Goal: Communication & Community: Answer question/provide support

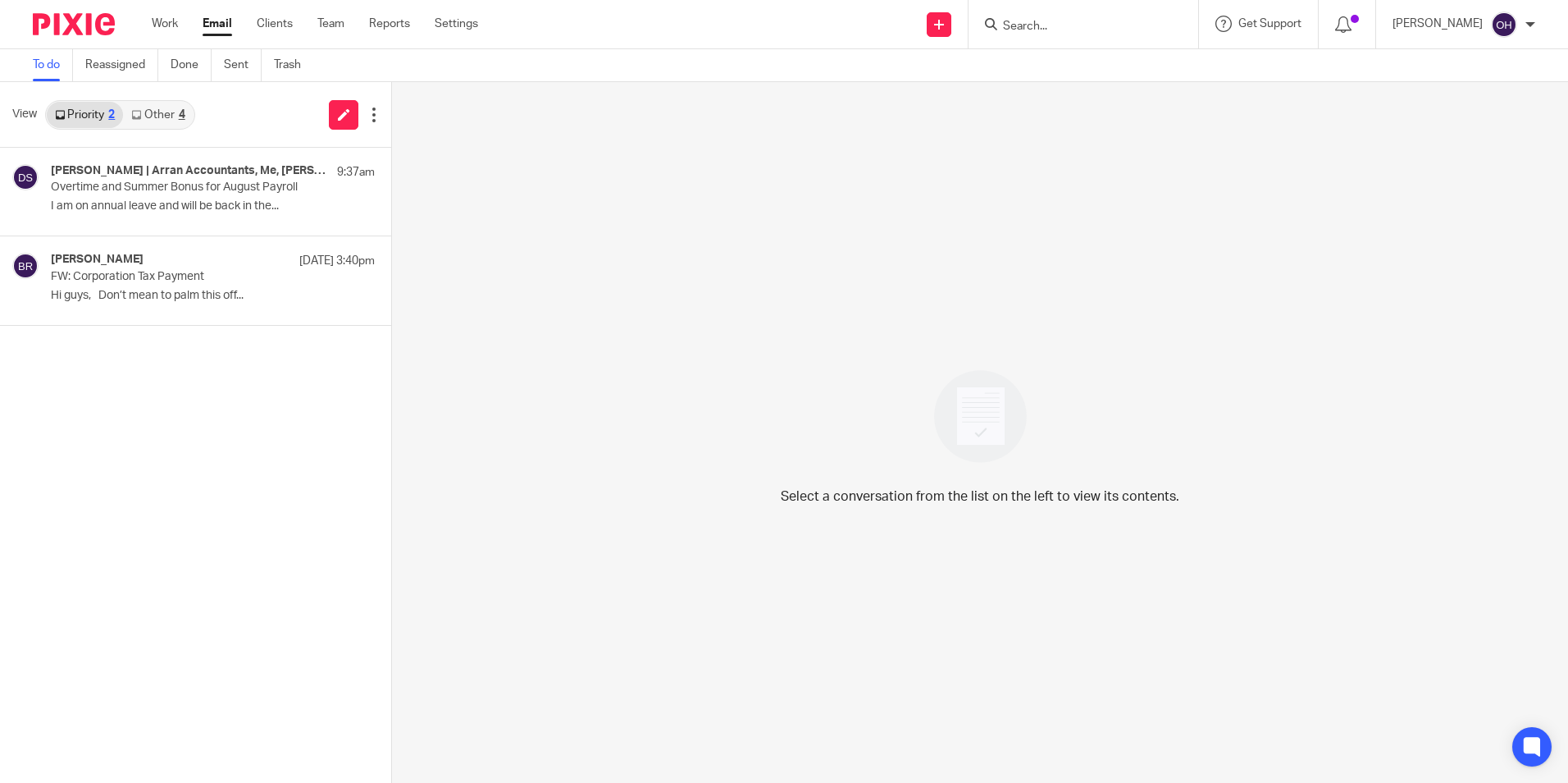
click at [641, 12] on div "Send new email Create task Add client Request signature Get Support Contact via…" at bounding box center [1035, 24] width 1065 height 49
click at [152, 112] on link "Other 4" at bounding box center [158, 115] width 70 height 27
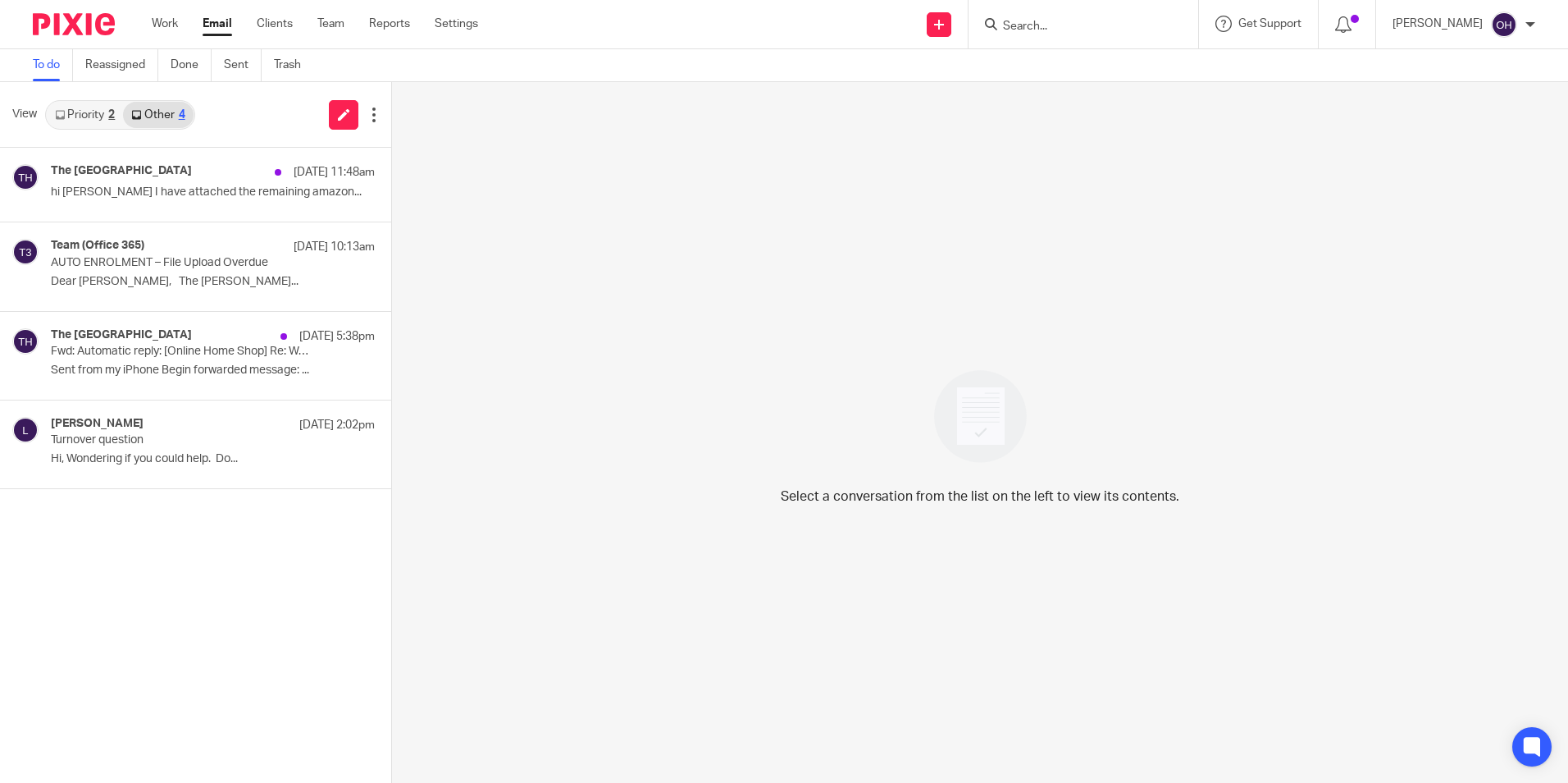
click at [90, 124] on link "Priority 2" at bounding box center [85, 115] width 76 height 27
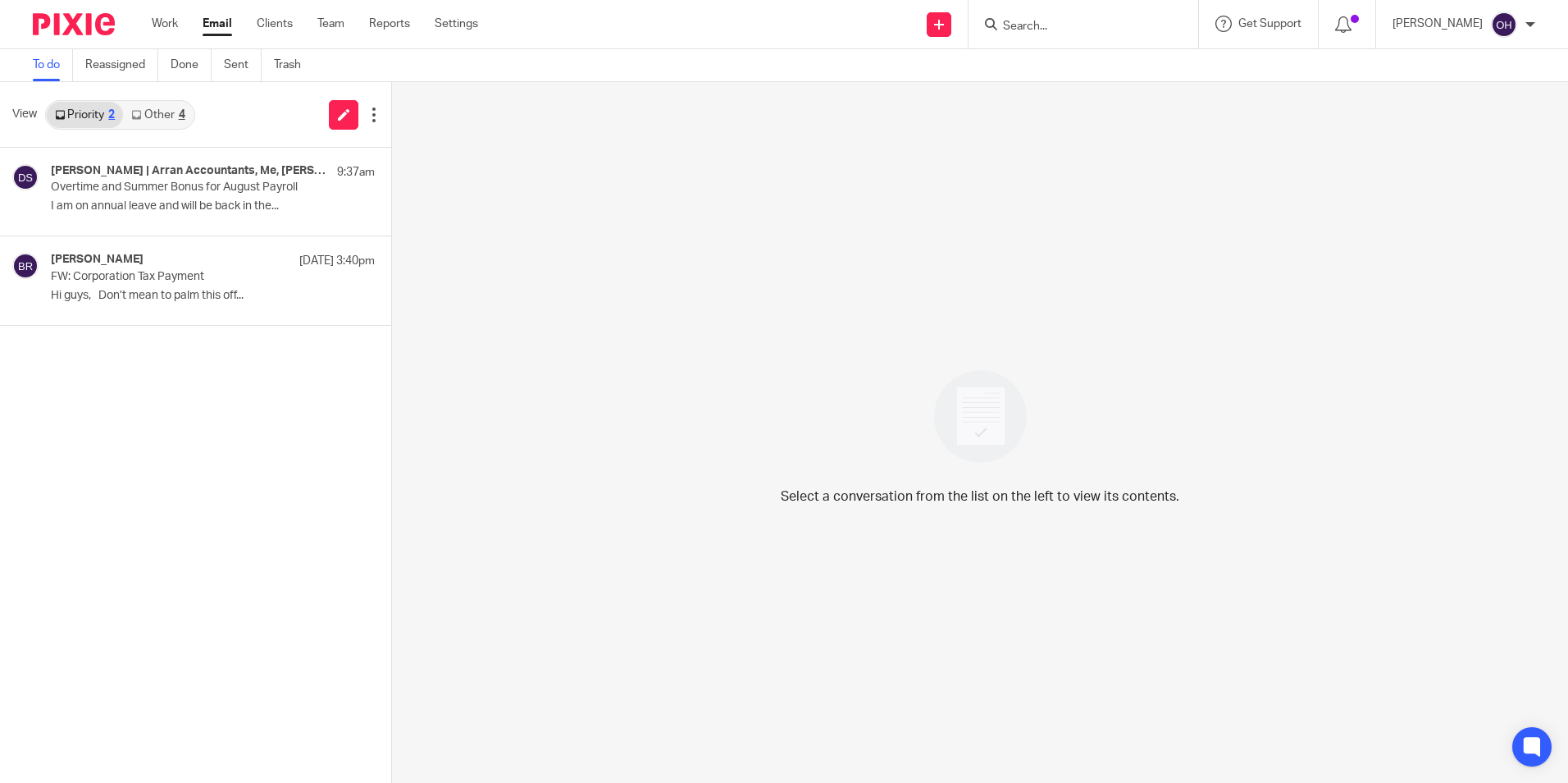
click at [168, 14] on div "Work Email Clients Team Reports Settings Work Email Clients Team Reports Settin…" at bounding box center [319, 24] width 367 height 49
click at [159, 23] on link "Work" at bounding box center [165, 24] width 27 height 16
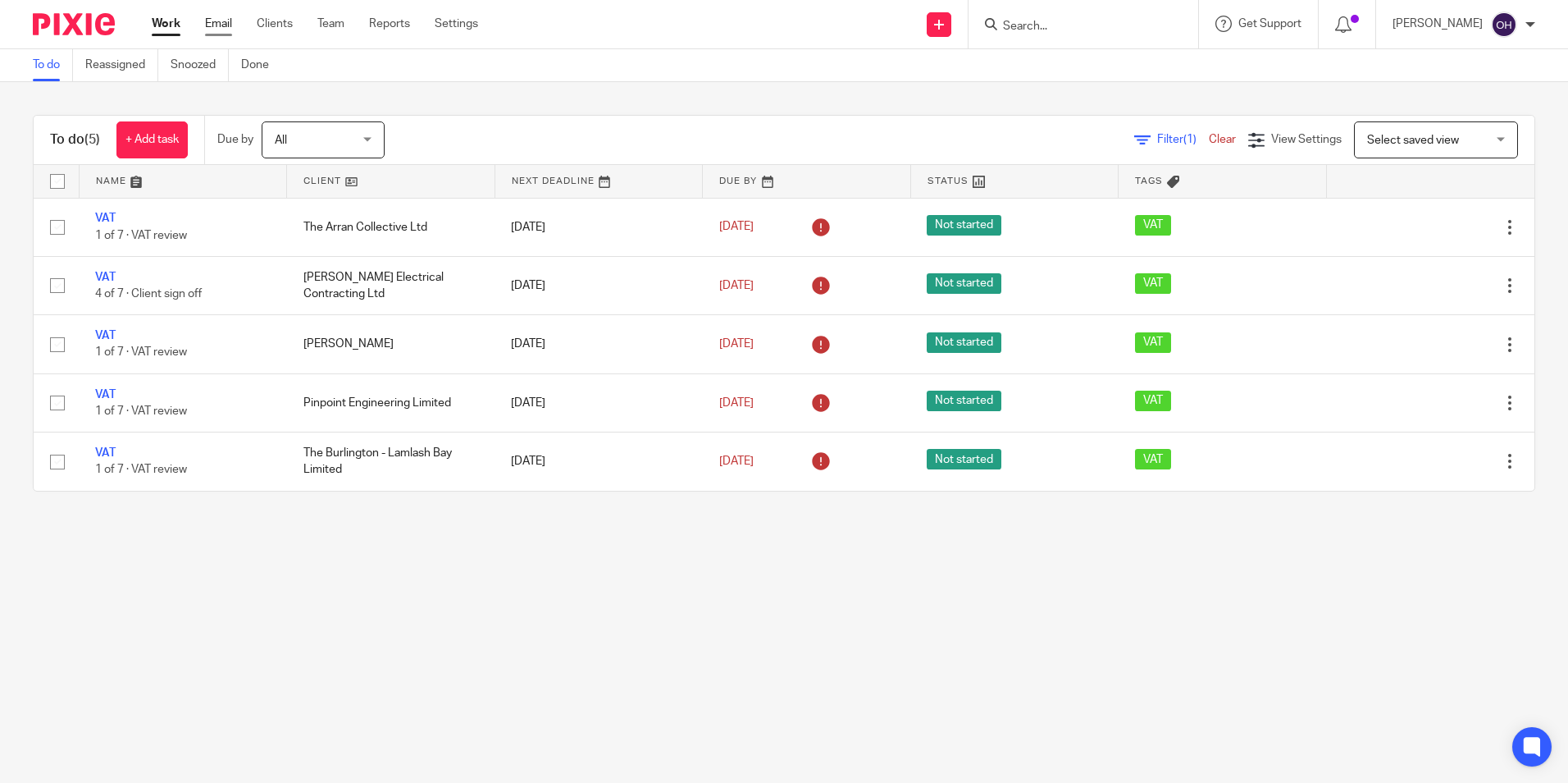
click at [223, 18] on link "Email" at bounding box center [218, 24] width 27 height 16
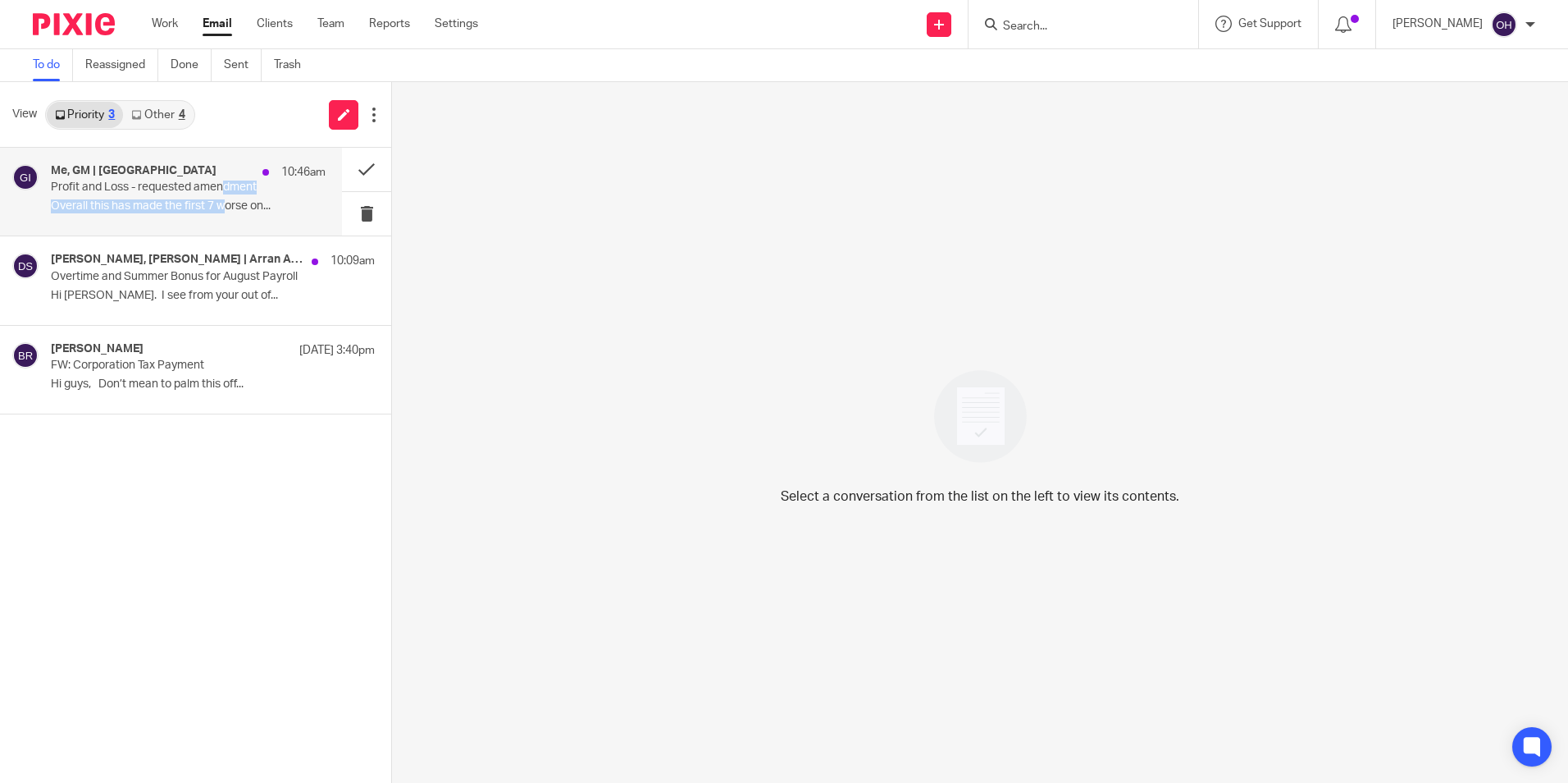
click at [223, 194] on div "Me, GM | [GEOGRAPHIC_DATA] 10:46am Profit and Loss - requested amendment Overal…" at bounding box center [188, 192] width 275 height 55
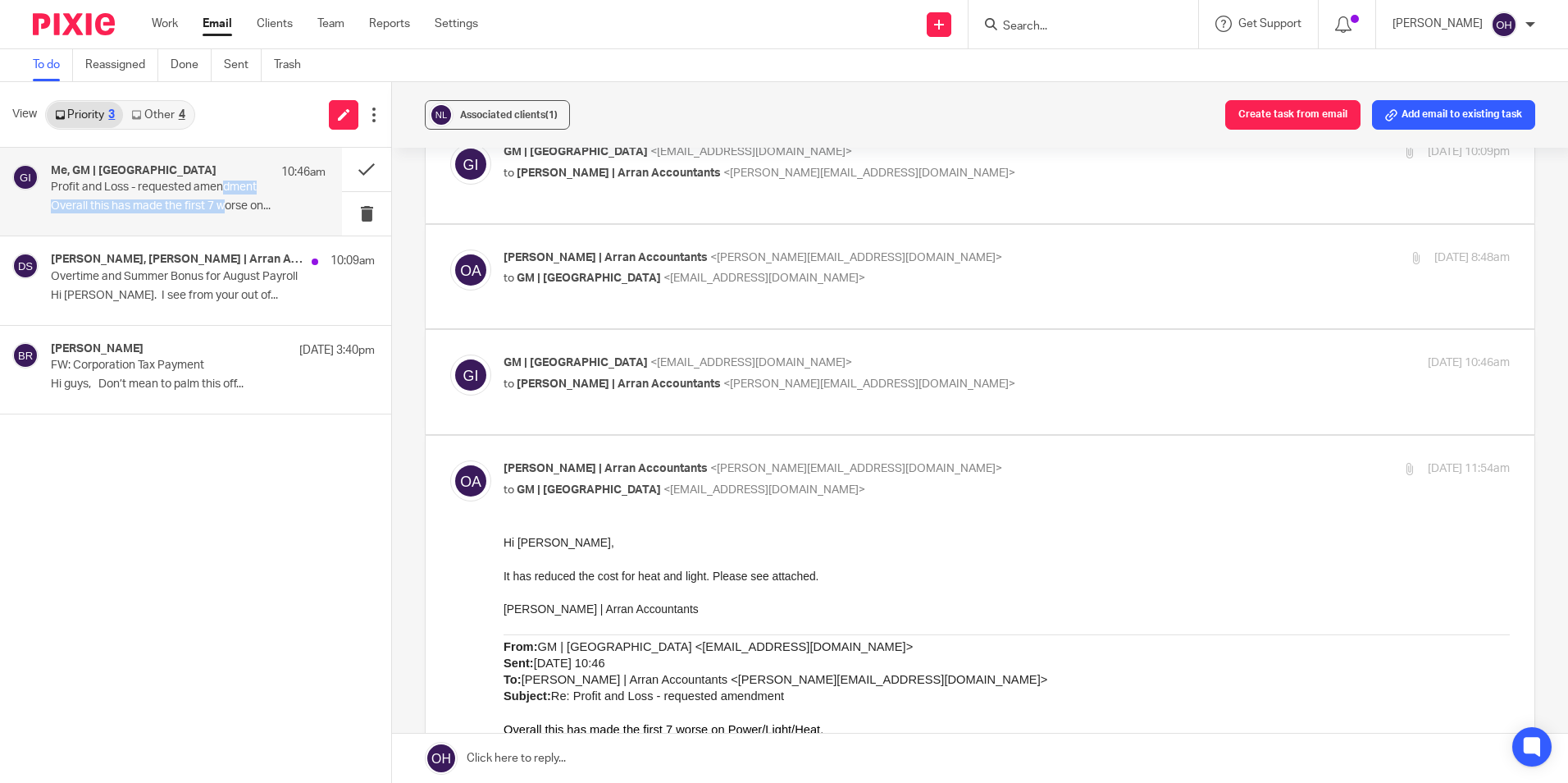
scroll to position [410, 0]
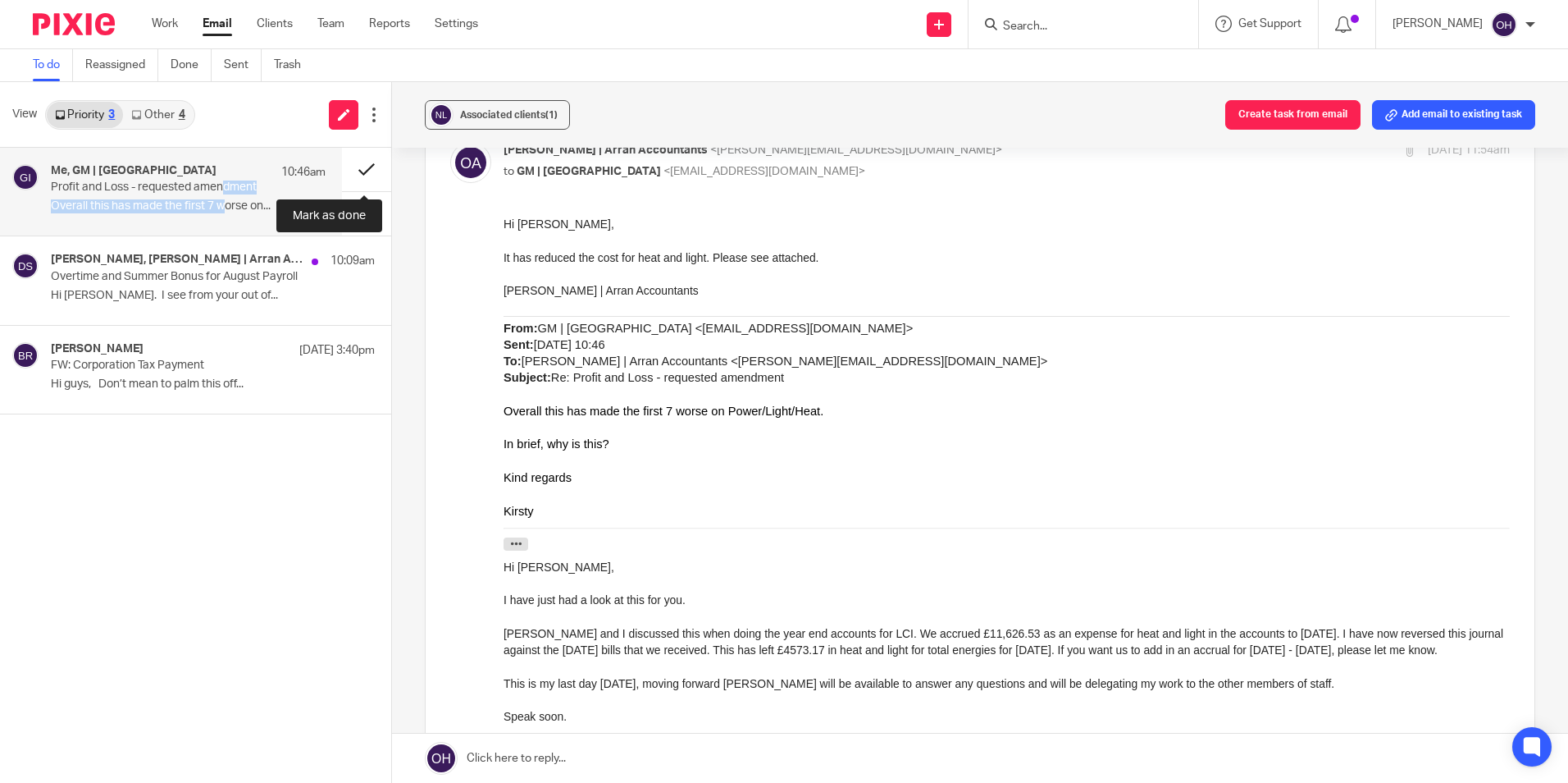
click at [368, 161] on button at bounding box center [366, 169] width 49 height 44
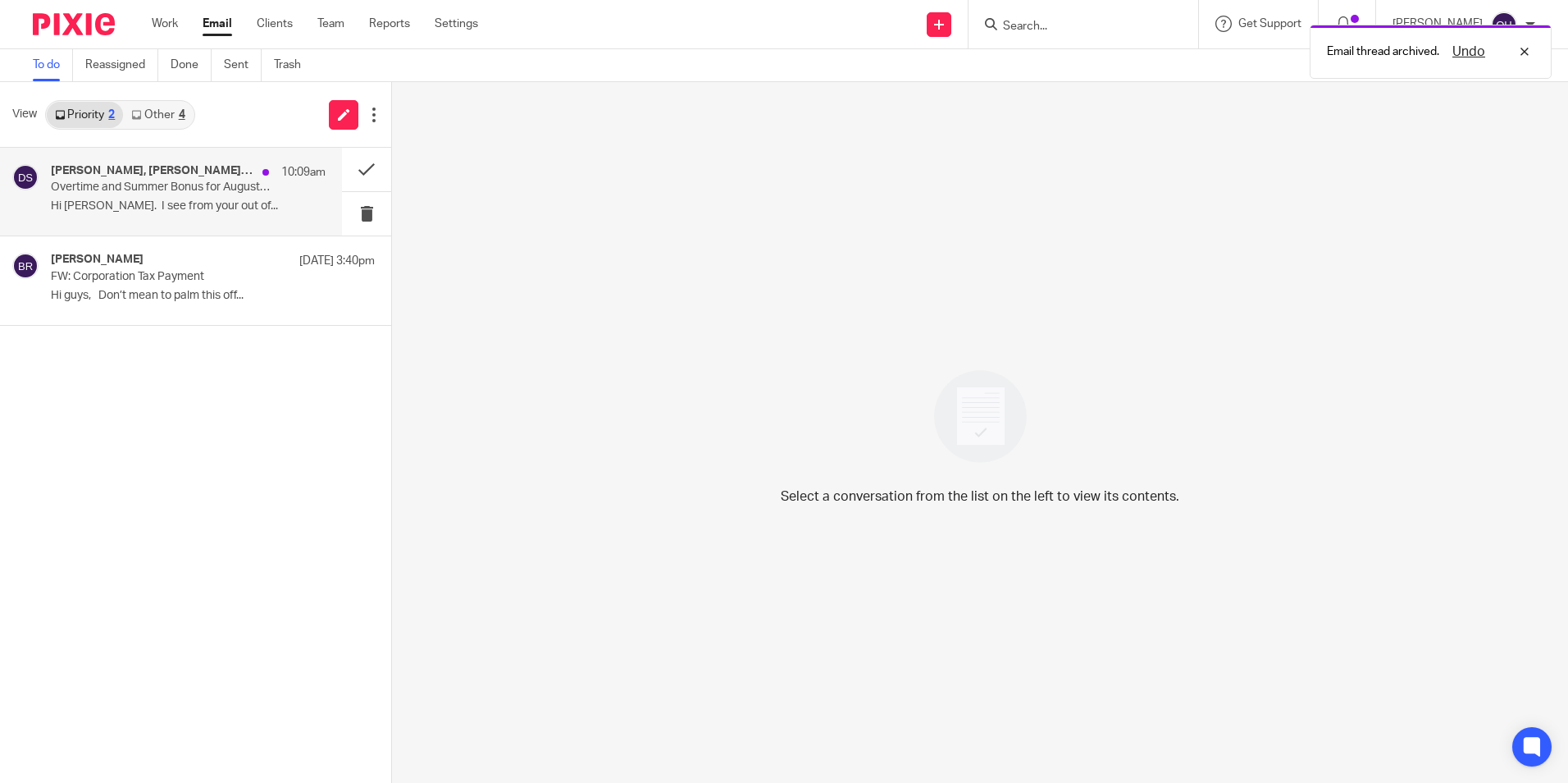
click at [186, 199] on div "Diane Slater, Sarah | Arran Accountants, Me 10:09am Overtime and Summer Bonus f…" at bounding box center [188, 192] width 275 height 55
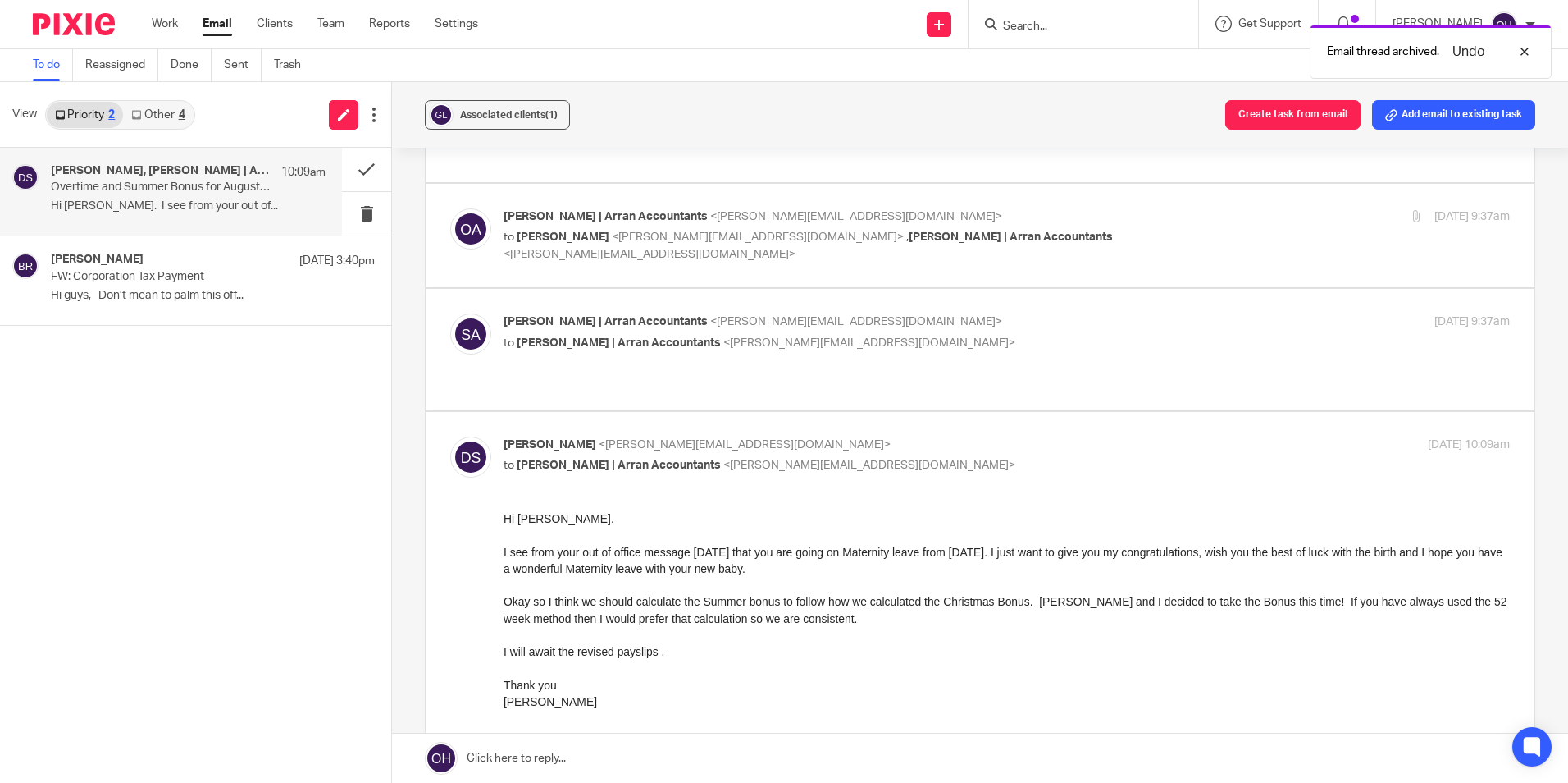
scroll to position [820, 0]
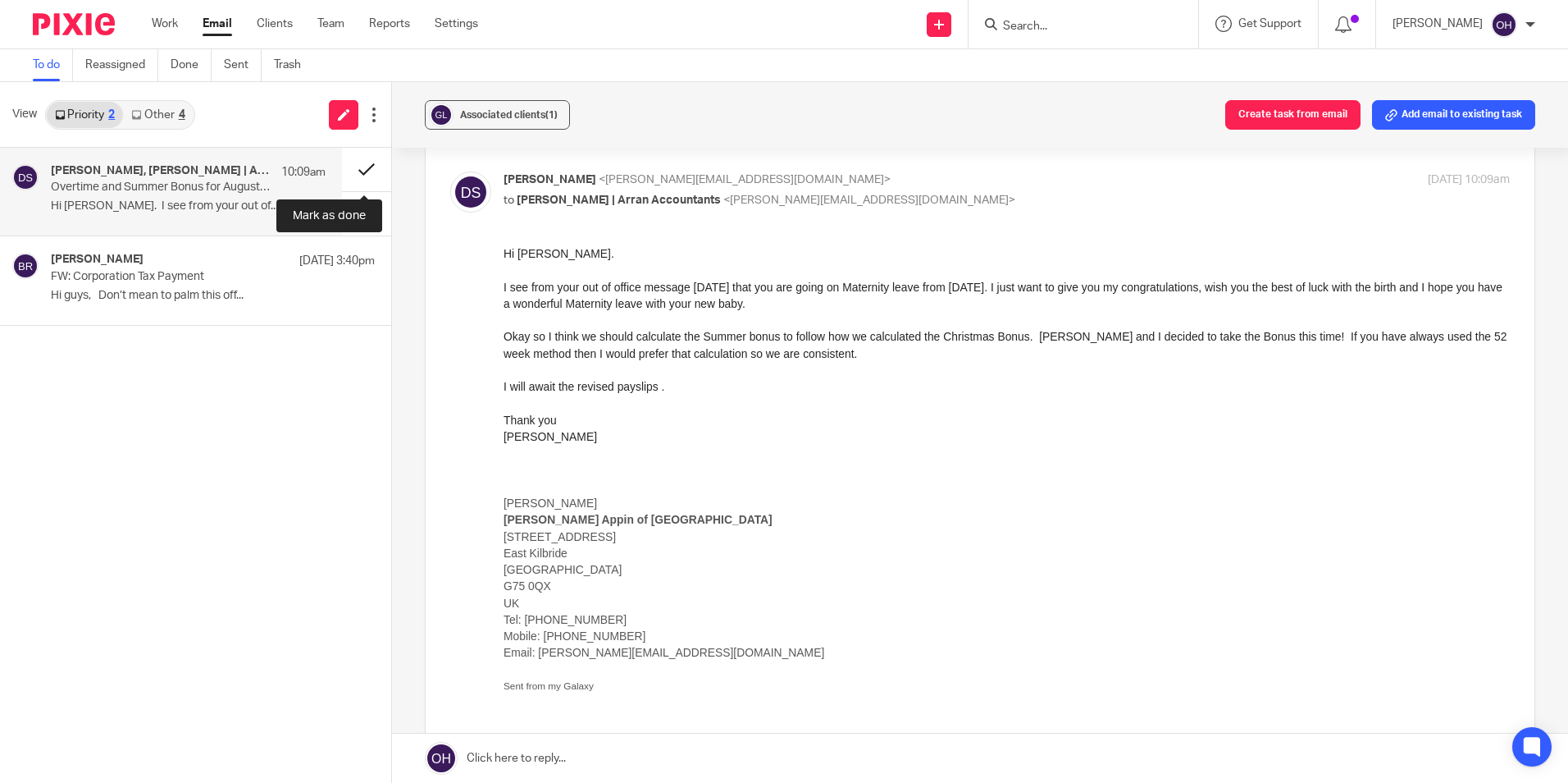
click at [361, 165] on button at bounding box center [366, 169] width 49 height 44
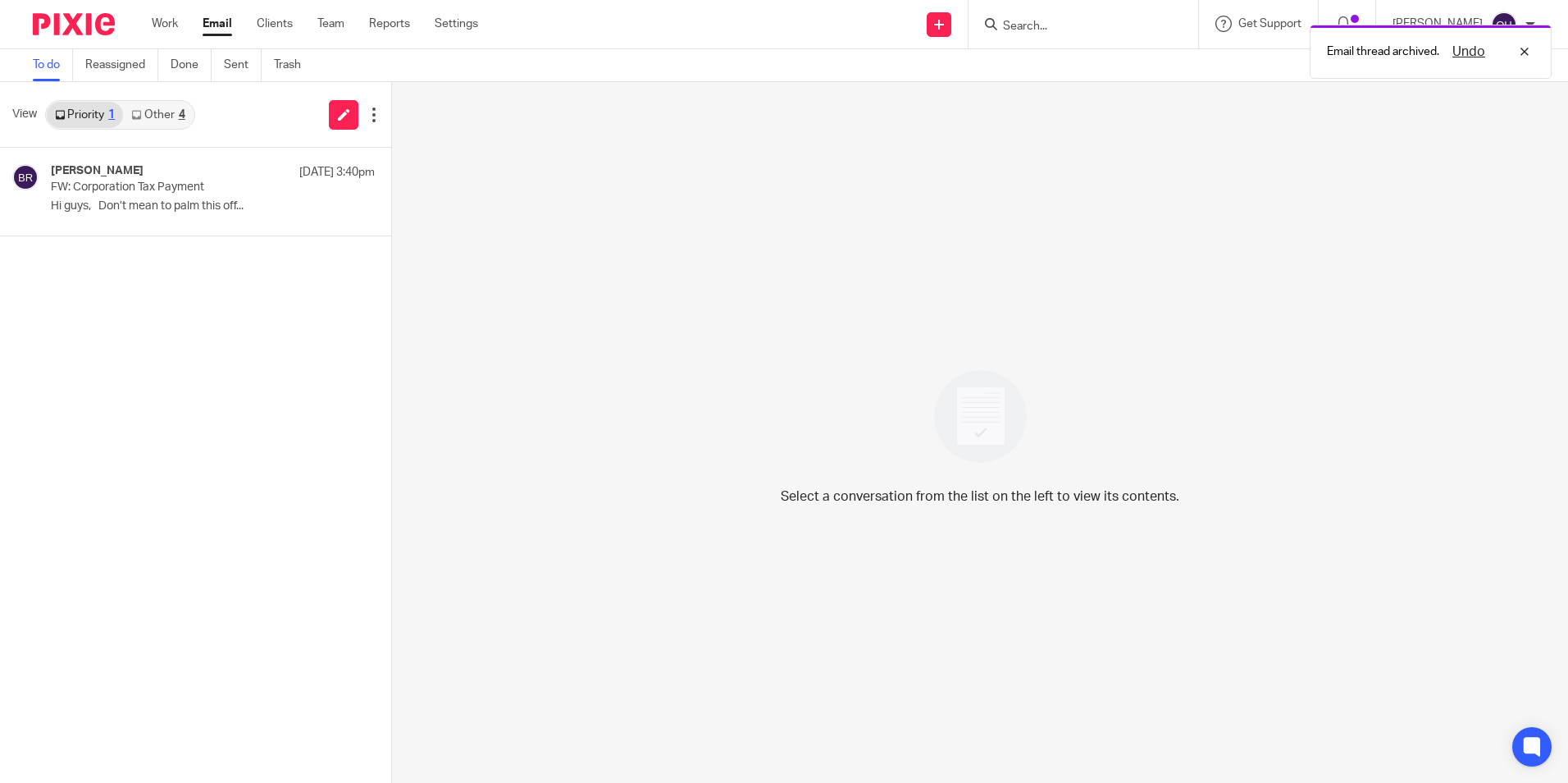
click at [148, 114] on link "Other 4" at bounding box center [158, 115] width 70 height 27
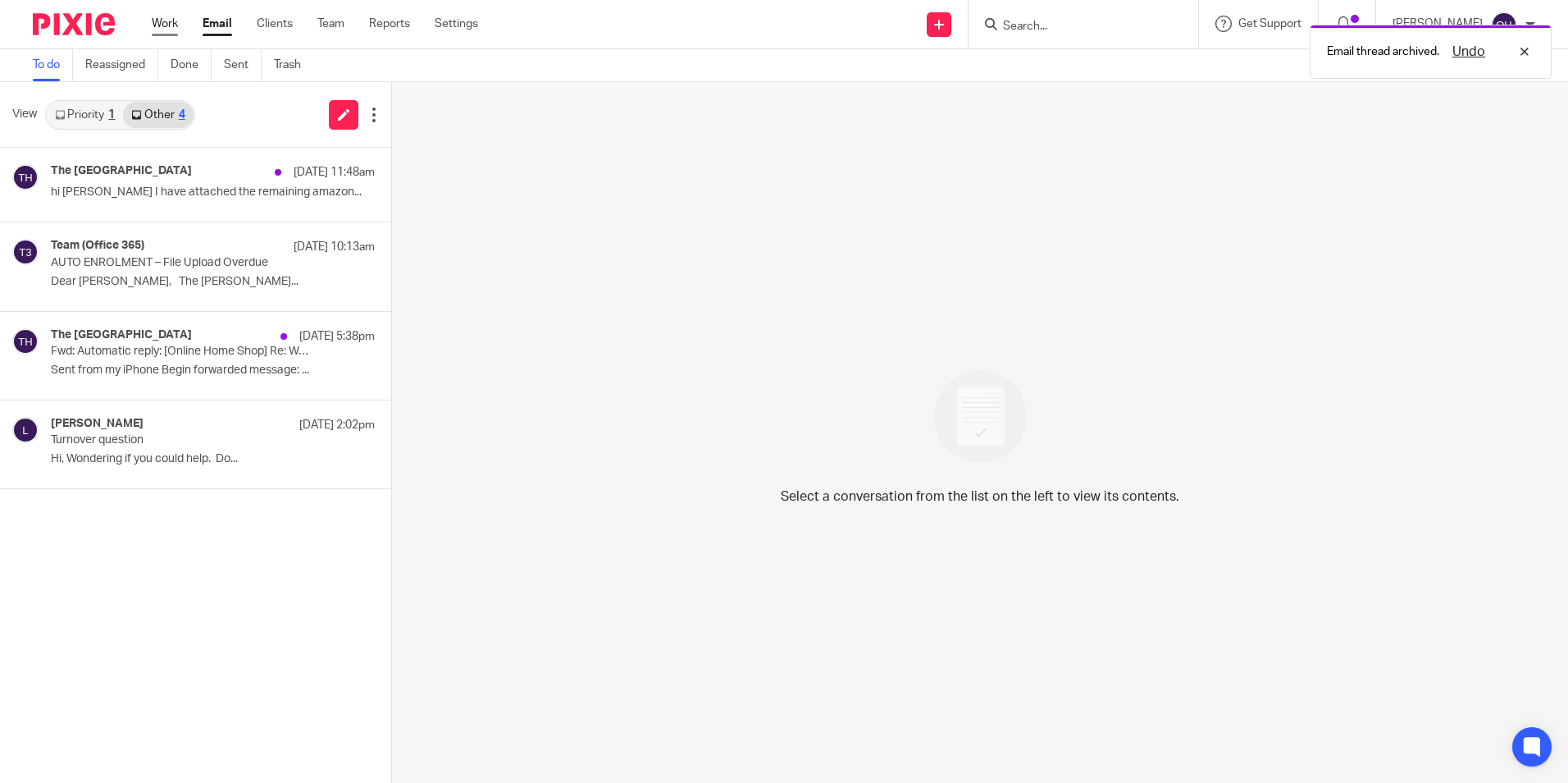
click at [159, 24] on link "Work" at bounding box center [165, 24] width 27 height 16
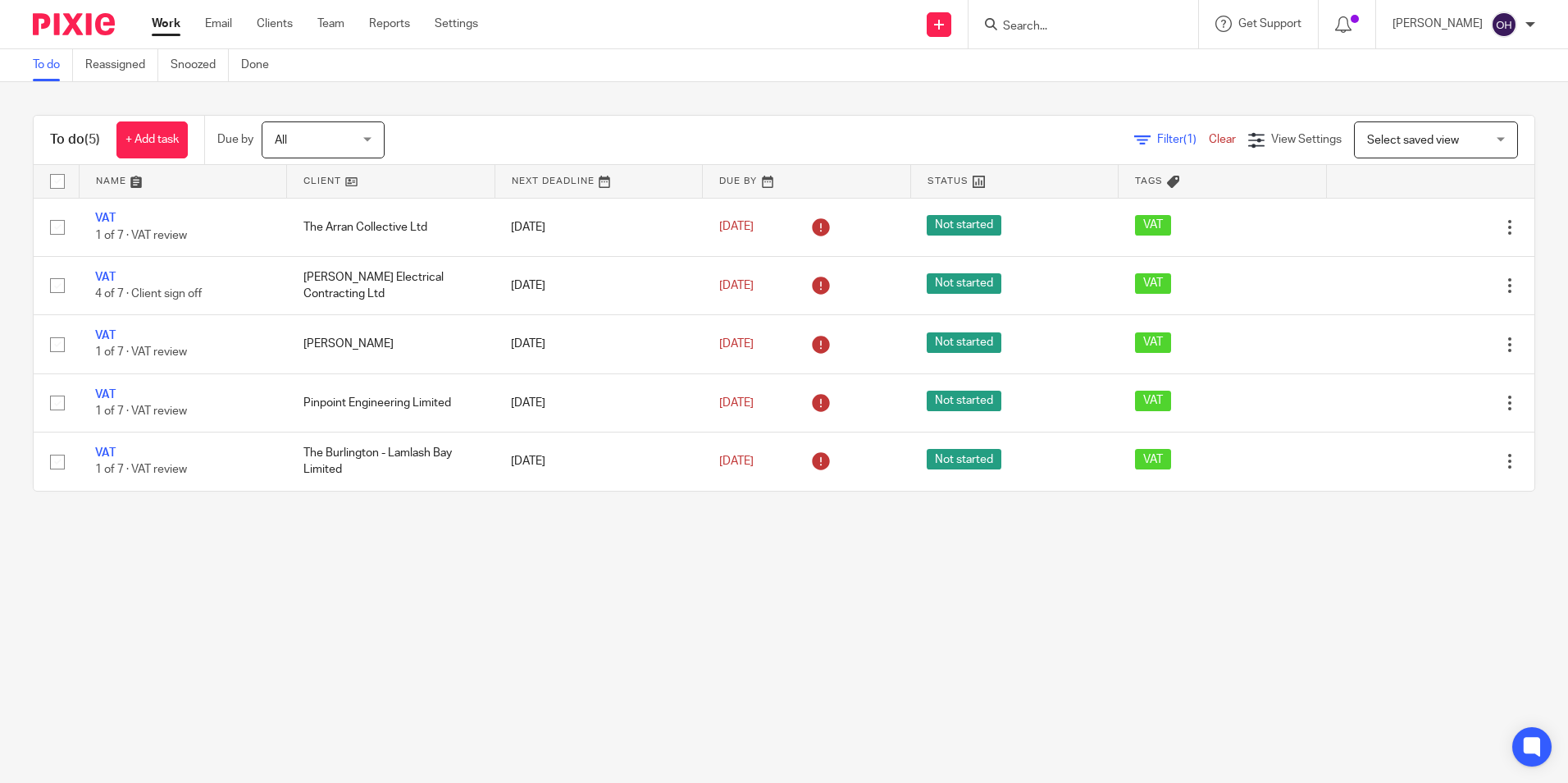
click at [1043, 28] on input "Search" at bounding box center [1075, 27] width 147 height 15
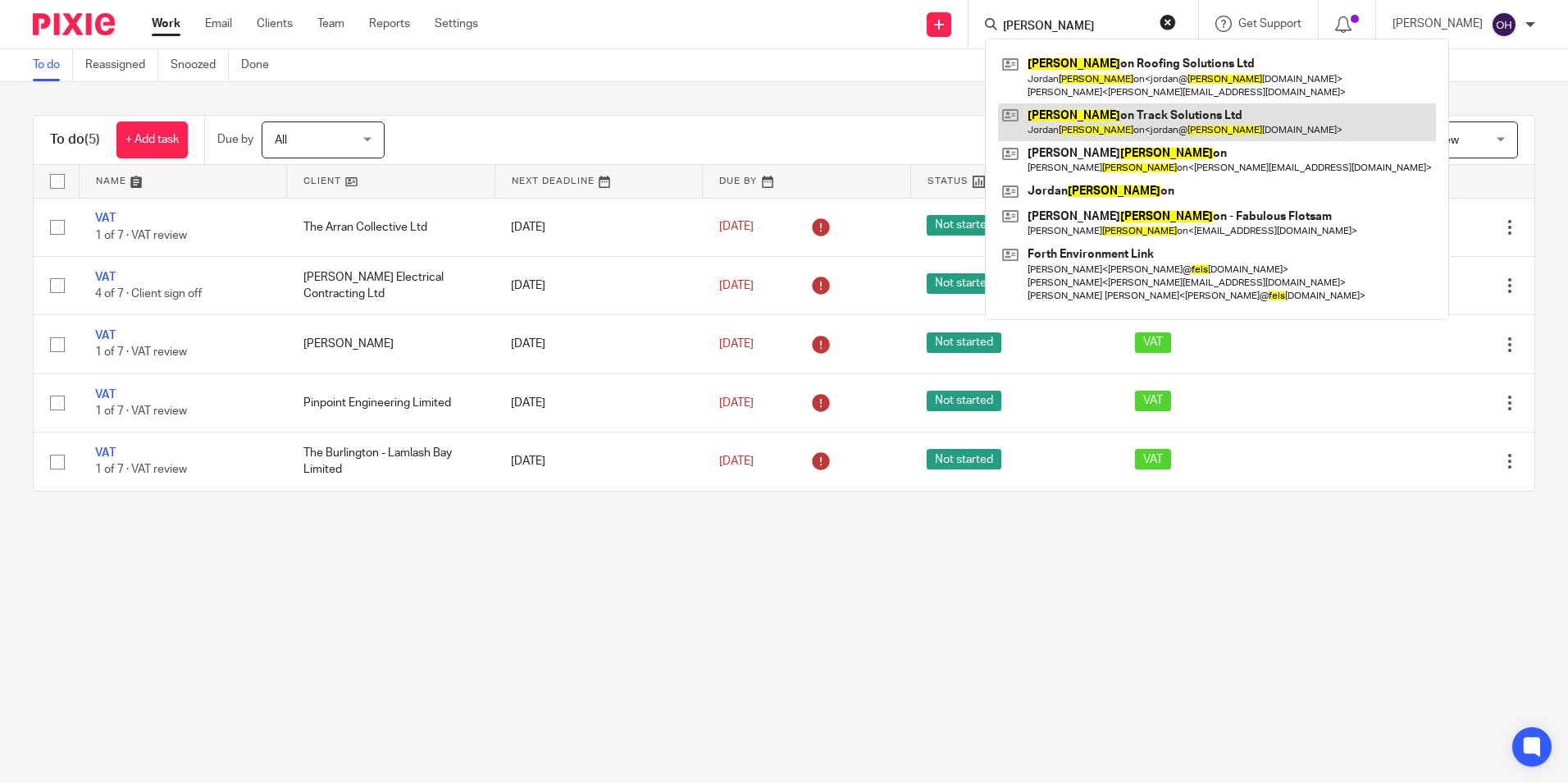
type input "nels"
click at [1091, 129] on link at bounding box center [1217, 122] width 437 height 38
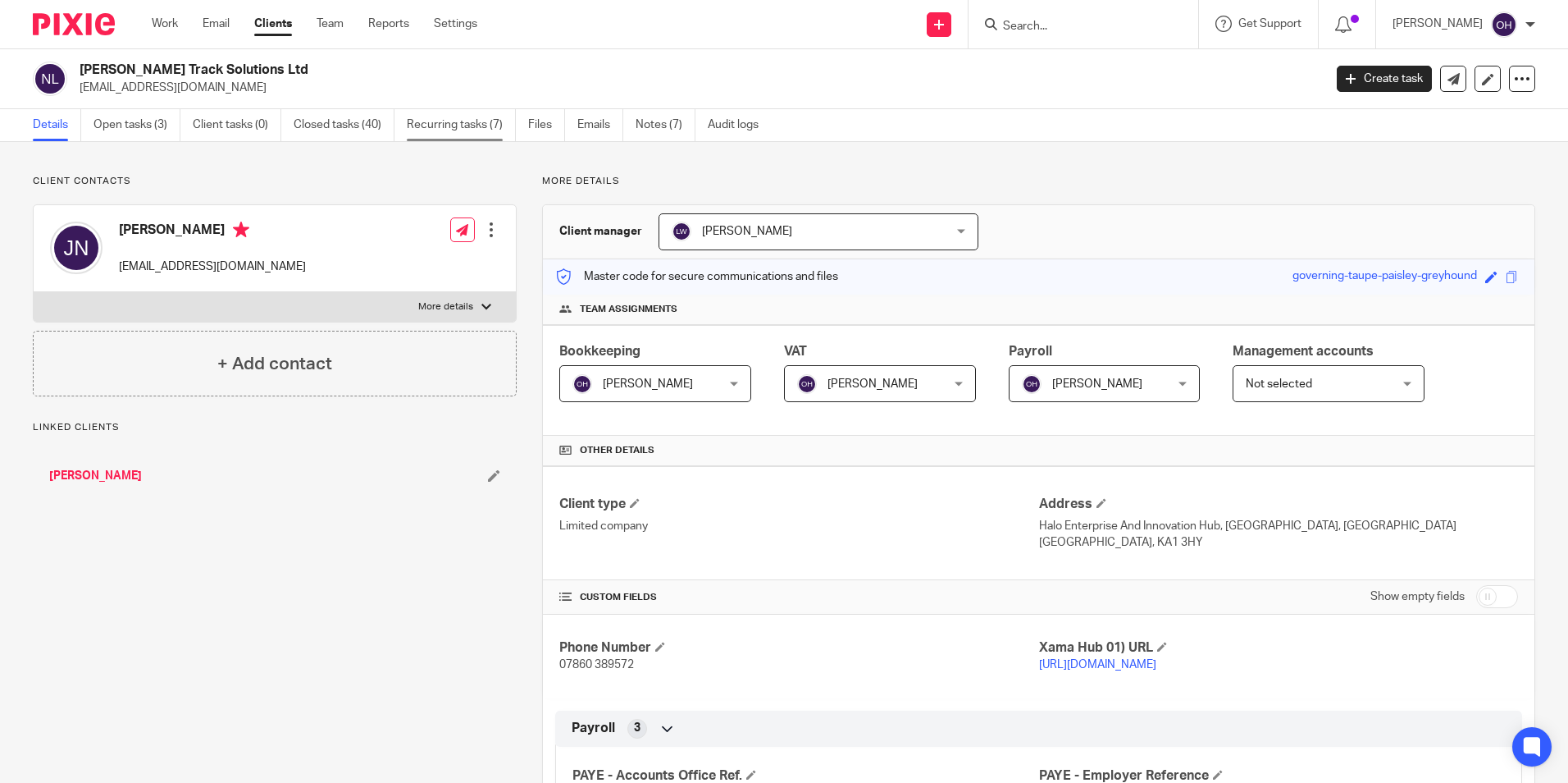
click at [485, 123] on link "Recurring tasks (7)" at bounding box center [461, 125] width 109 height 32
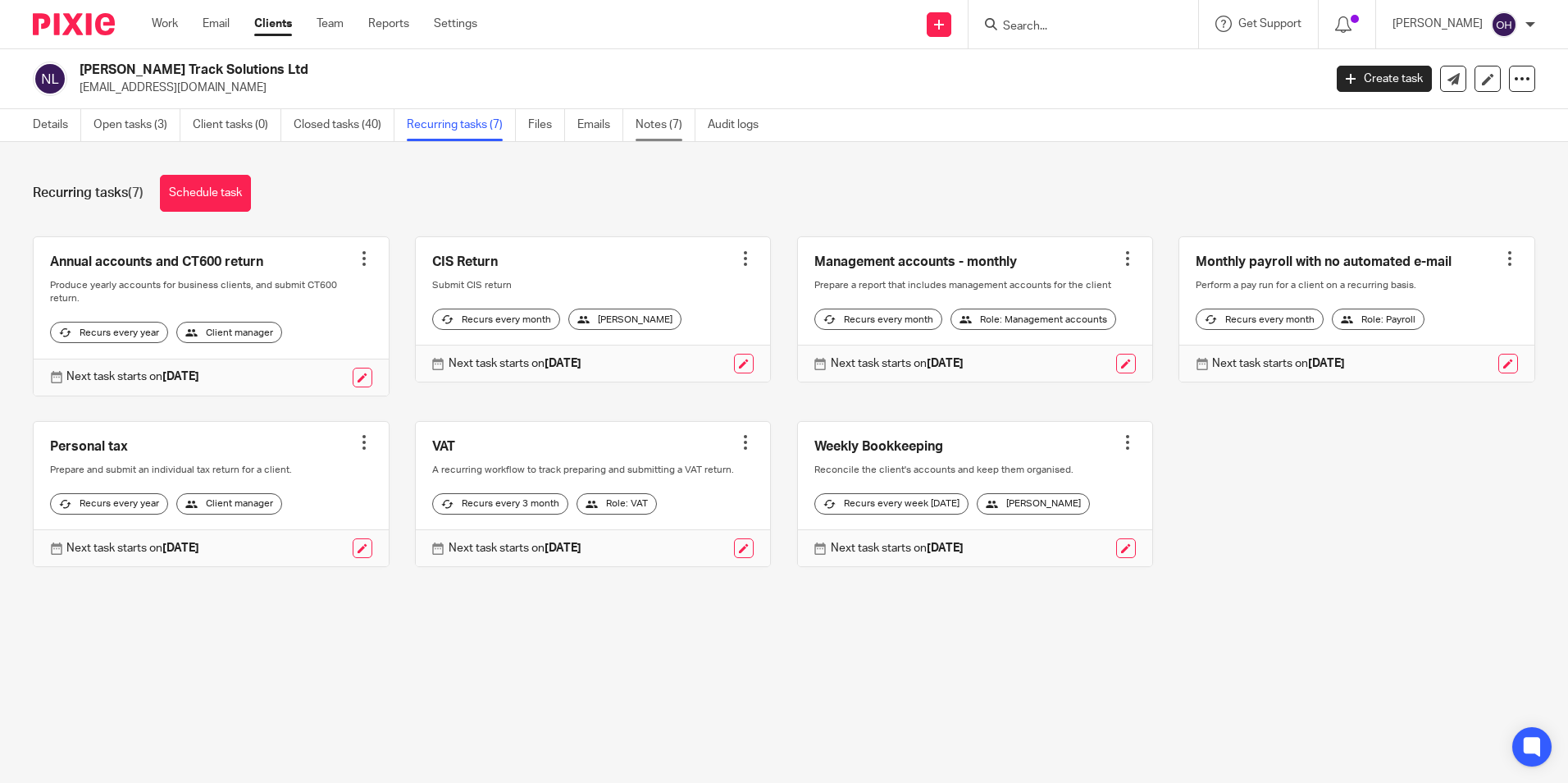
click at [653, 127] on link "Notes (7)" at bounding box center [665, 125] width 59 height 32
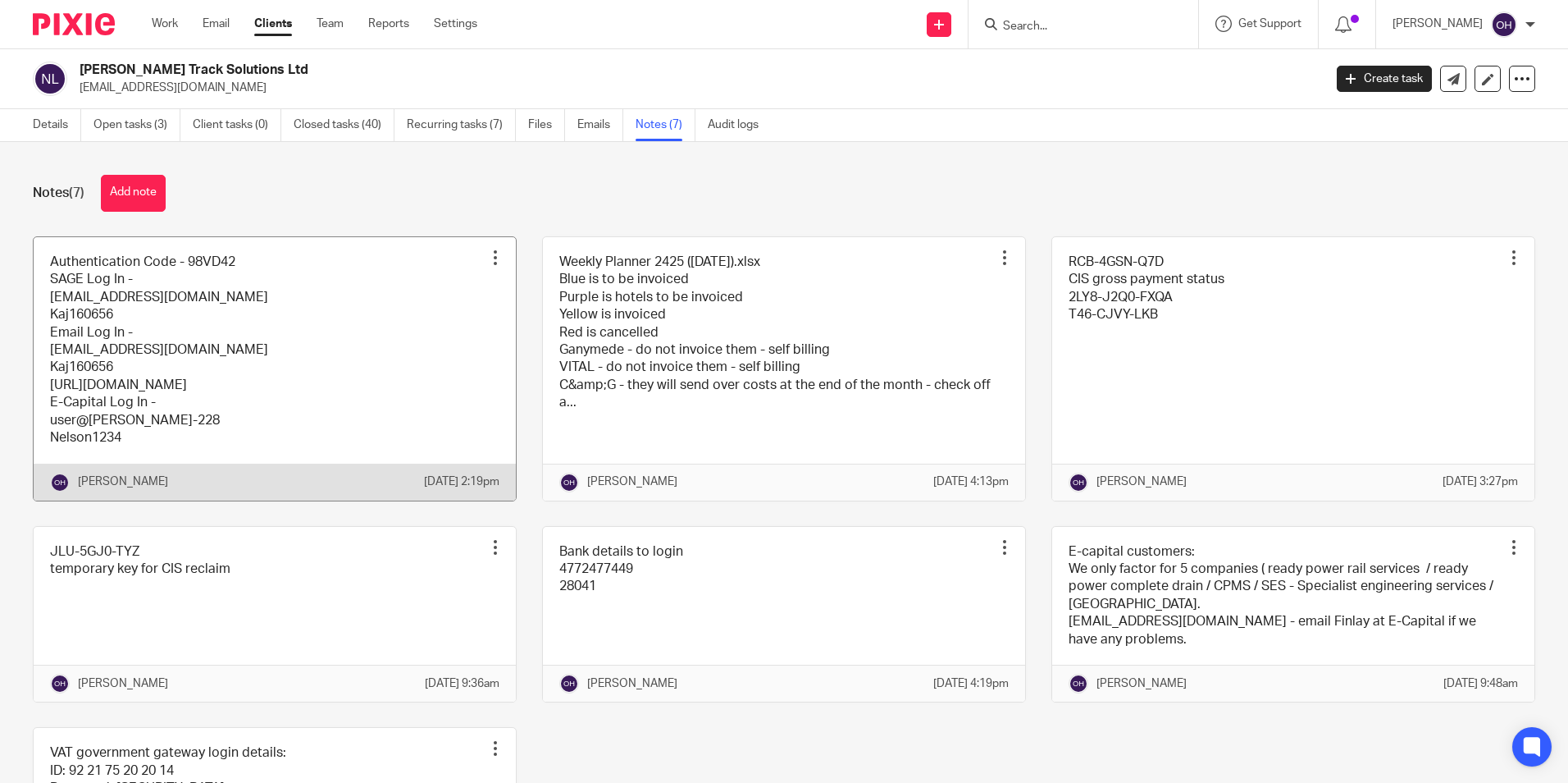
click at [168, 341] on link at bounding box center [274, 368] width 482 height 264
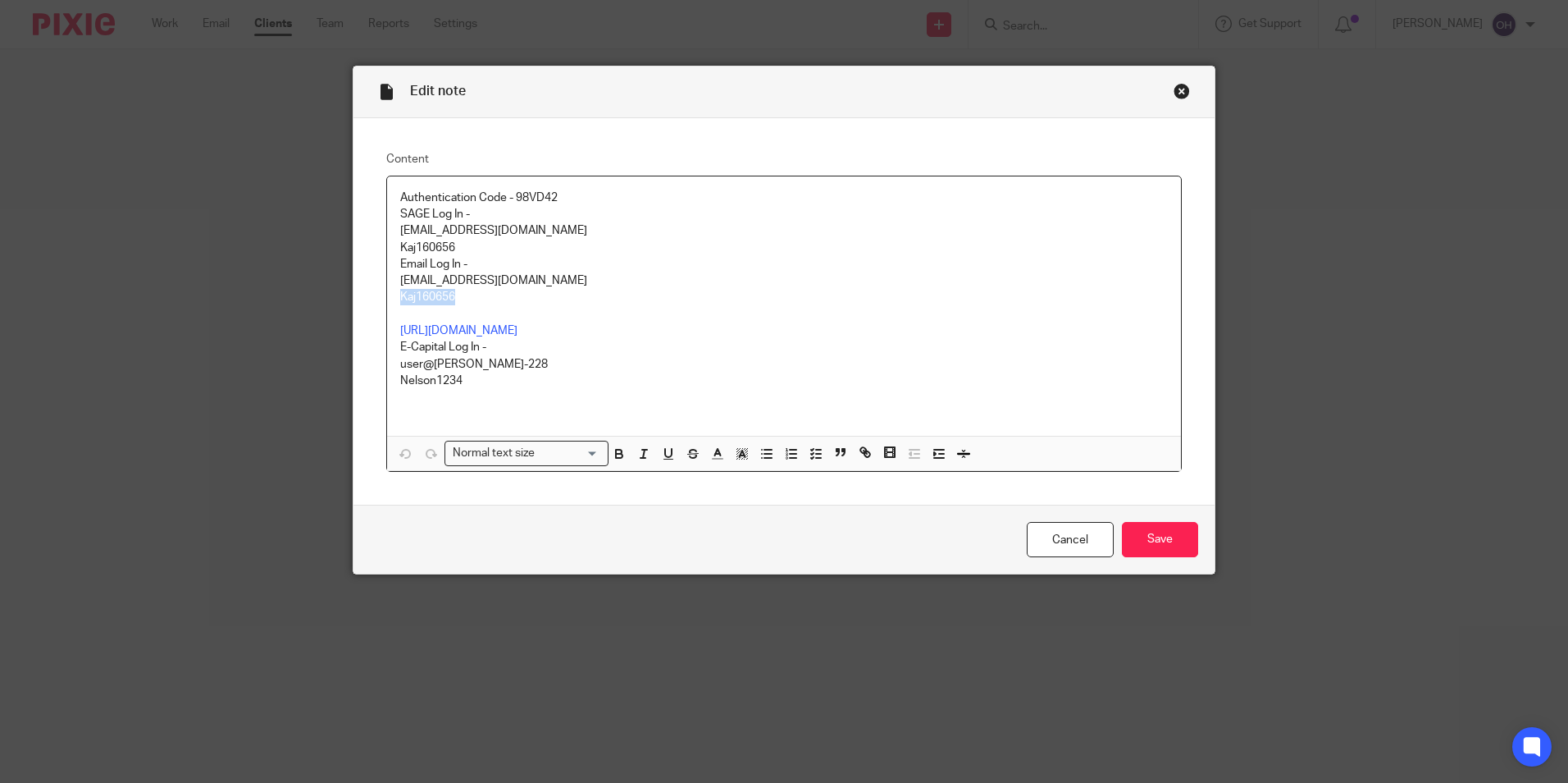
drag, startPoint x: 481, startPoint y: 302, endPoint x: 382, endPoint y: 304, distance: 99.0
click at [387, 304] on div "Authentication Code - 98VD42 SAGE Log In - [EMAIL_ADDRESS][DOMAIN_NAME] Kaj1606…" at bounding box center [784, 306] width 794 height 259
copy p "Kaj160656"
click at [1175, 92] on div "Close this dialog window" at bounding box center [1181, 91] width 16 height 16
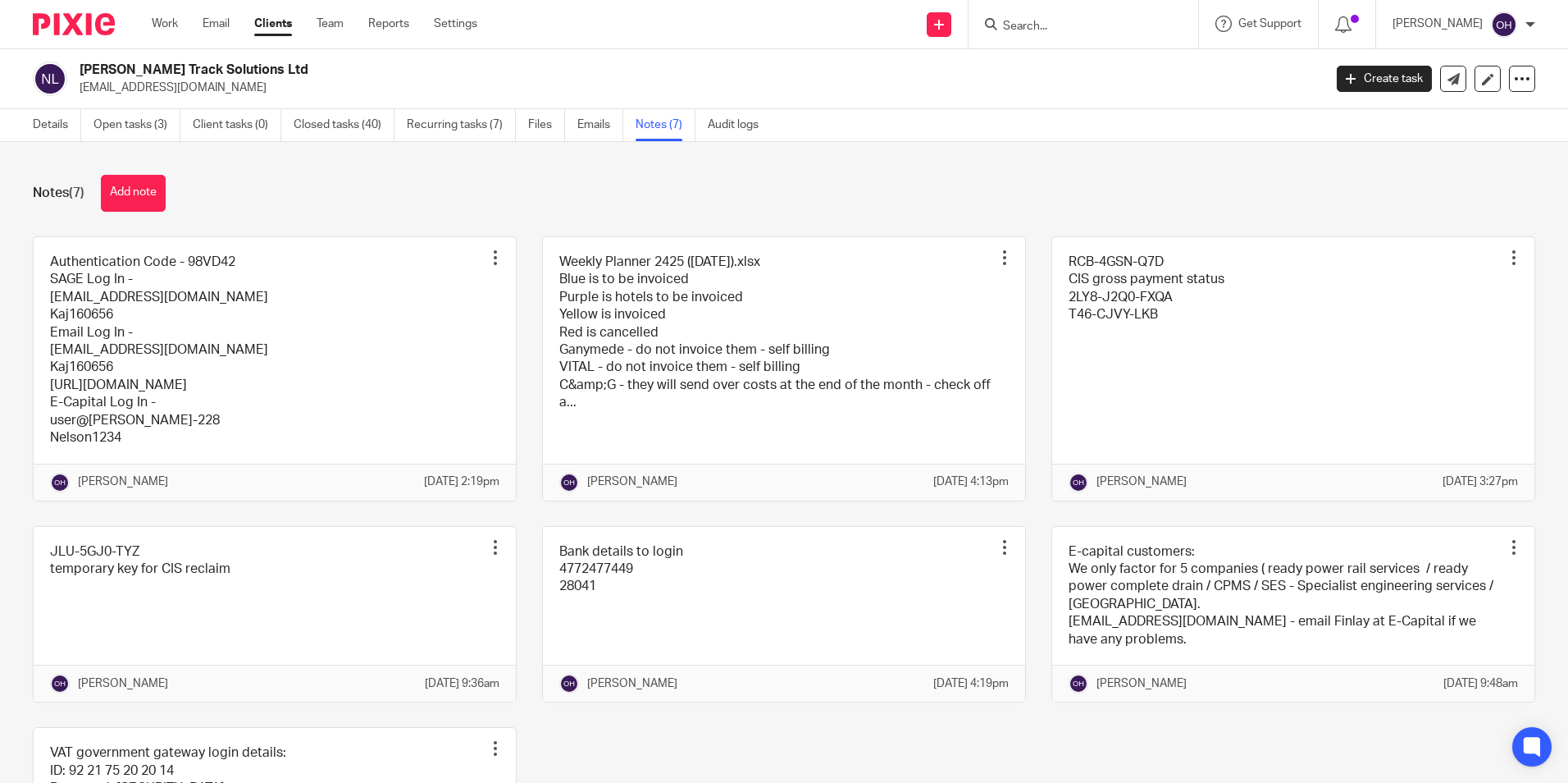
click at [1044, 27] on input "Search" at bounding box center [1075, 27] width 147 height 15
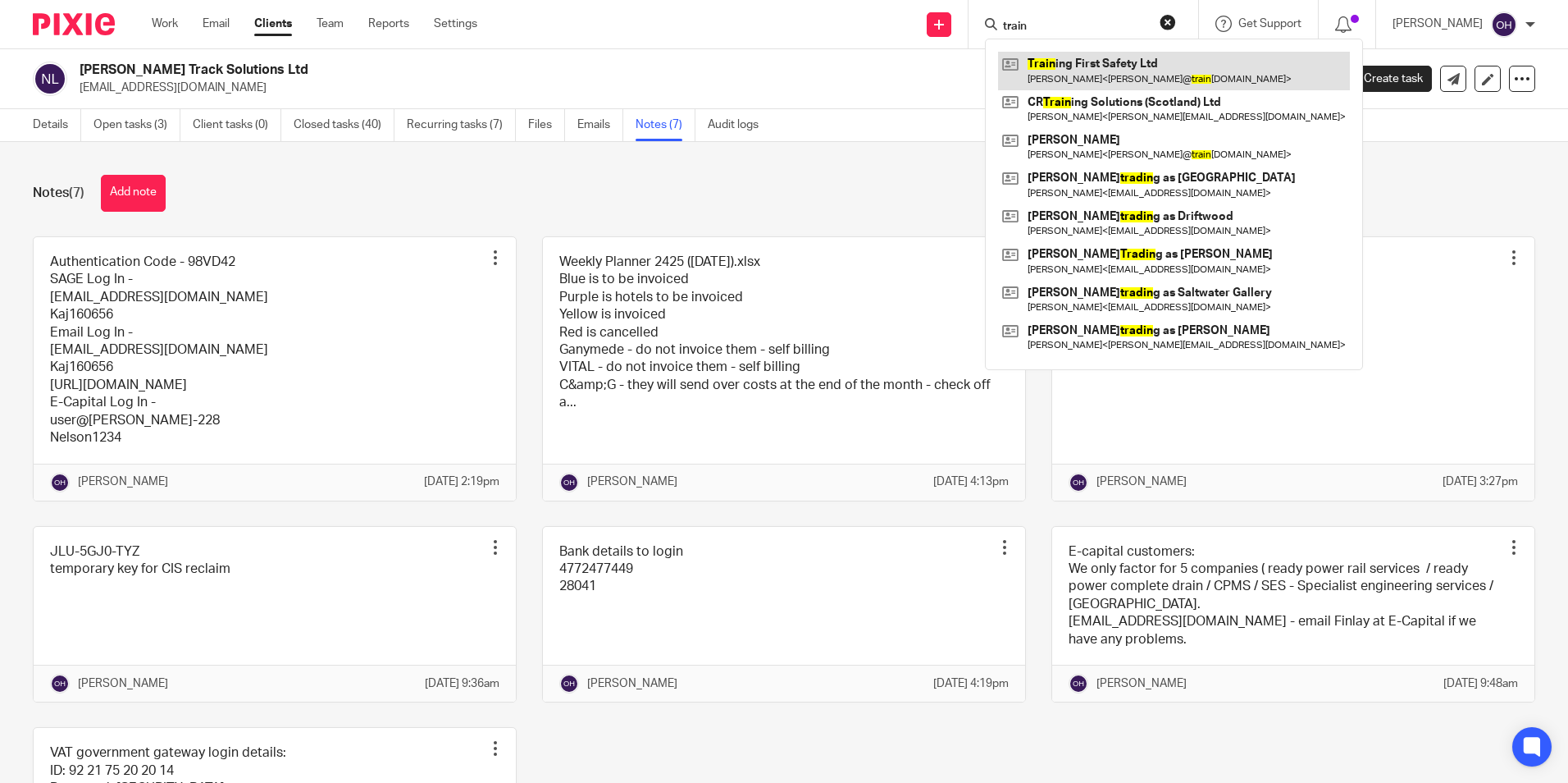
type input "train"
click at [1091, 71] on link at bounding box center [1174, 70] width 351 height 38
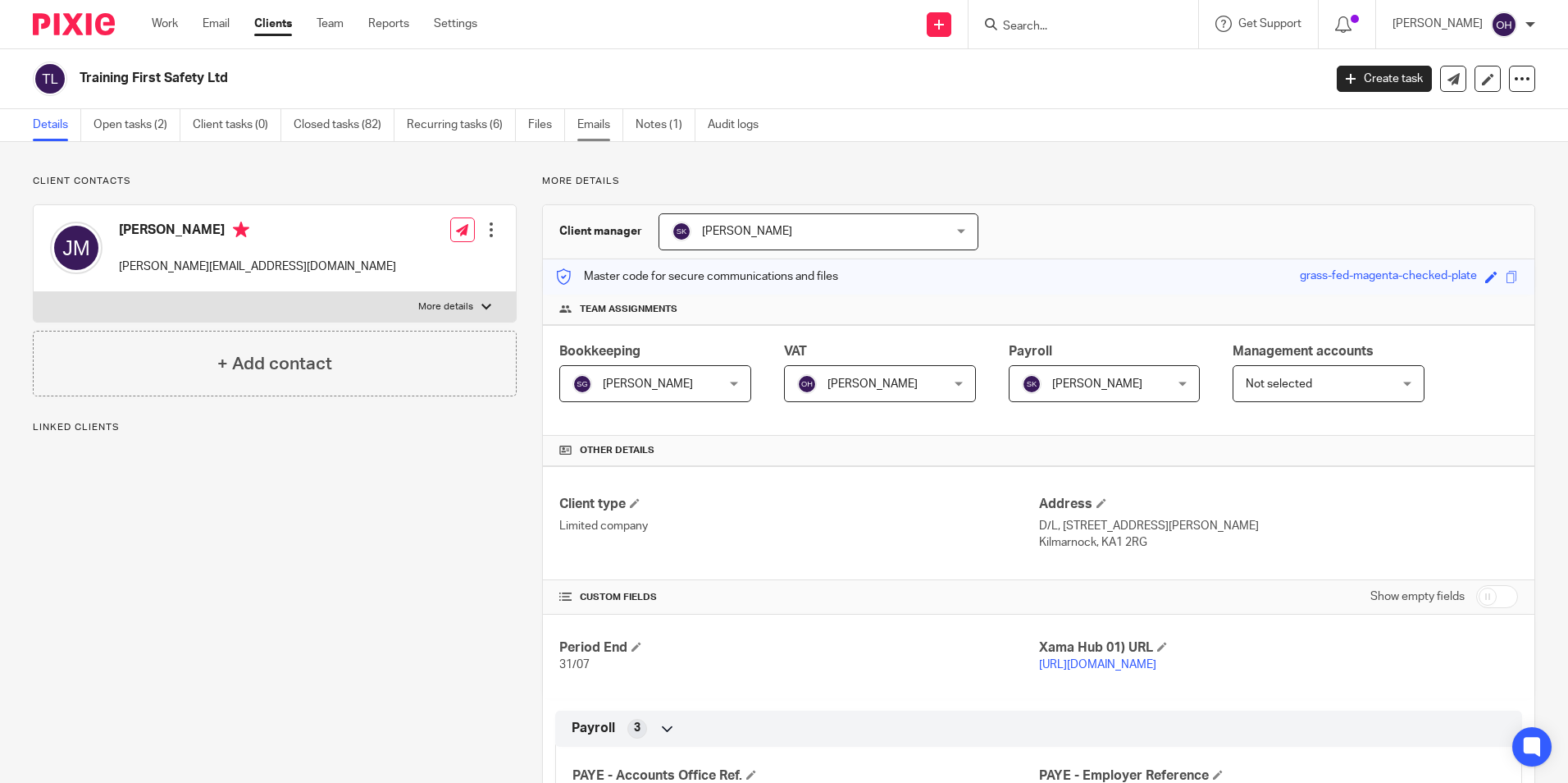
click at [597, 127] on link "Emails" at bounding box center [601, 125] width 46 height 32
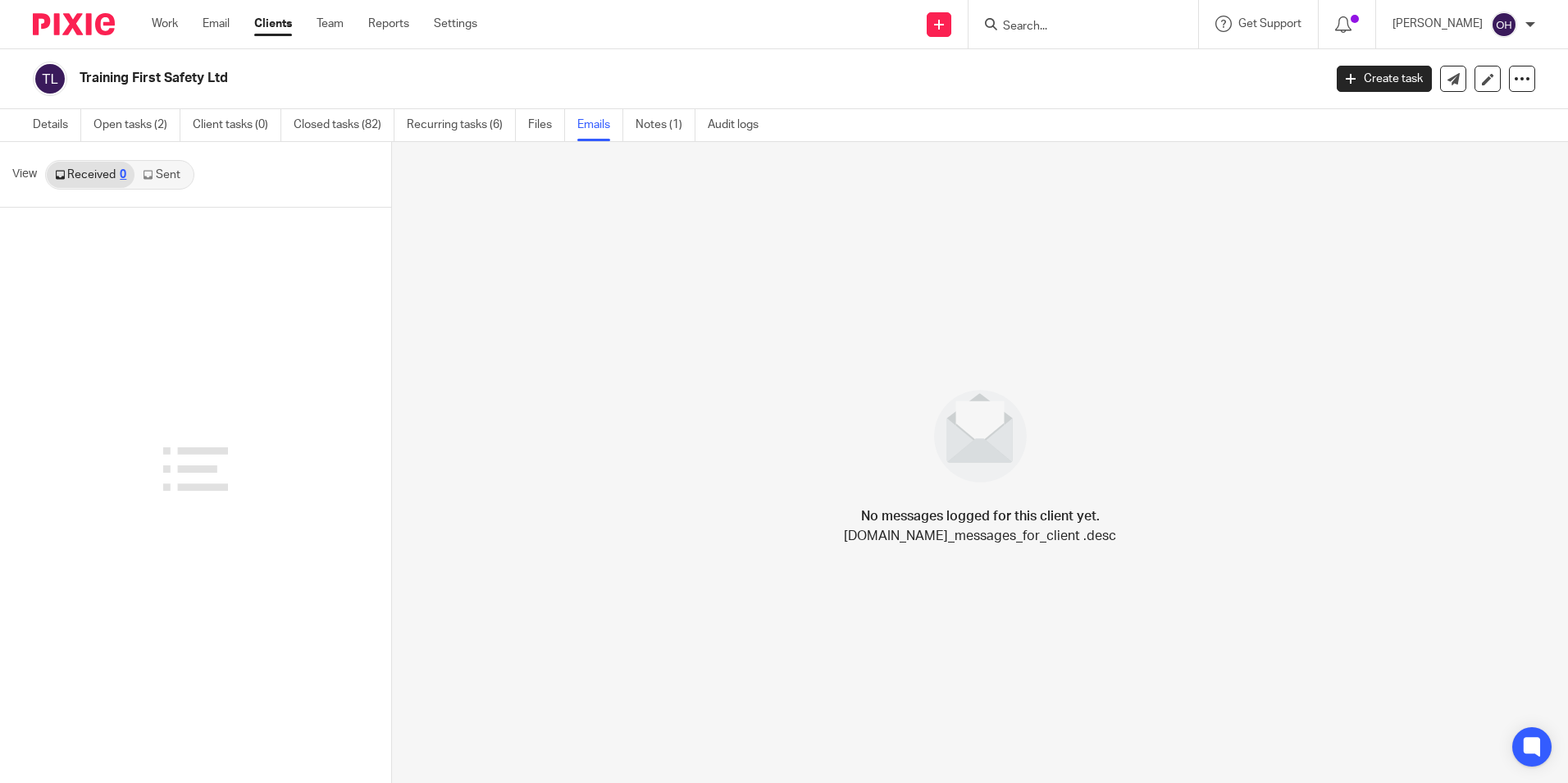
click at [171, 189] on div "View Received 0 Sent" at bounding box center [195, 175] width 391 height 66
click at [166, 180] on link "Sent" at bounding box center [163, 175] width 58 height 27
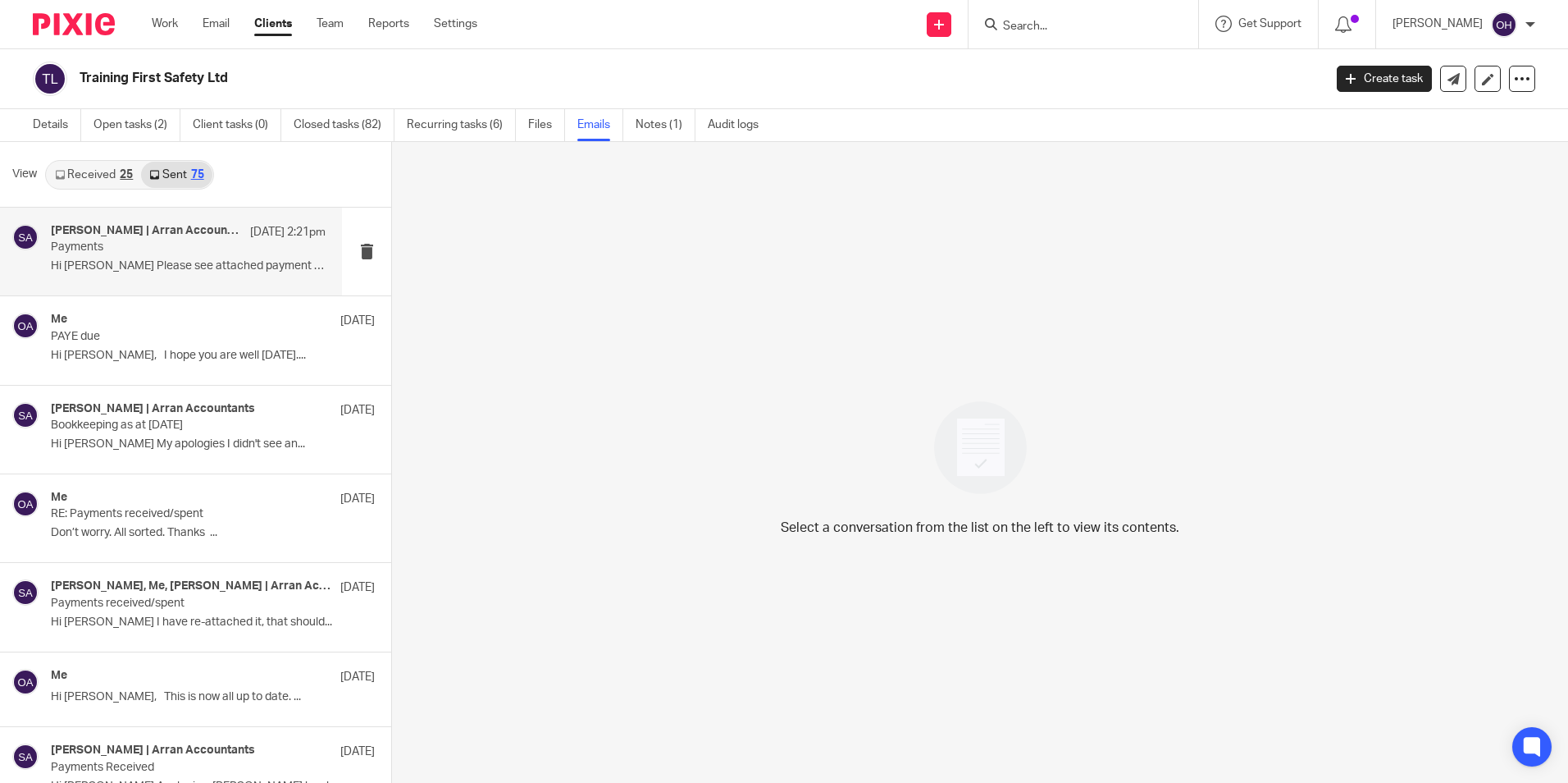
click at [152, 233] on h4 "Sarah | Arran Accountants" at bounding box center [146, 231] width 191 height 14
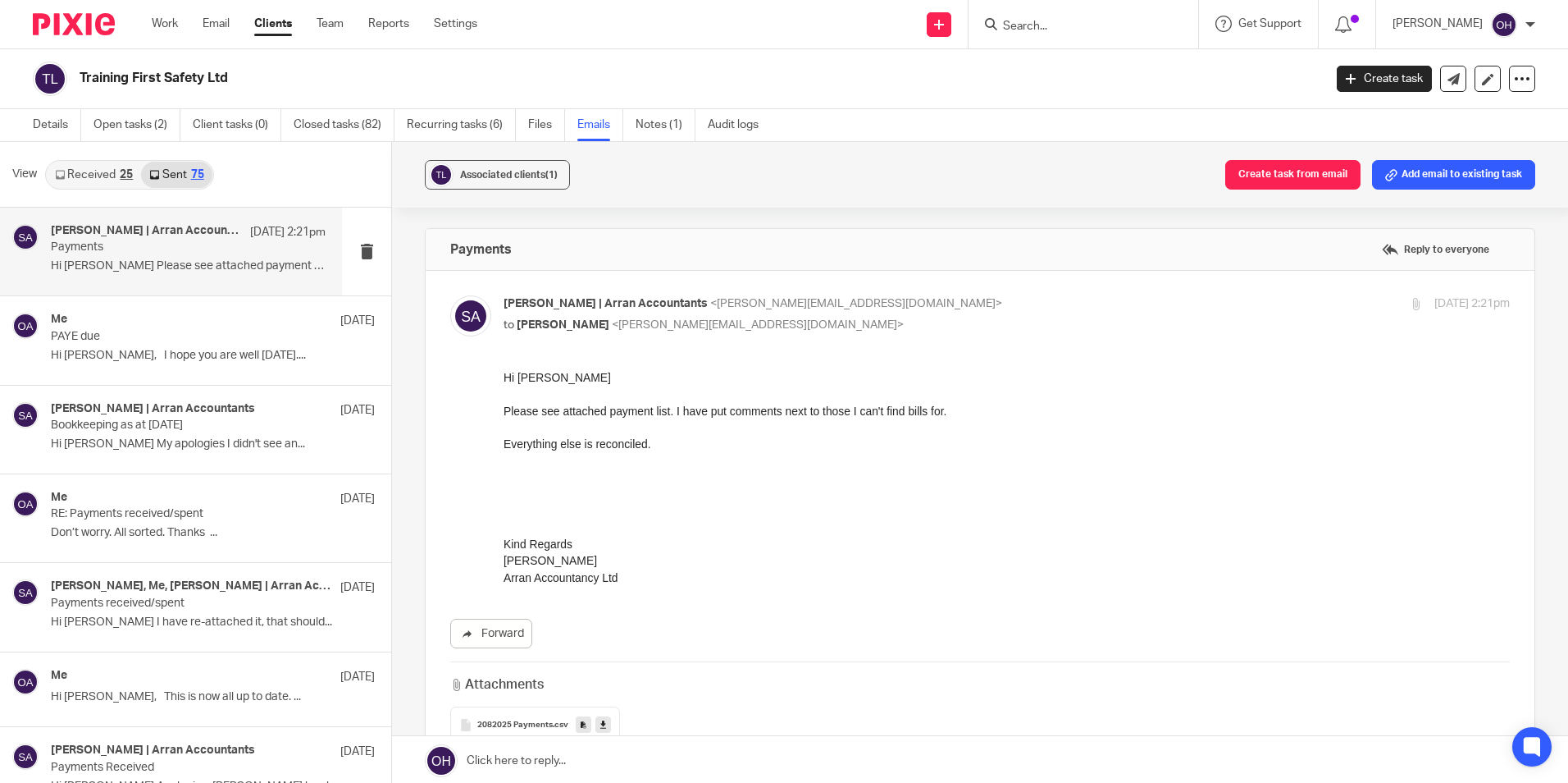
click at [533, 722] on span "2082025 Payments" at bounding box center [515, 724] width 75 height 10
click at [600, 724] on icon at bounding box center [603, 725] width 5 height 12
click at [106, 178] on link "Received 25" at bounding box center [94, 175] width 94 height 27
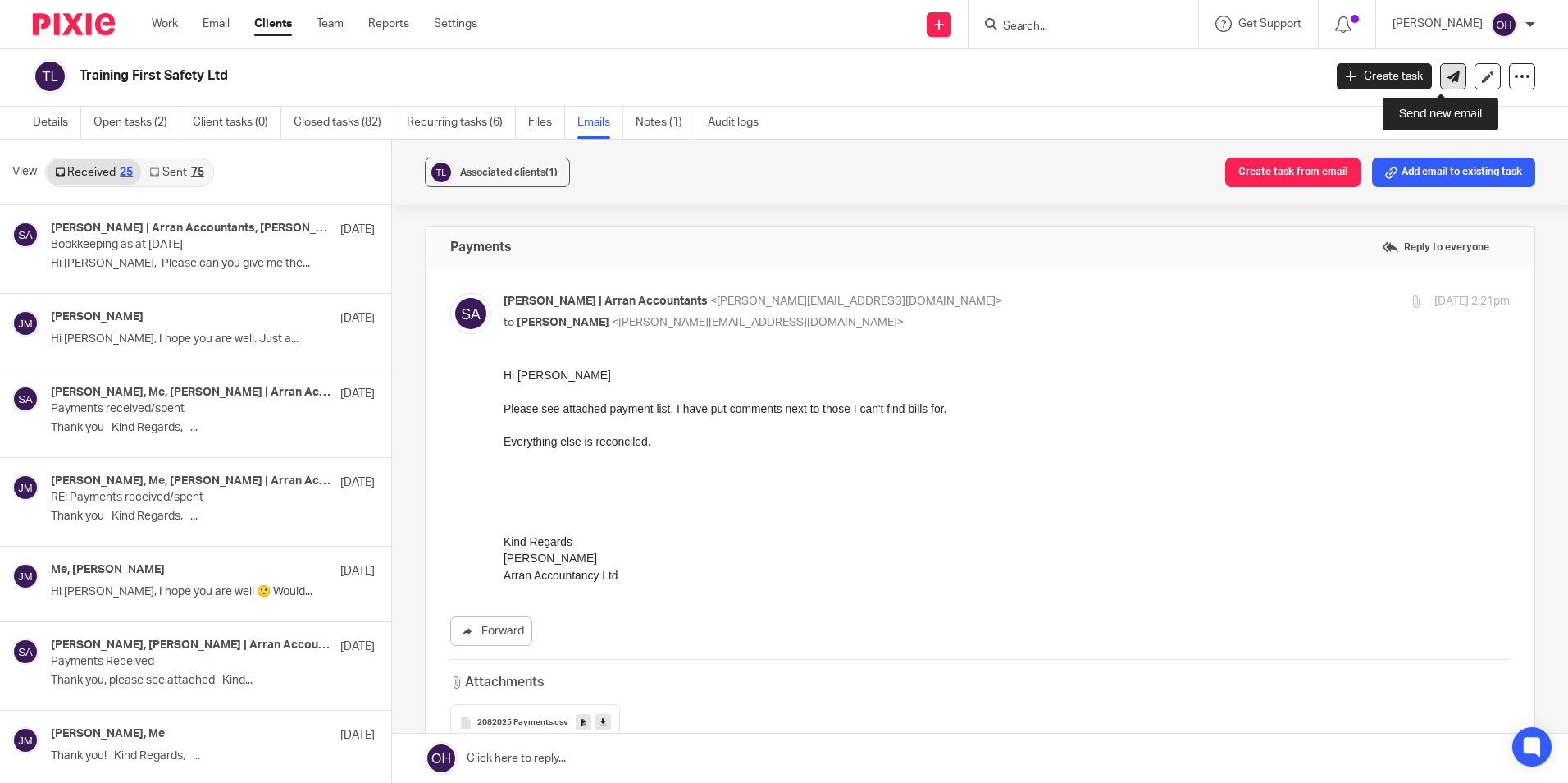
click at [1447, 75] on icon at bounding box center [1454, 76] width 12 height 12
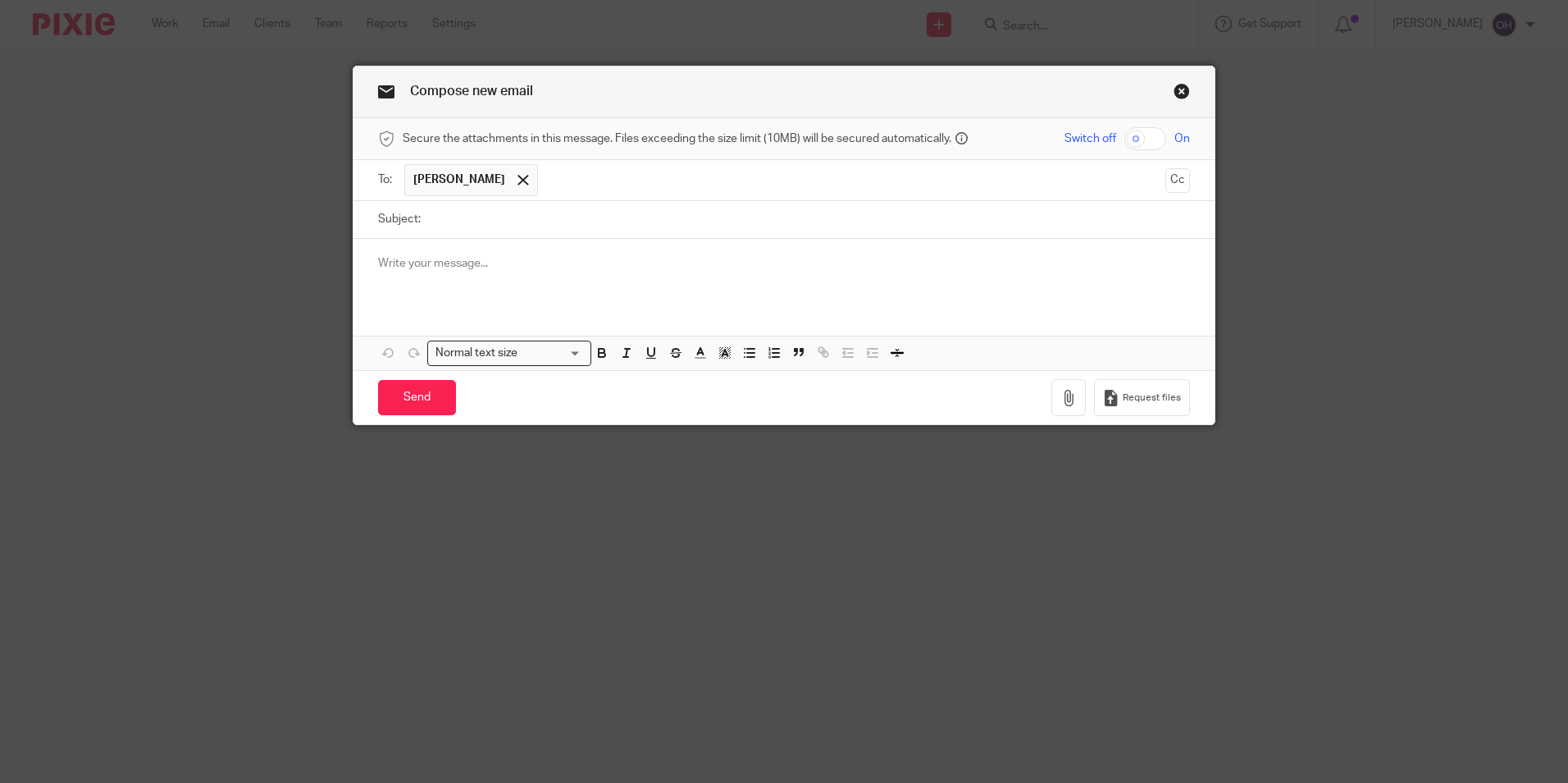
click at [537, 211] on input "Subject:" at bounding box center [809, 219] width 761 height 37
type input "Payments"
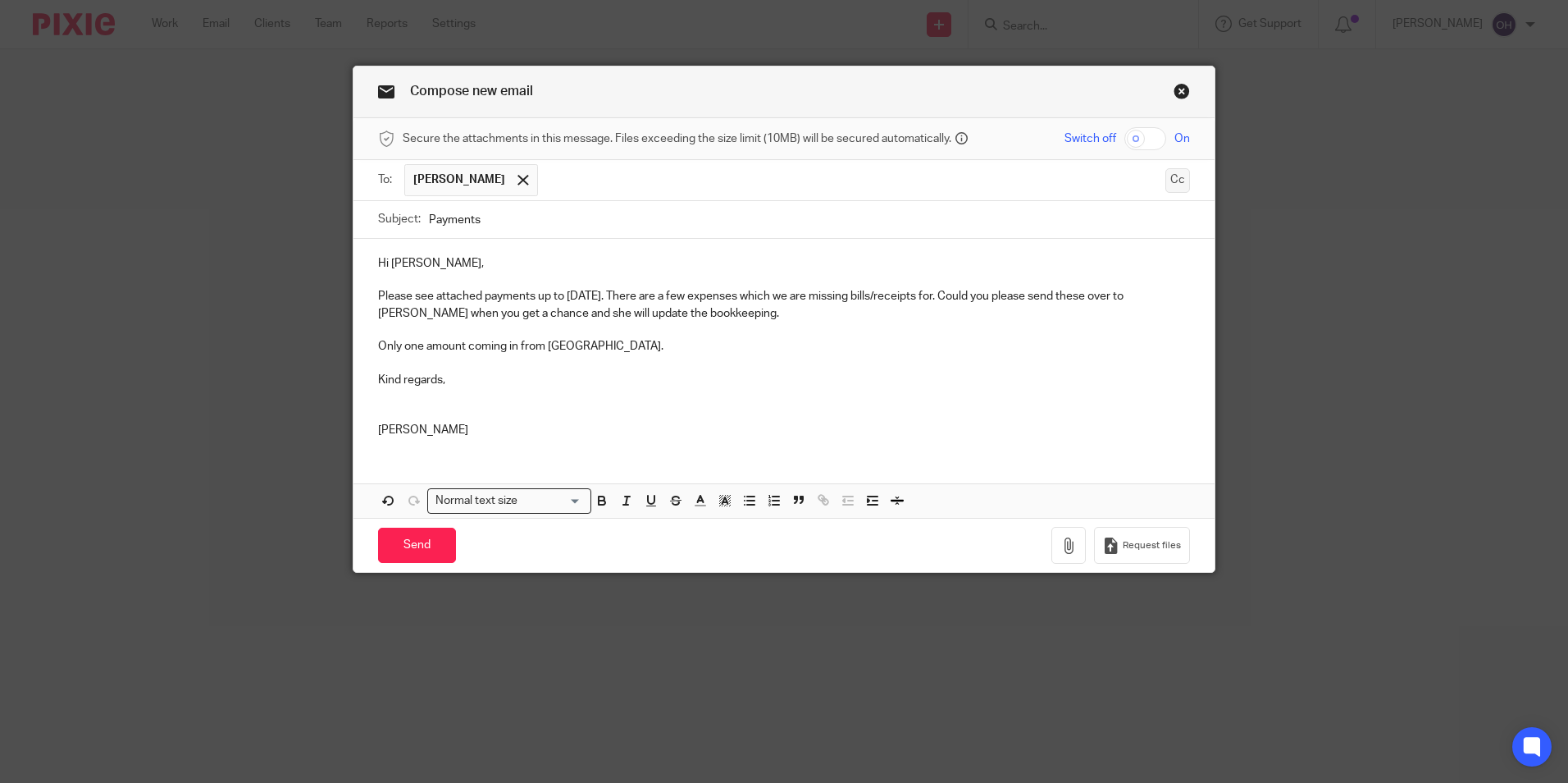
click at [1171, 190] on button "Cc" at bounding box center [1178, 180] width 25 height 25
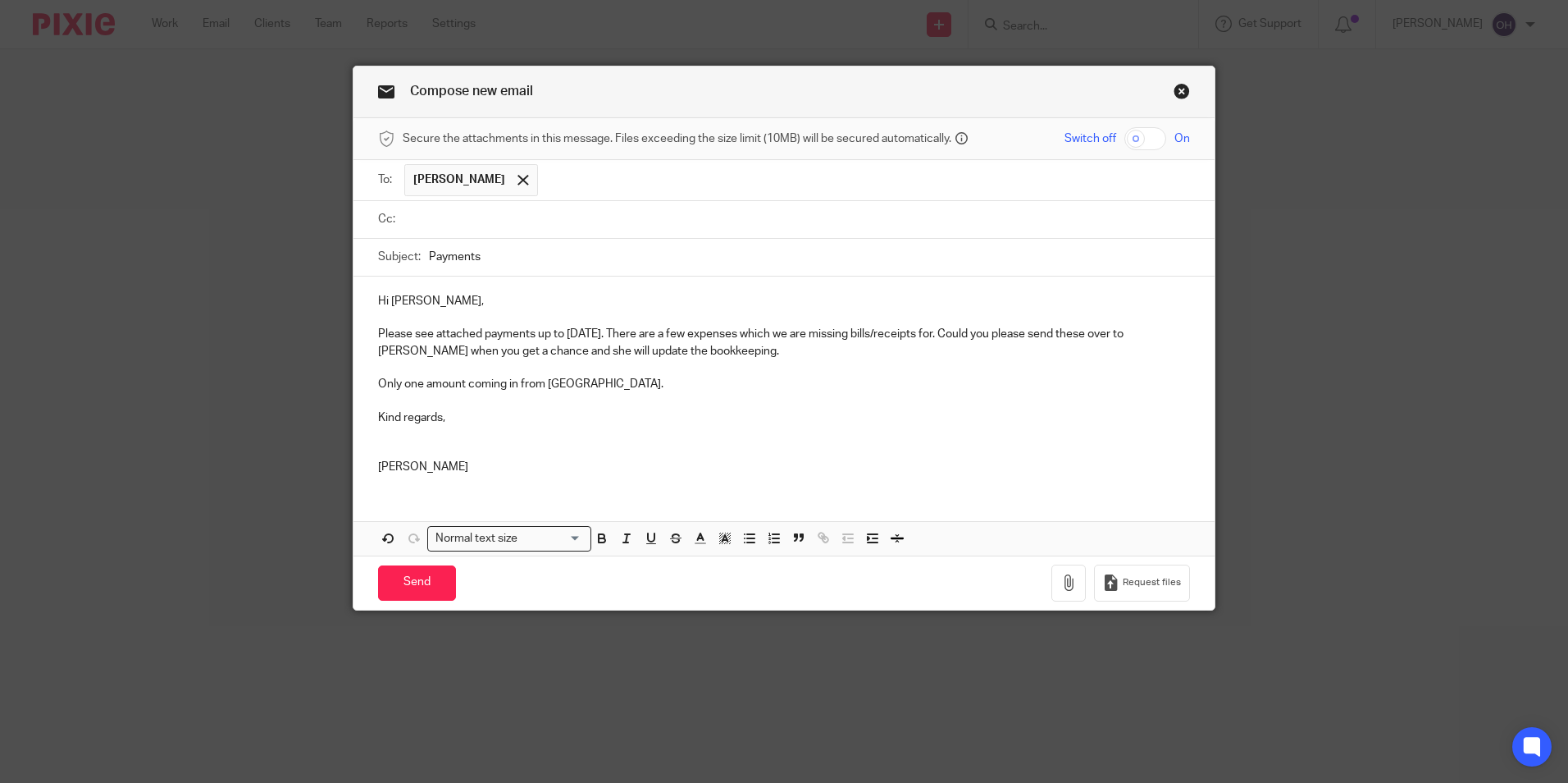
click at [492, 225] on input "text" at bounding box center [795, 219] width 774 height 19
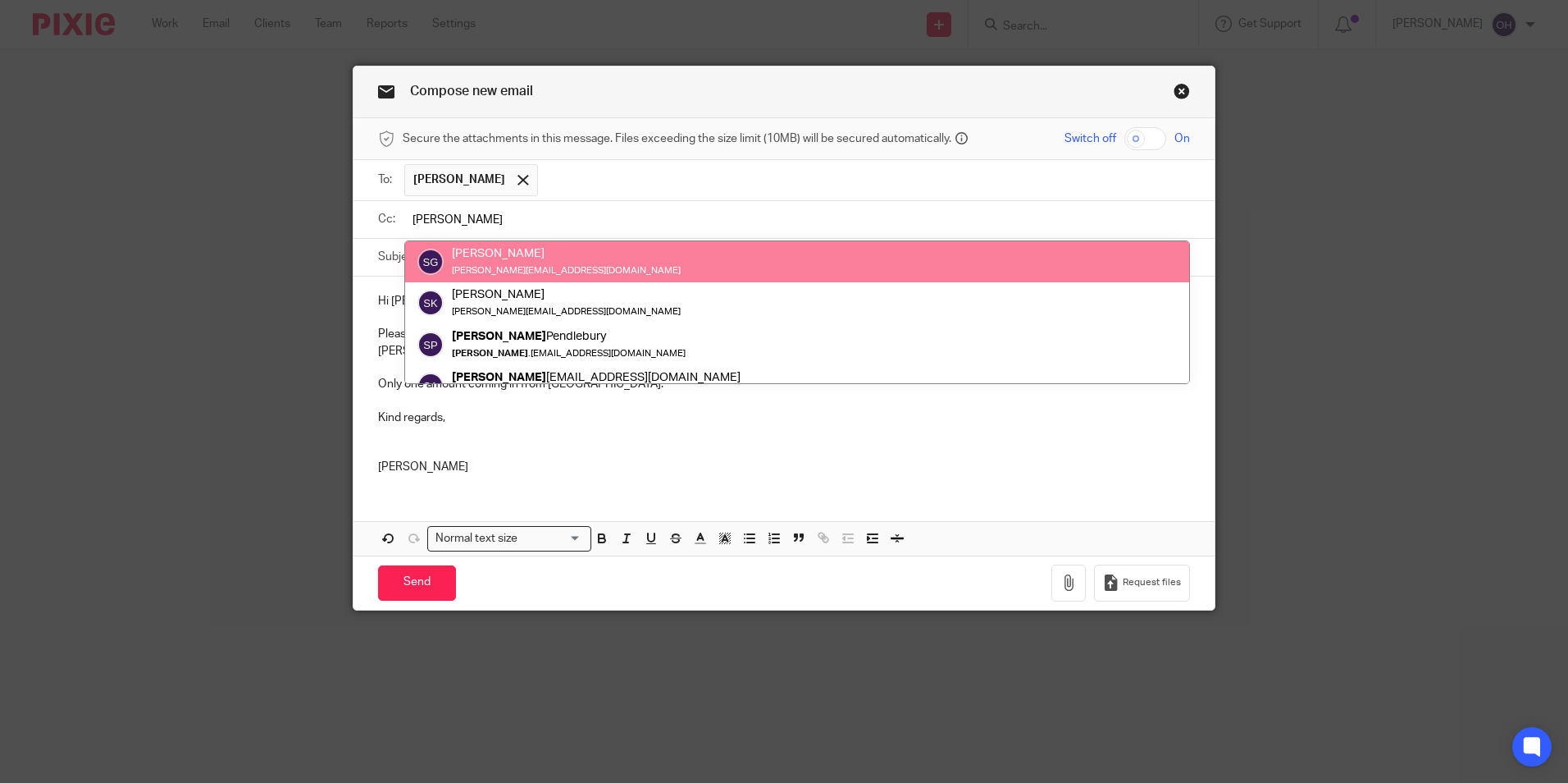
type input "[PERSON_NAME]"
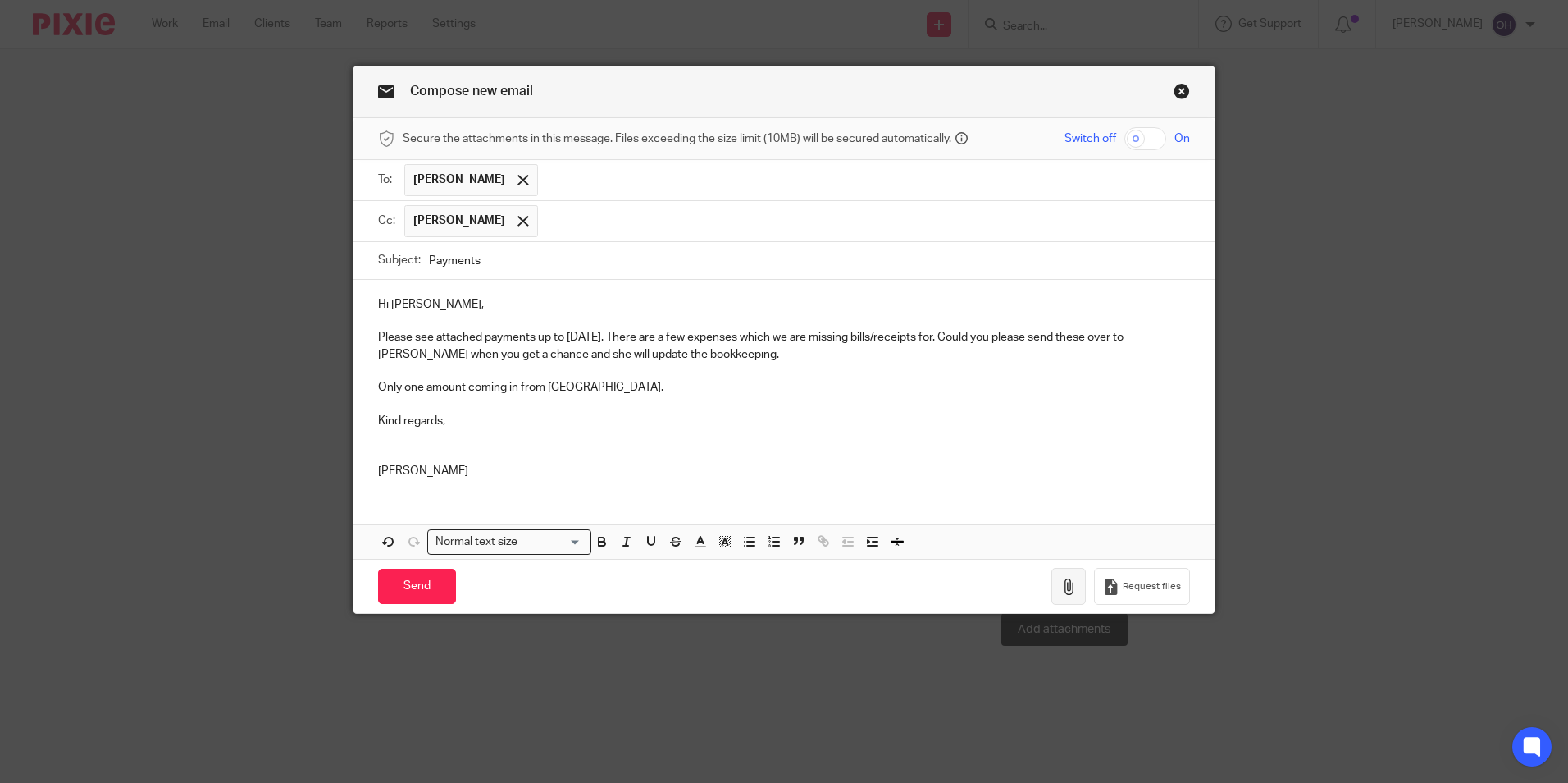
click at [1060, 586] on icon "button" at bounding box center [1068, 587] width 16 height 16
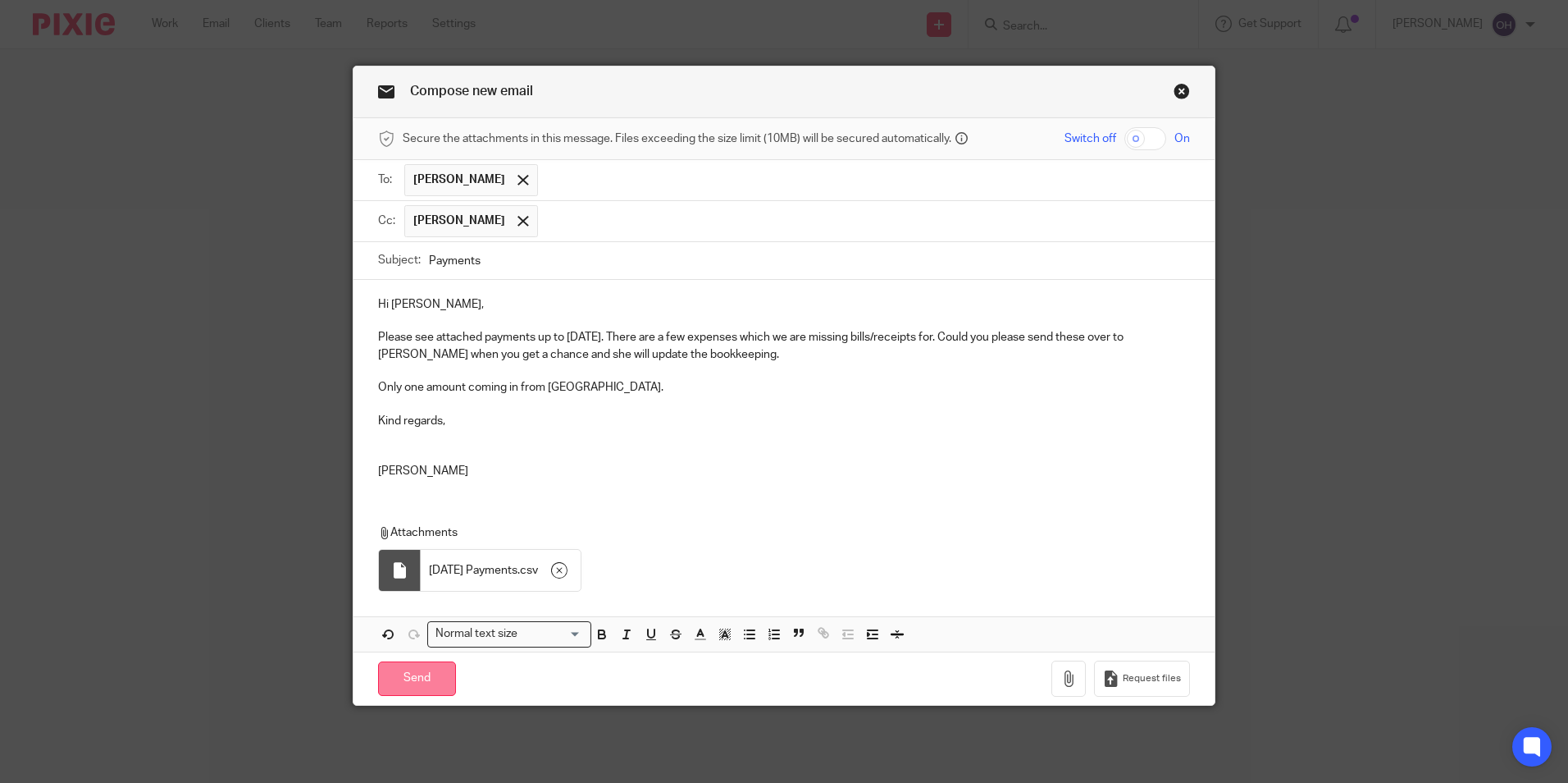
click at [425, 673] on input "Send" at bounding box center [417, 679] width 78 height 36
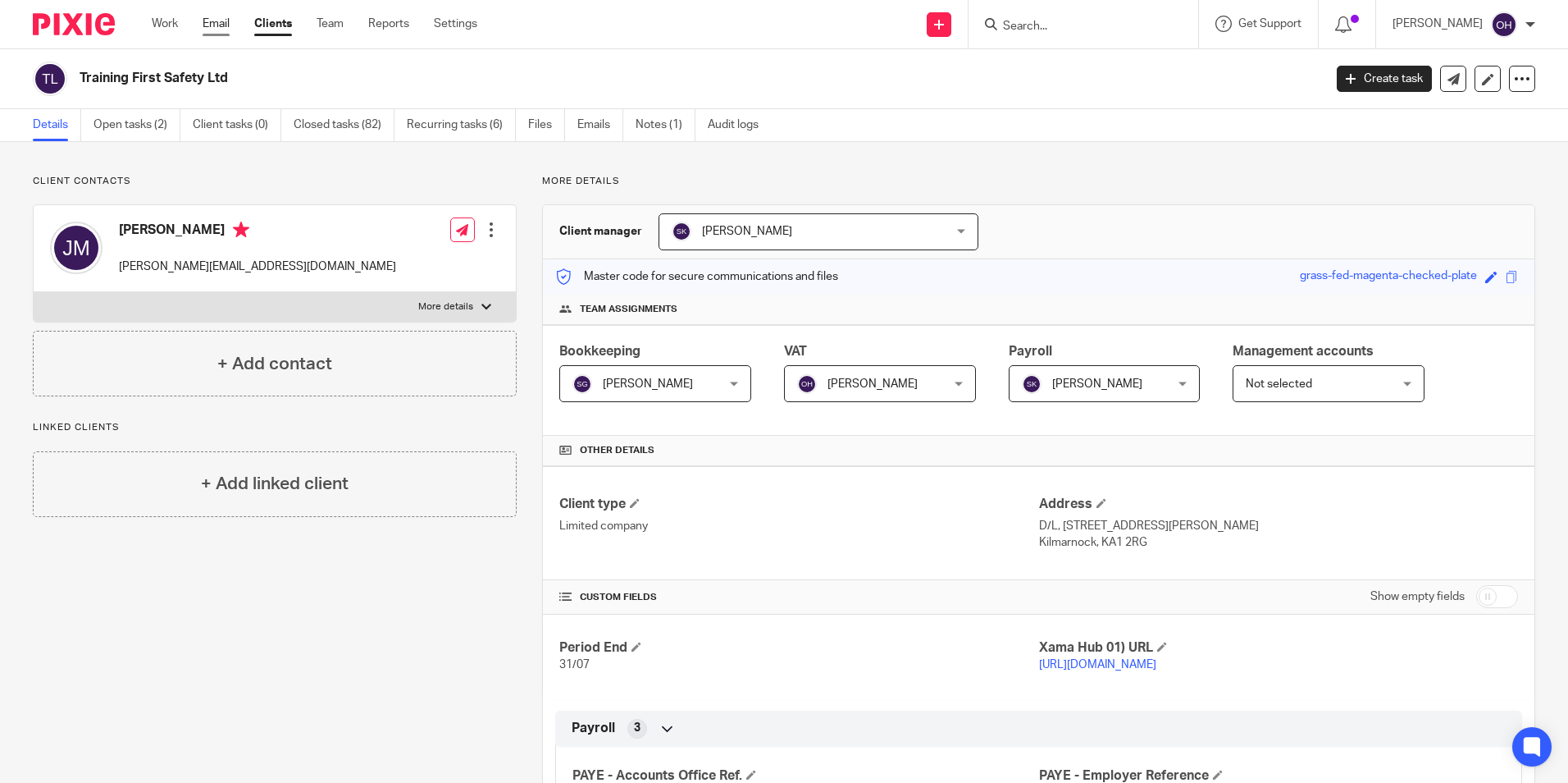
click at [207, 20] on link "Email" at bounding box center [216, 24] width 27 height 16
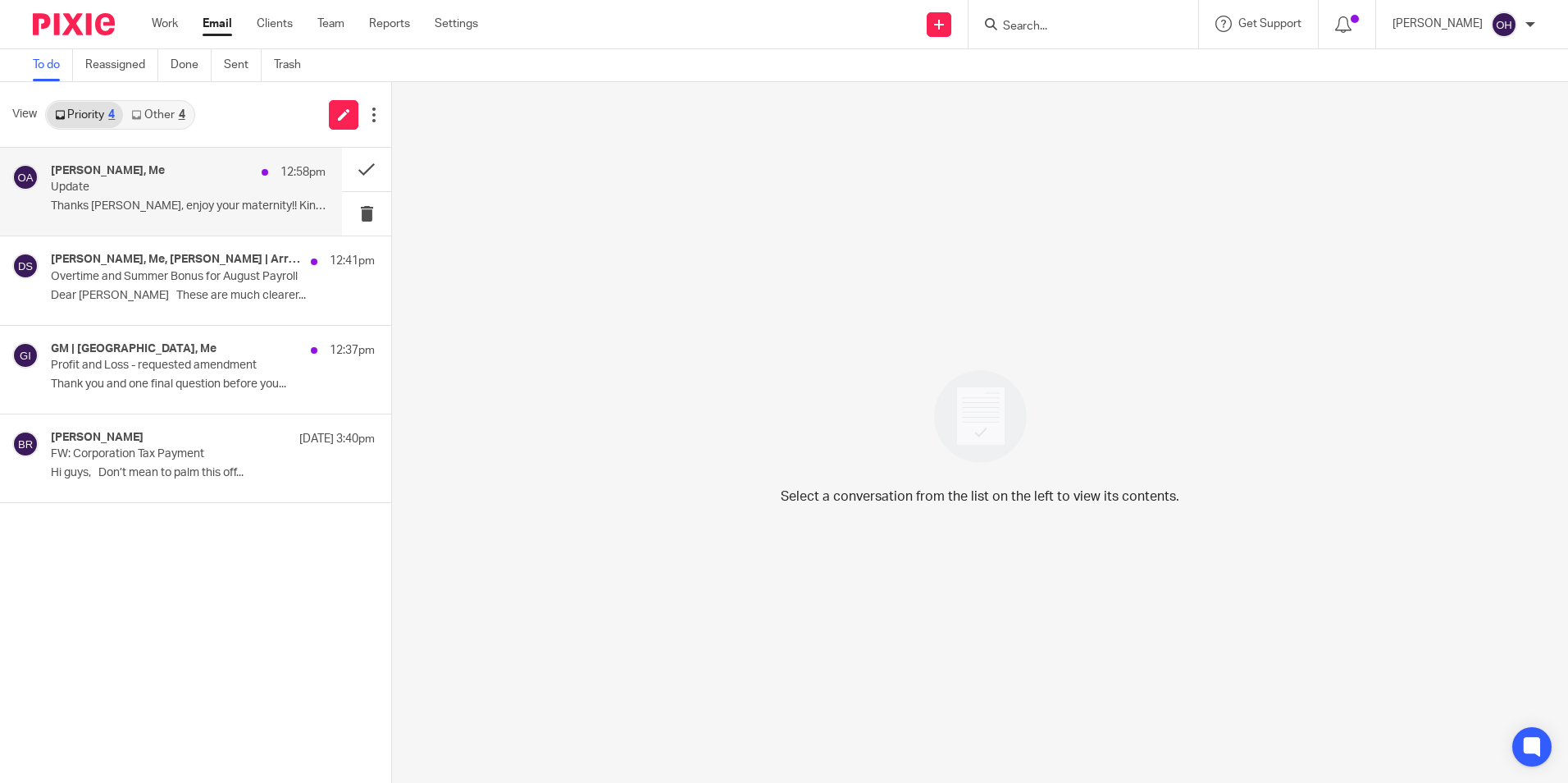
click at [132, 195] on div "Jenny McIntyre, Me 12:58pm Update Thanks Olivia, enjoy your maternity!! Kind..." at bounding box center [188, 192] width 275 height 55
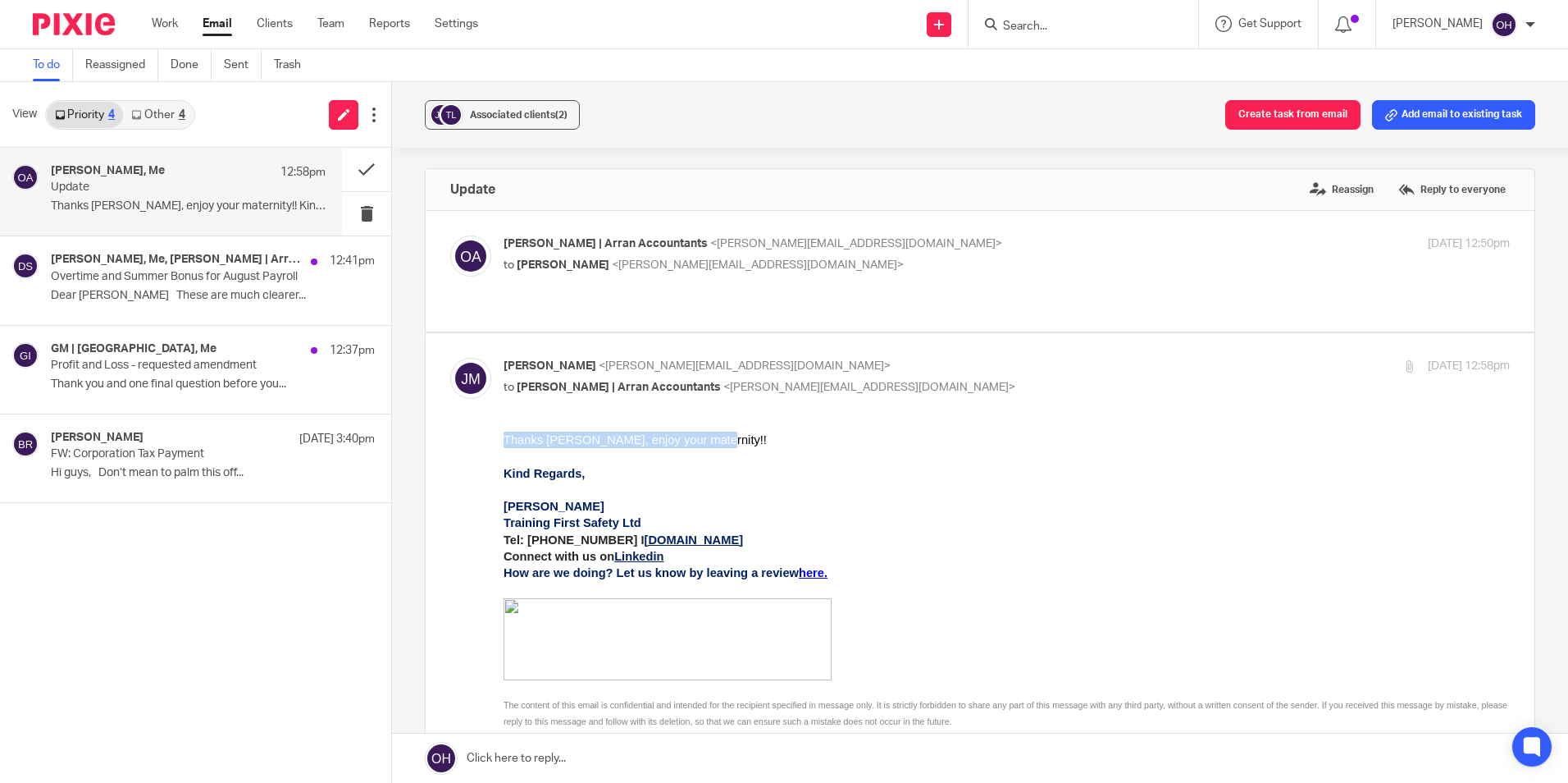
drag, startPoint x: 683, startPoint y: 439, endPoint x: 481, endPoint y: 432, distance: 202.1
click html "Thanks Olivia, enjoy your maternity!! Kind Regards, Jenny McIntyre Training Fir…"
click at [825, 507] on p "Jenny McIntyre" at bounding box center [1006, 506] width 1006 height 16
click at [141, 300] on p "Dear Olivia These are much clearer..." at bounding box center [188, 296] width 275 height 14
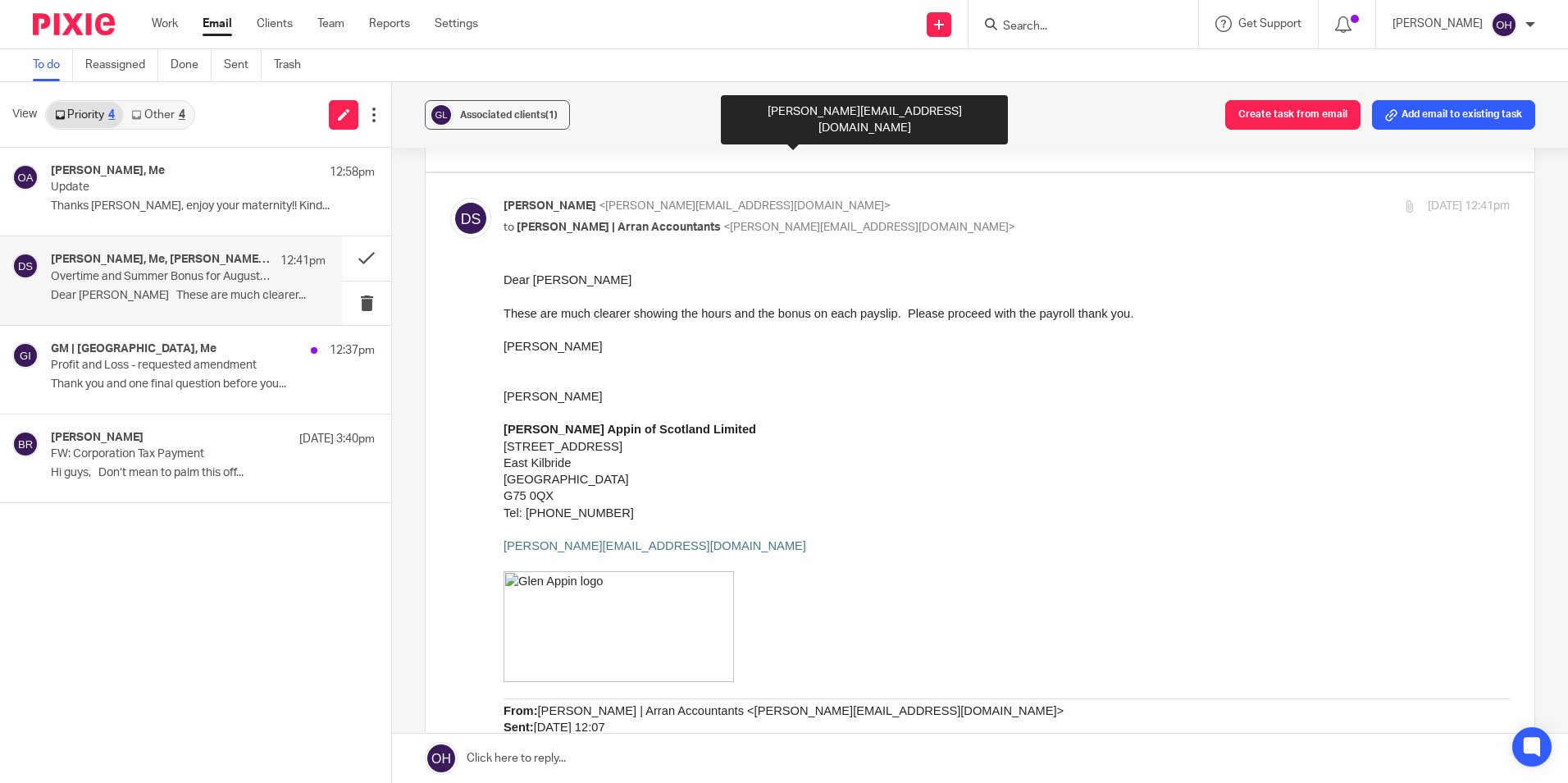
scroll to position [985, 0]
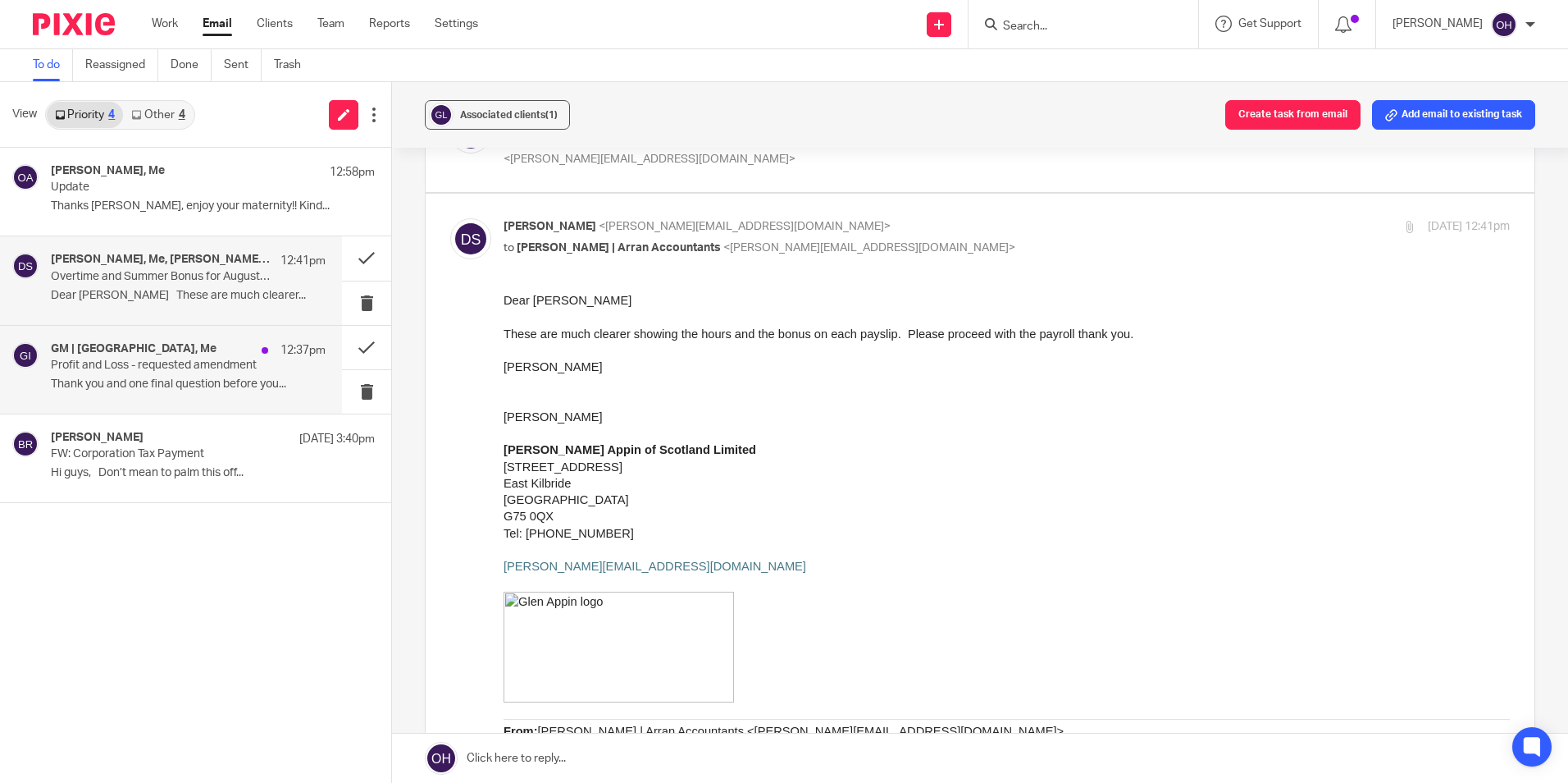
click at [199, 384] on p "Thank you and one final question before you..." at bounding box center [188, 384] width 275 height 14
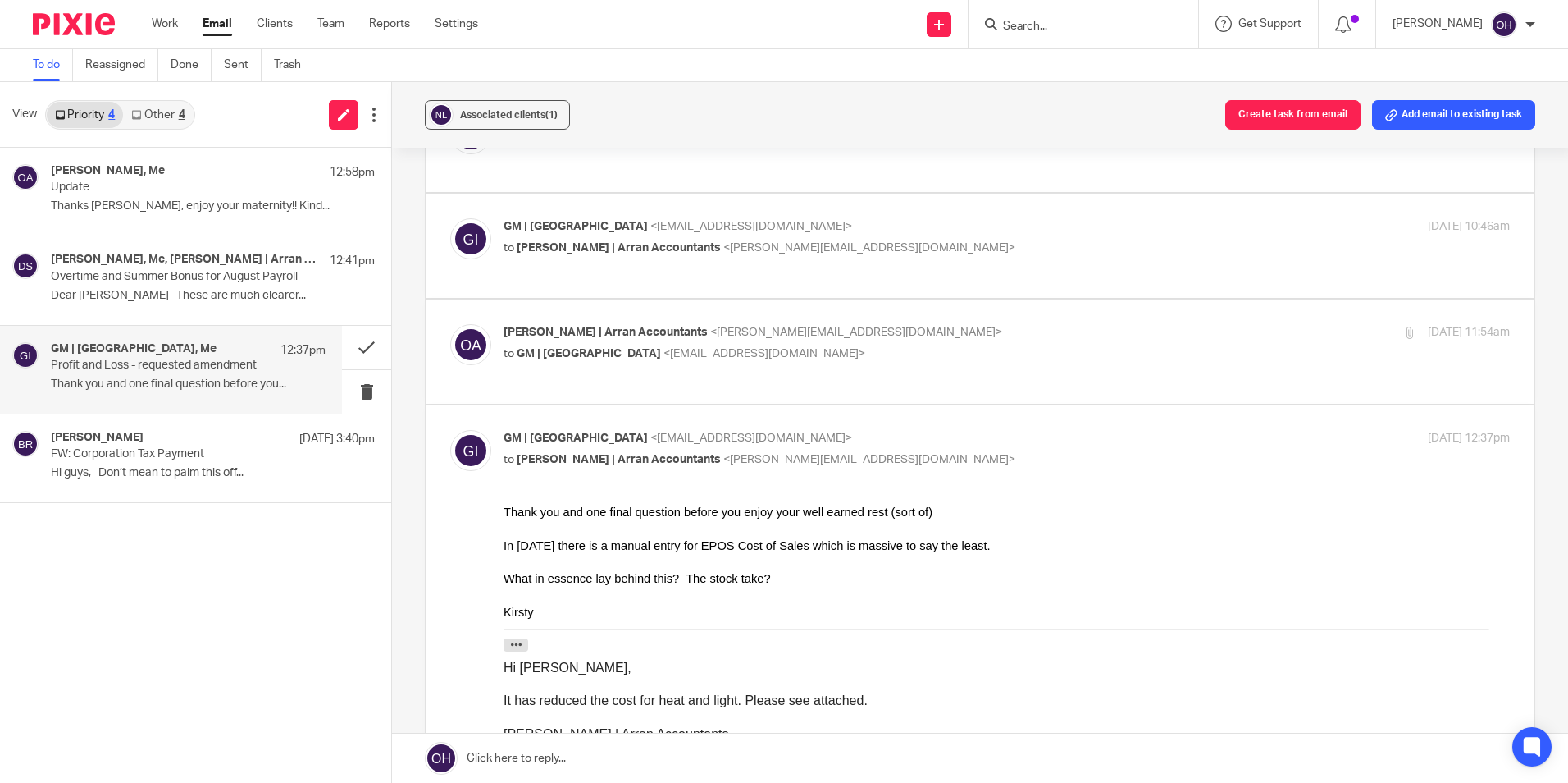
scroll to position [492, 0]
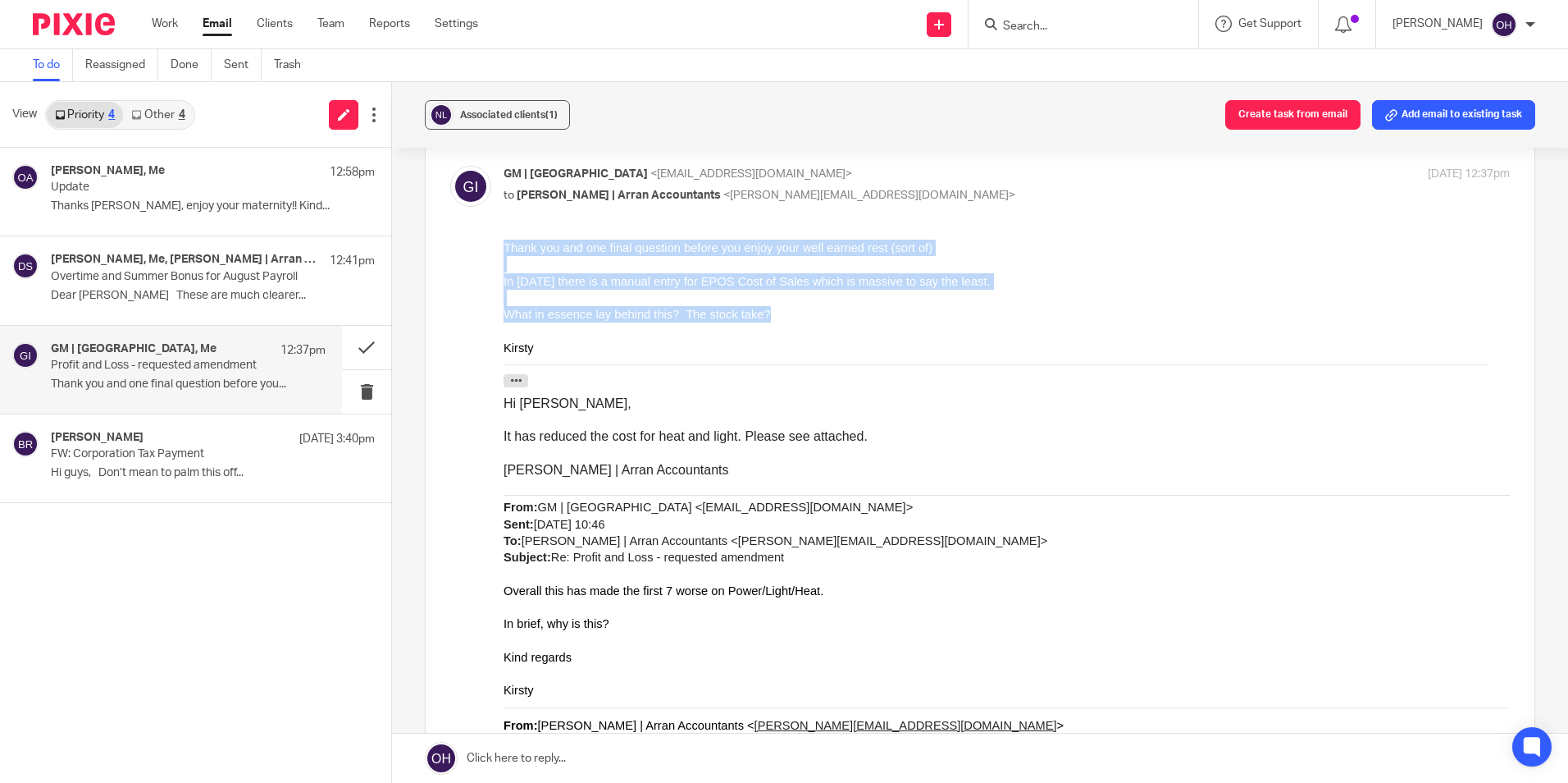
drag, startPoint x: 762, startPoint y: 317, endPoint x: 491, endPoint y: 246, distance: 280.1
click html "Thank you and one final question before you enjoy your well earned rest (sort o…"
click at [788, 319] on div "What in essence lay behind this? The stock take?" at bounding box center [1006, 313] width 1006 height 16
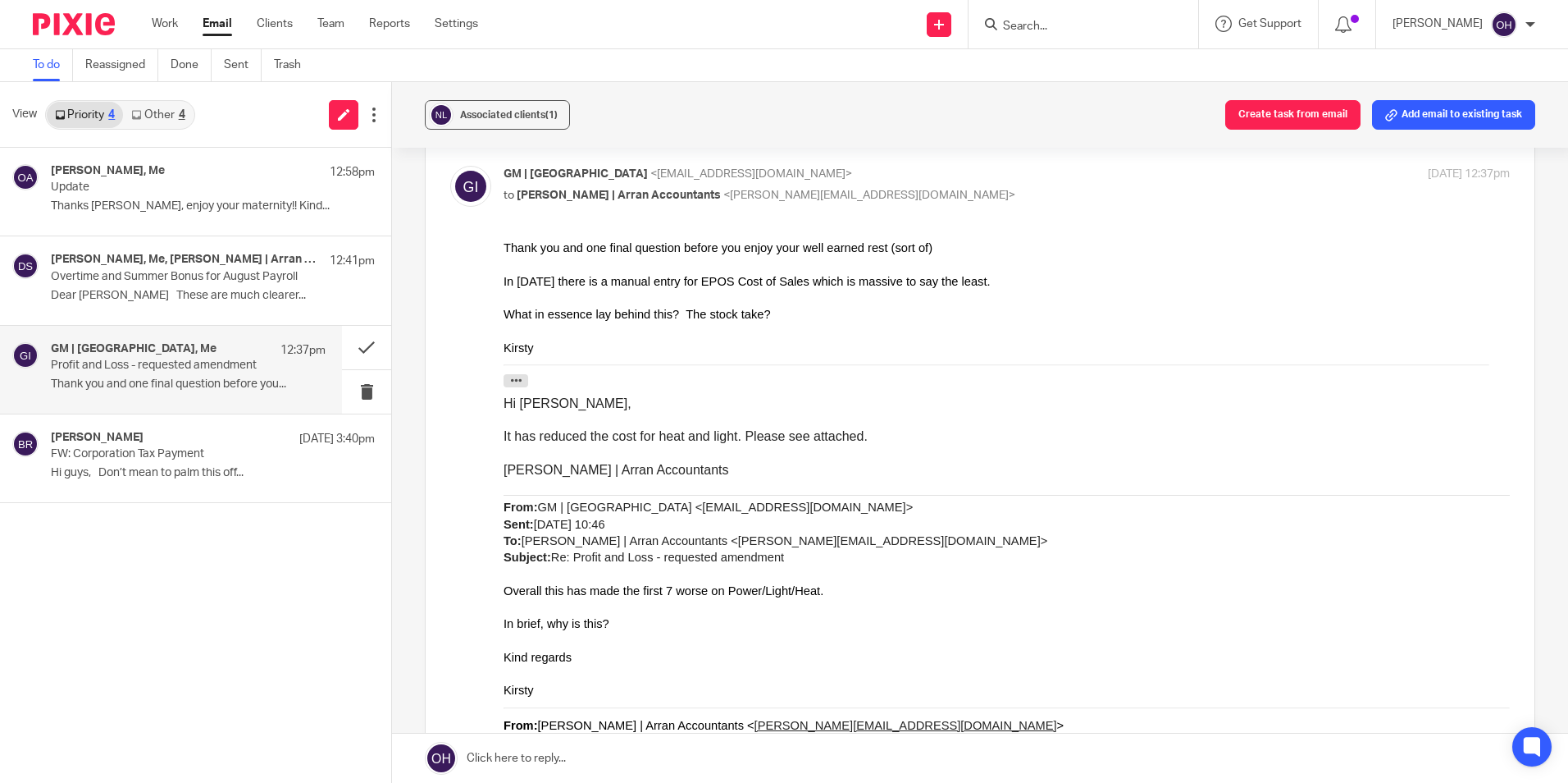
click at [963, 378] on div "From: Olivia | Arran Accountants <olivia@arranaccountants.co.uk> Sent: Friday, …" at bounding box center [1006, 384] width 1006 height 21
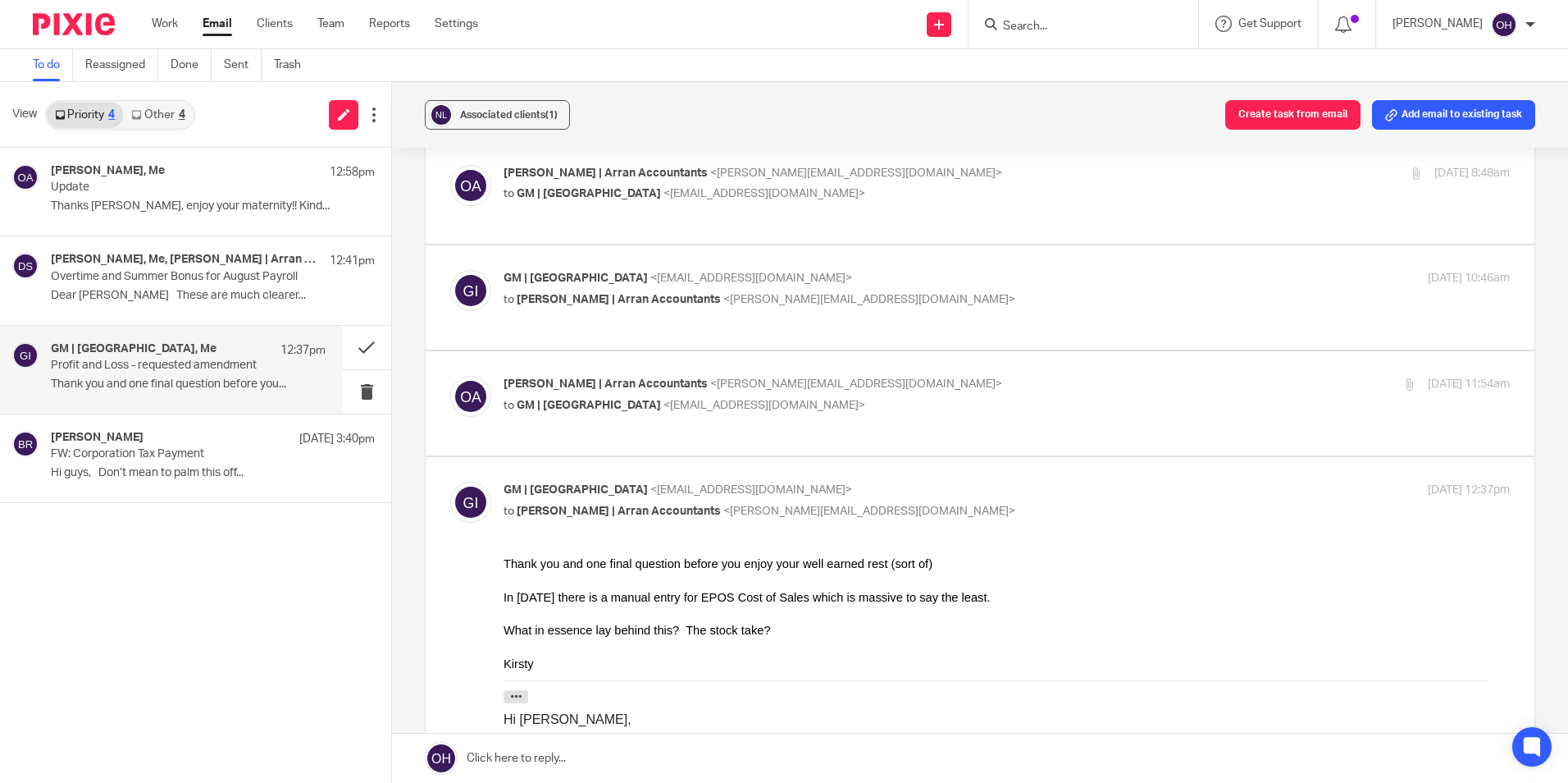
scroll to position [0, 0]
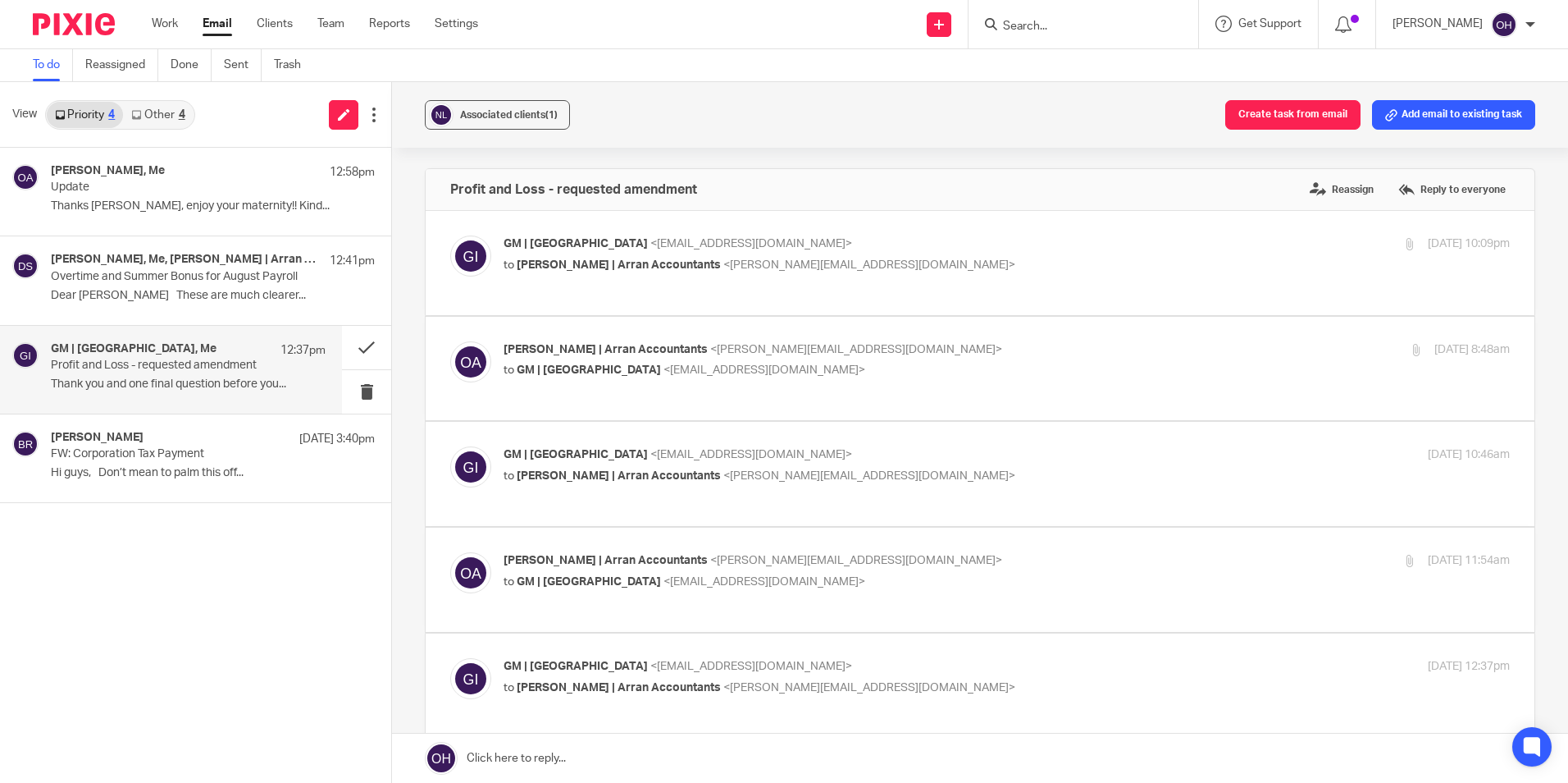
click at [1414, 205] on div "Profit and Loss - requested amendment Reassign Reply to everyone" at bounding box center [980, 189] width 1108 height 41
click at [1407, 188] on label "Reply to everyone" at bounding box center [1452, 190] width 115 height 25
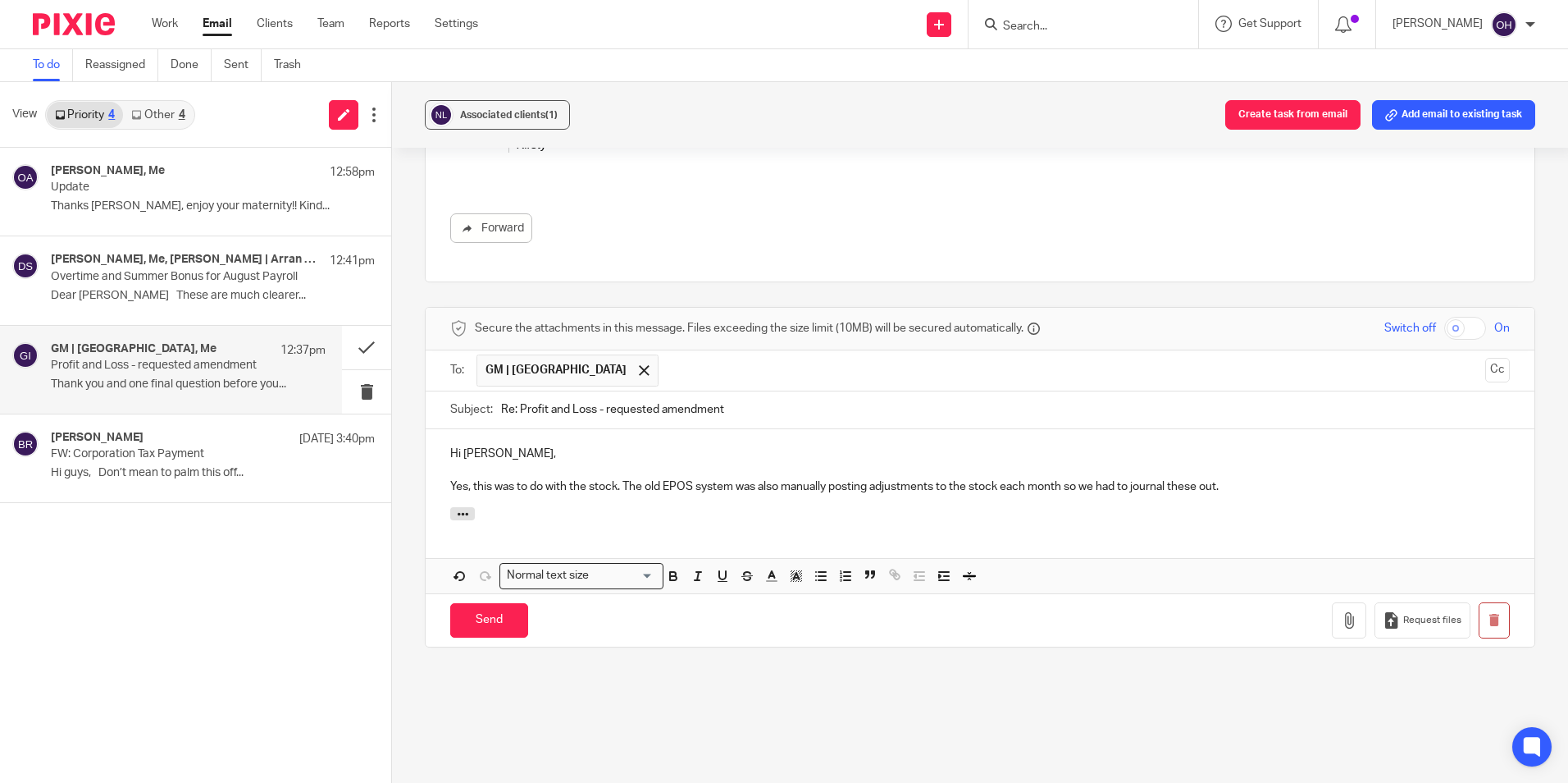
click at [1275, 494] on div "Hi Kirsty, Yes, this was to do with the stock. The old EPOS system was also man…" at bounding box center [980, 468] width 1108 height 79
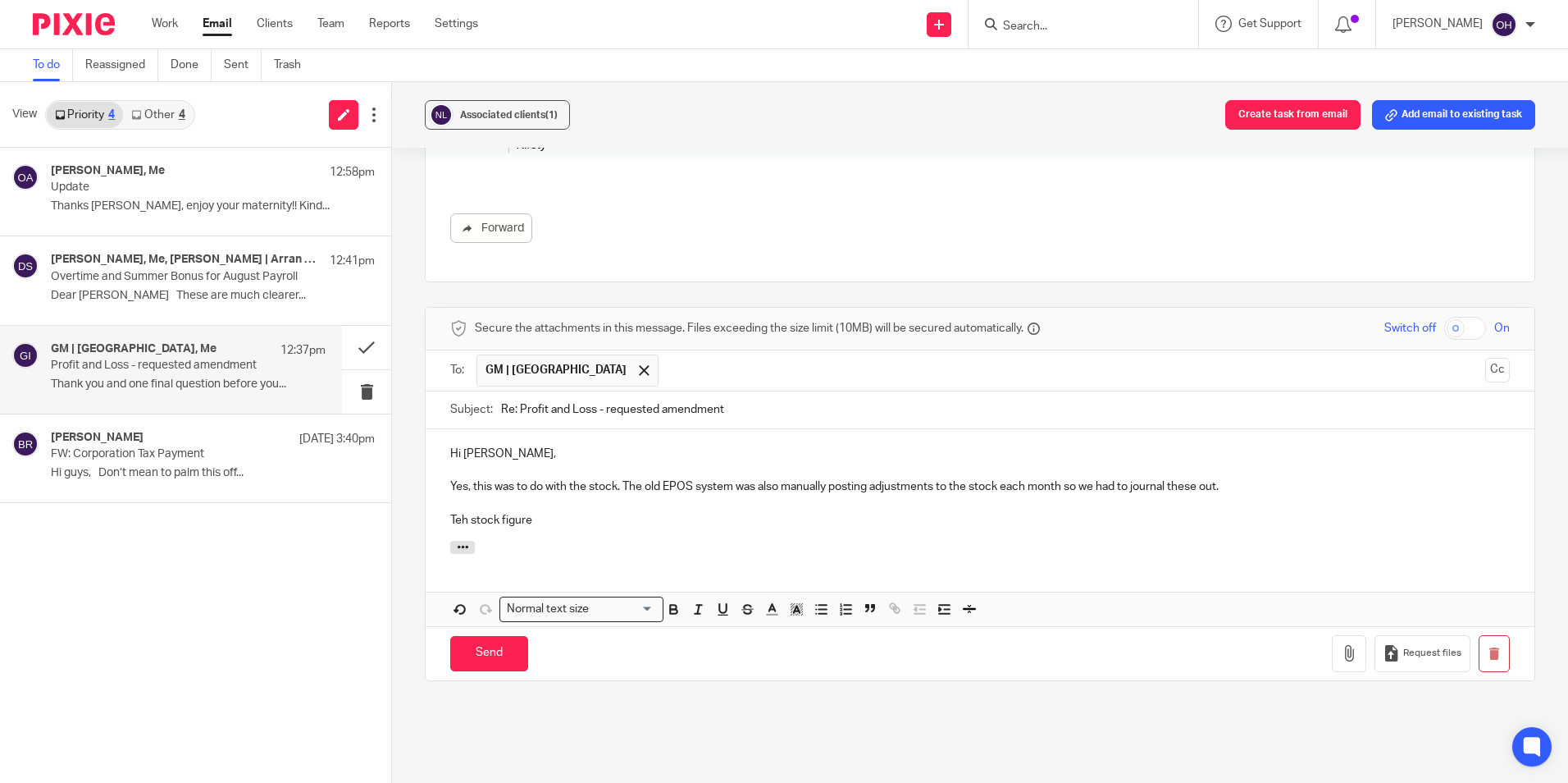
click at [464, 517] on p "Teh stock figure" at bounding box center [980, 520] width 1060 height 16
drag, startPoint x: 1194, startPoint y: 532, endPoint x: 1168, endPoint y: 530, distance: 26.1
click at [1194, 531] on div "Hi Kirsty, Yes, this was to do with the stock. The old EPOS system was also man…" at bounding box center [980, 485] width 1108 height 112
drag, startPoint x: 889, startPoint y: 538, endPoint x: 870, endPoint y: 526, distance: 22.5
click at [885, 535] on div "Hi Kirsty, Yes, this was to do with the stock. The old EPOS system was also man…" at bounding box center [980, 485] width 1108 height 112
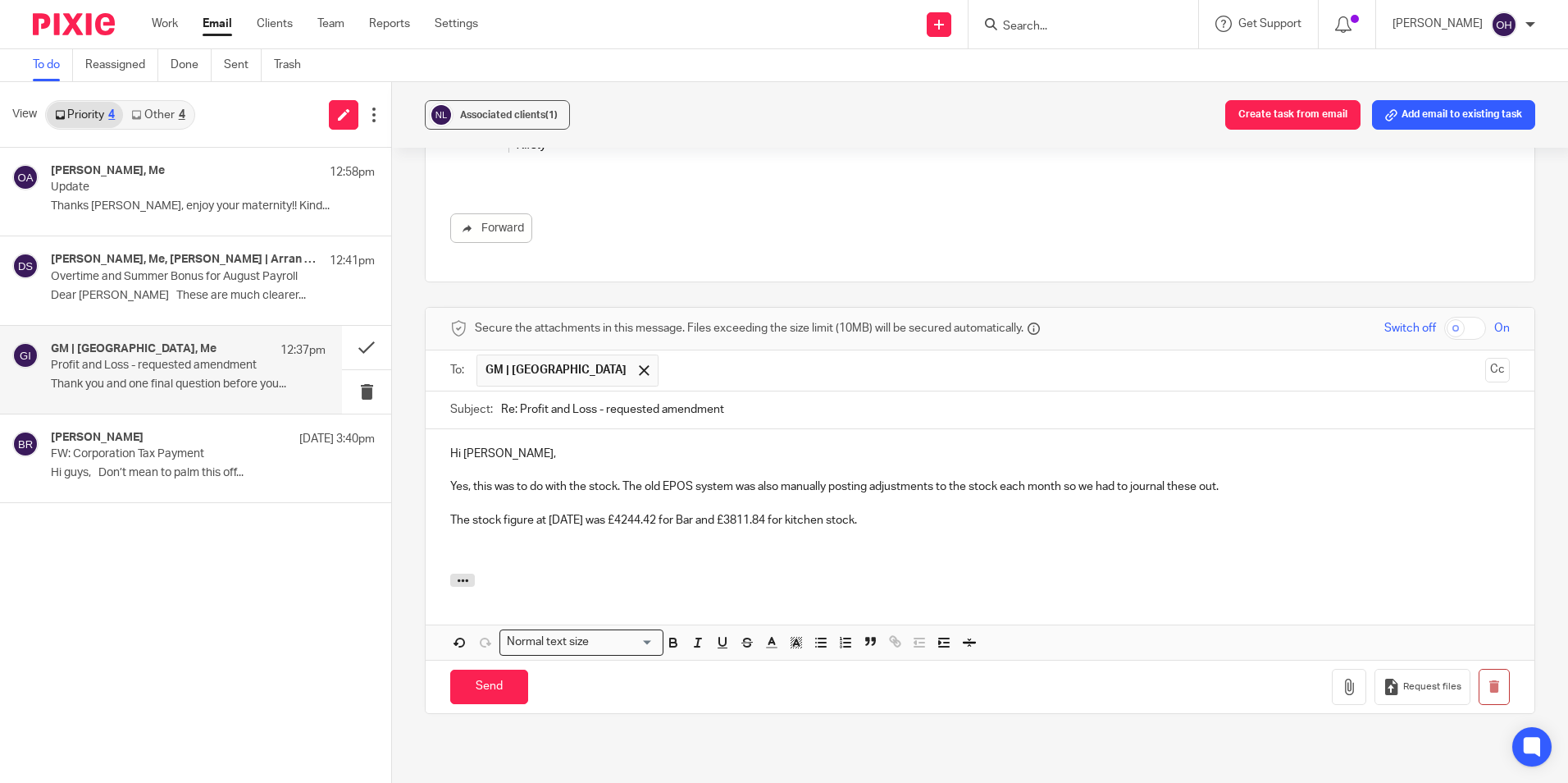
drag, startPoint x: 1007, startPoint y: 541, endPoint x: 997, endPoint y: 525, distance: 18.9
click at [1006, 540] on p at bounding box center [980, 536] width 1060 height 16
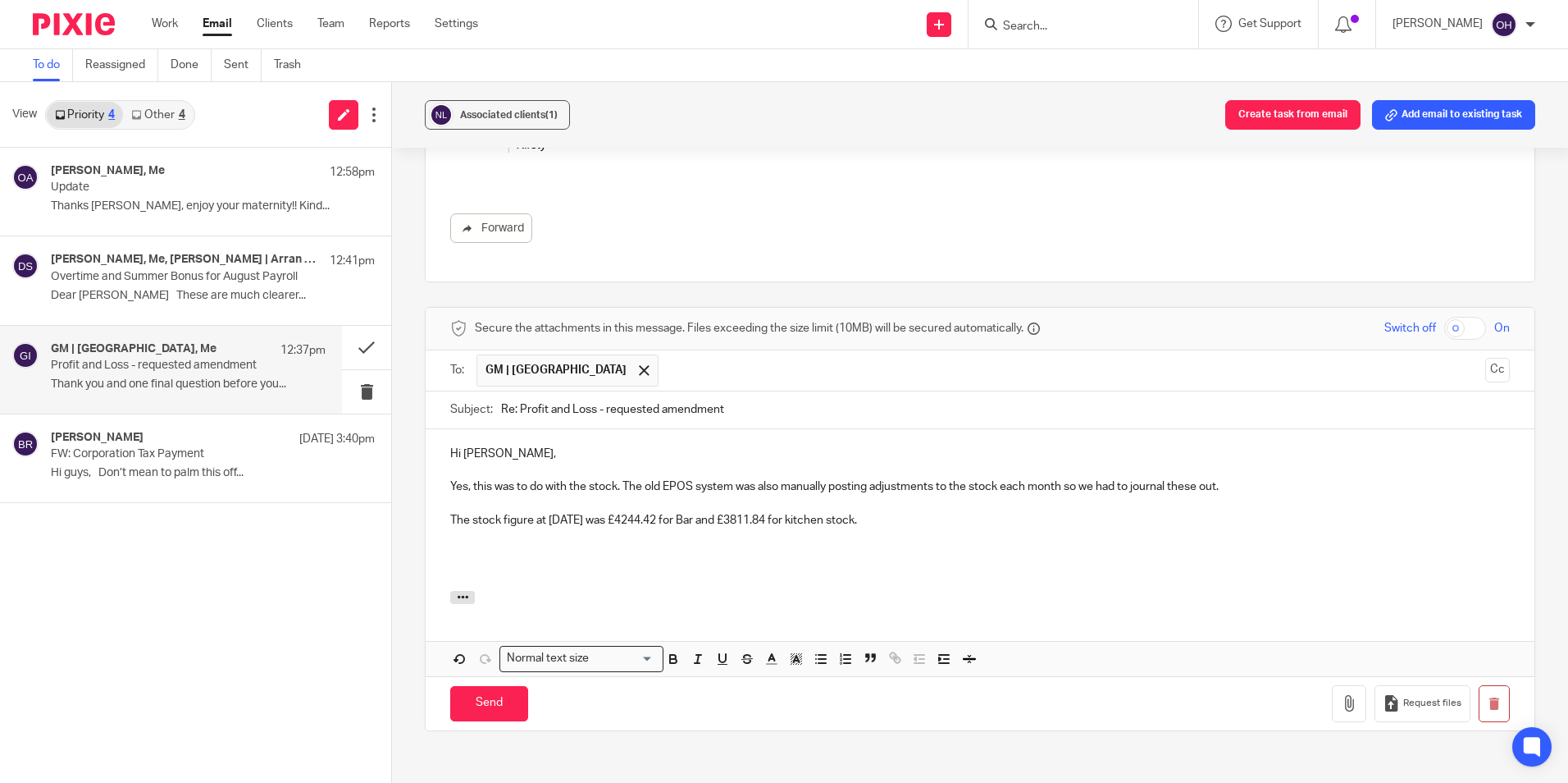
click at [1249, 494] on p "Yes, this was to do with the stock. The old EPOS system was also manually posti…" at bounding box center [980, 486] width 1060 height 16
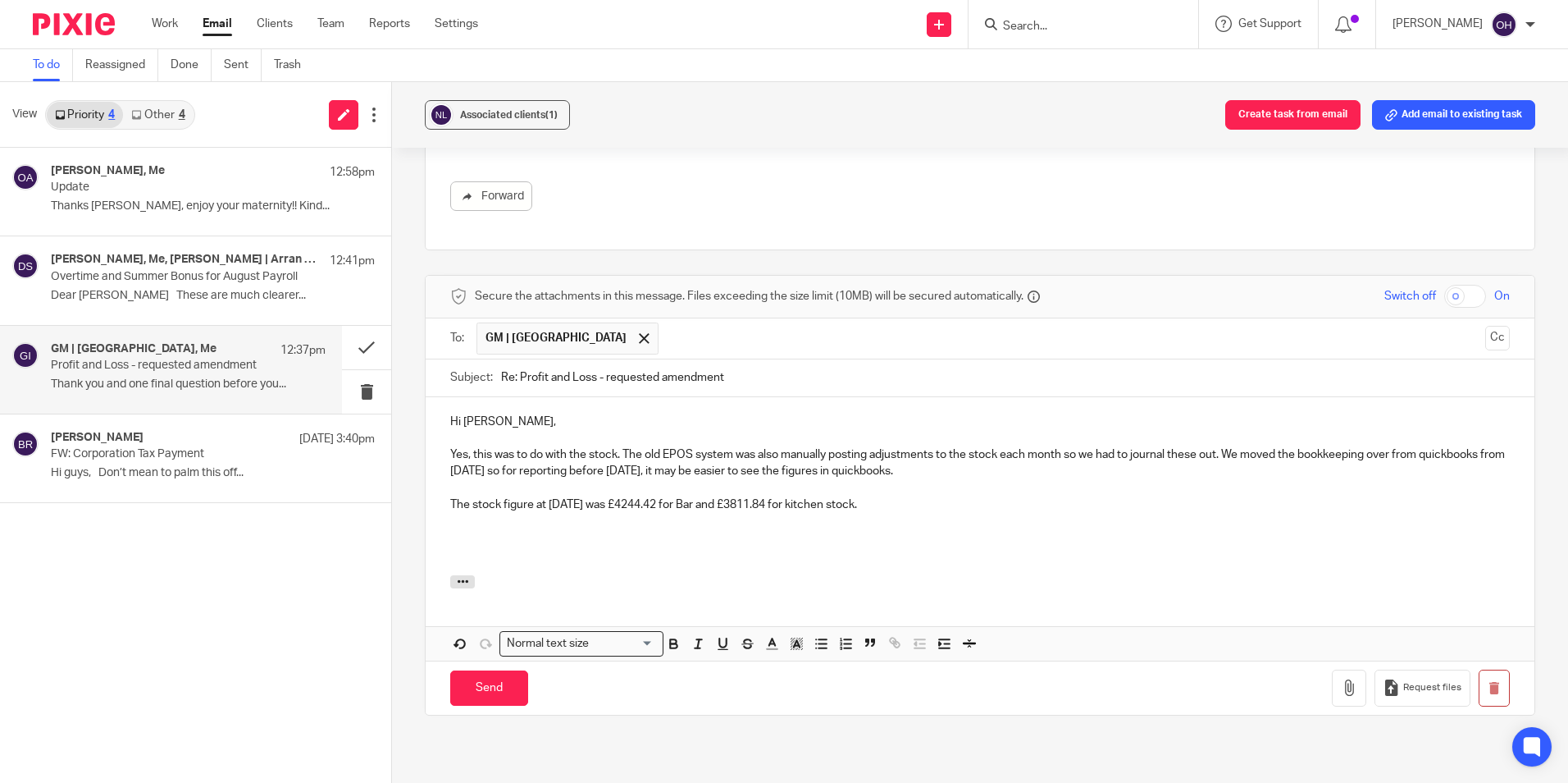
scroll to position [1778, 0]
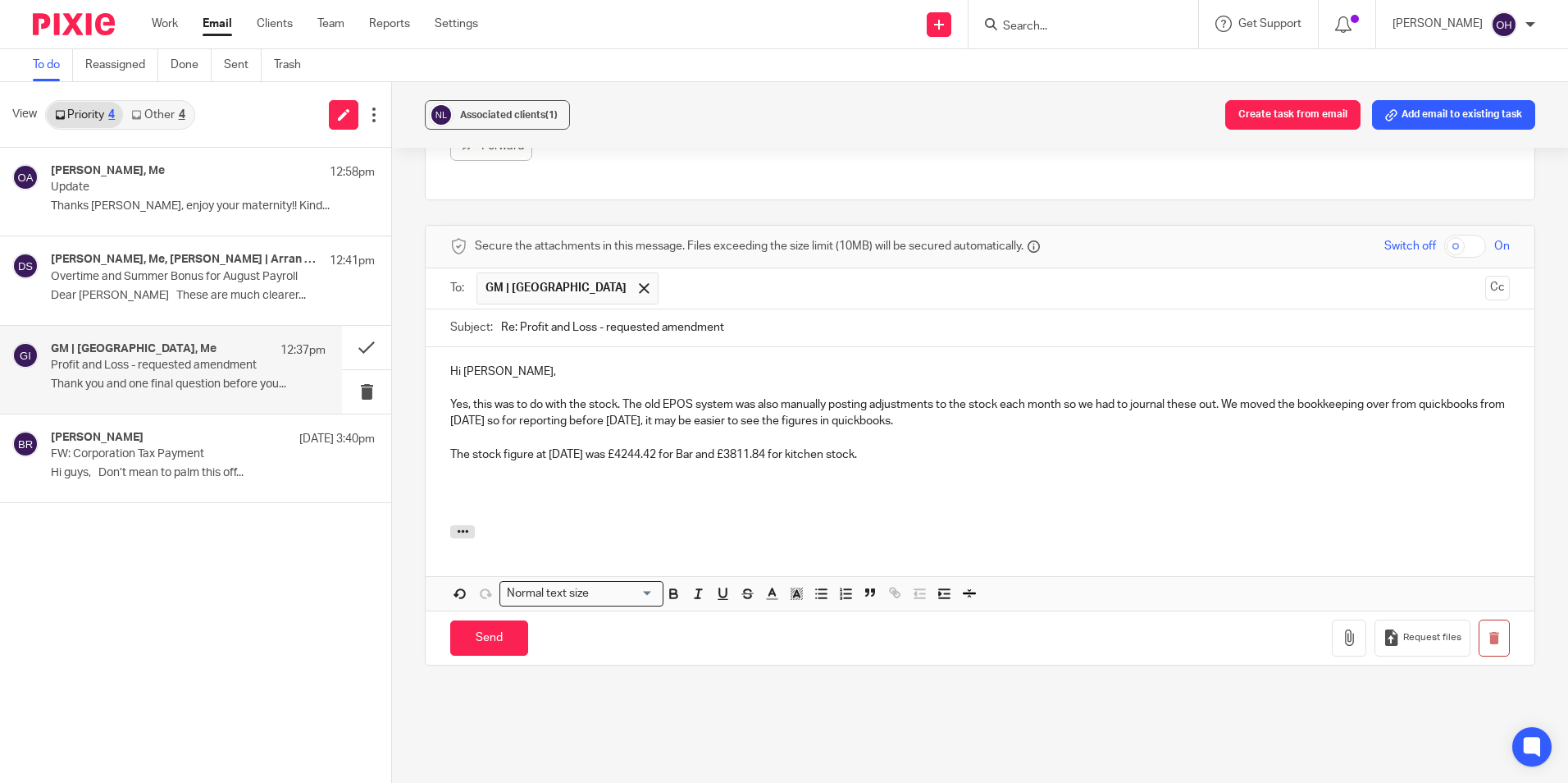
click at [929, 453] on p "The stock figure at 31st December was £4244.42 for Bar and £3811.84 for kitchen…" at bounding box center [980, 455] width 1060 height 16
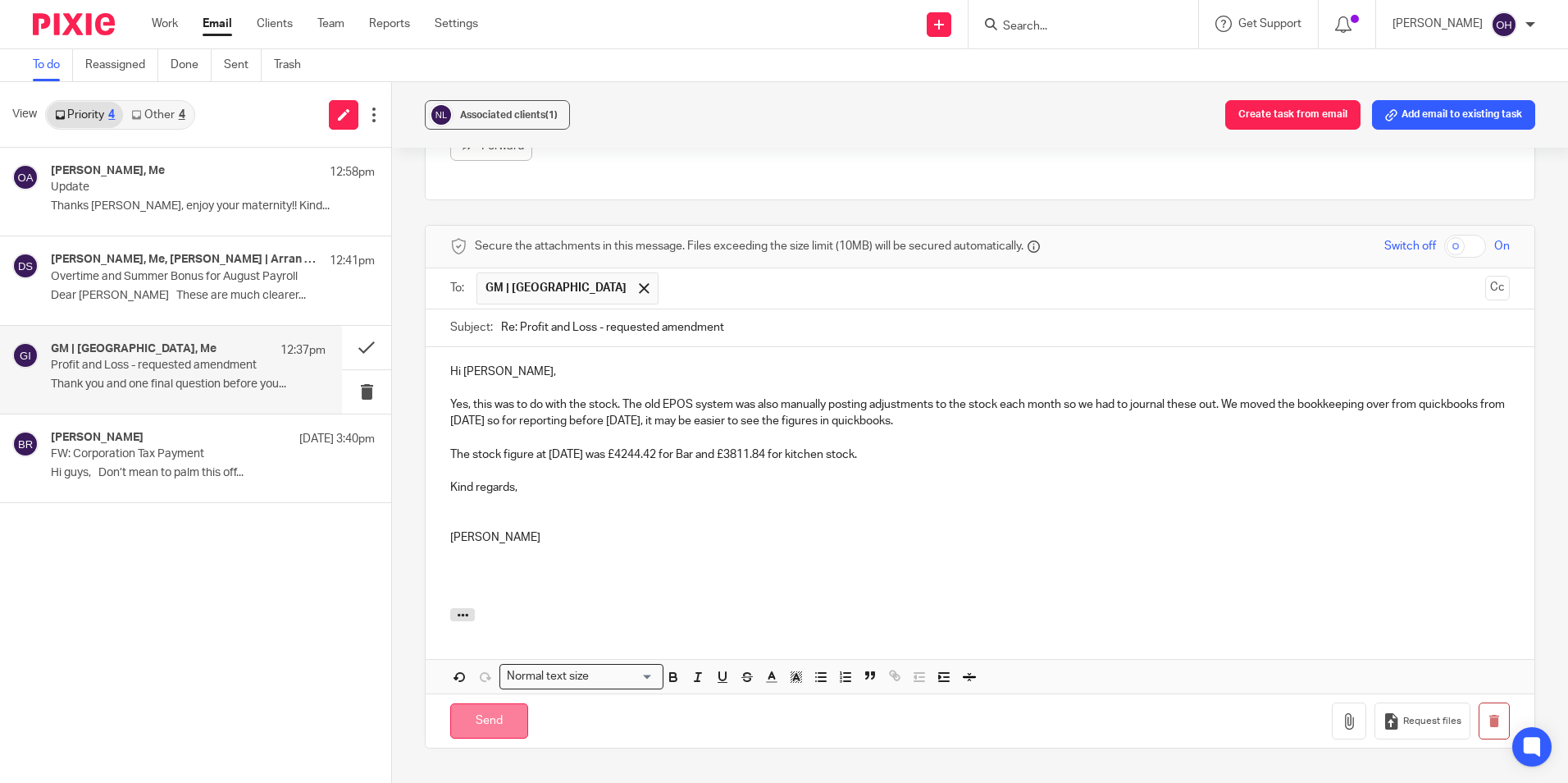
click at [492, 714] on input "Send" at bounding box center [489, 721] width 78 height 36
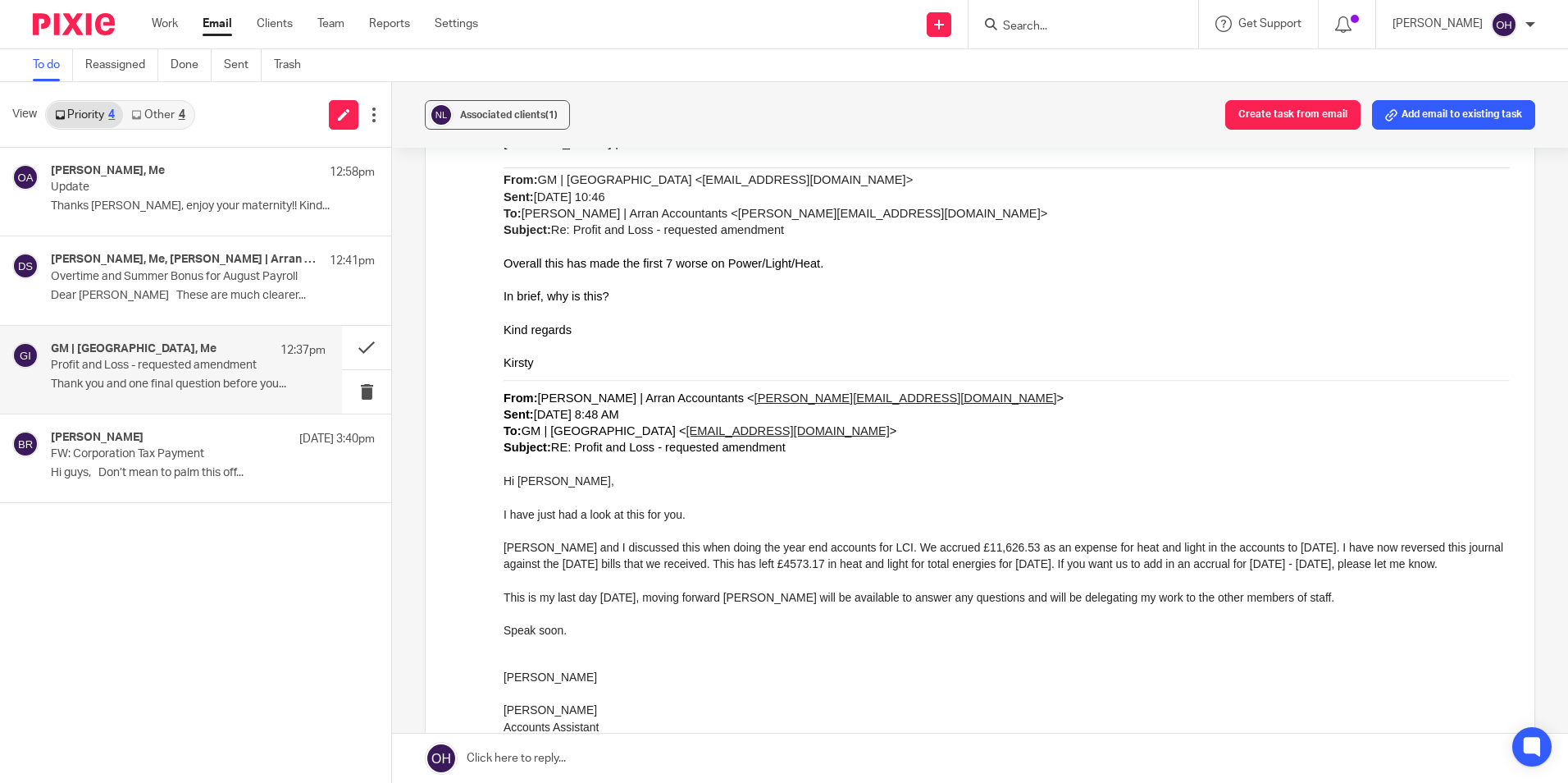
scroll to position [506, 0]
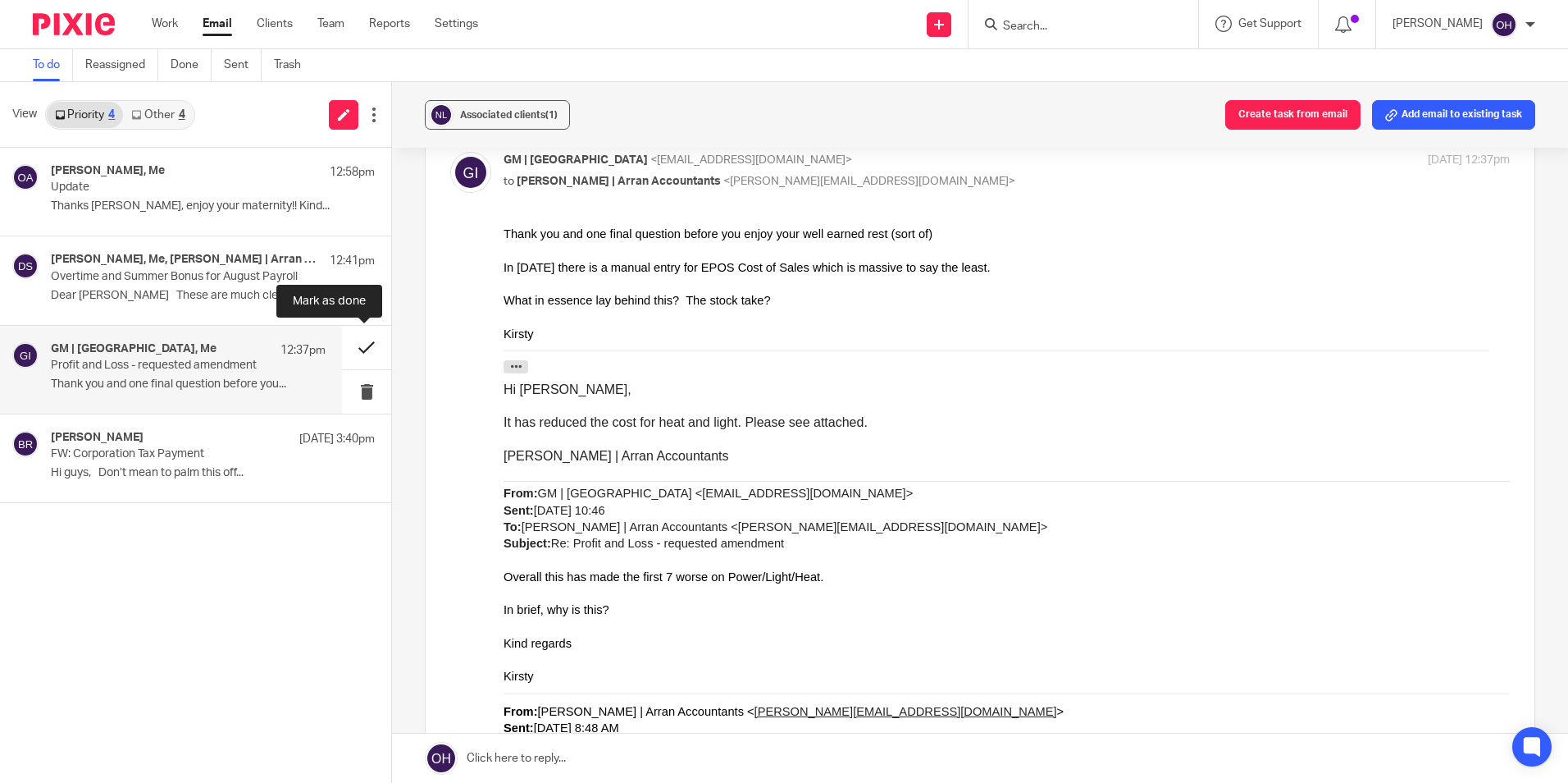
click at [356, 336] on button at bounding box center [366, 347] width 49 height 44
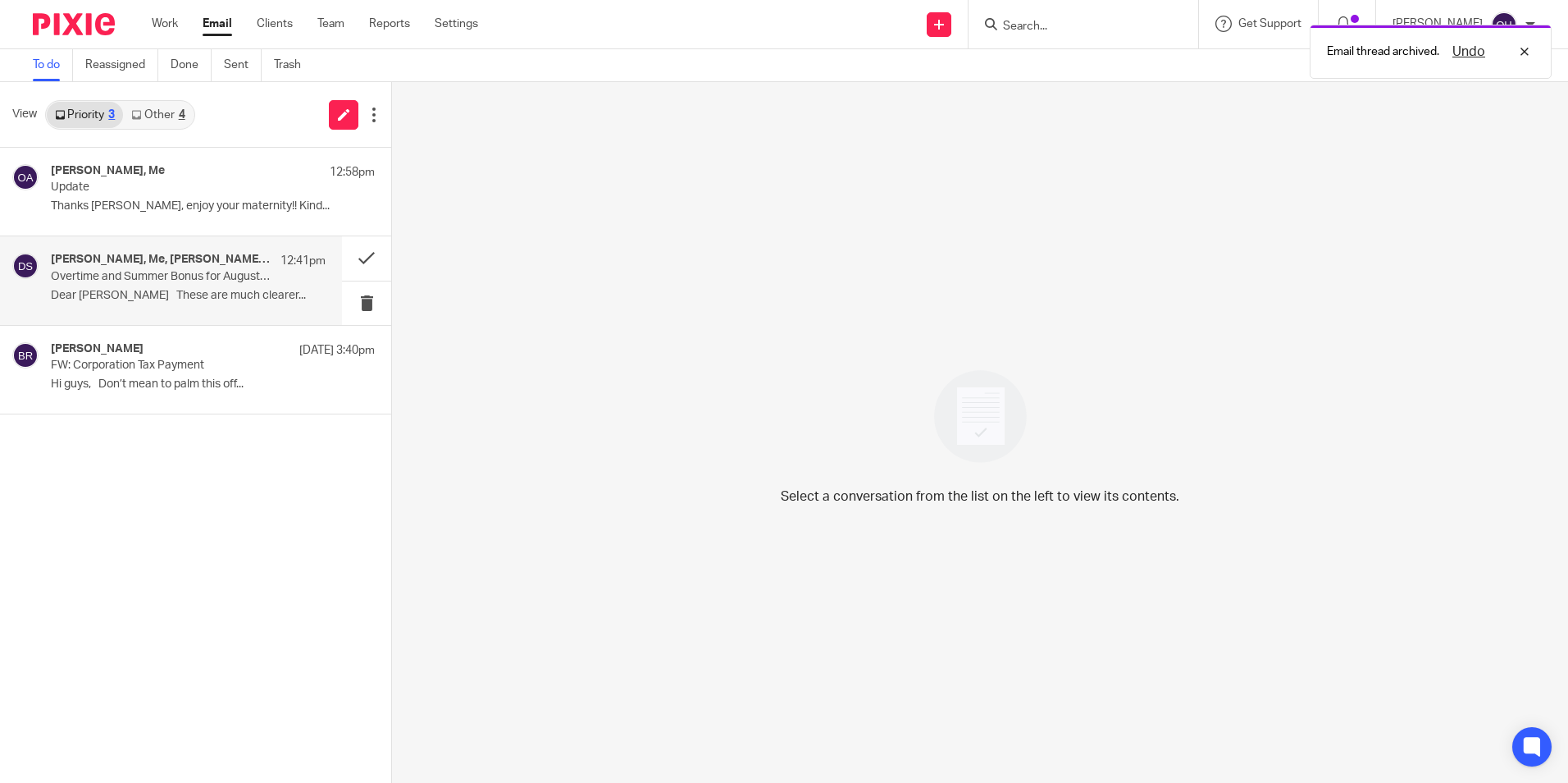
click at [102, 300] on p "Dear Olivia These are much clearer..." at bounding box center [188, 296] width 275 height 14
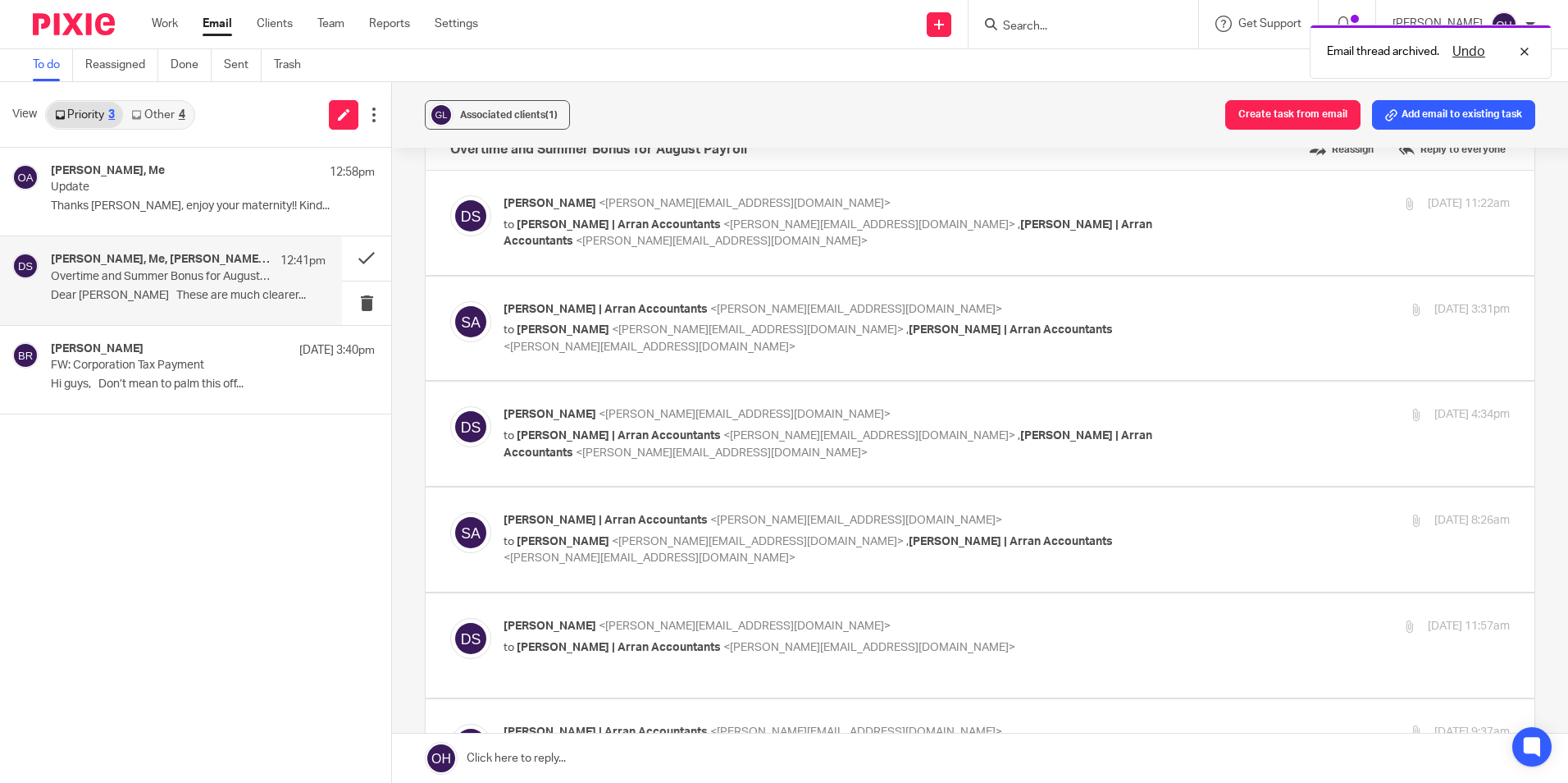
scroll to position [0, 0]
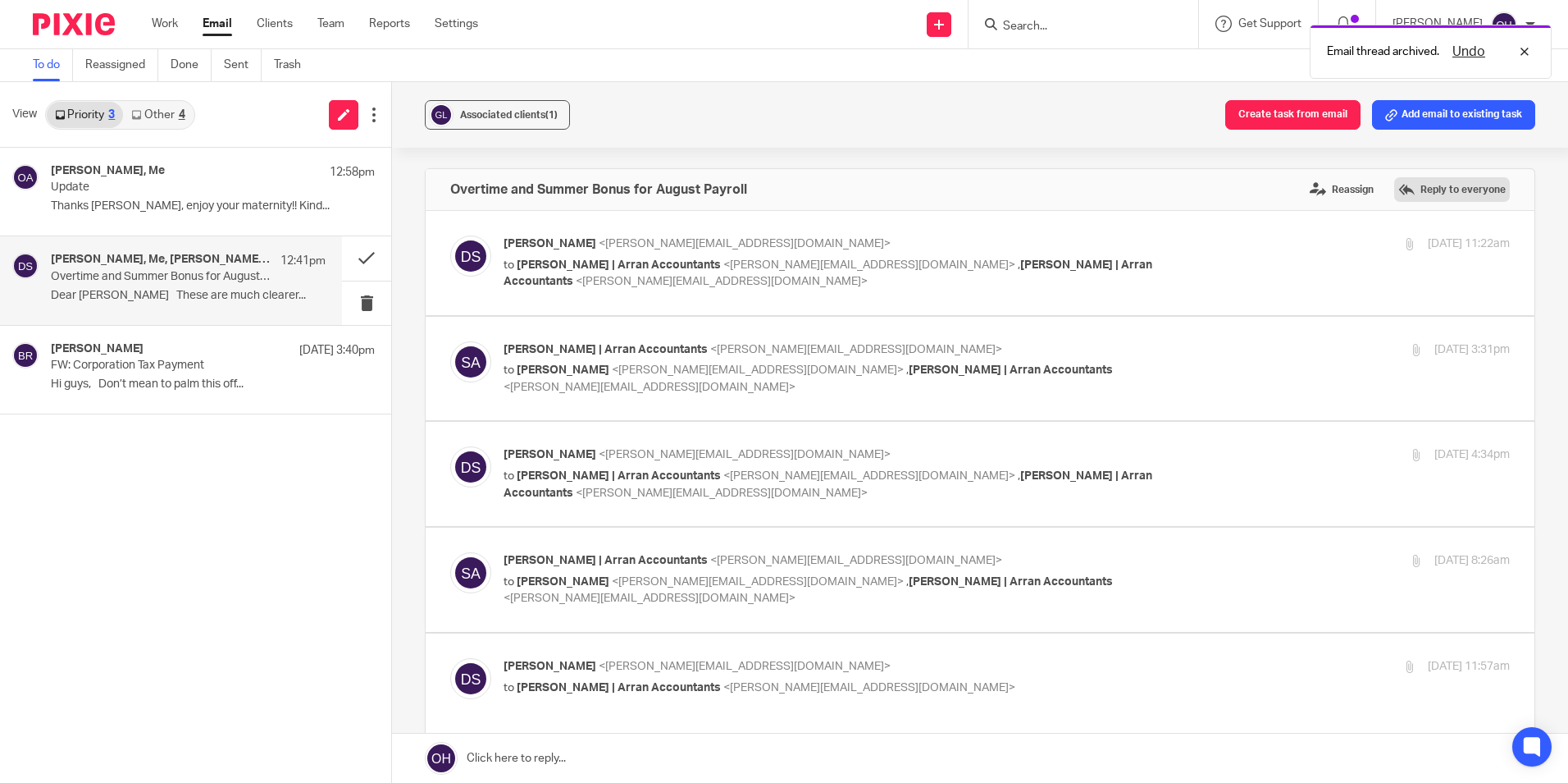
click at [1412, 186] on label "Reply to everyone" at bounding box center [1452, 190] width 115 height 25
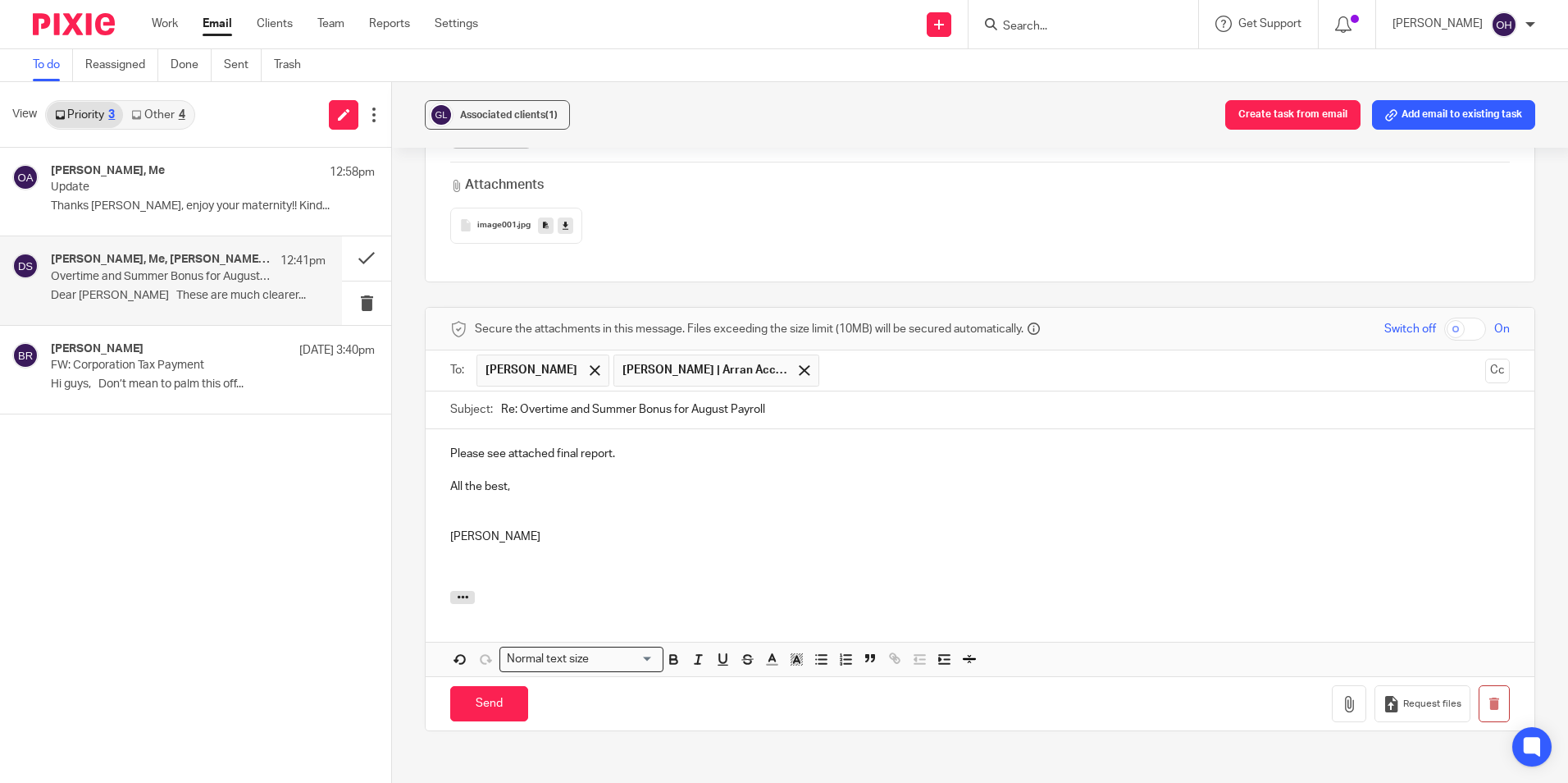
click at [1318, 684] on div "Send You have unsaved changes Request files" at bounding box center [980, 702] width 1108 height 54
click at [1332, 694] on button "button" at bounding box center [1349, 704] width 35 height 37
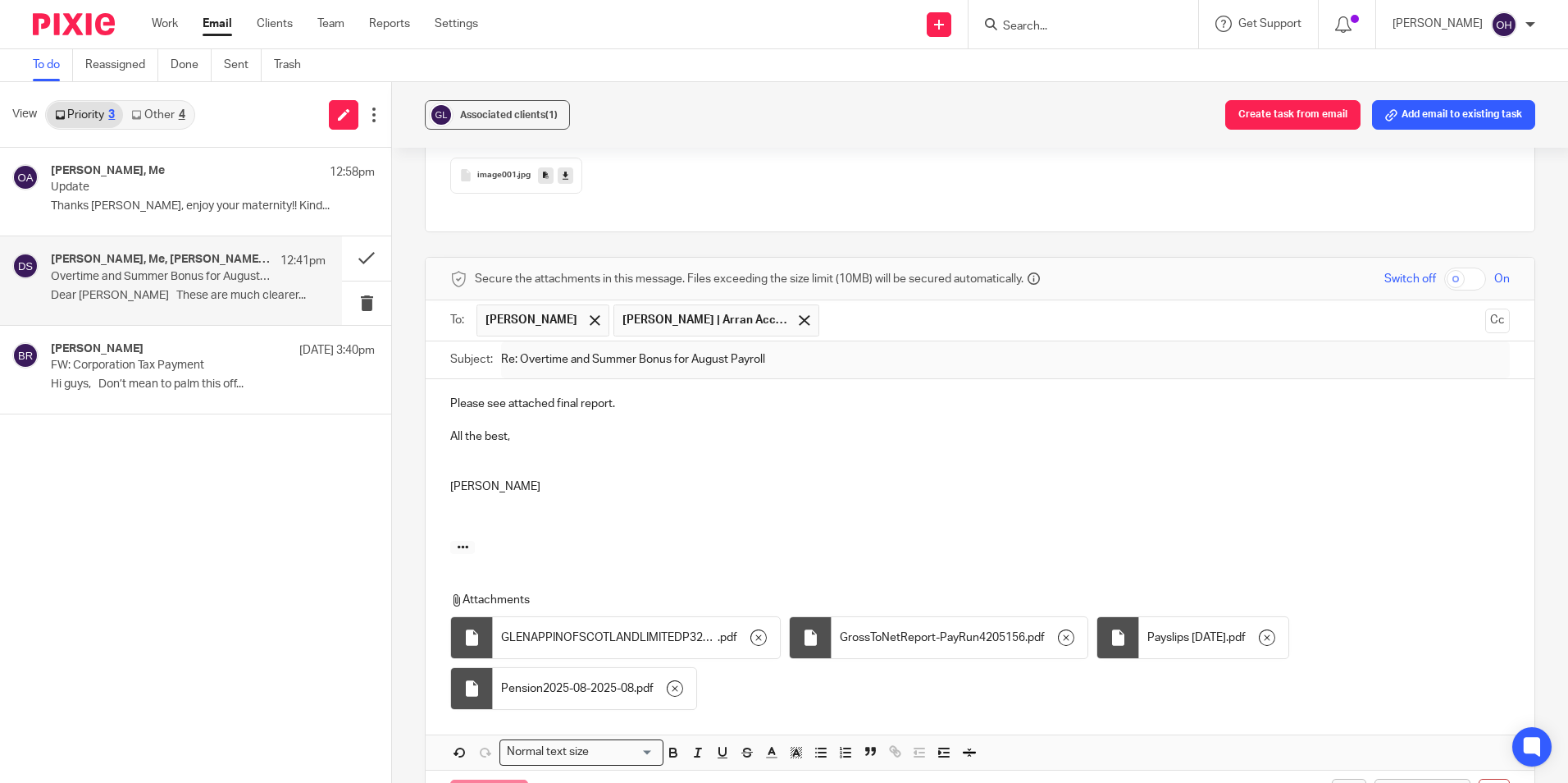
scroll to position [3121, 0]
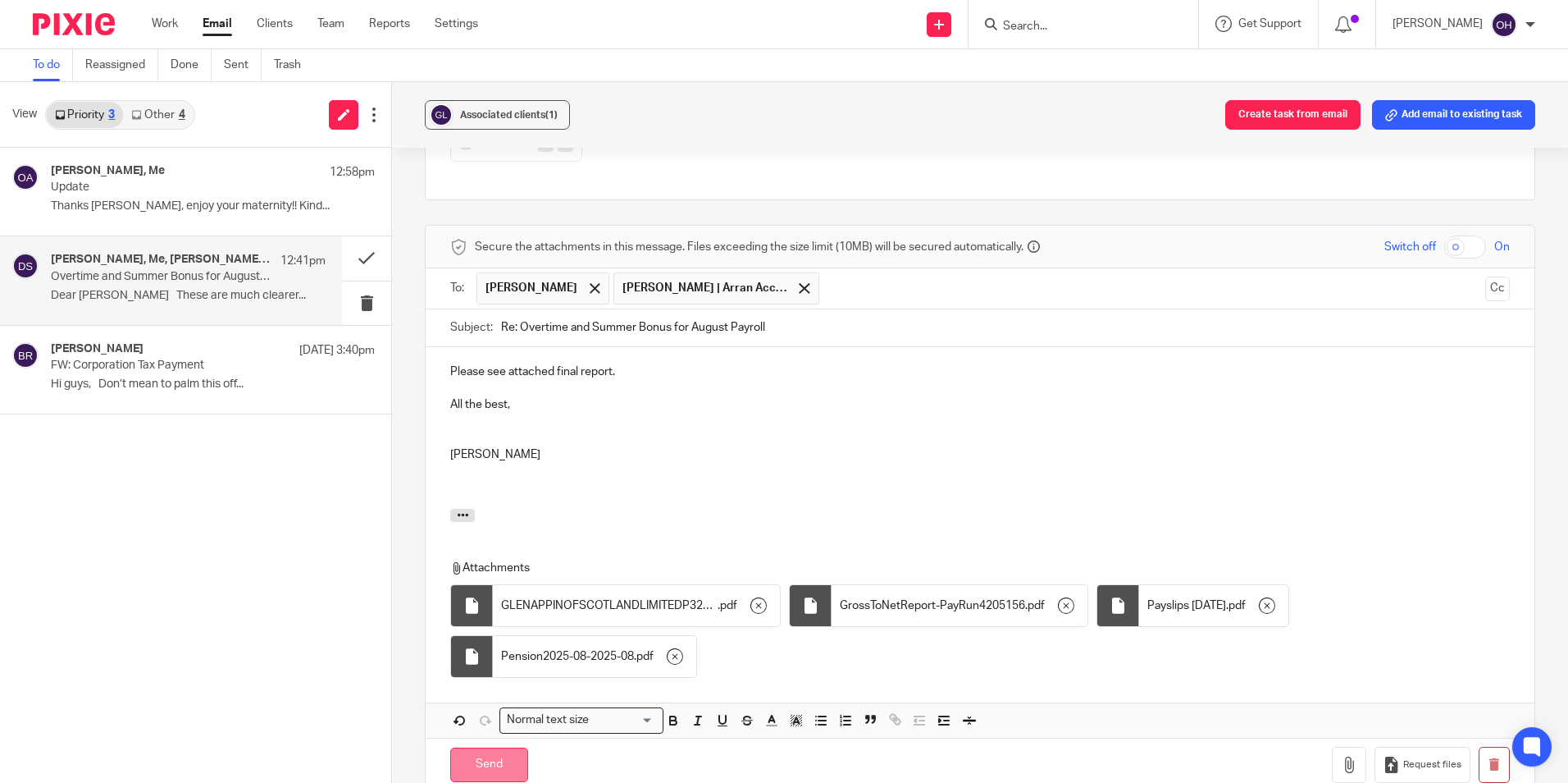
click at [484, 767] on input "Send" at bounding box center [489, 765] width 78 height 36
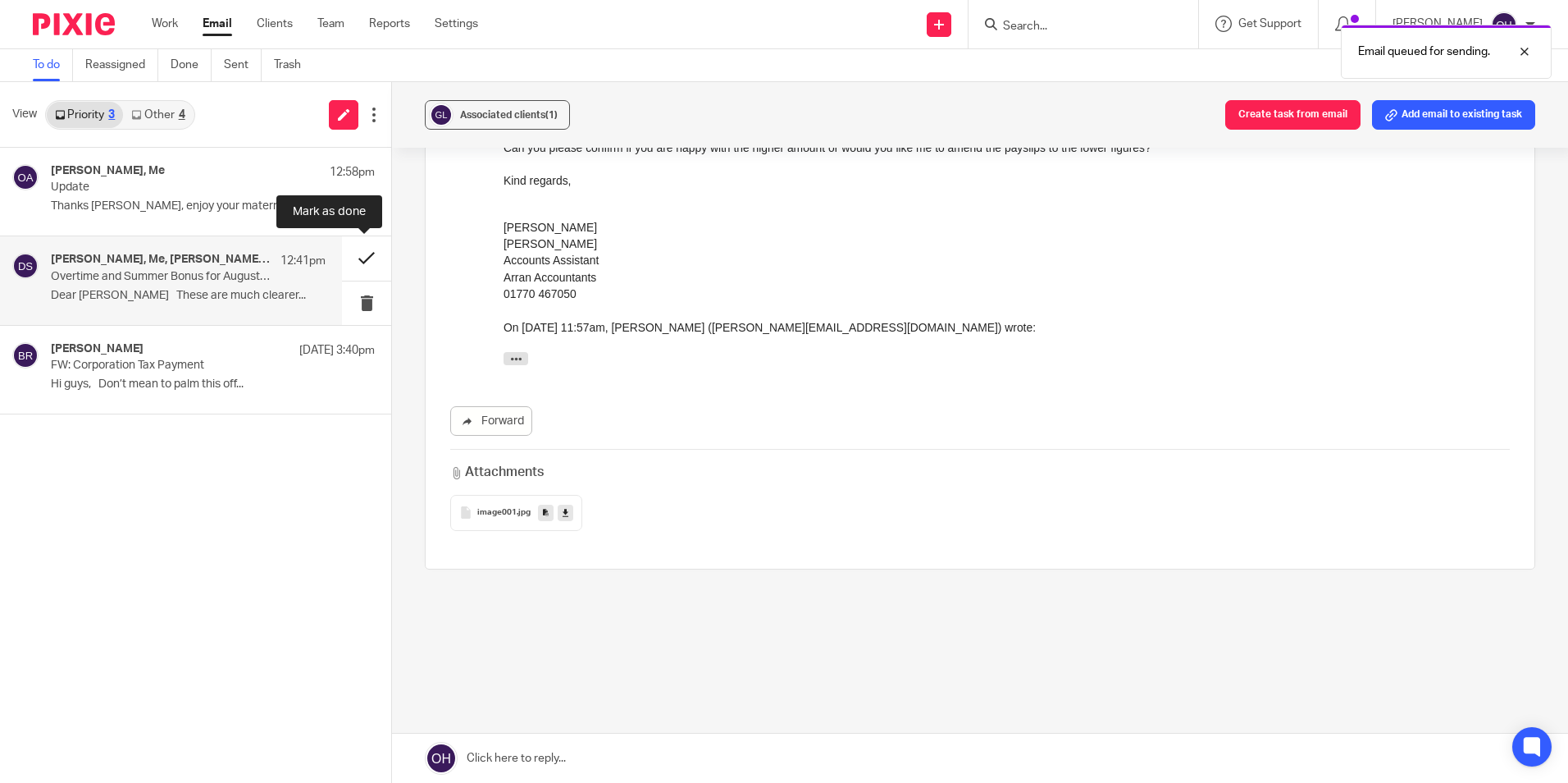
click at [365, 257] on button at bounding box center [366, 257] width 49 height 44
click at [162, 185] on p "Update" at bounding box center [161, 187] width 220 height 14
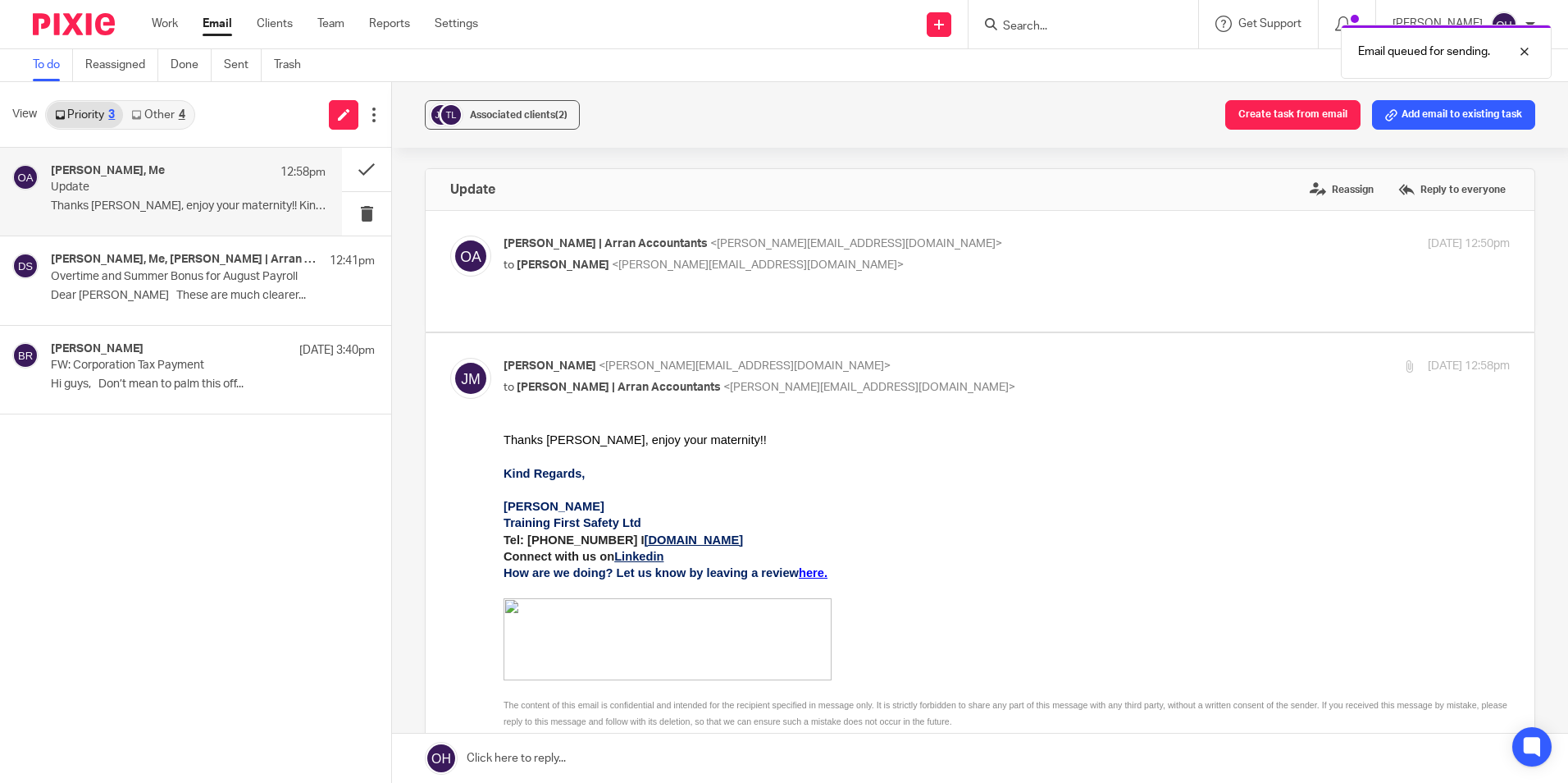
scroll to position [0, 0]
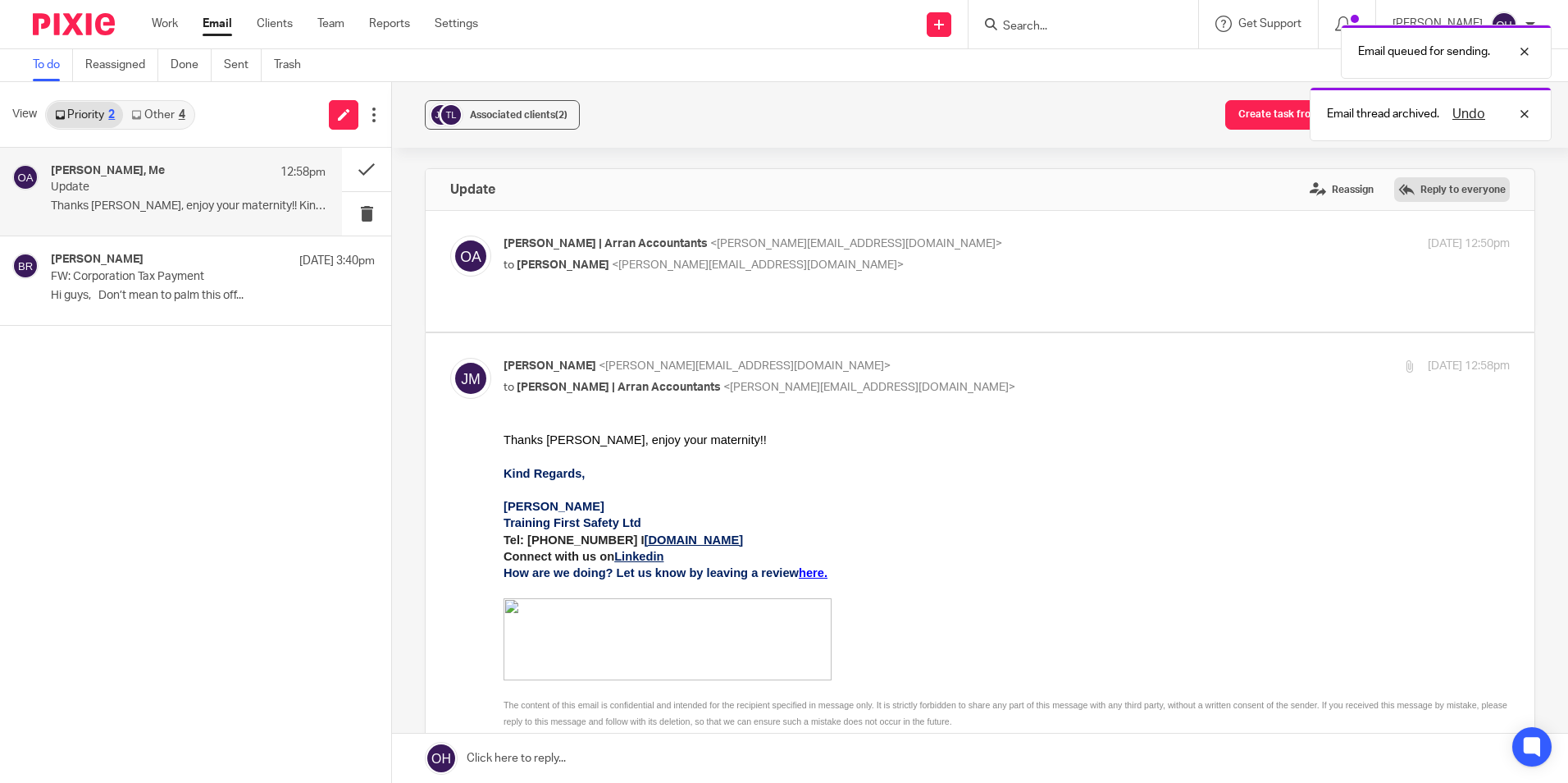
click at [1433, 194] on label "Reply to everyone" at bounding box center [1452, 190] width 115 height 25
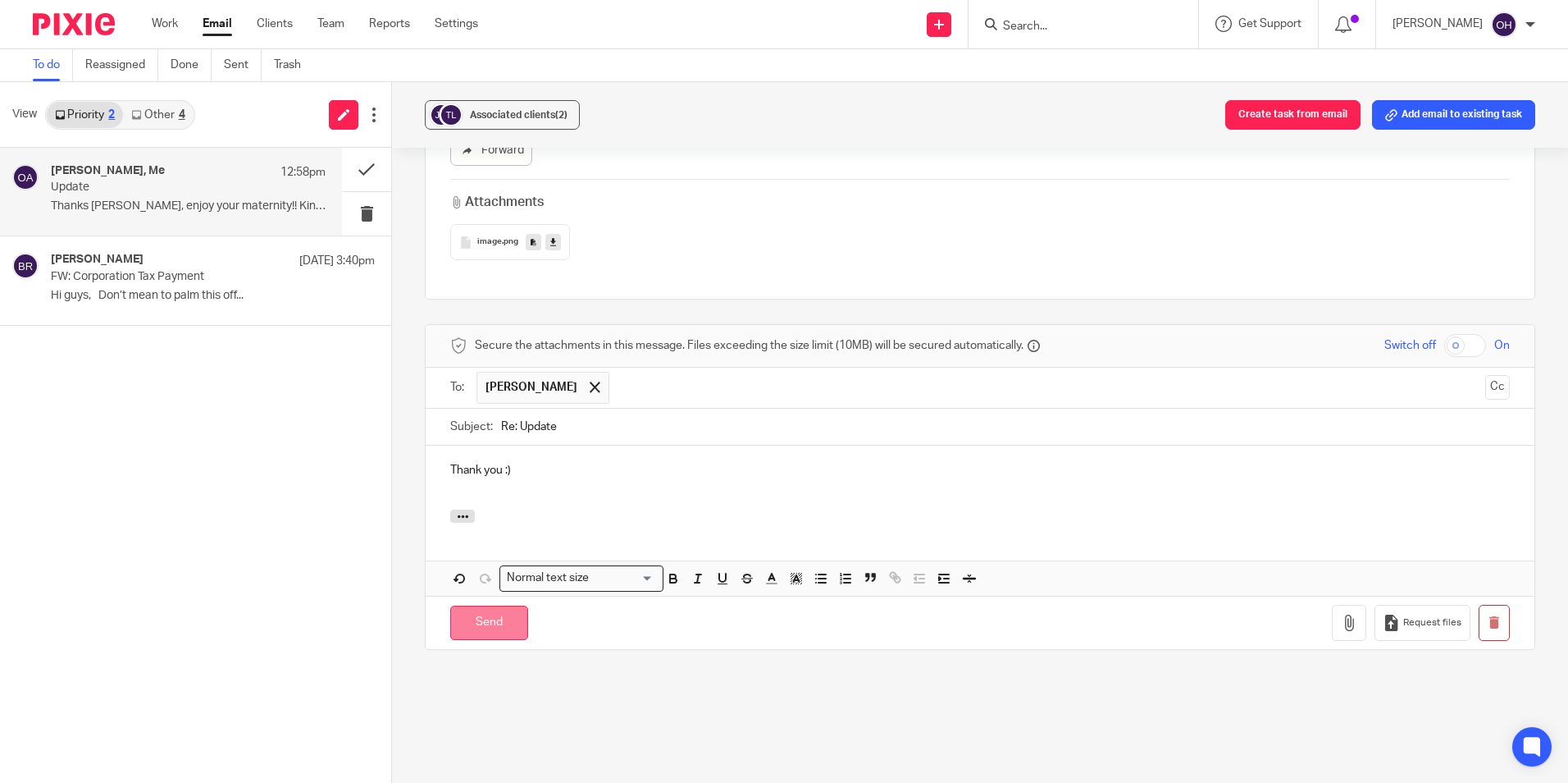
click at [487, 611] on input "Send" at bounding box center [489, 623] width 78 height 36
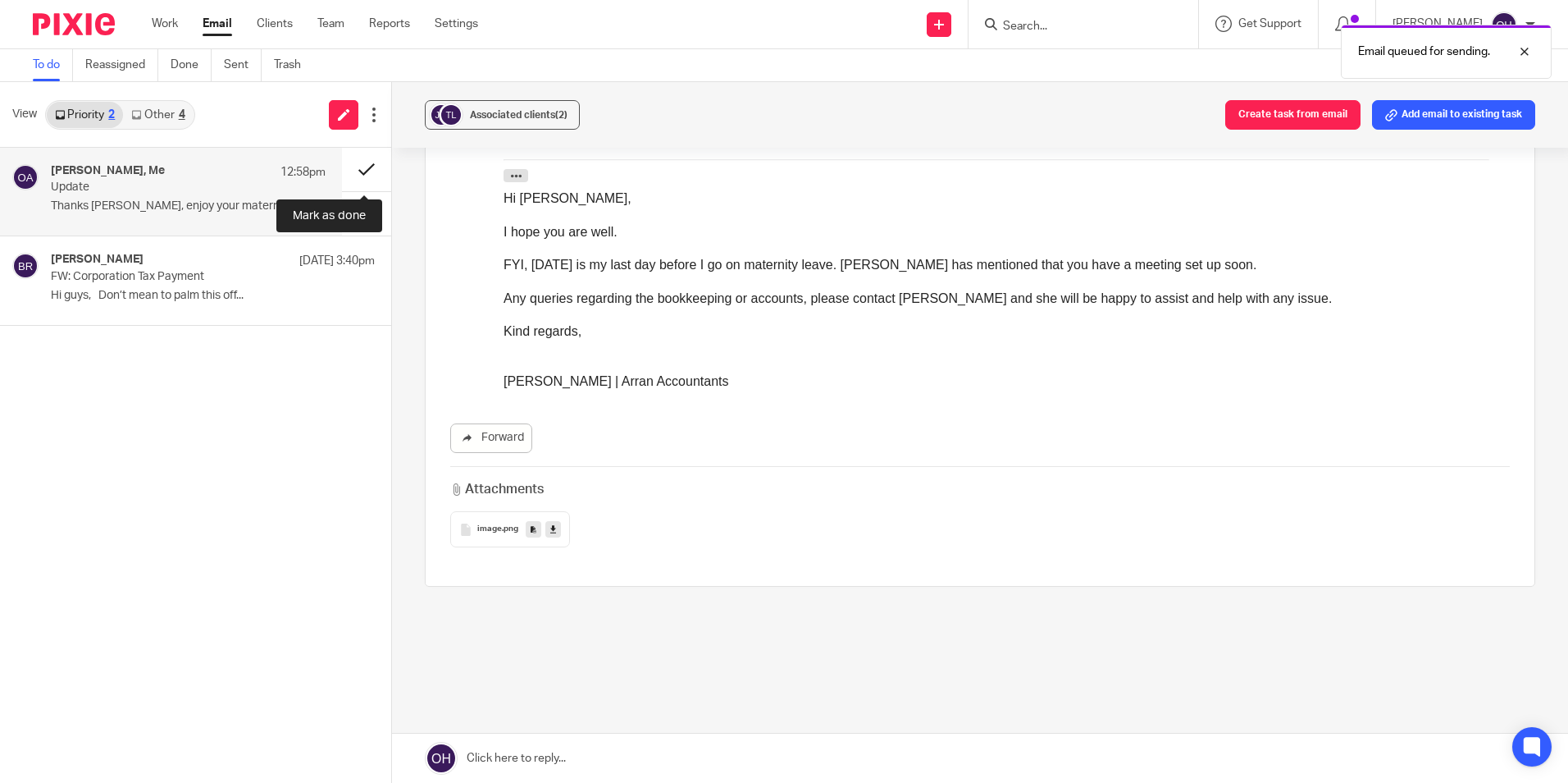
click at [369, 173] on button at bounding box center [366, 169] width 49 height 44
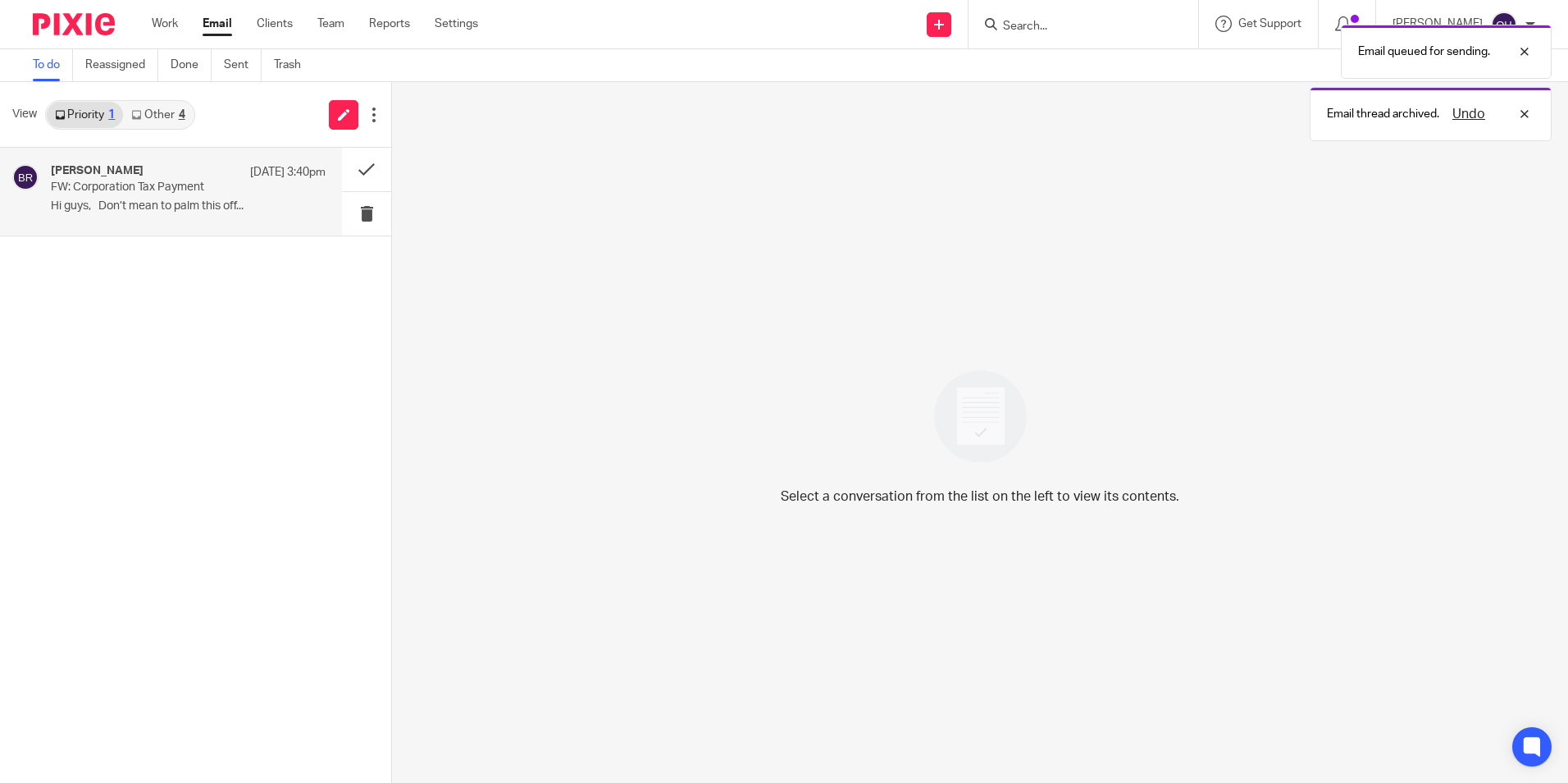
click at [192, 181] on p "FW: Corporation Tax Payment" at bounding box center [161, 187] width 220 height 14
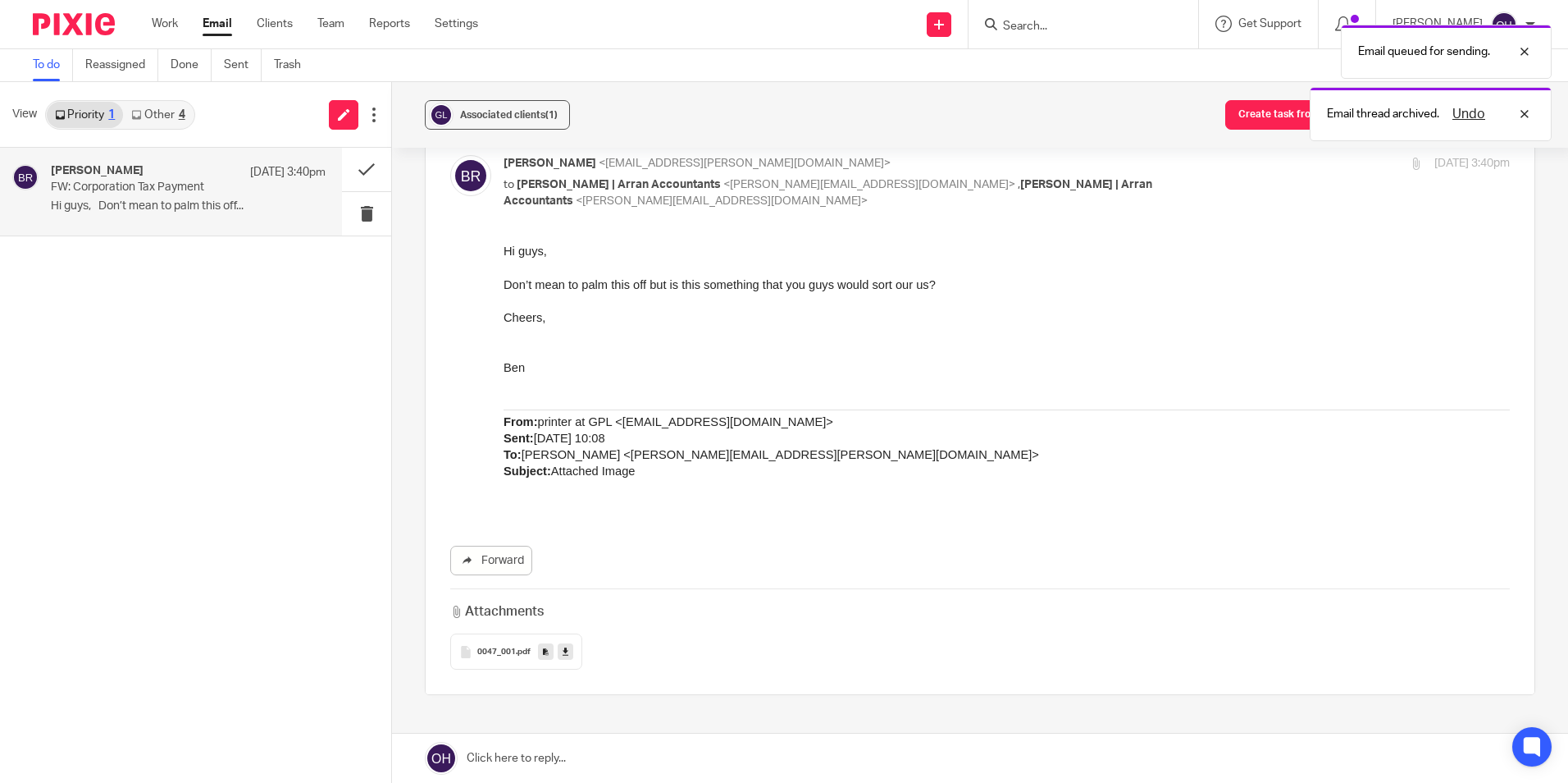
scroll to position [82, 0]
drag, startPoint x: 764, startPoint y: 284, endPoint x: 1016, endPoint y: 334, distance: 256.9
click at [1016, 334] on div "Hi guys, Don’t mean to palm this off but is this something that you guys would …" at bounding box center [1006, 376] width 1006 height 270
drag, startPoint x: 1016, startPoint y: 334, endPoint x: 755, endPoint y: 335, distance: 261.0
click at [755, 335] on div "Hi guys, Don’t mean to palm this off but is this something that you guys would …" at bounding box center [1006, 376] width 1006 height 270
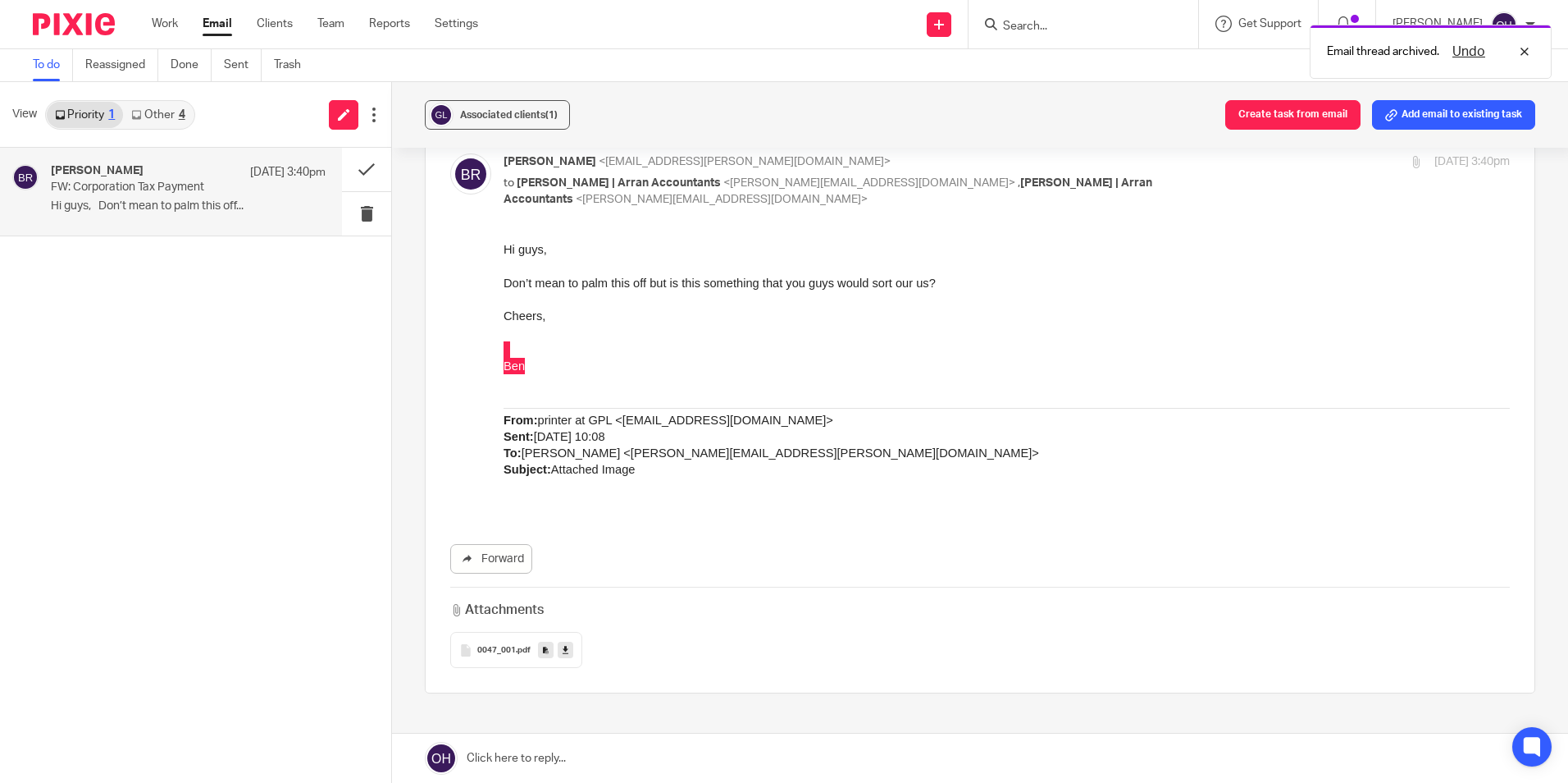
click at [169, 127] on link "Other 4" at bounding box center [158, 115] width 70 height 27
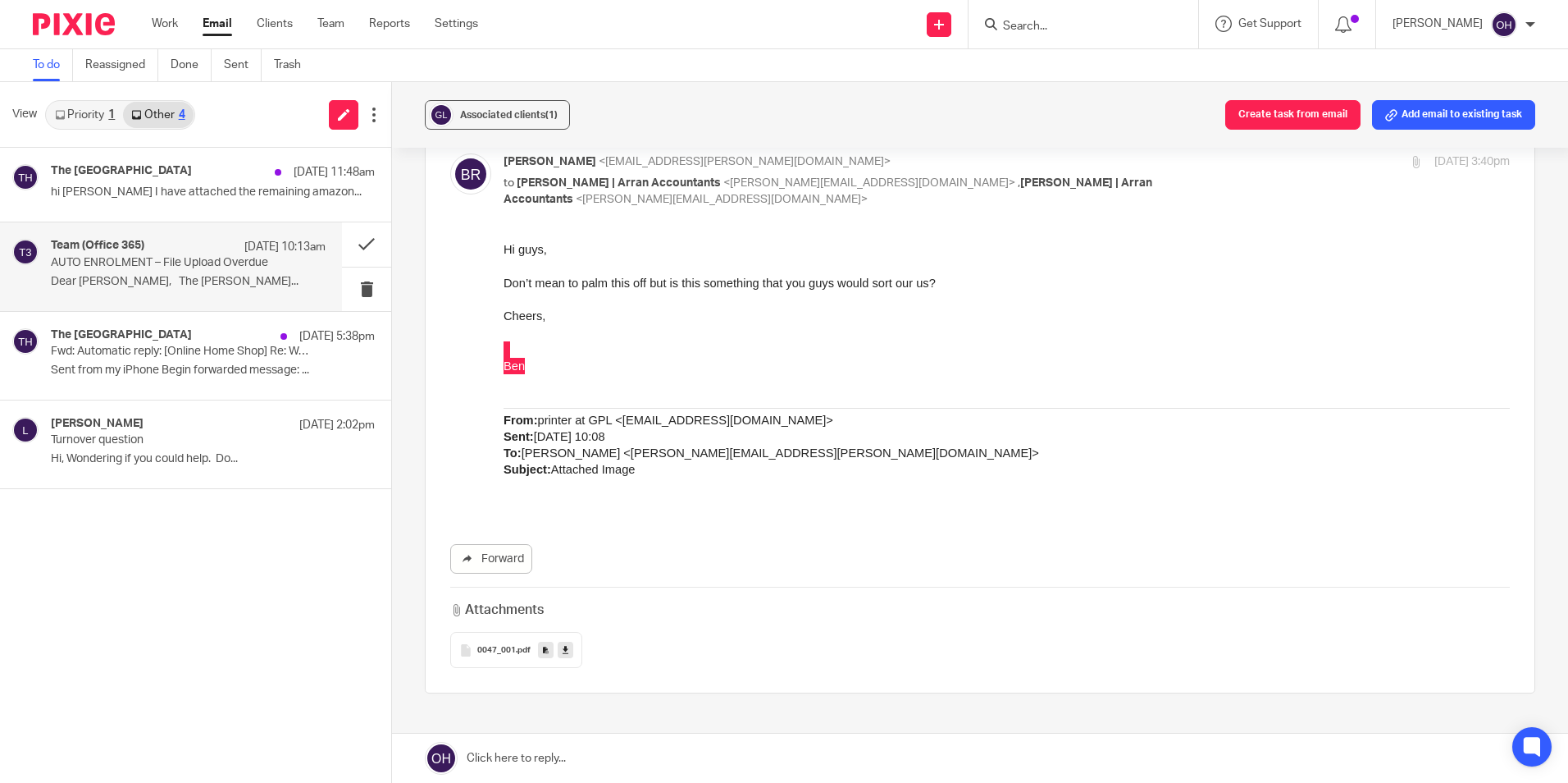
click at [157, 259] on p "AUTO ENROLMENT – File Upload Overdue" at bounding box center [161, 263] width 220 height 14
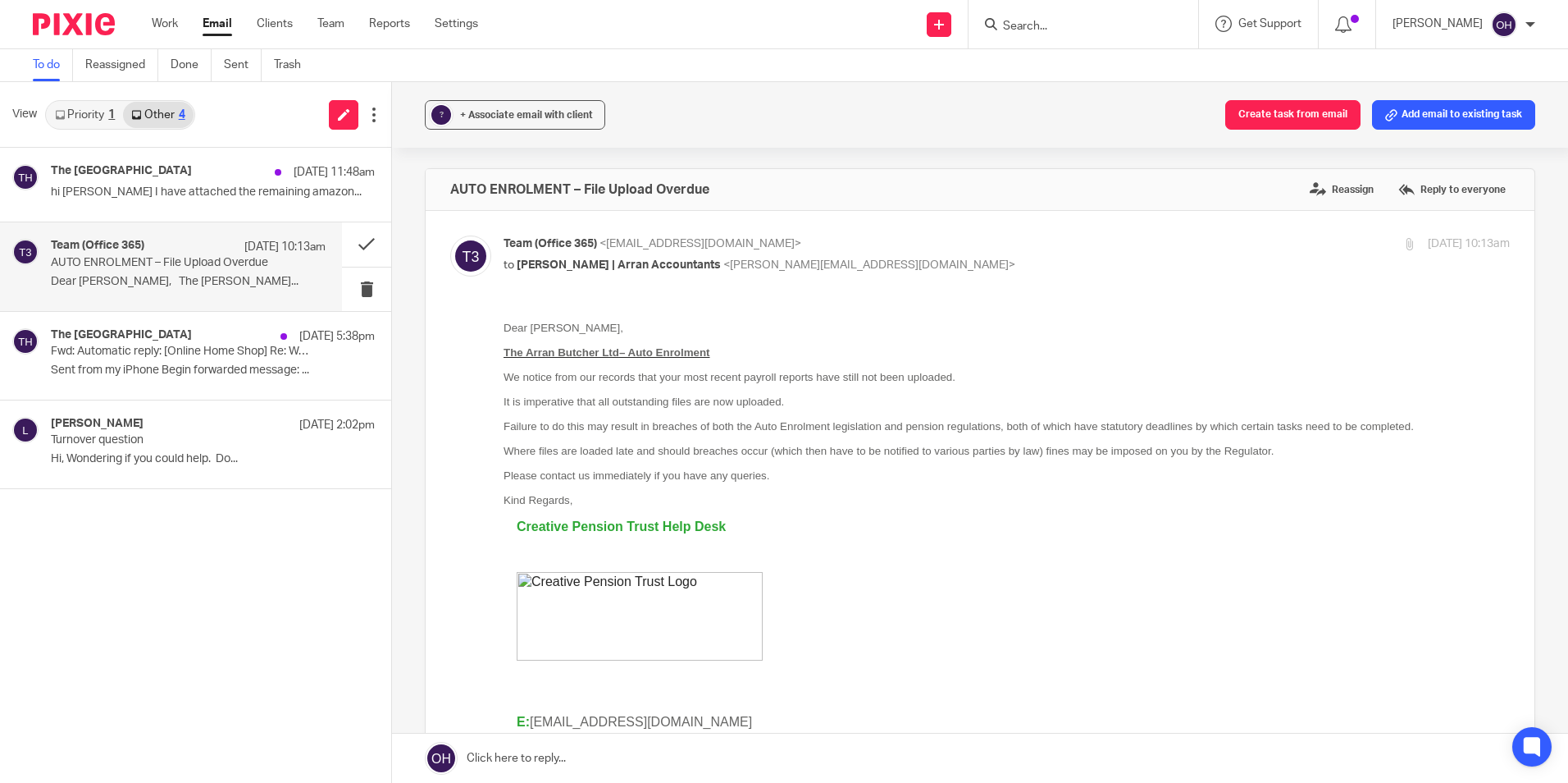
scroll to position [0, 0]
click at [1060, 22] on input "Search" at bounding box center [1075, 27] width 147 height 15
type input "butcher"
click at [1089, 67] on link at bounding box center [1137, 70] width 277 height 38
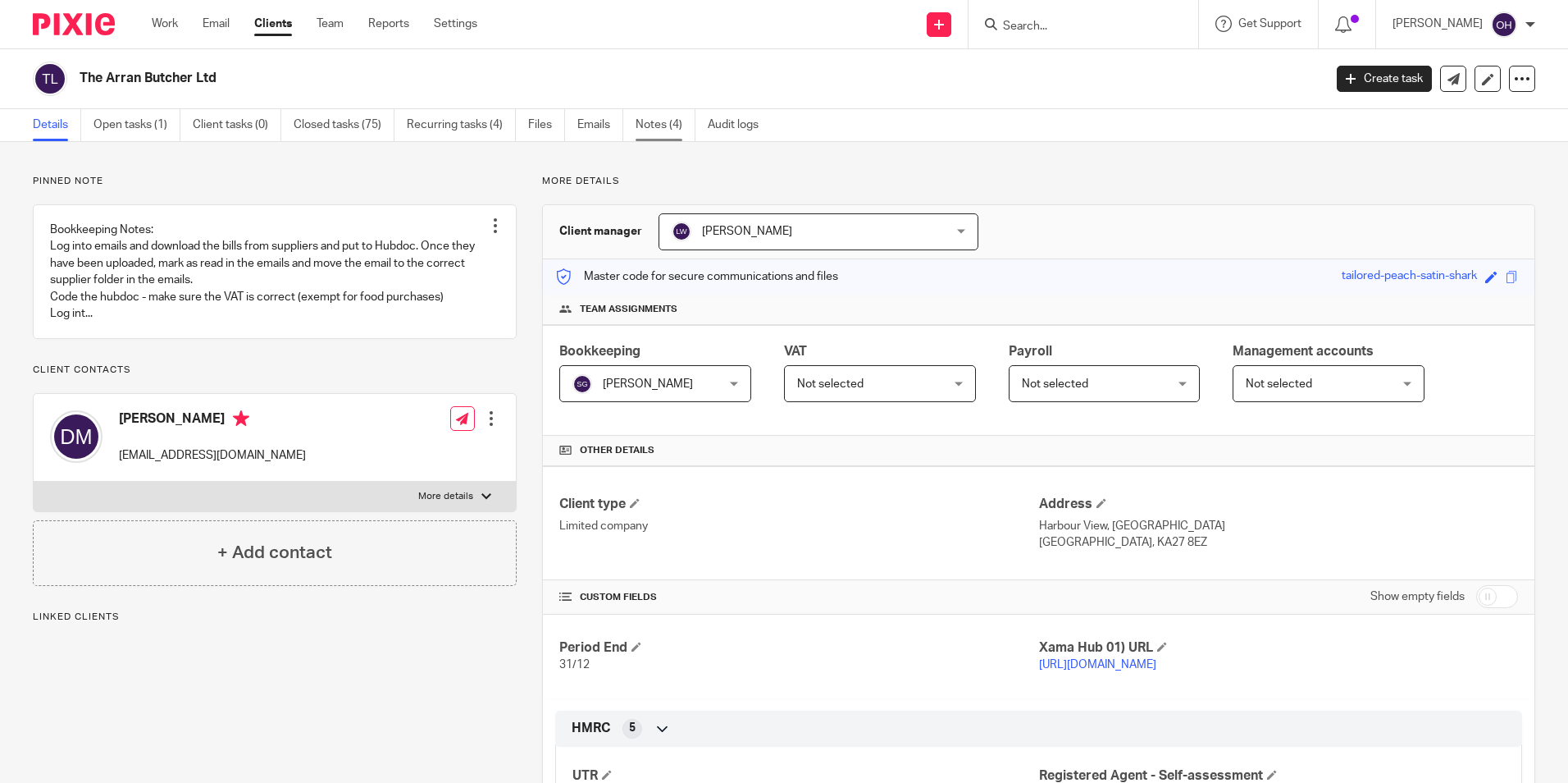
click at [652, 123] on link "Notes (4)" at bounding box center [665, 125] width 59 height 32
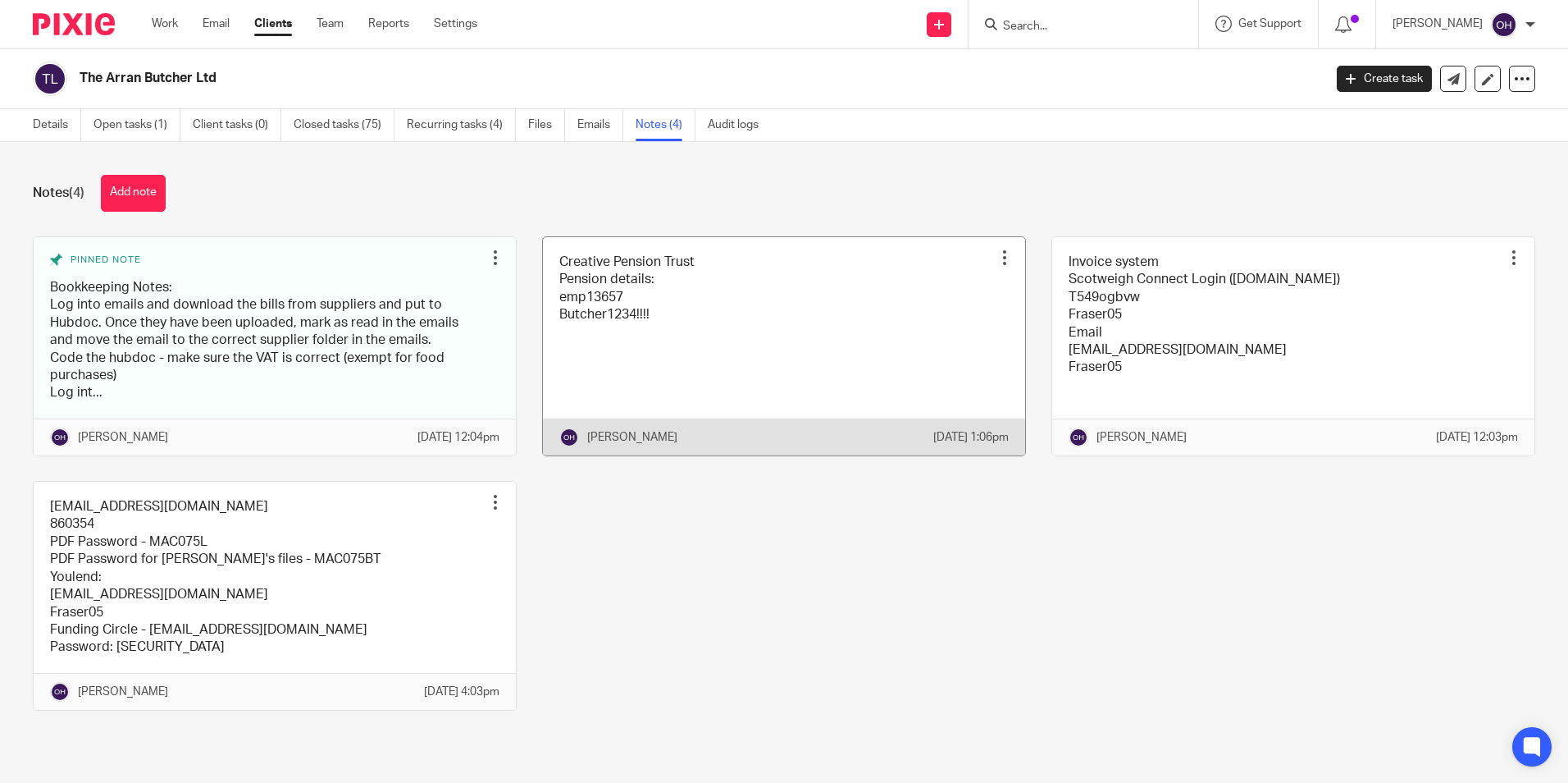
click at [622, 352] on link at bounding box center [784, 346] width 482 height 218
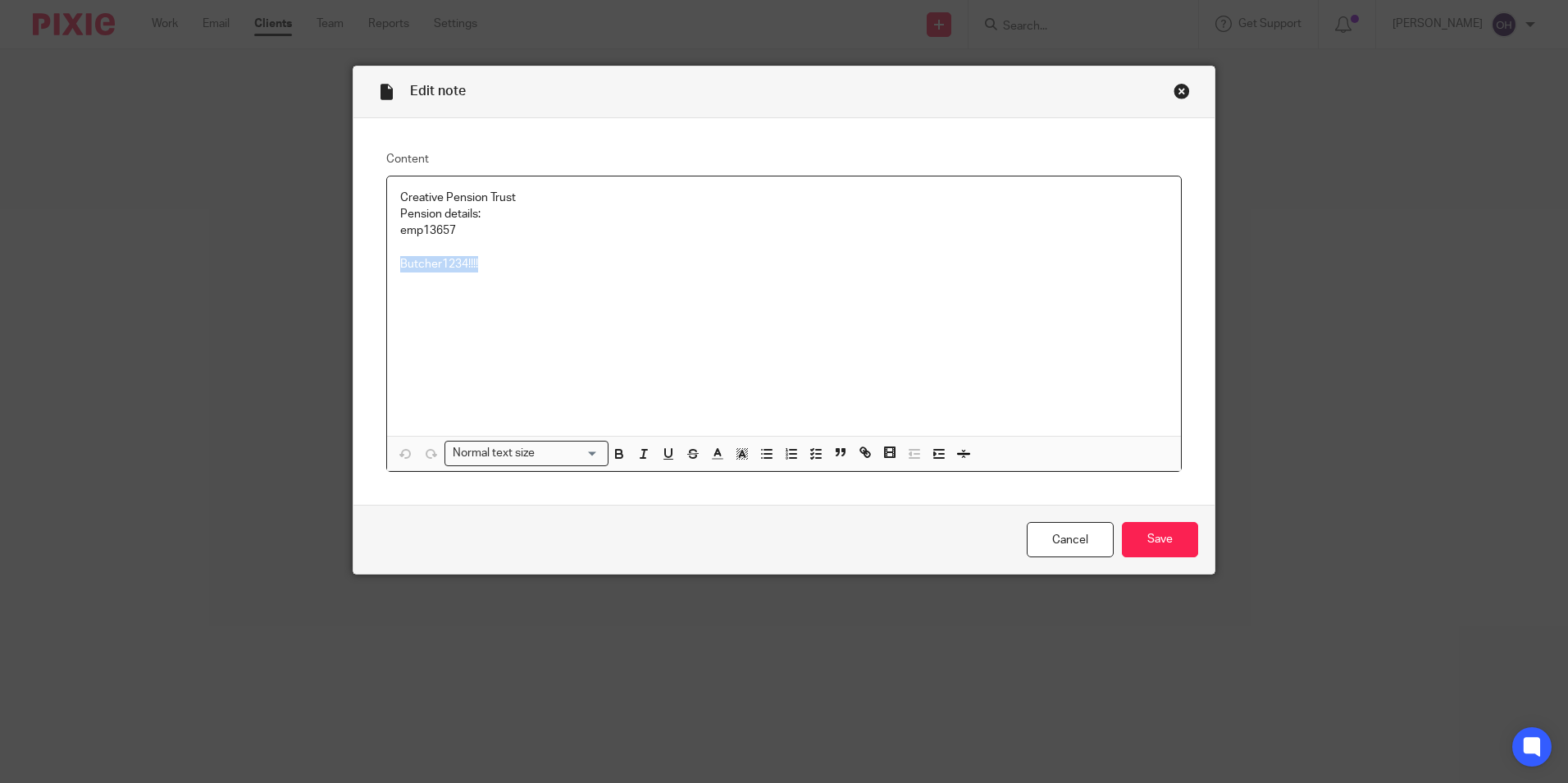
drag, startPoint x: 484, startPoint y: 268, endPoint x: 390, endPoint y: 271, distance: 94.0
click at [390, 271] on div "Creative Pension Trust Pension details: emp13657 Butcher1234!!!!" at bounding box center [784, 306] width 794 height 259
copy p "Butcher1234!!!!"
click at [458, 265] on p "Butcher1234!!!!" at bounding box center [784, 264] width 768 height 16
drag, startPoint x: 461, startPoint y: 265, endPoint x: 360, endPoint y: 244, distance: 103.2
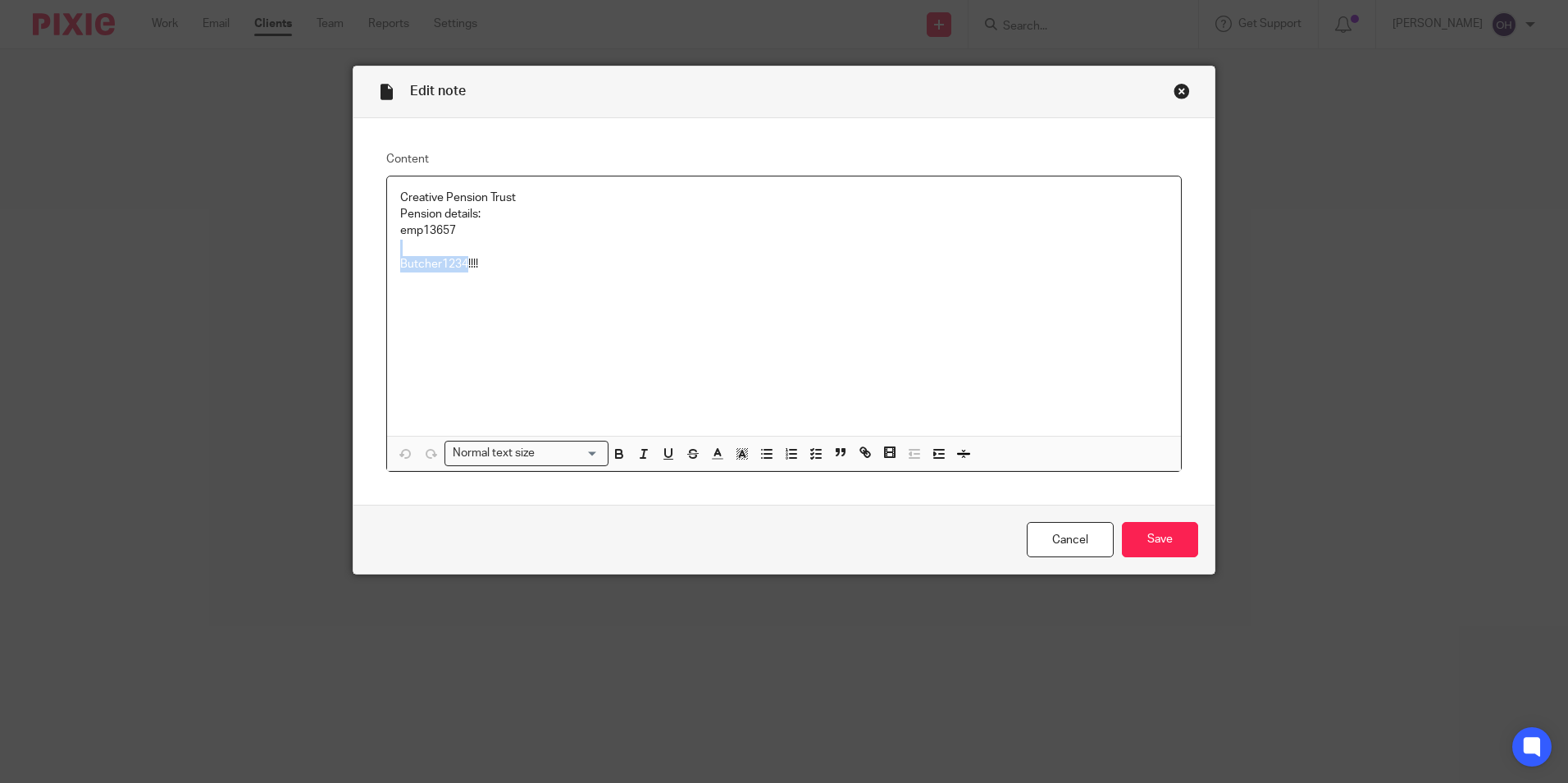
click at [360, 244] on div "Content Creative Pension Trust Pension details: emp13657 Butcher1234!!!! Normal…" at bounding box center [784, 312] width 861 height 387
click at [431, 273] on p at bounding box center [784, 281] width 768 height 16
drag, startPoint x: 518, startPoint y: 266, endPoint x: 471, endPoint y: 257, distance: 47.9
click at [470, 258] on p "Butcher1234!!!!" at bounding box center [784, 264] width 768 height 16
click at [1170, 82] on div "Edit note" at bounding box center [784, 92] width 861 height 51
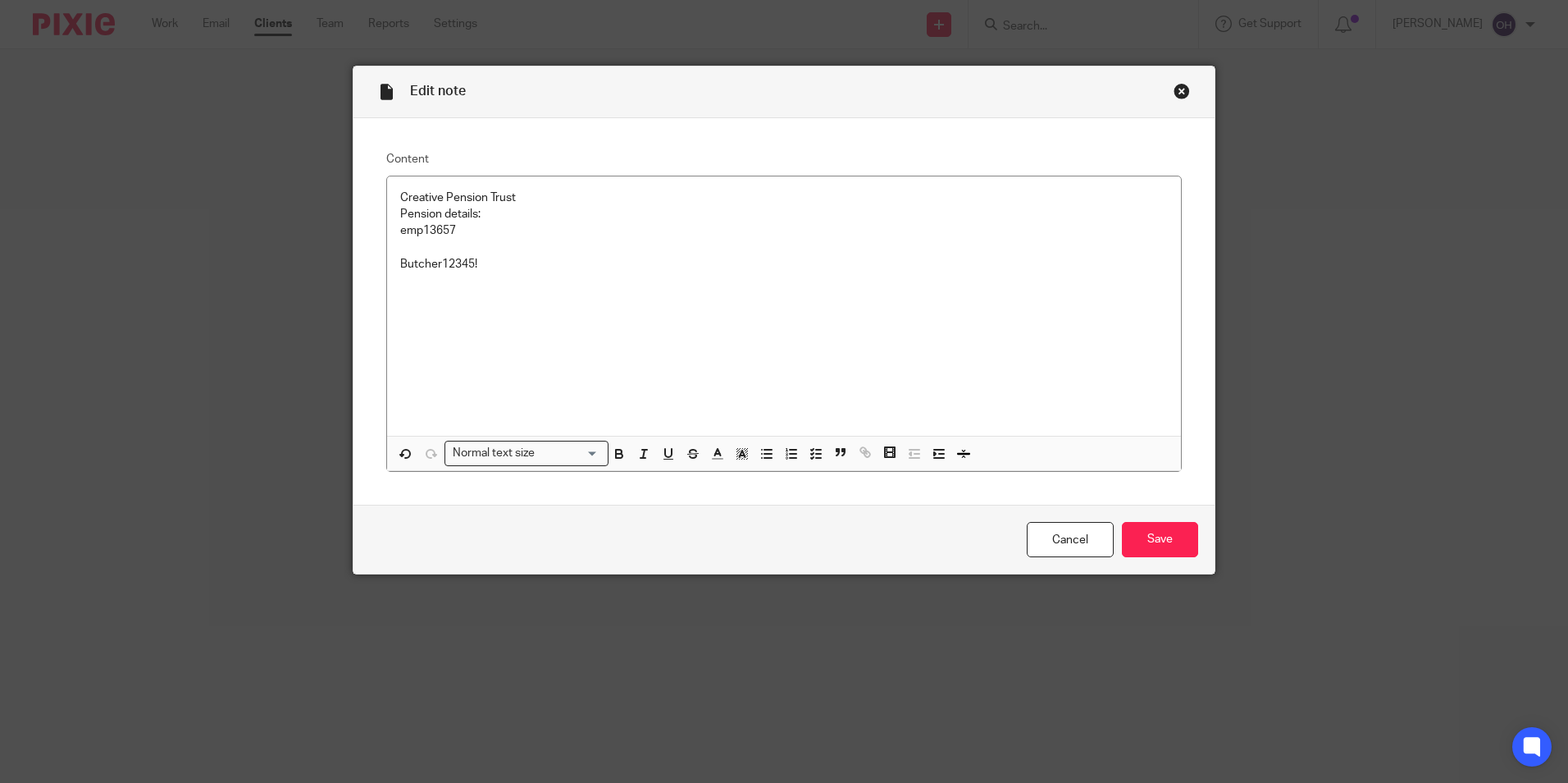
click at [1173, 85] on div "Close this dialog window" at bounding box center [1181, 91] width 16 height 16
drag, startPoint x: 1156, startPoint y: 510, endPoint x: 1160, endPoint y: 525, distance: 15.5
click at [1159, 518] on div "Cancel Save" at bounding box center [784, 539] width 861 height 69
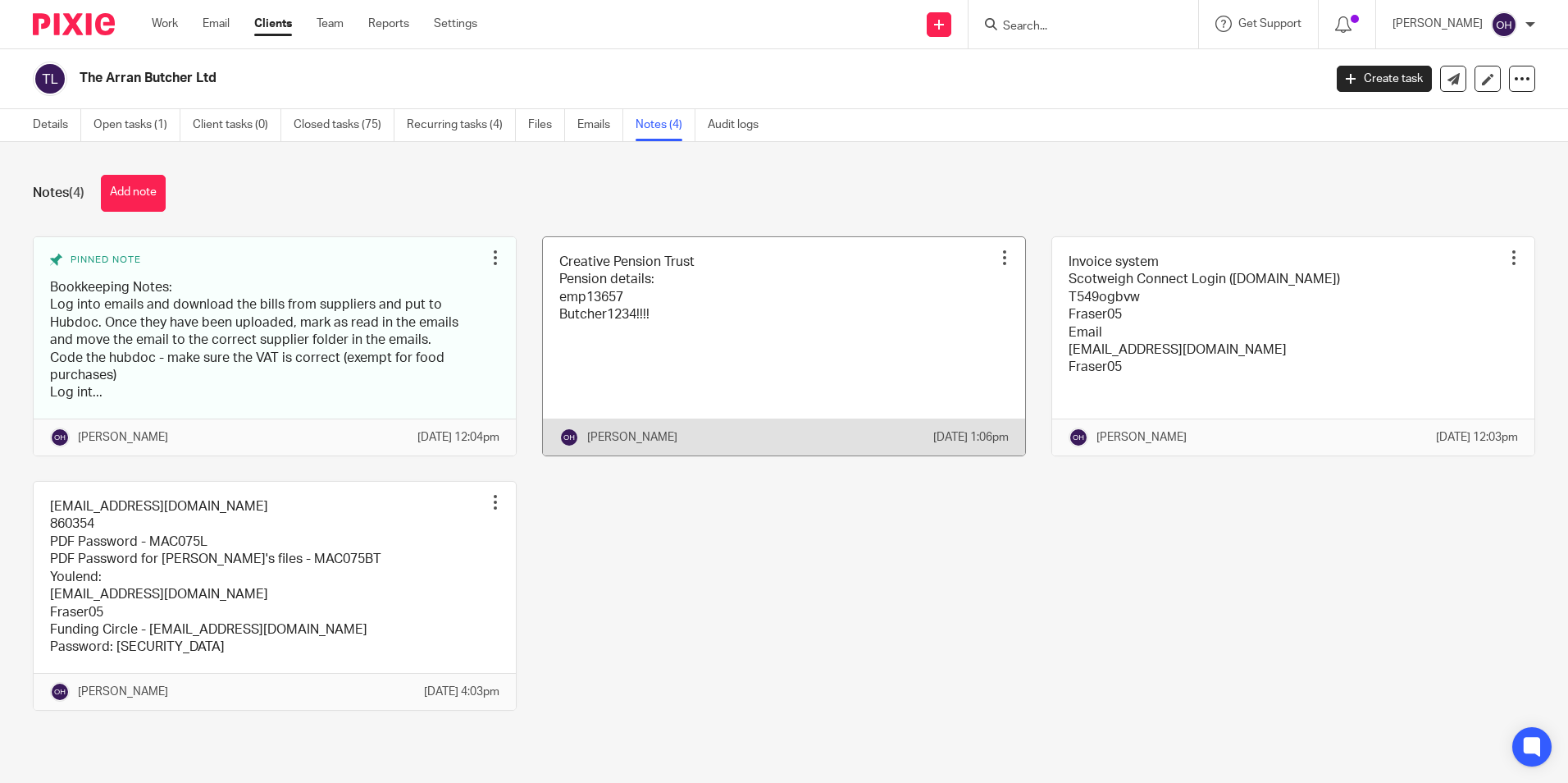
click at [758, 394] on link at bounding box center [784, 346] width 482 height 218
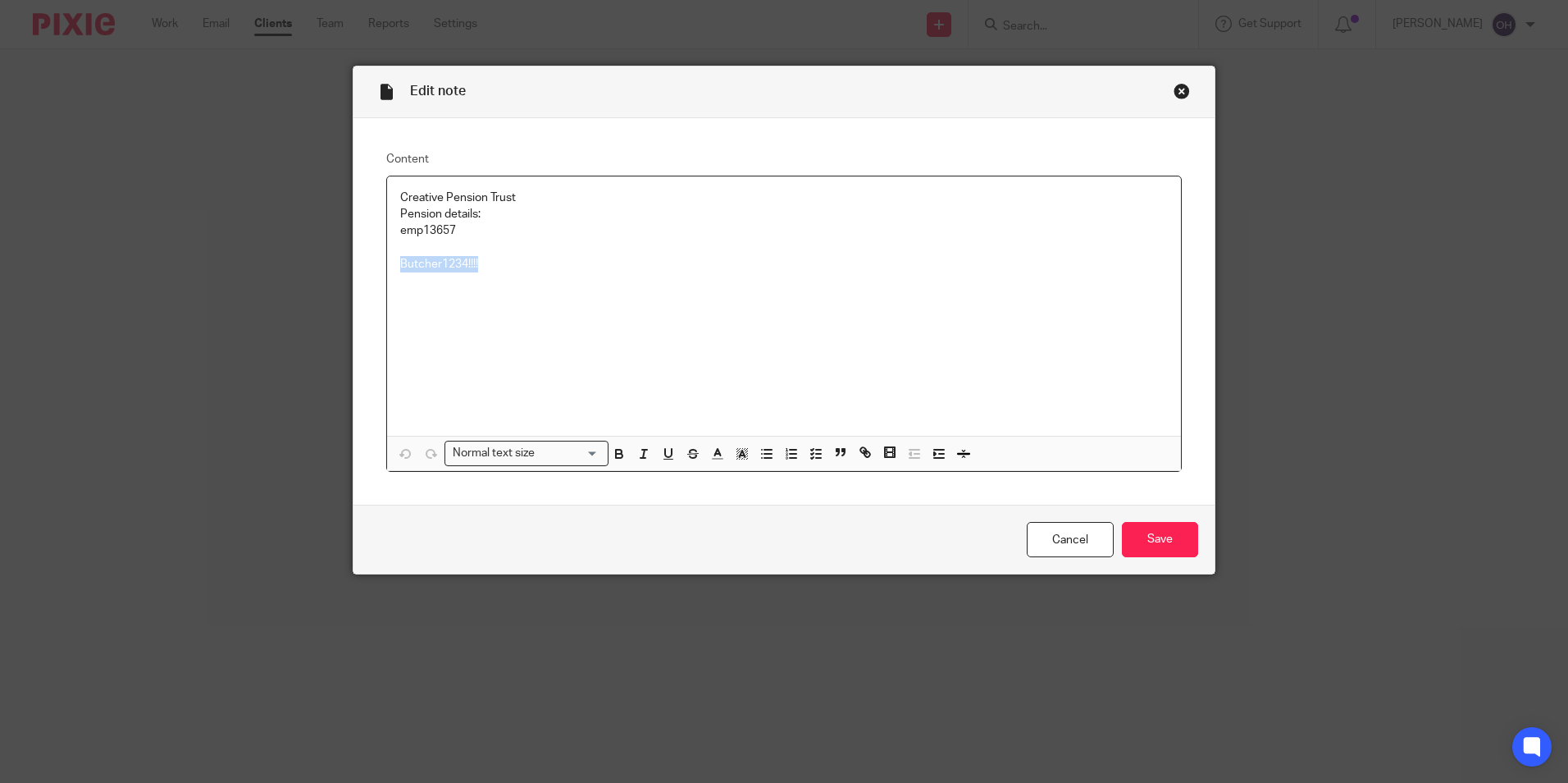
drag, startPoint x: 488, startPoint y: 265, endPoint x: 437, endPoint y: 303, distance: 63.6
click at [389, 262] on div "Creative Pension Trust Pension details: emp13657 Butcher1234!!!!" at bounding box center [784, 306] width 794 height 259
click at [1130, 518] on div "Cancel Save" at bounding box center [784, 539] width 861 height 69
click at [1132, 527] on input "Save" at bounding box center [1160, 540] width 76 height 36
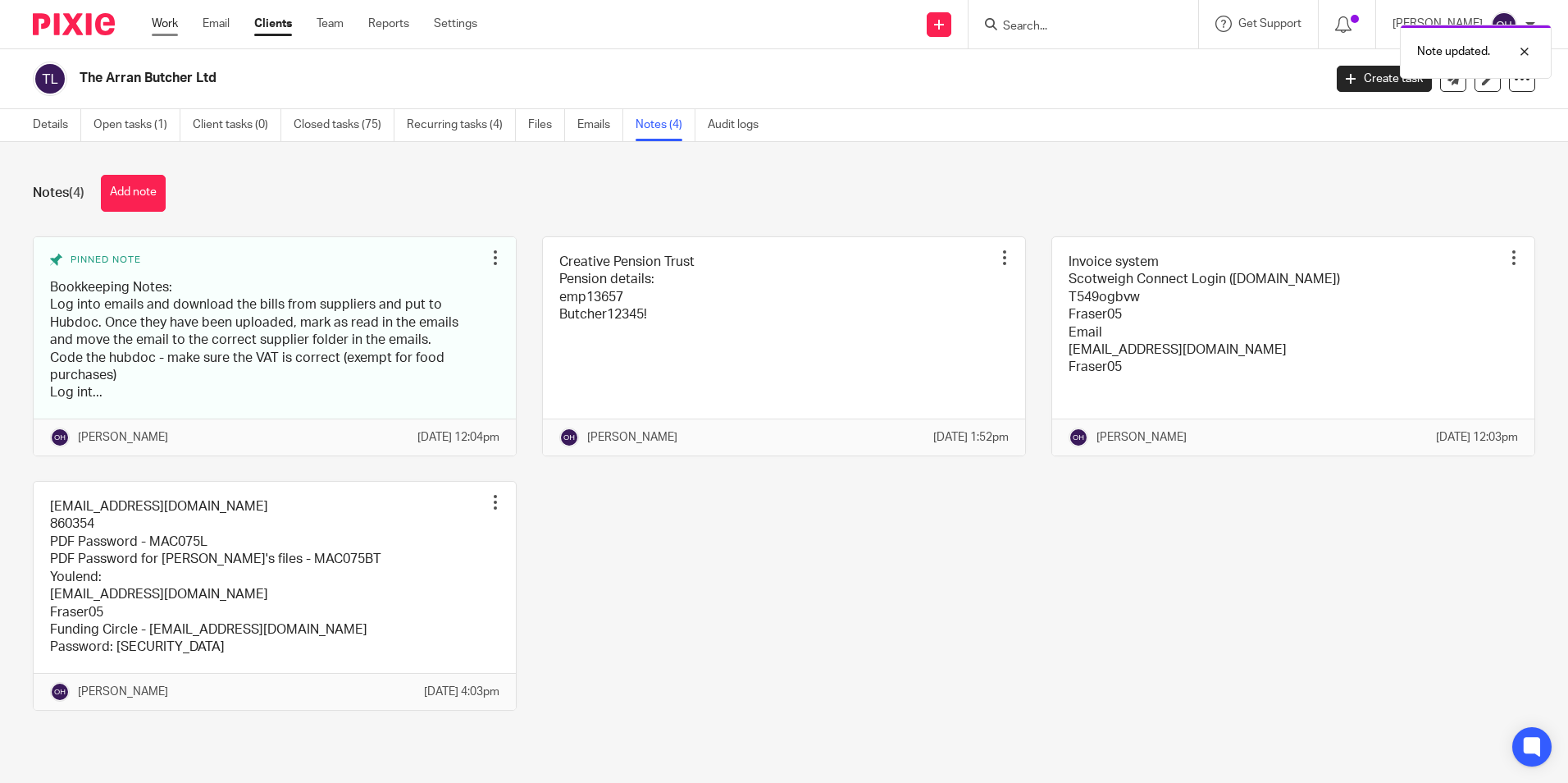
click at [168, 22] on link "Work" at bounding box center [165, 24] width 27 height 16
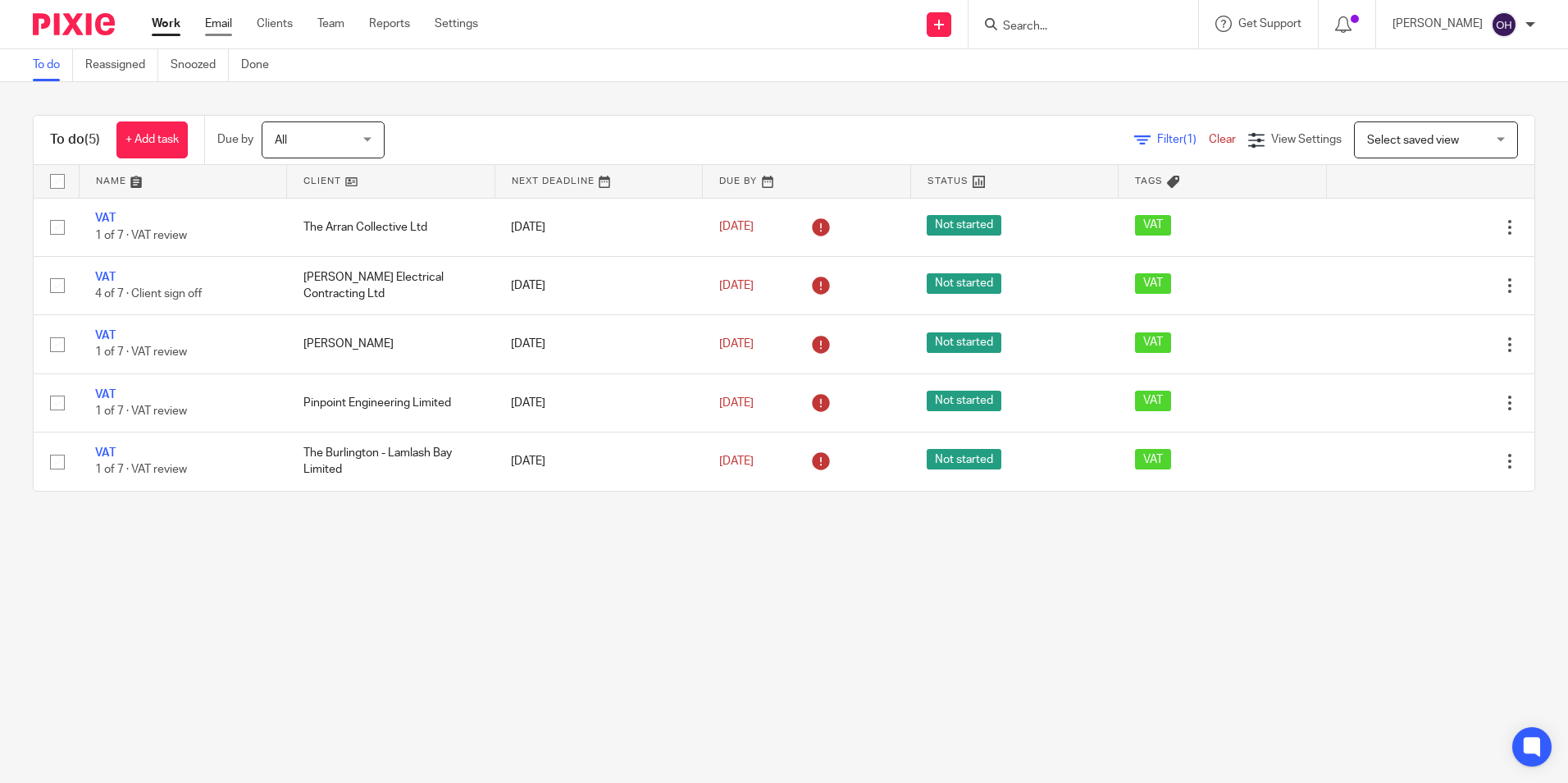
click at [209, 24] on link "Email" at bounding box center [218, 24] width 27 height 16
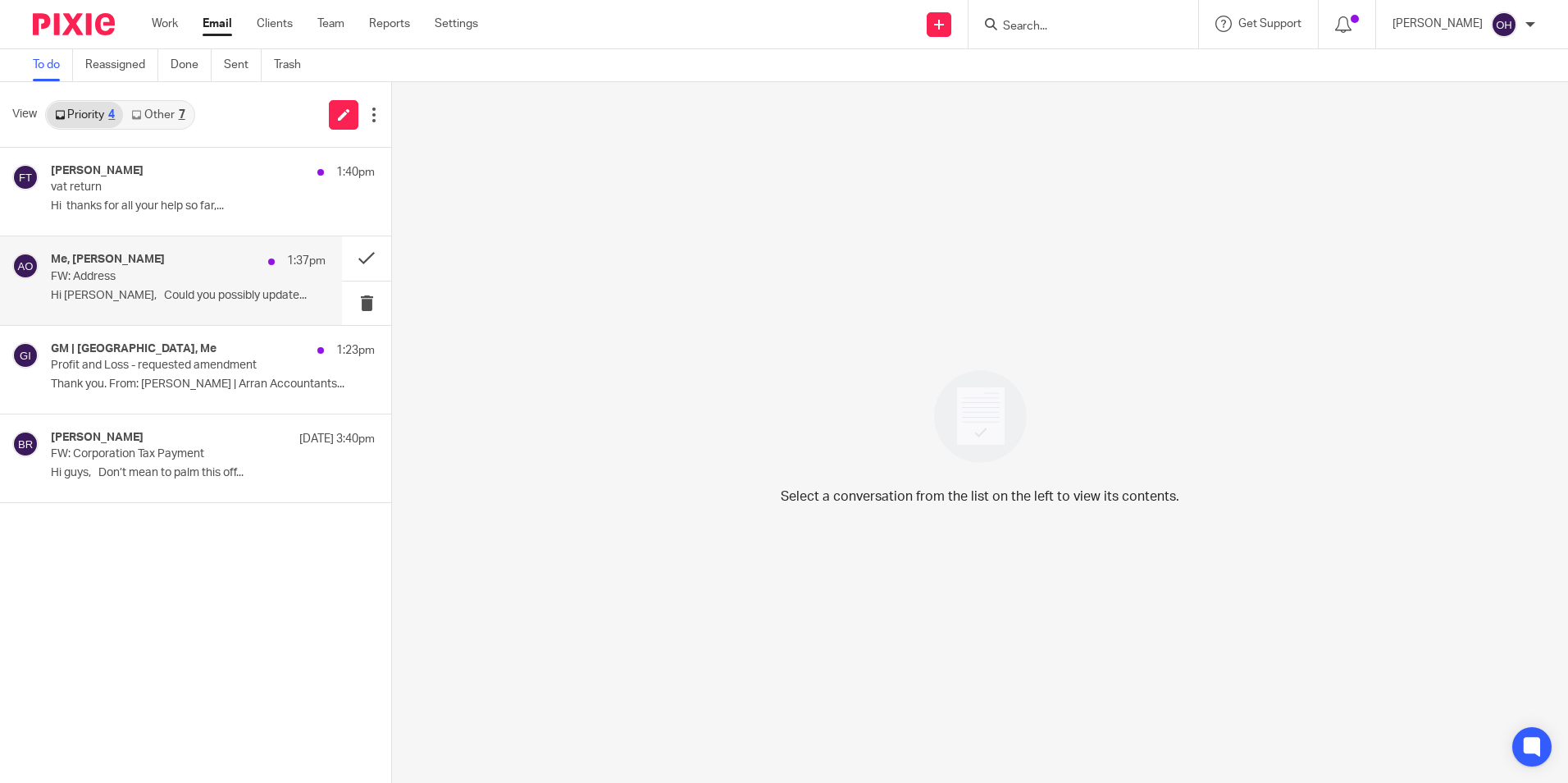
click at [183, 296] on p "Hi [PERSON_NAME], Could you possibly update..." at bounding box center [188, 296] width 275 height 14
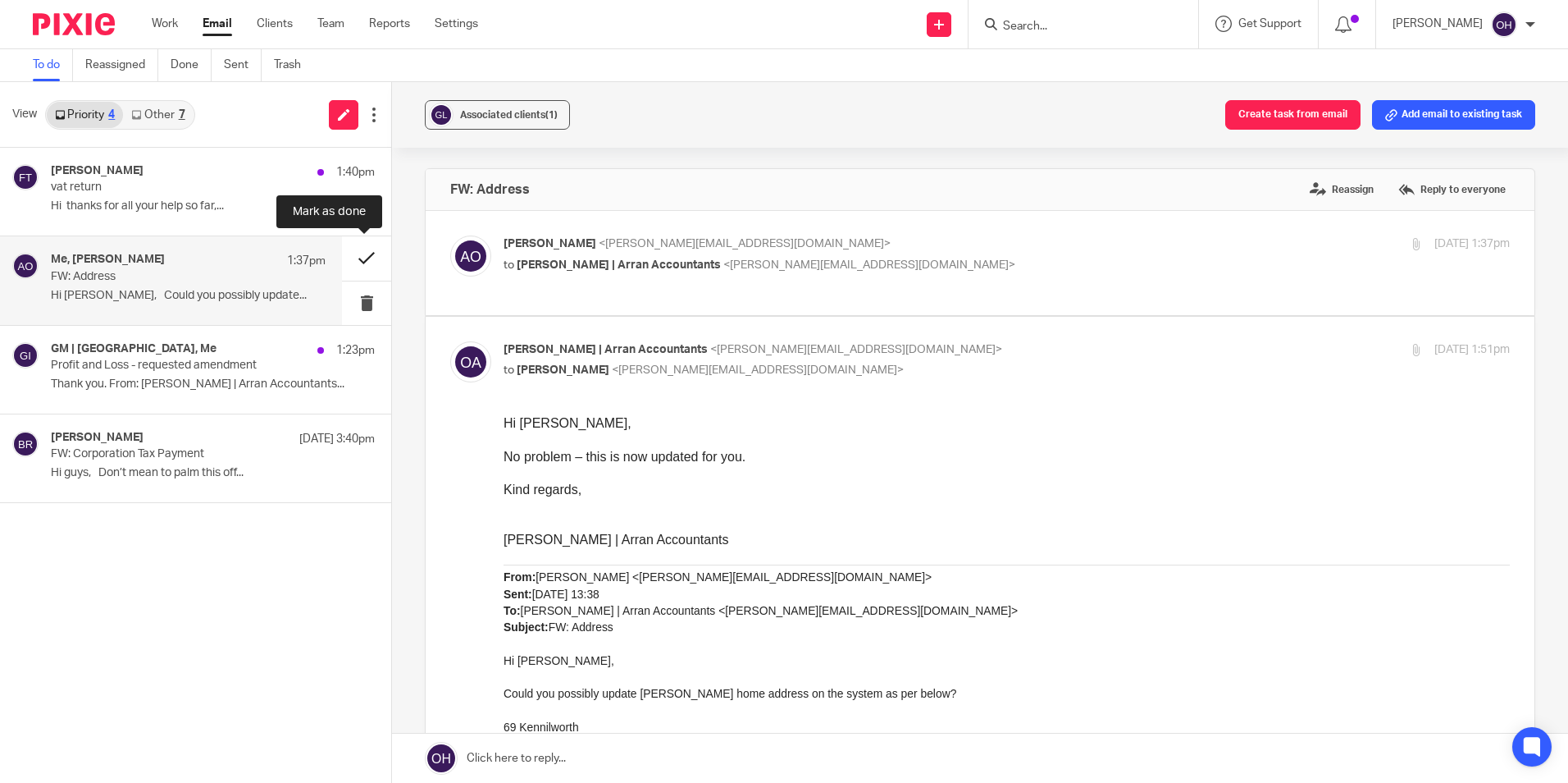
click at [362, 265] on button at bounding box center [366, 257] width 49 height 44
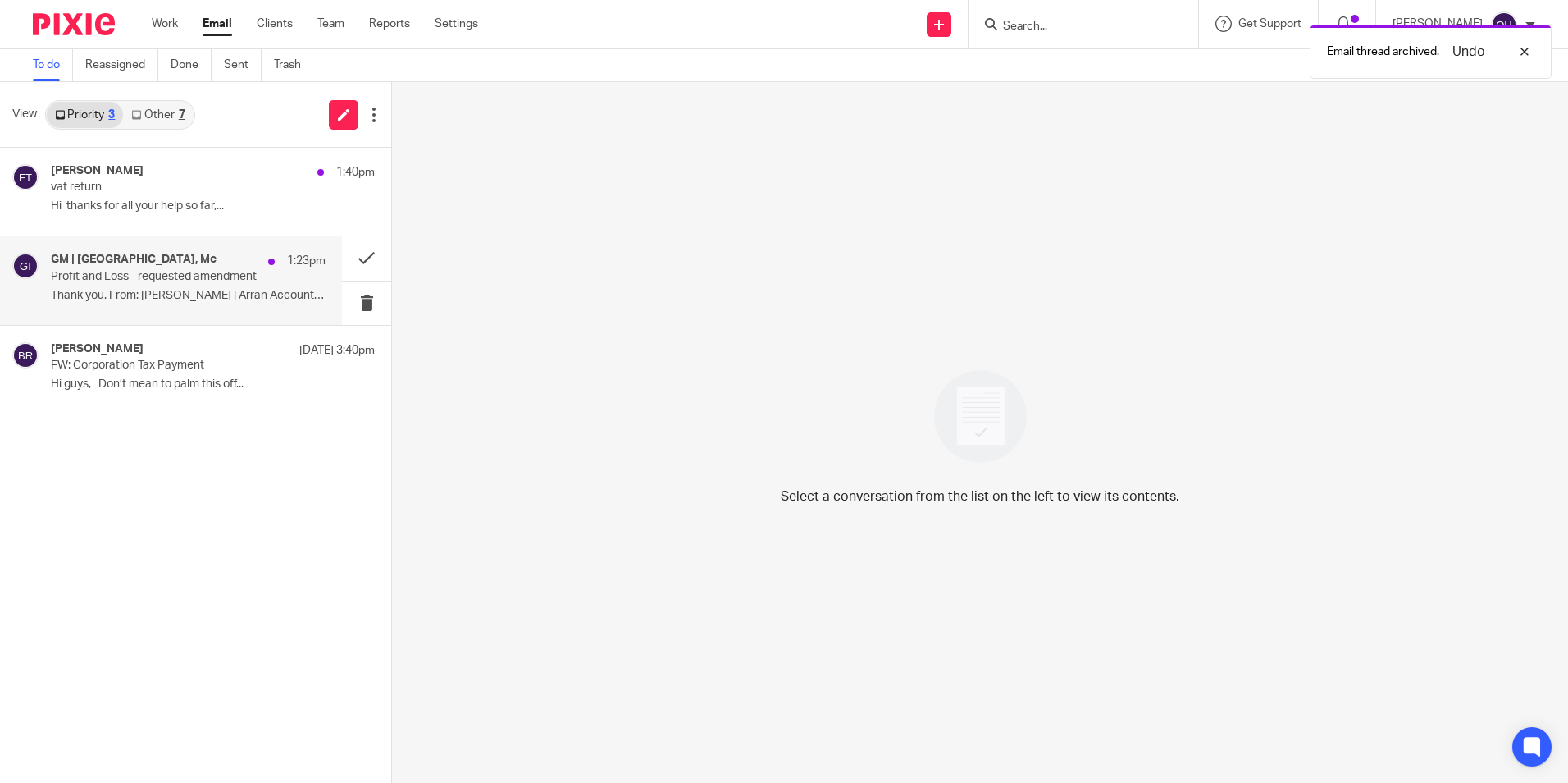
click at [124, 263] on h4 "GM | Lochranza Country Inn, Me" at bounding box center [133, 260] width 166 height 14
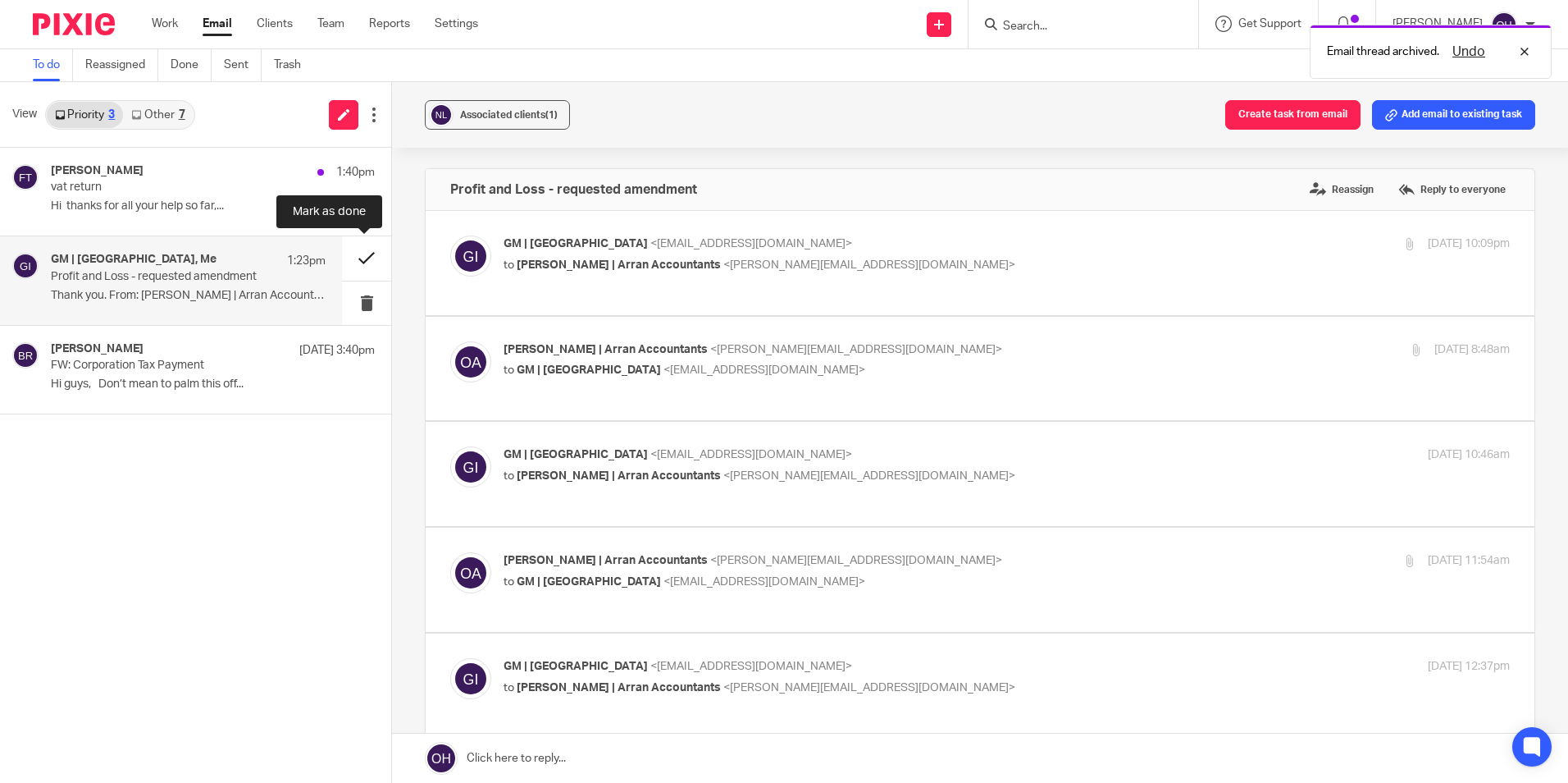
click at [349, 257] on button at bounding box center [366, 257] width 49 height 44
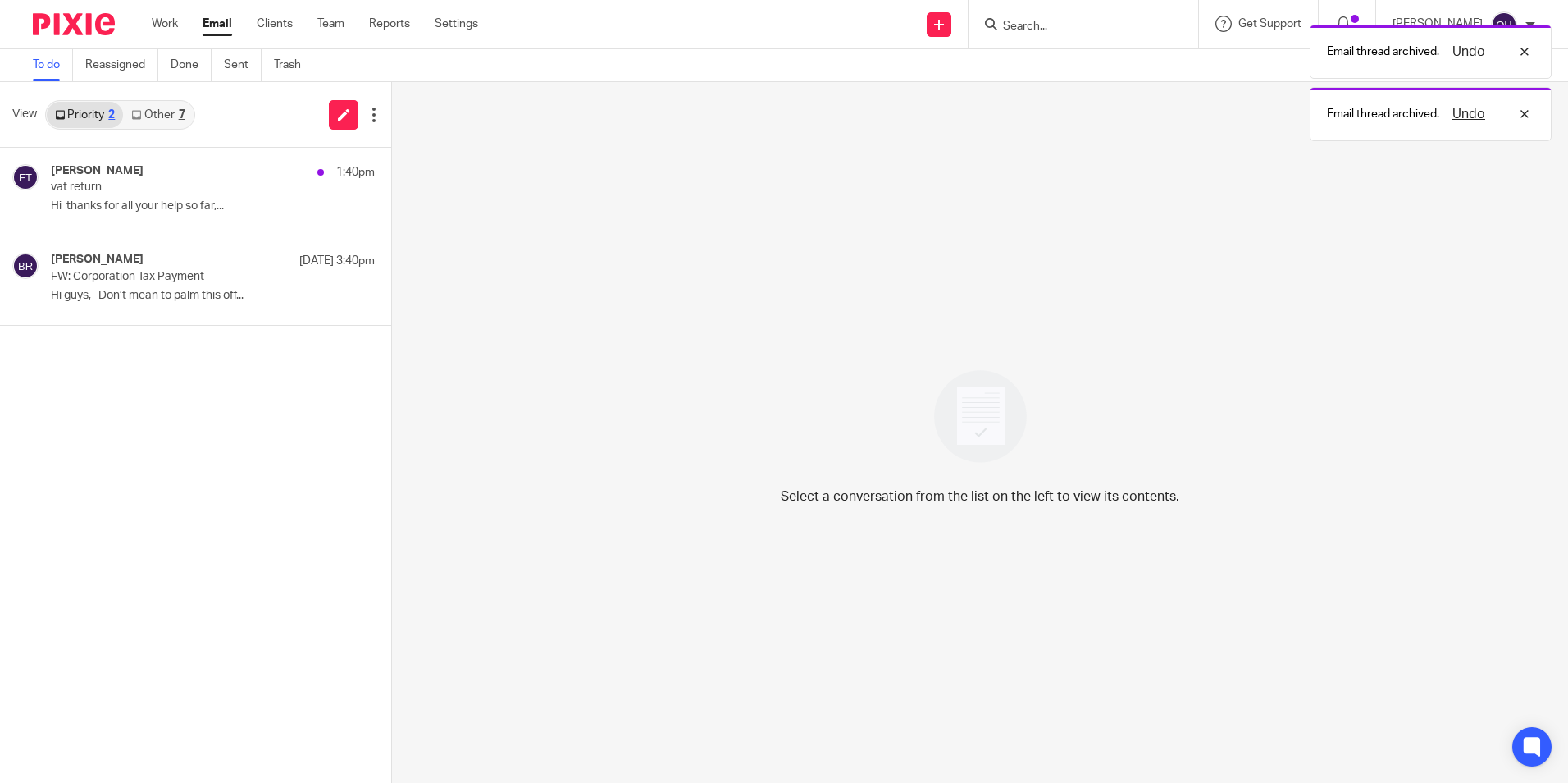
click at [176, 115] on link "Other 7" at bounding box center [158, 115] width 70 height 27
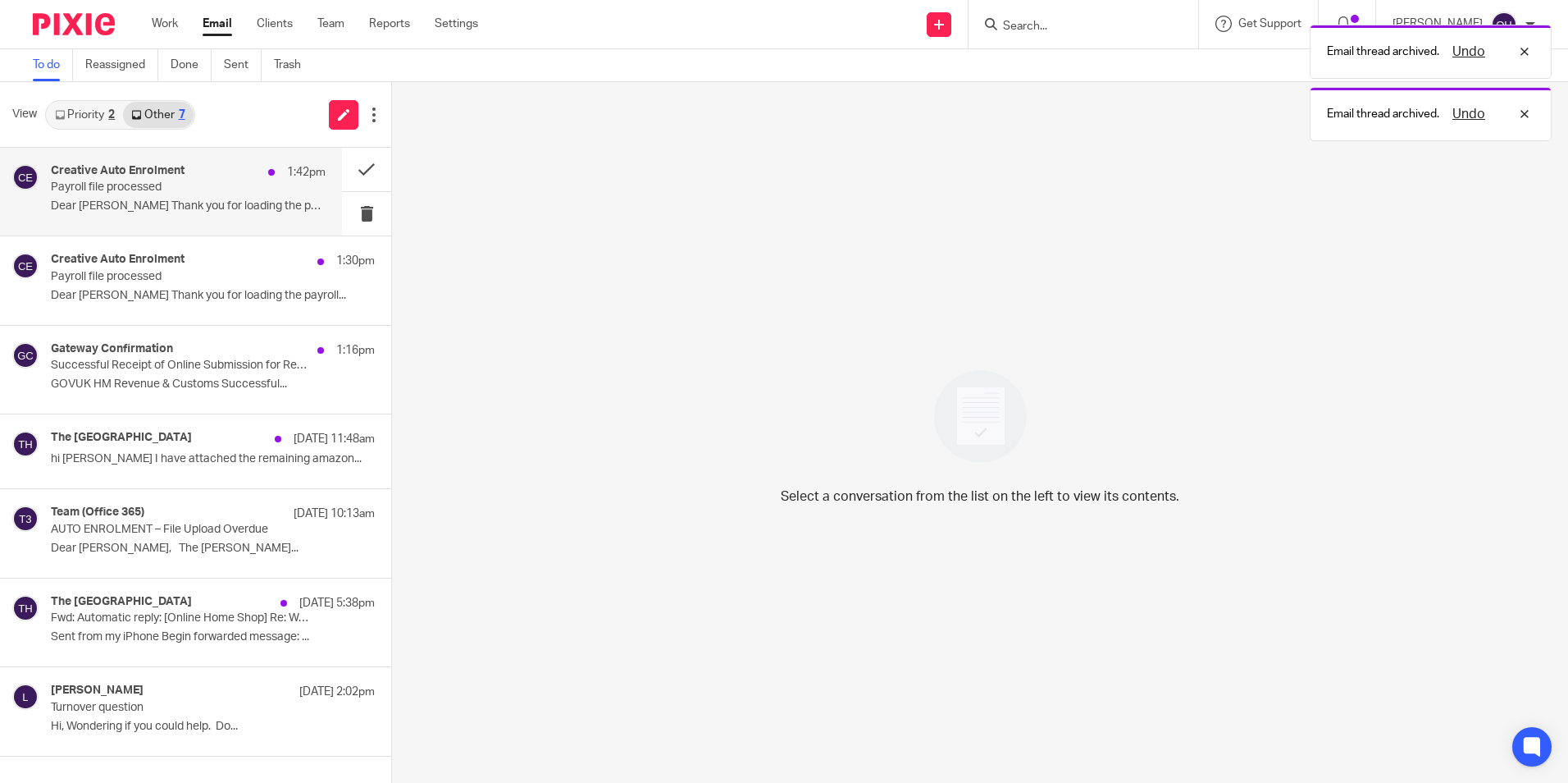
click at [169, 160] on div "Creative Auto Enrolment 1:42pm Payroll file processed Dear David Thank you for …" at bounding box center [170, 191] width 342 height 88
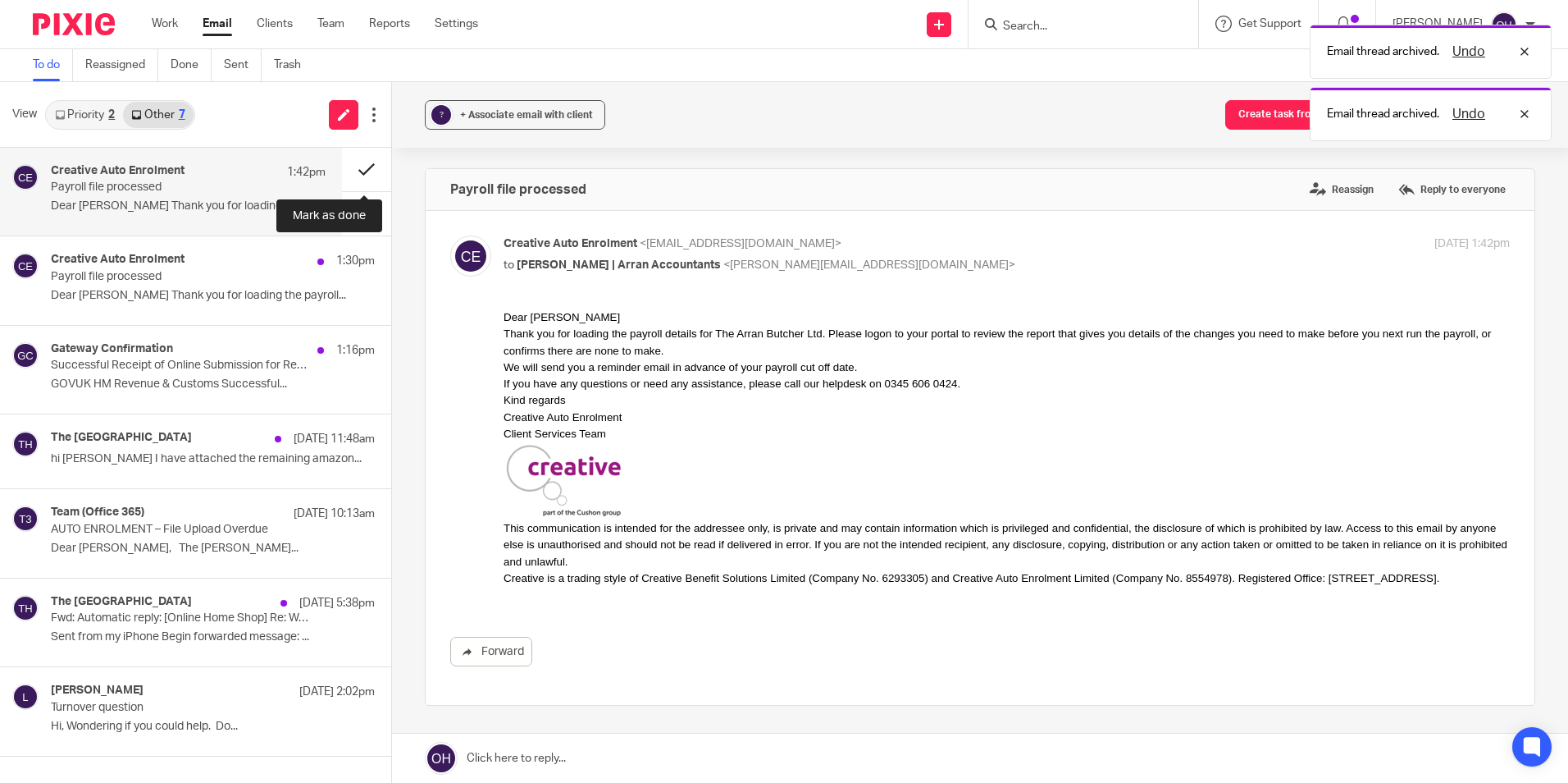
click at [357, 164] on button at bounding box center [366, 169] width 49 height 44
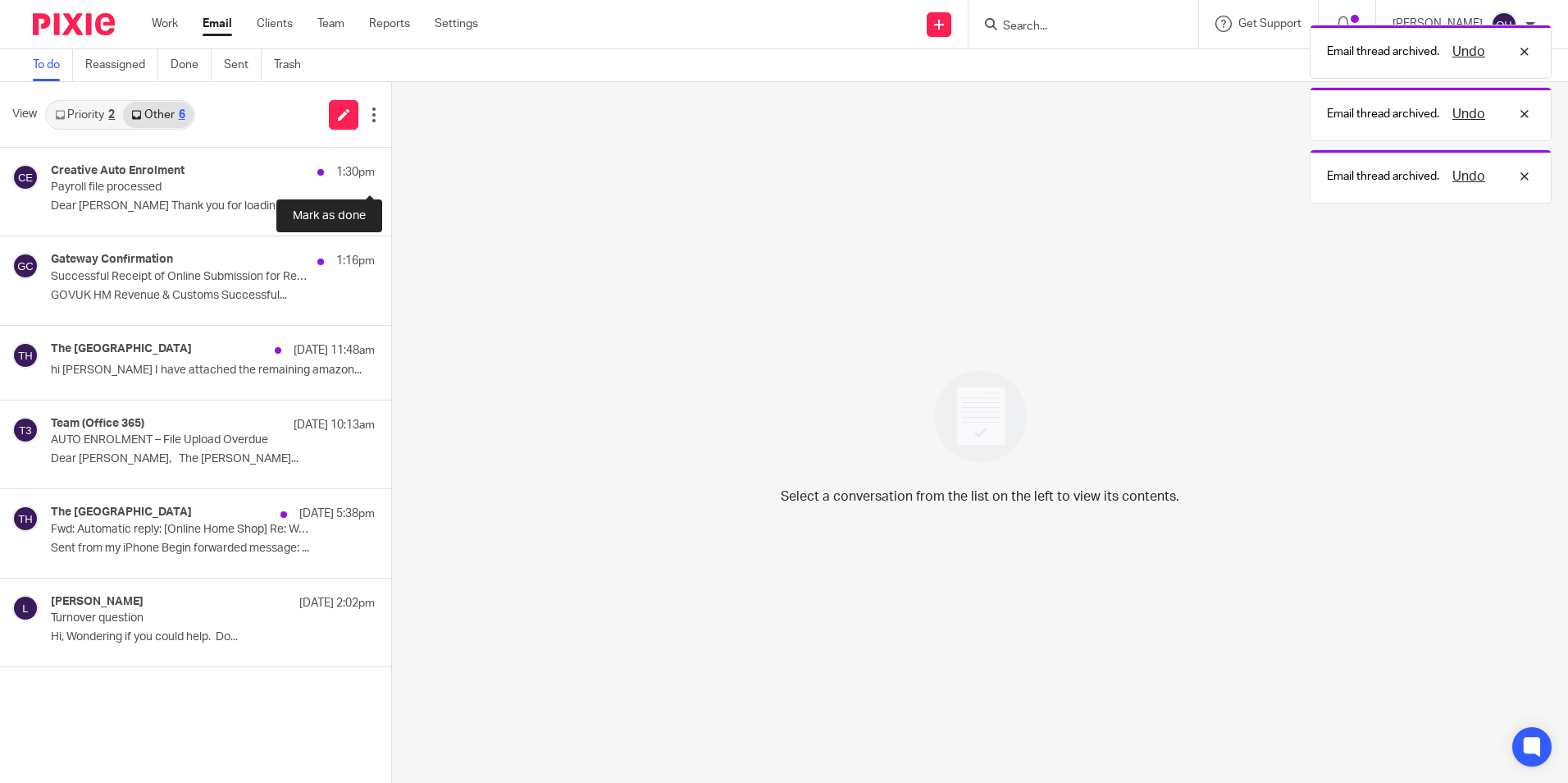
click at [391, 164] on button at bounding box center [398, 169] width 13 height 44
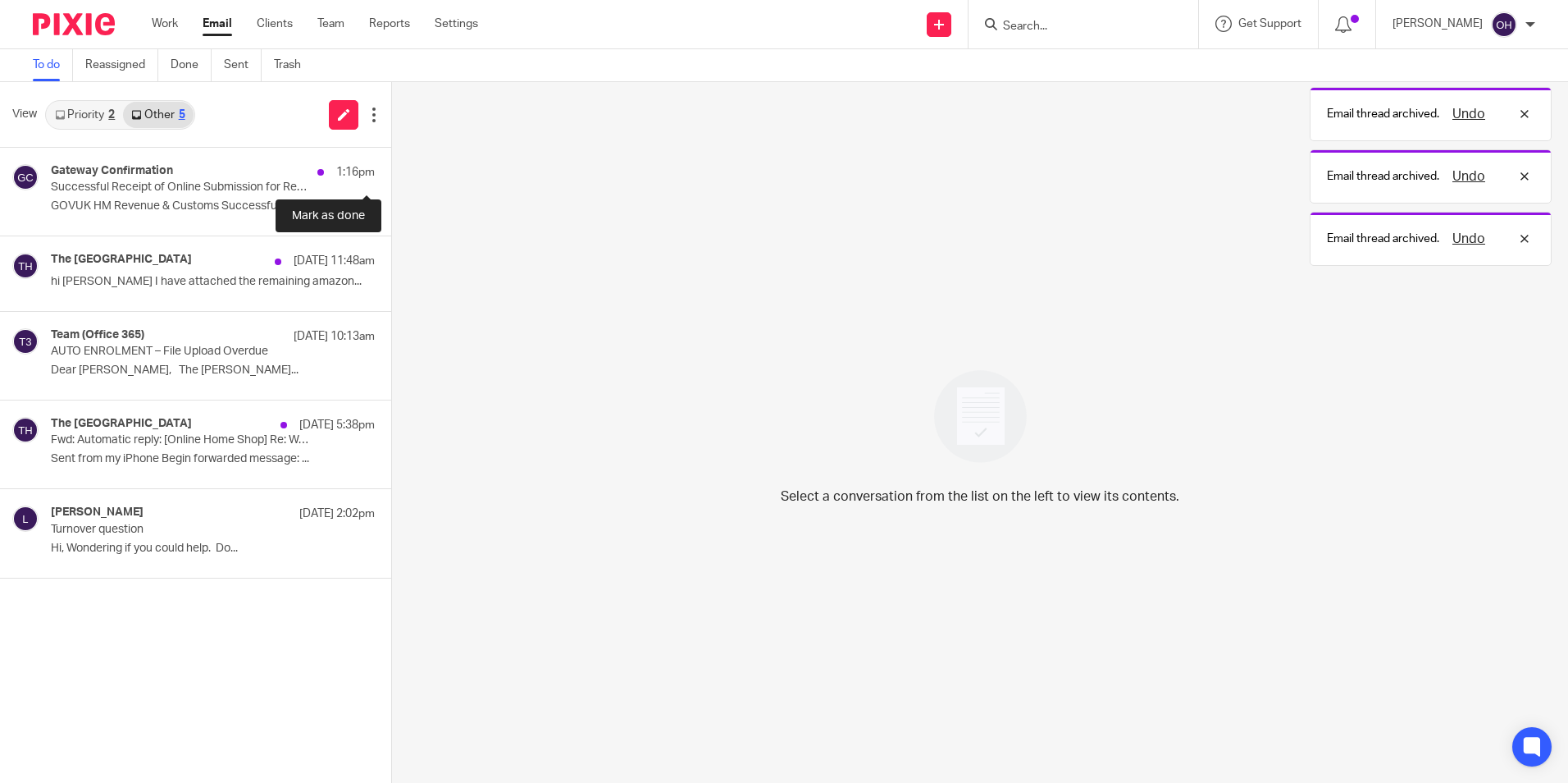
click at [391, 164] on button at bounding box center [398, 169] width 13 height 44
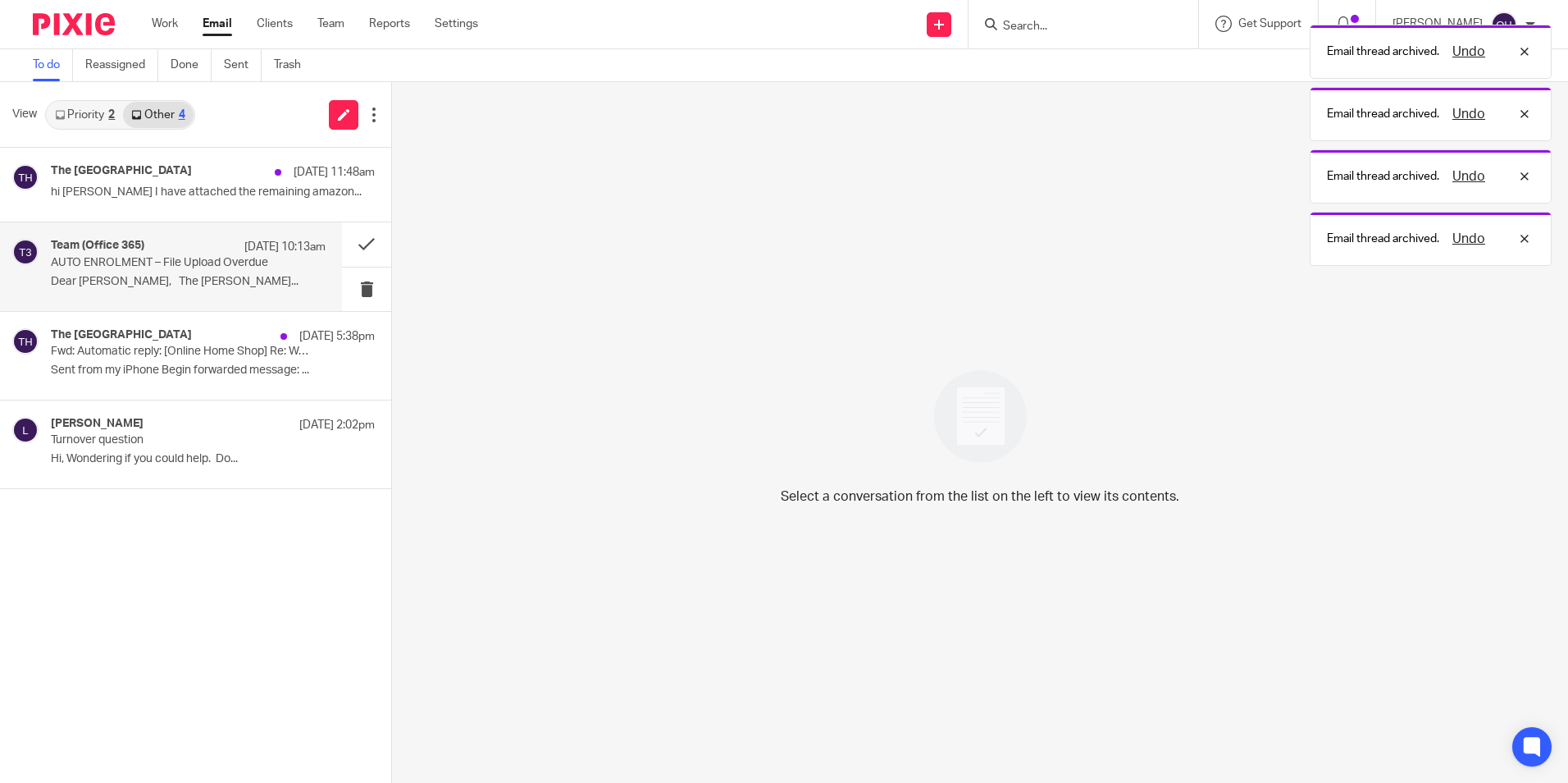
click at [208, 268] on p "AUTO ENROLMENT – File Upload Overdue" at bounding box center [161, 263] width 220 height 14
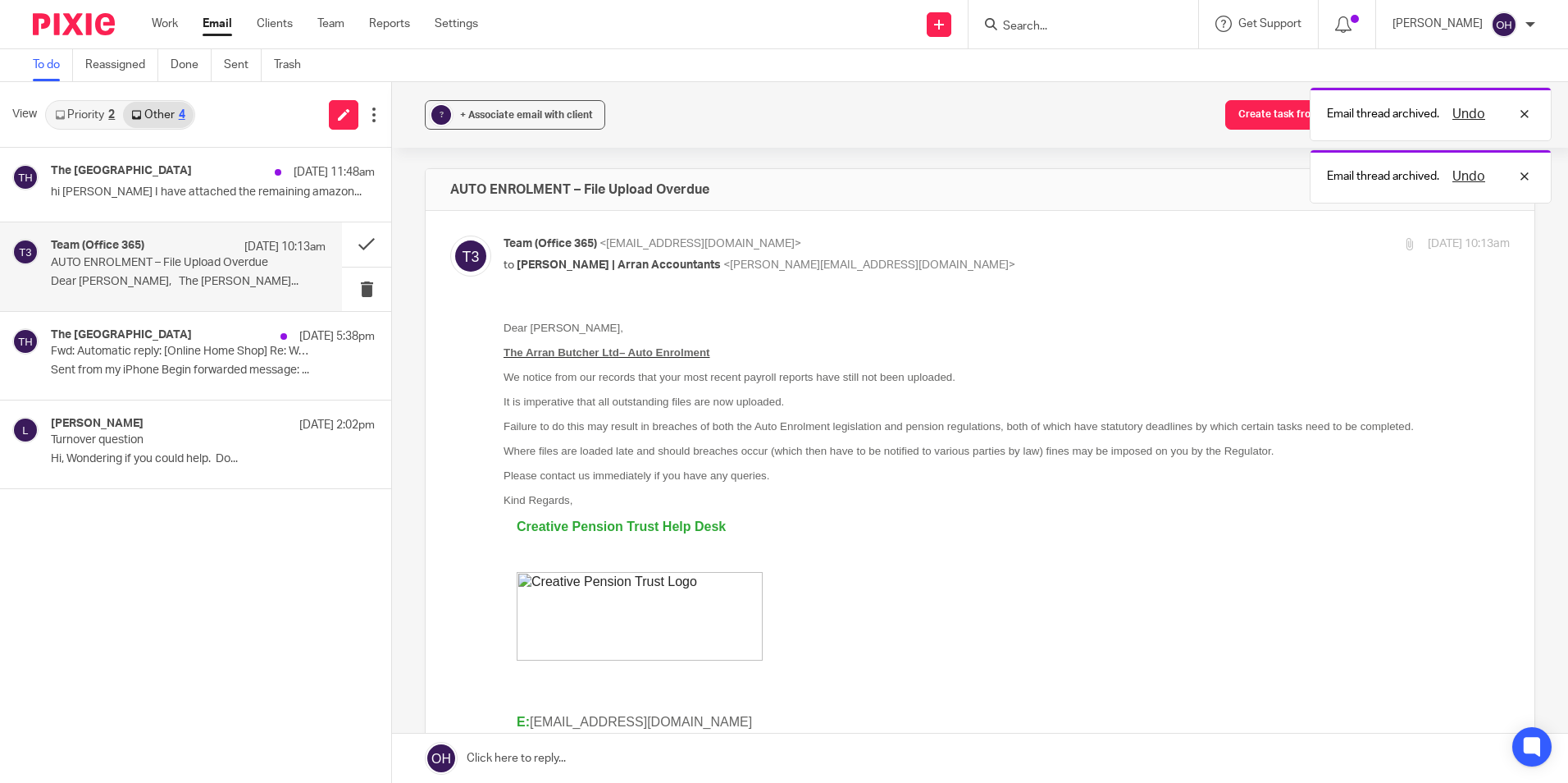
click at [84, 123] on link "Priority 2" at bounding box center [85, 115] width 76 height 27
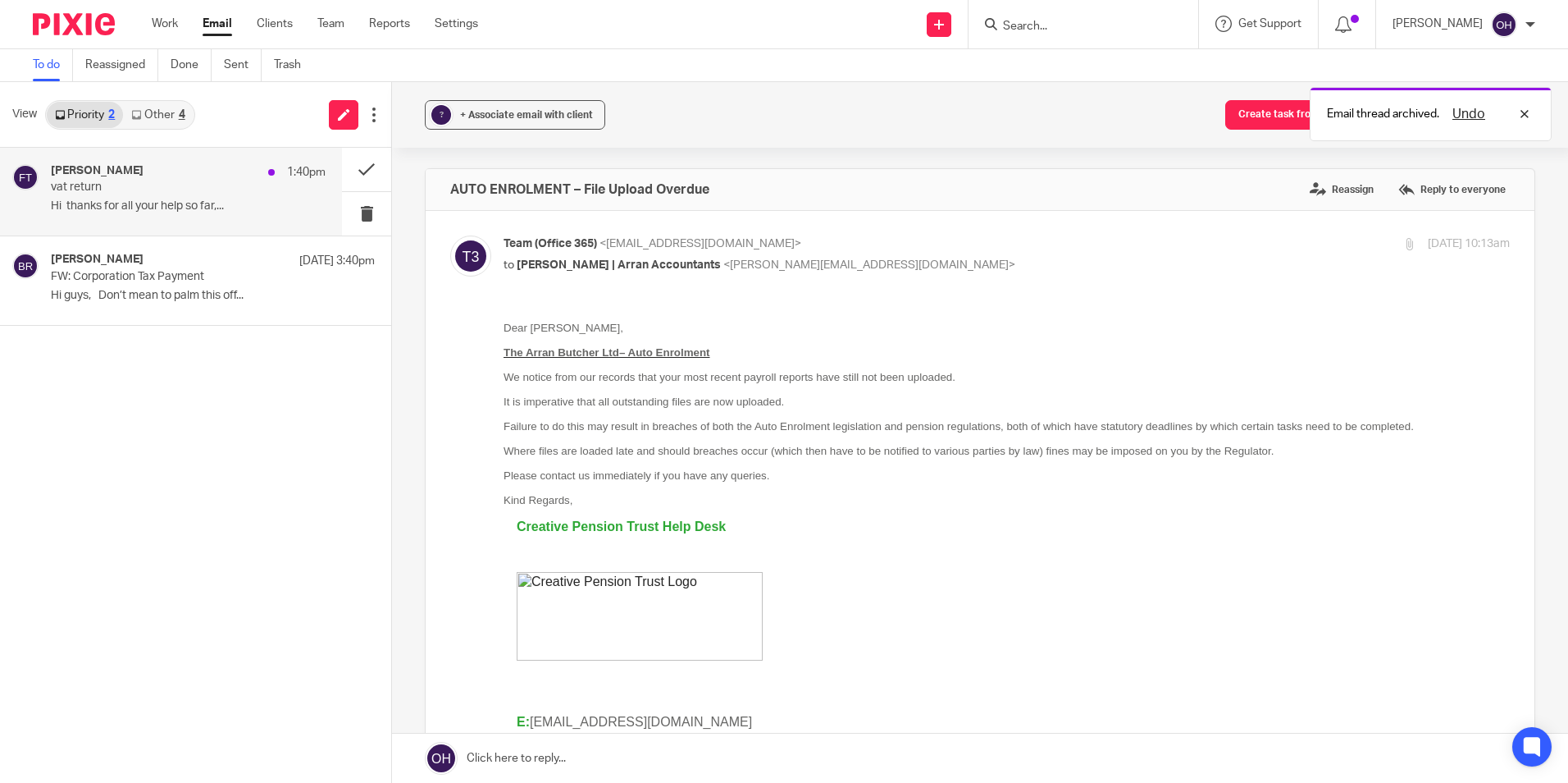
click at [105, 202] on p "Hi thanks for all your help so far,..." at bounding box center [188, 207] width 275 height 14
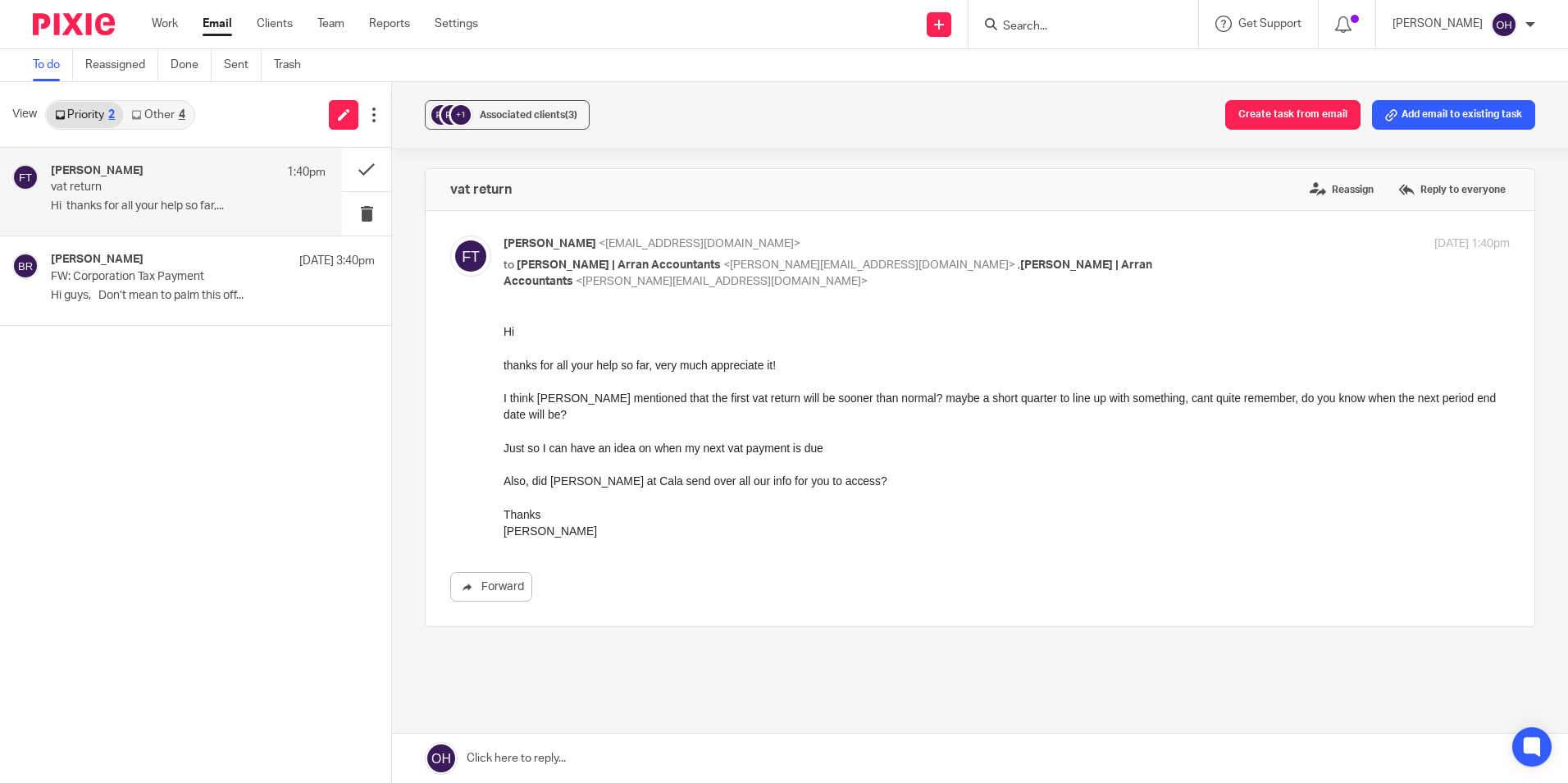
click at [181, 492] on div "Fraser Thomson 1:40pm vat return Hi thanks for all your help so far,... Ben Ray…" at bounding box center [195, 464] width 391 height 635
click at [1027, 20] on input "Search" at bounding box center [1075, 27] width 147 height 15
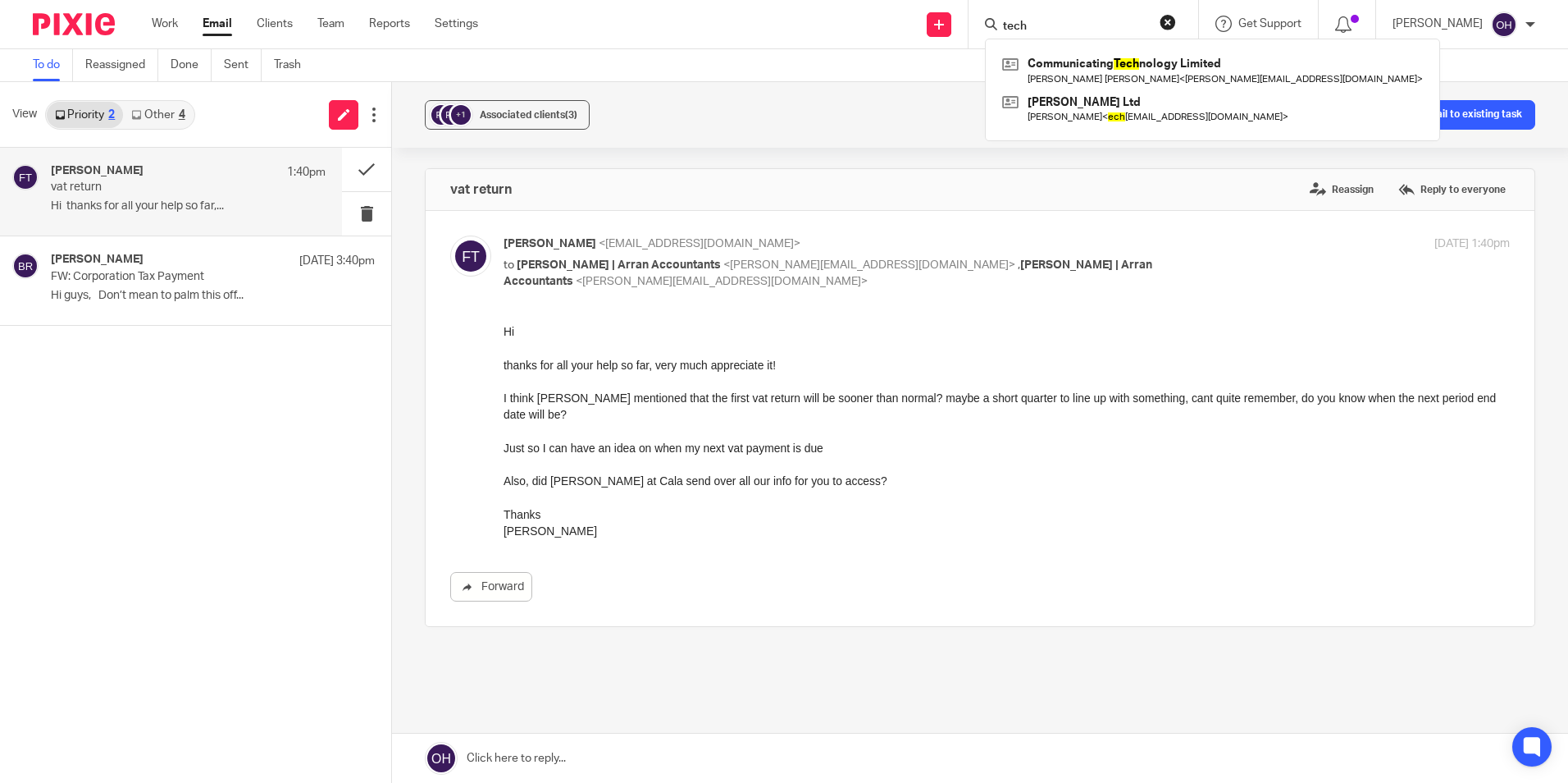
type input "tec"
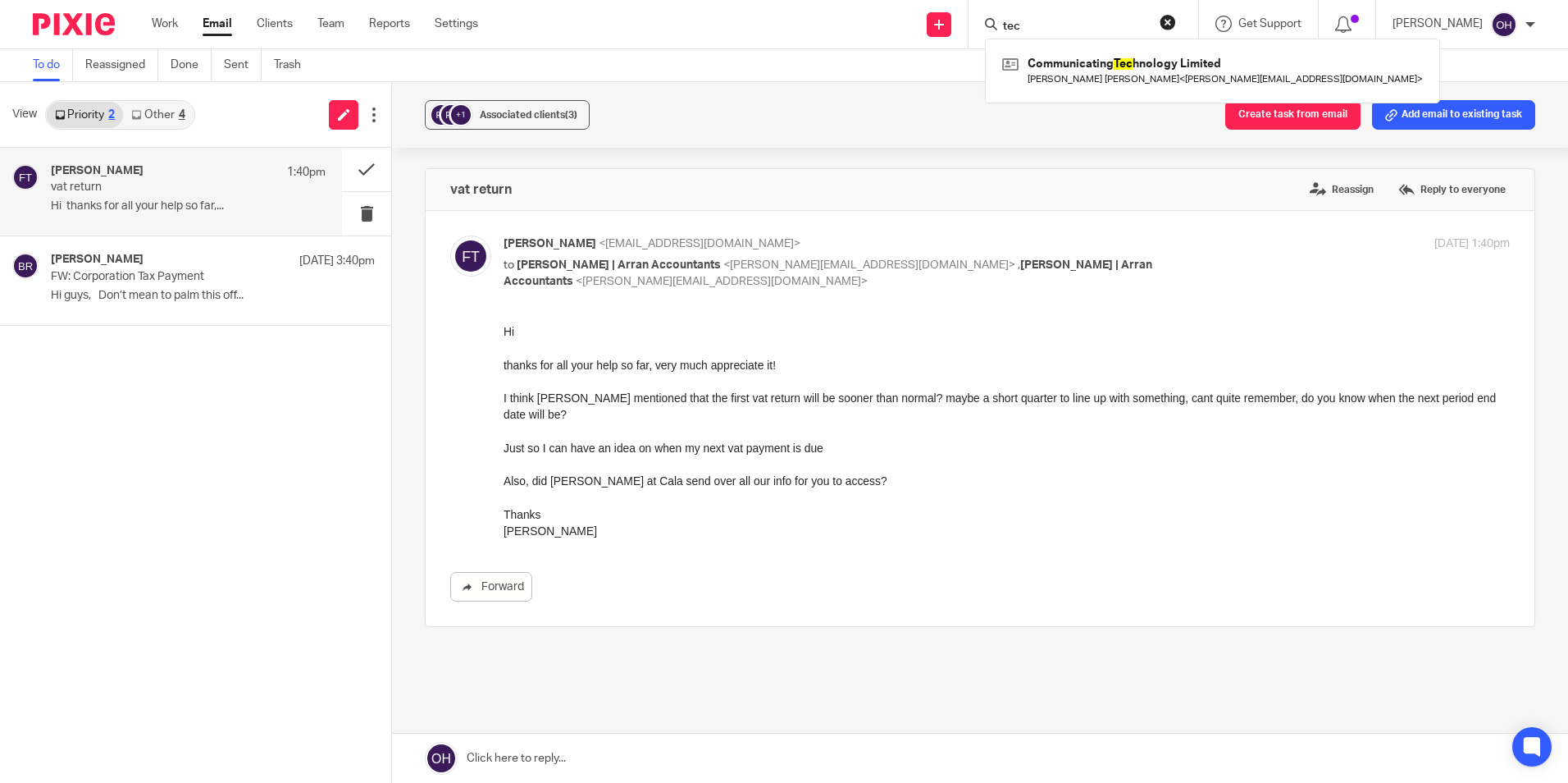
drag, startPoint x: 1051, startPoint y: 18, endPoint x: 920, endPoint y: -38, distance: 142.5
click at [920, 0] on html "Work Email Clients Team Reports Settings Work Email Clients Team Reports Settin…" at bounding box center [784, 392] width 1568 height 783
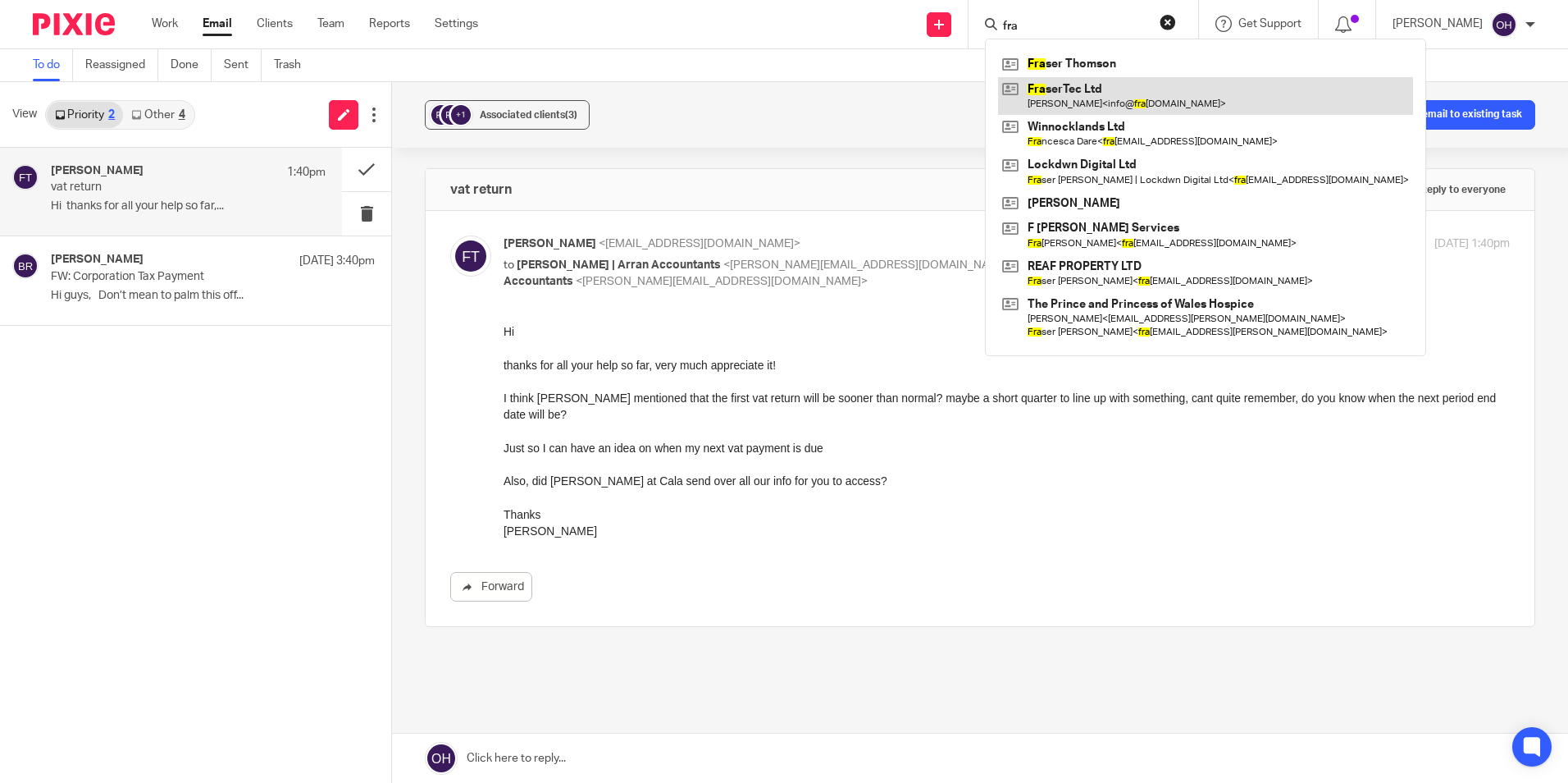
type input "fra"
click at [1110, 99] on link at bounding box center [1206, 96] width 415 height 38
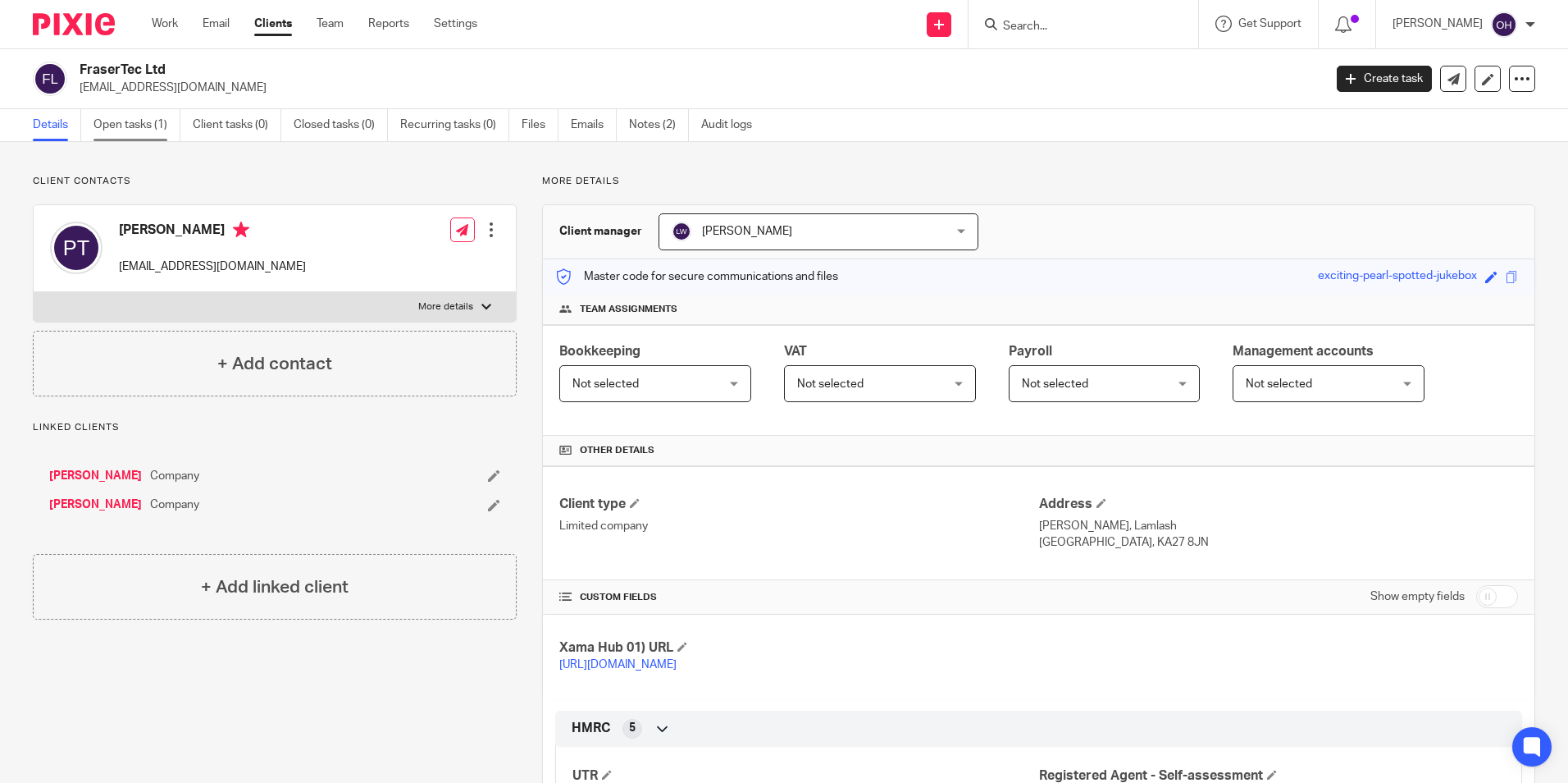
click at [146, 130] on link "Open tasks (1)" at bounding box center [137, 125] width 87 height 32
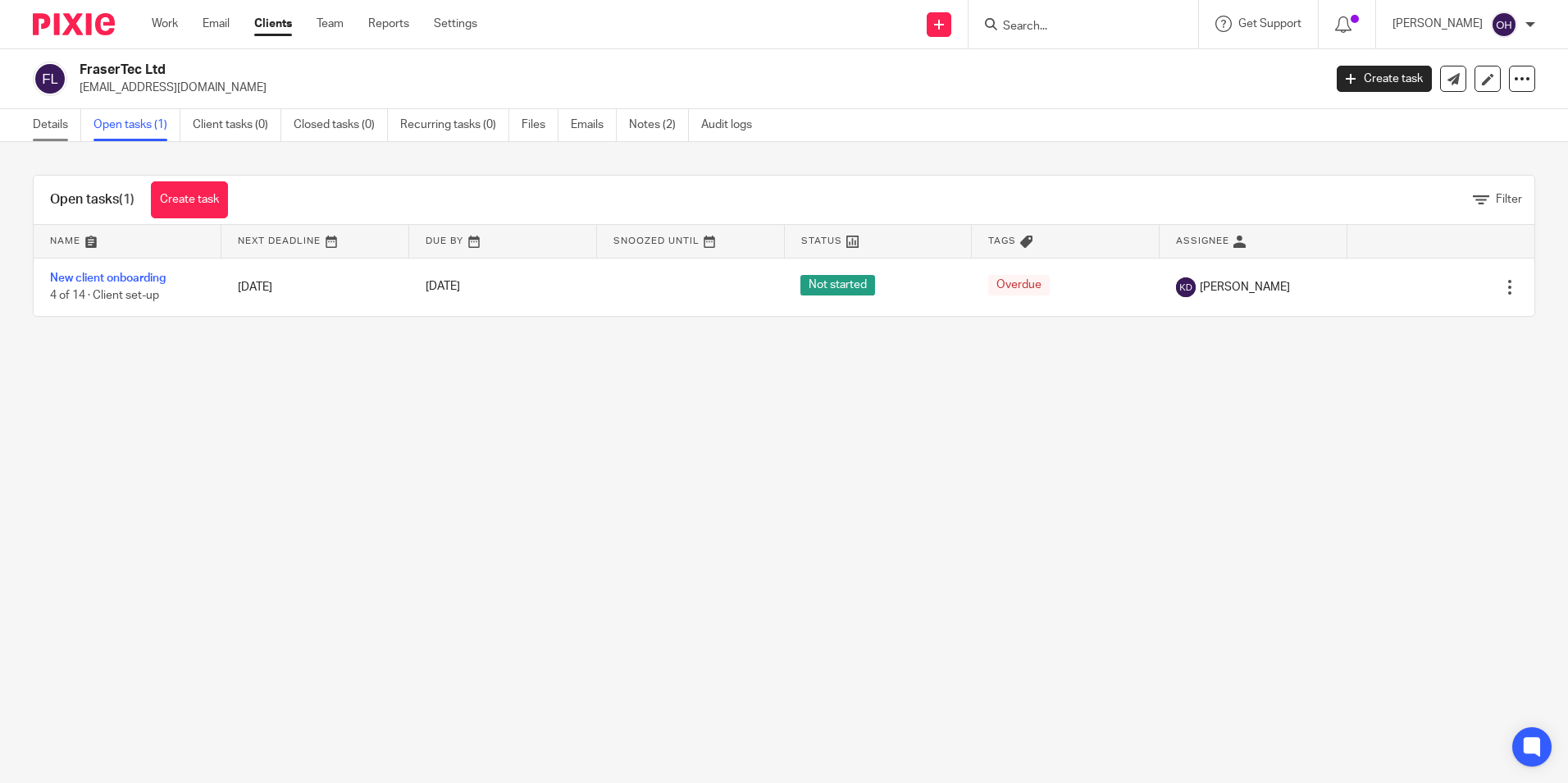
click at [58, 124] on link "Details" at bounding box center [57, 125] width 49 height 32
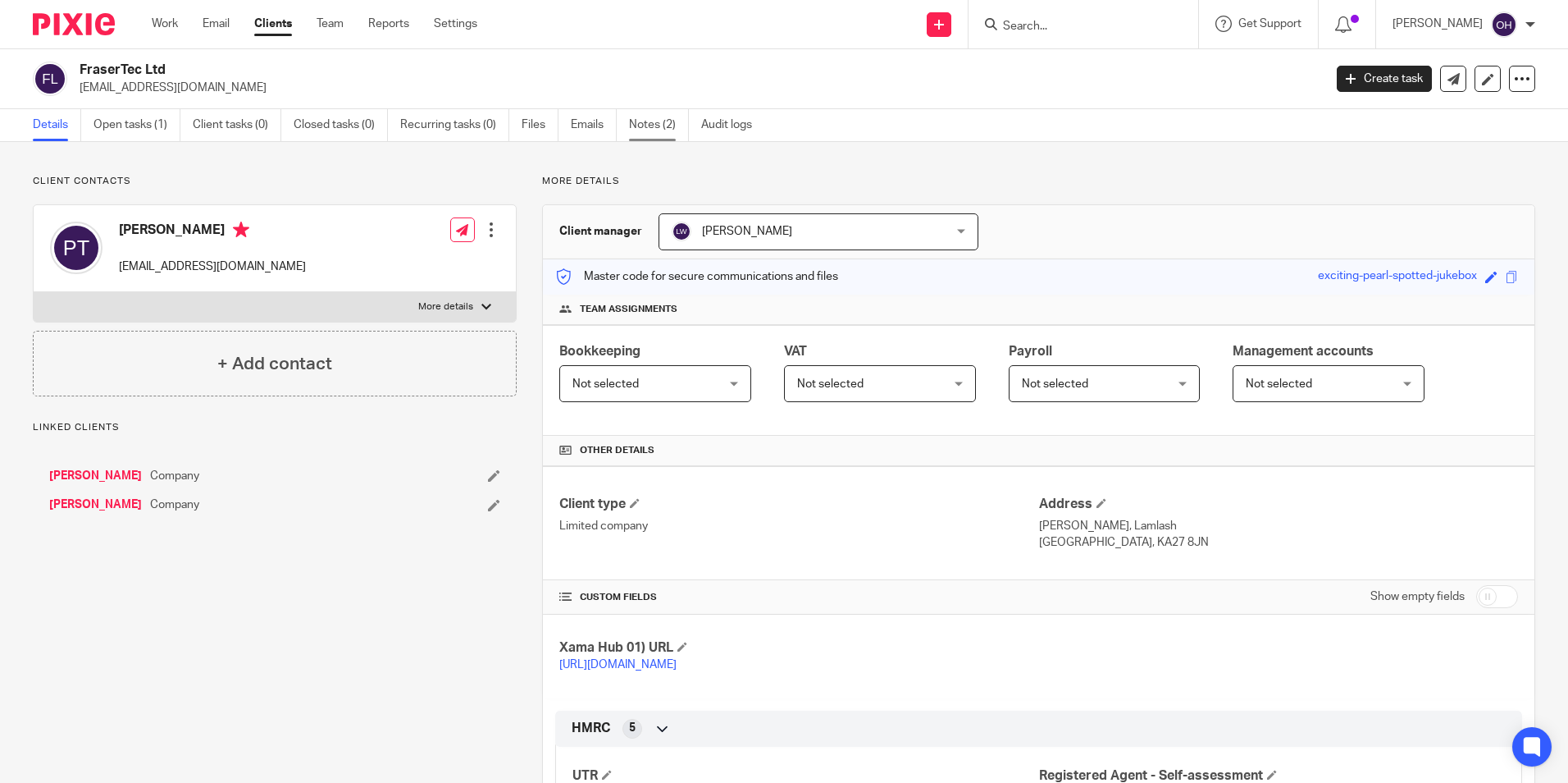
click at [660, 124] on link "Notes (2)" at bounding box center [658, 125] width 59 height 32
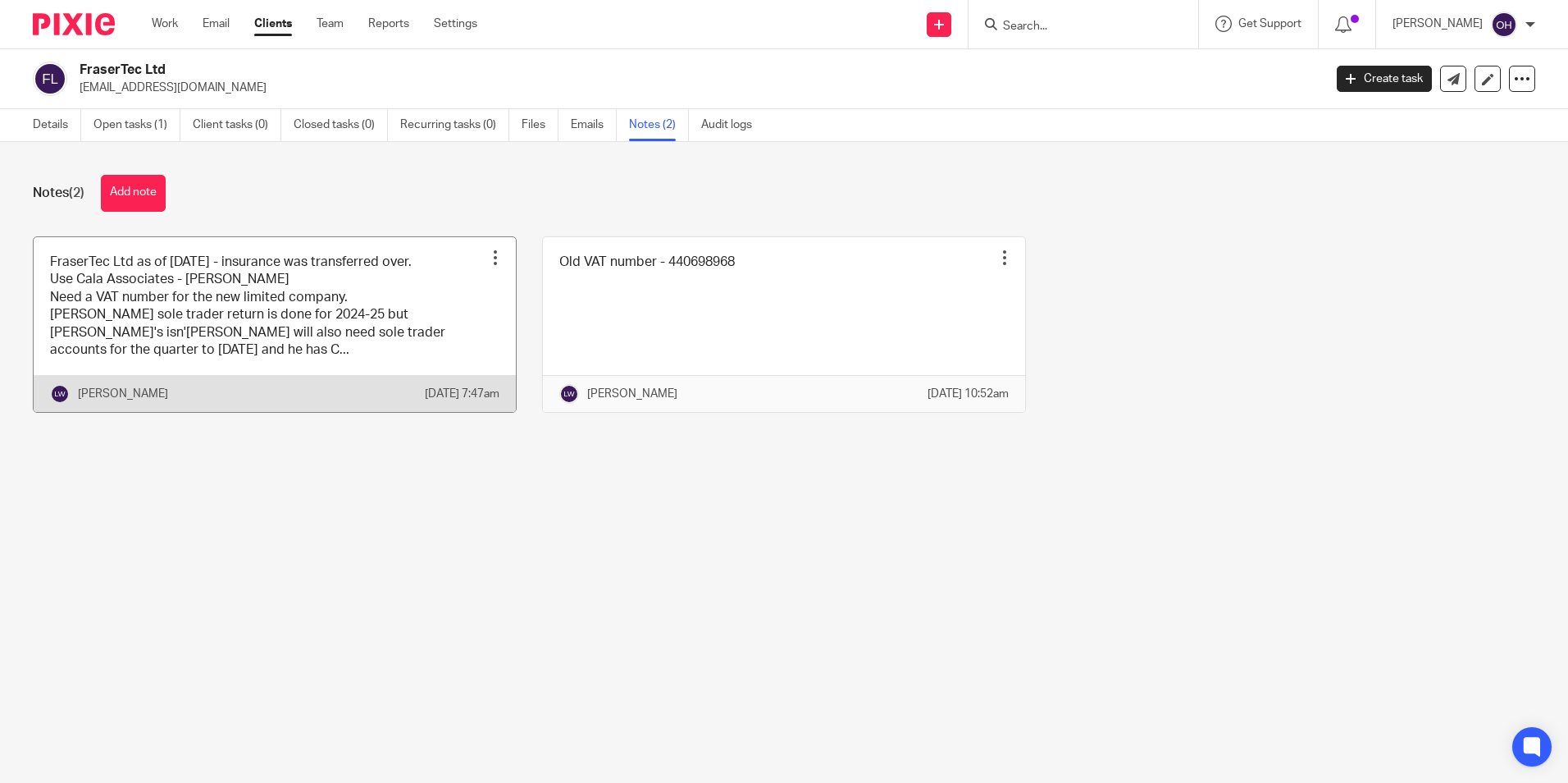
click at [163, 336] on link at bounding box center [274, 325] width 482 height 176
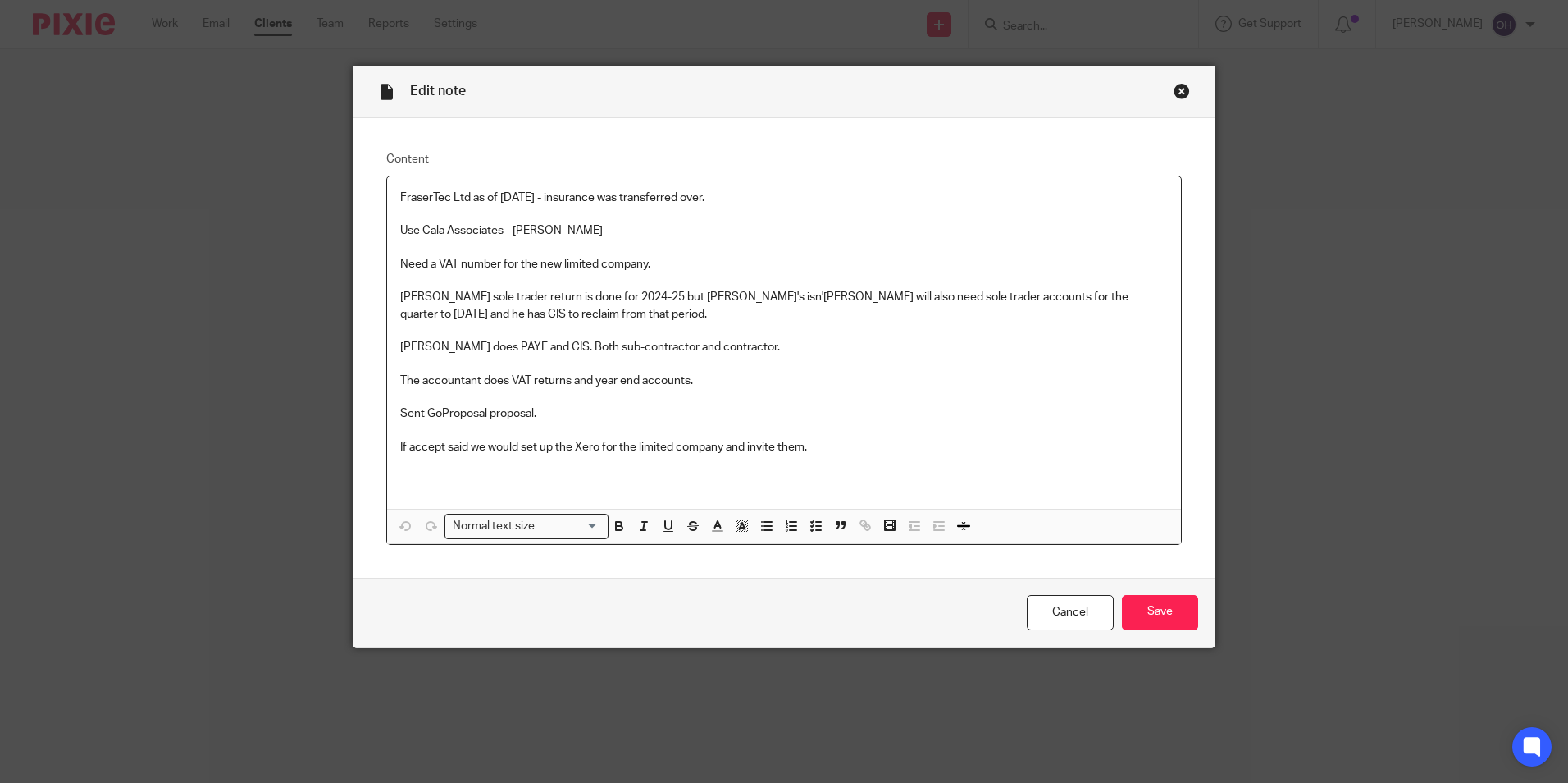
click at [1167, 86] on div "Edit note Content FraserTec Ltd as of 4th July - insurance was transferred over…" at bounding box center [784, 356] width 863 height 581
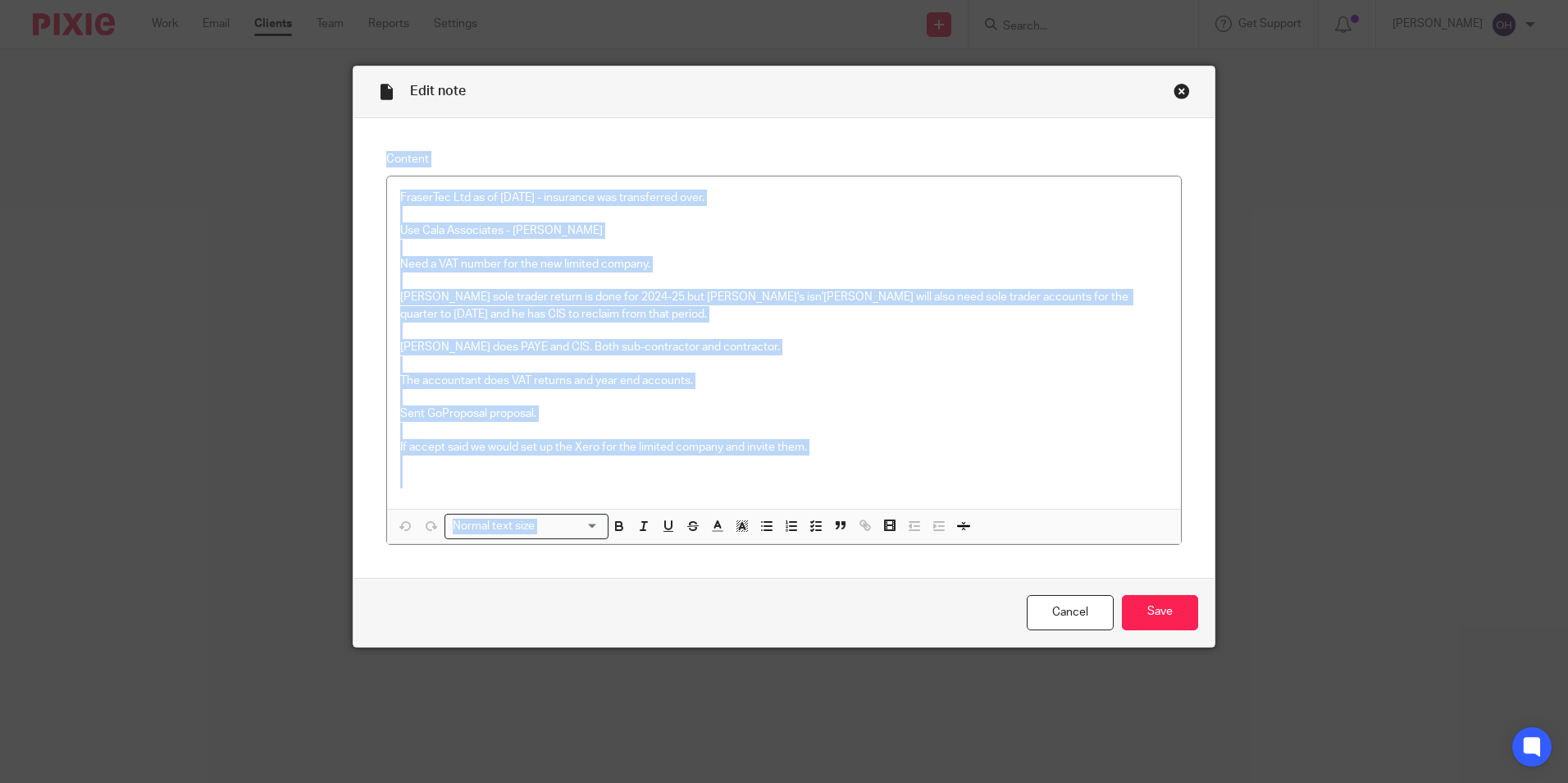
drag, startPoint x: 1168, startPoint y: 86, endPoint x: 1176, endPoint y: 90, distance: 8.9
click at [1176, 90] on div "Close this dialog window" at bounding box center [1181, 91] width 16 height 16
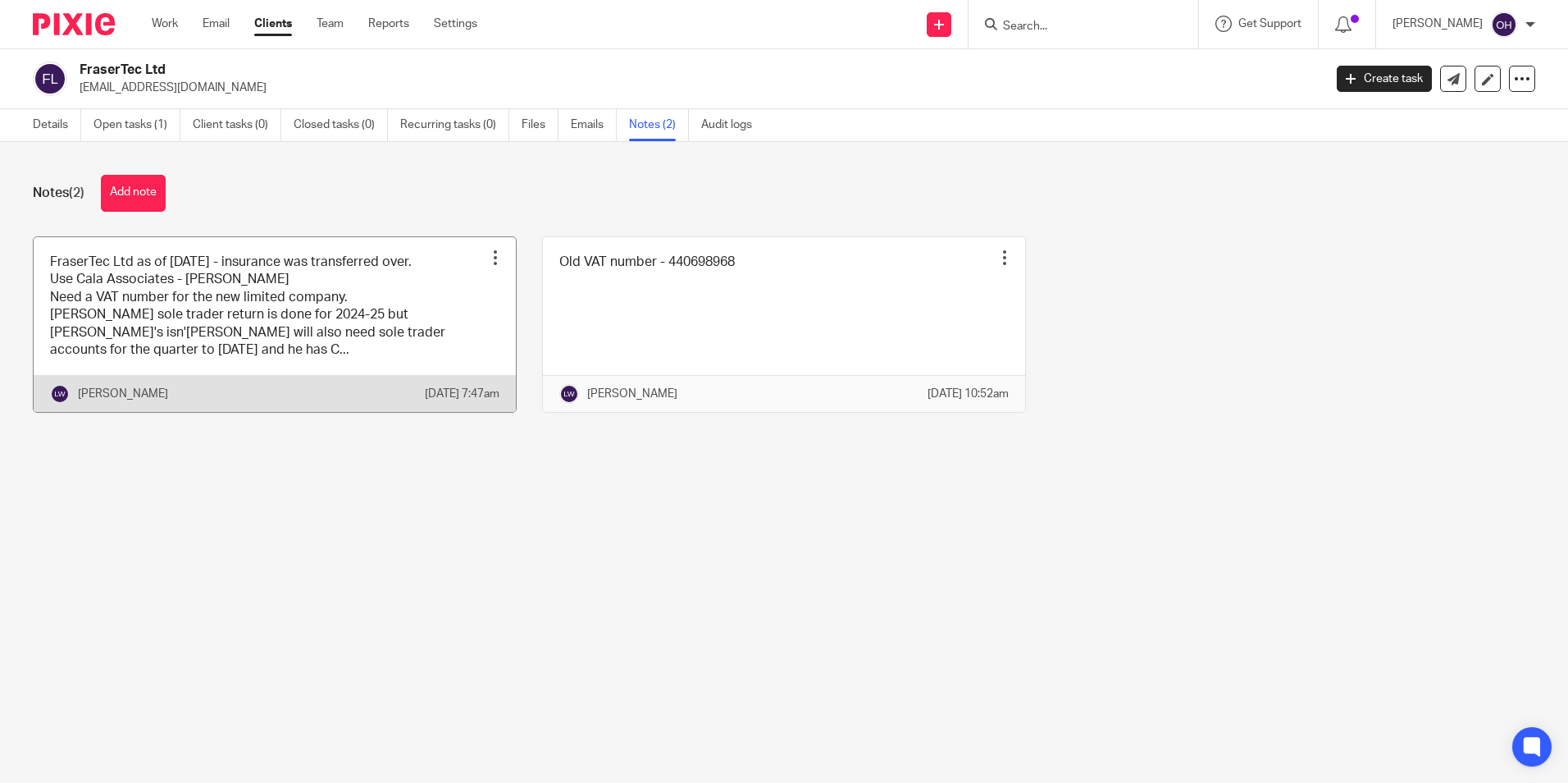
click at [227, 288] on link at bounding box center [274, 325] width 482 height 176
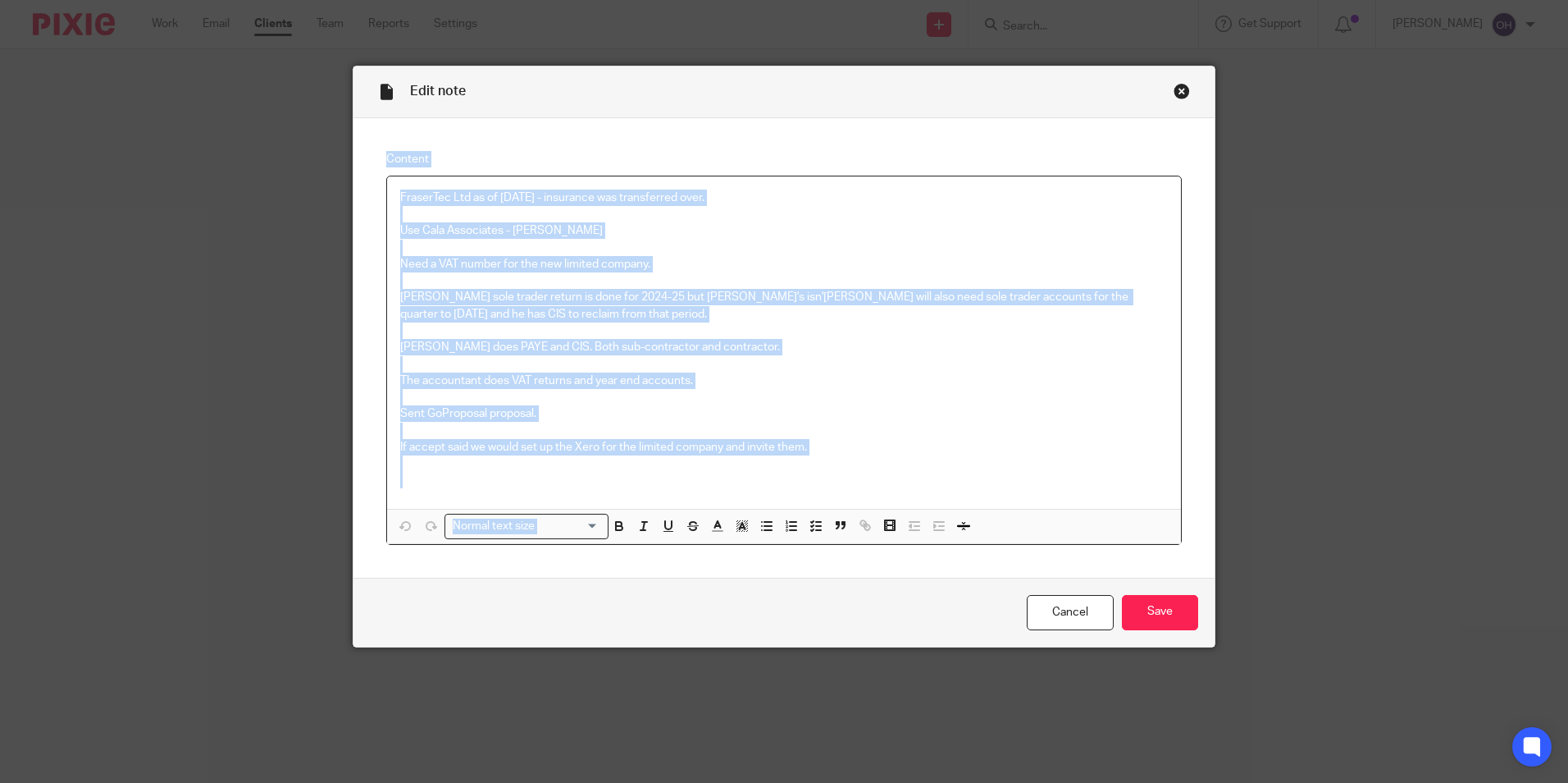
click at [1184, 92] on div "Edit note Content FraserTec Ltd as of [DATE] - insurance was transferred over. …" at bounding box center [784, 356] width 863 height 581
click at [1176, 93] on div "Close this dialog window" at bounding box center [1181, 91] width 16 height 16
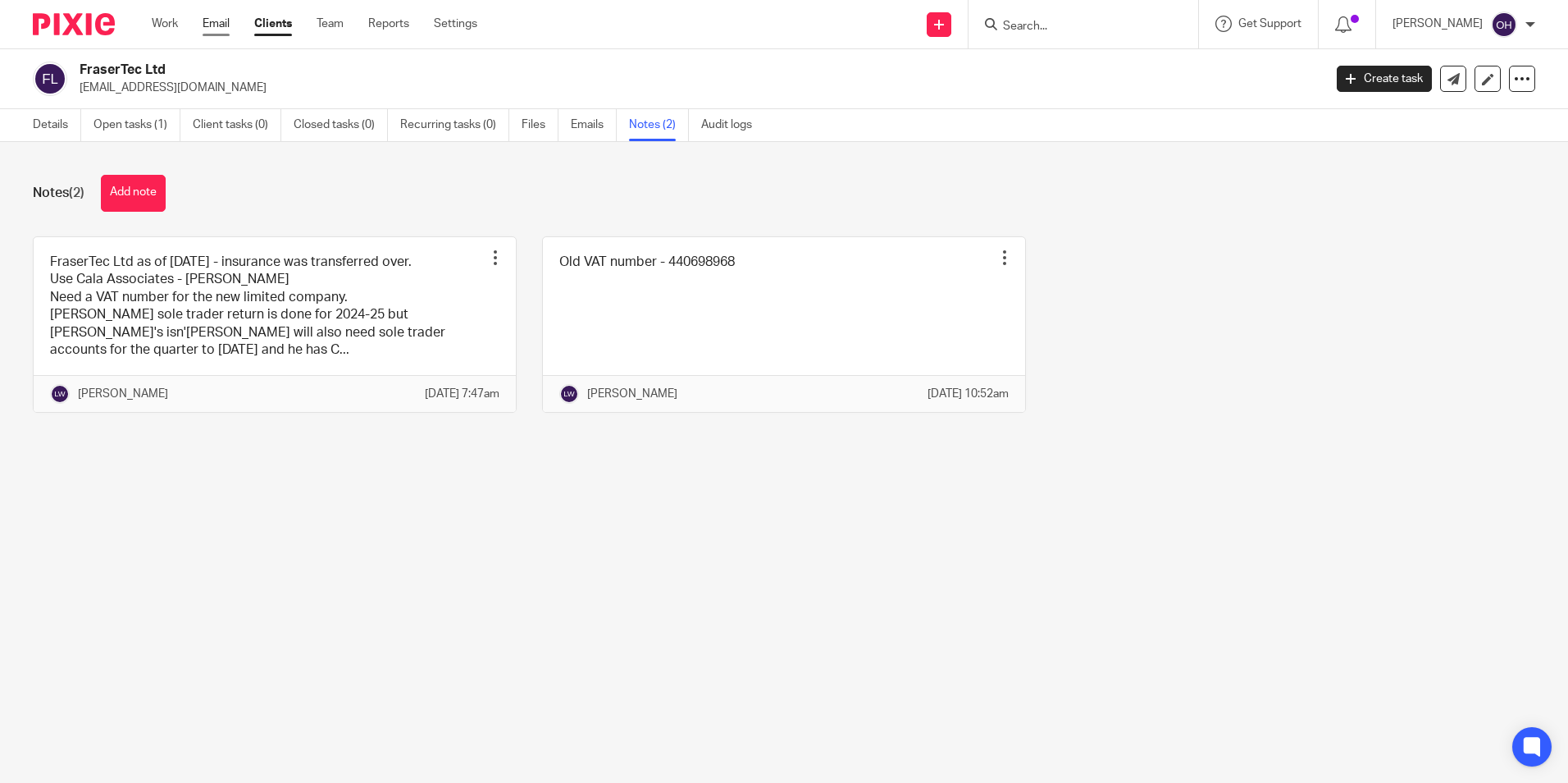
click at [228, 28] on link "Email" at bounding box center [216, 24] width 27 height 16
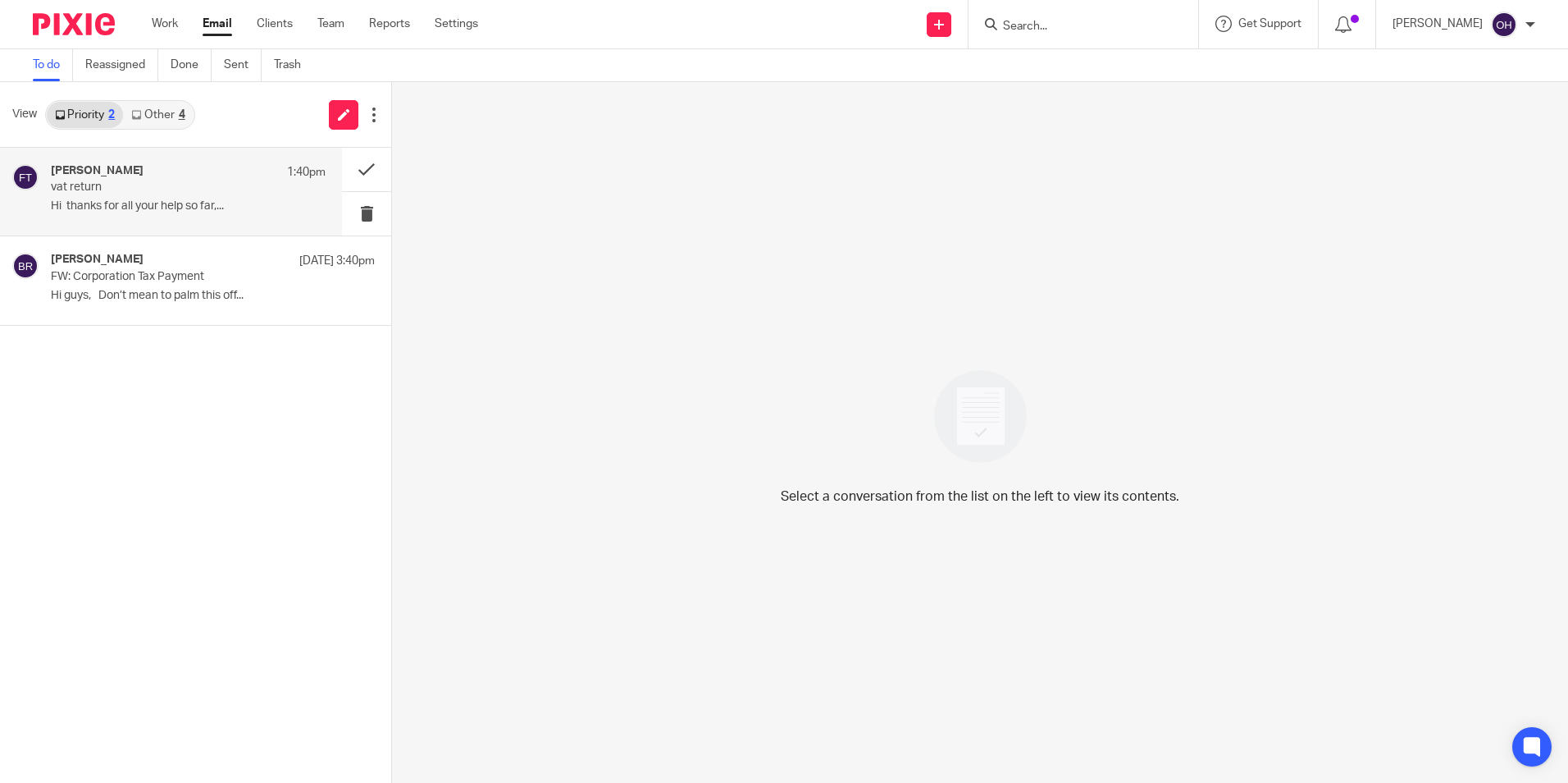
drag, startPoint x: 146, startPoint y: 186, endPoint x: 149, endPoint y: 170, distance: 16.3
click at [146, 182] on p "vat return" at bounding box center [161, 187] width 220 height 14
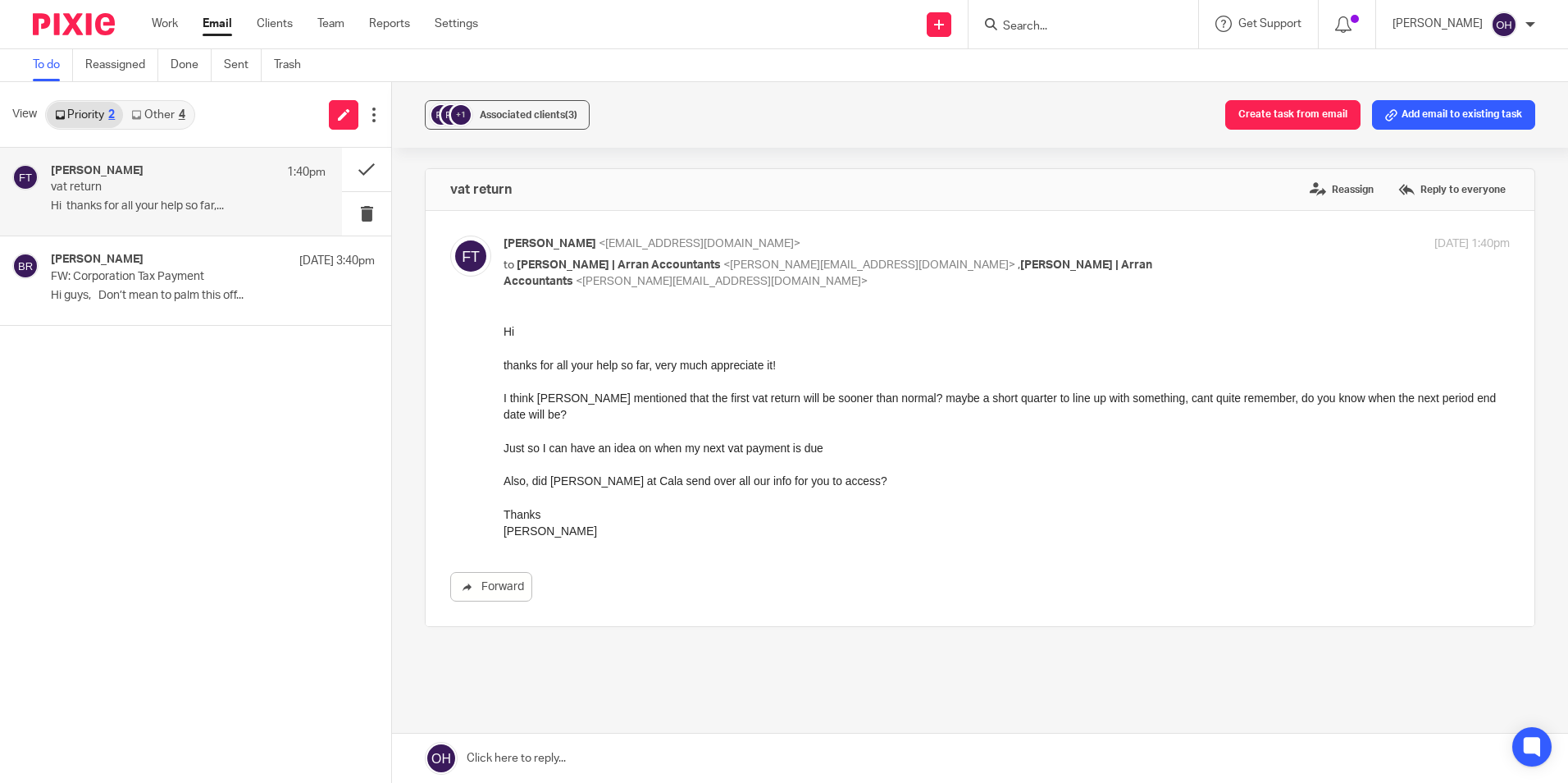
click at [574, 401] on div "I think [PERSON_NAME] mentioned that the first vat return will be sooner than n…" at bounding box center [1006, 406] width 1006 height 34
drag, startPoint x: 881, startPoint y: 397, endPoint x: 1196, endPoint y: 392, distance: 315.0
click at [1196, 392] on div "I think [PERSON_NAME] mentioned that the first vat return will be sooner than n…" at bounding box center [1006, 406] width 1006 height 34
click at [766, 561] on div "Forward" at bounding box center [980, 462] width 1060 height 278
click at [1042, 30] on input "Search" at bounding box center [1075, 27] width 147 height 15
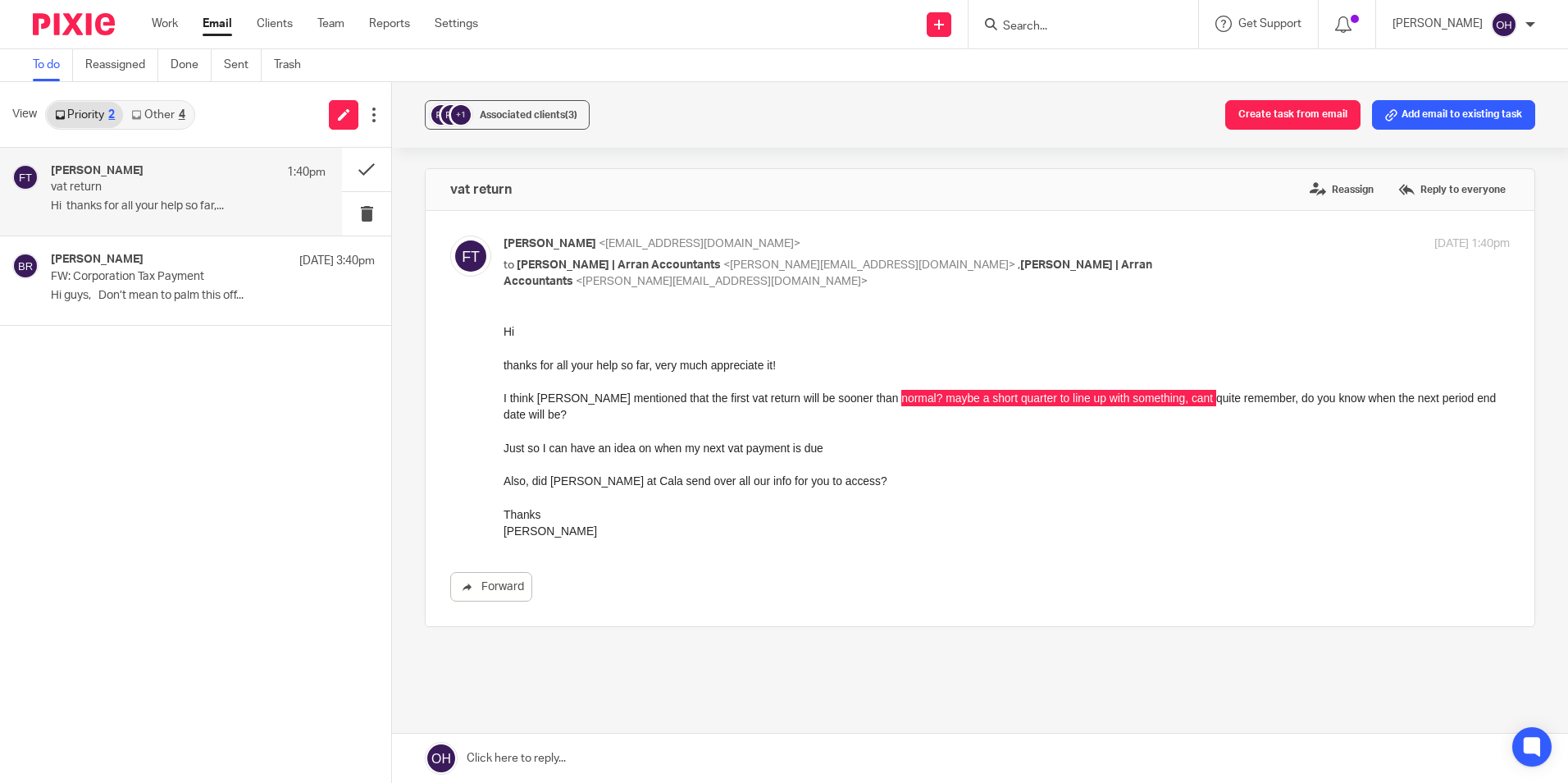
click at [1044, 32] on input "Search" at bounding box center [1075, 27] width 147 height 15
type input "butcher"
click at [1065, 66] on link at bounding box center [1137, 70] width 277 height 38
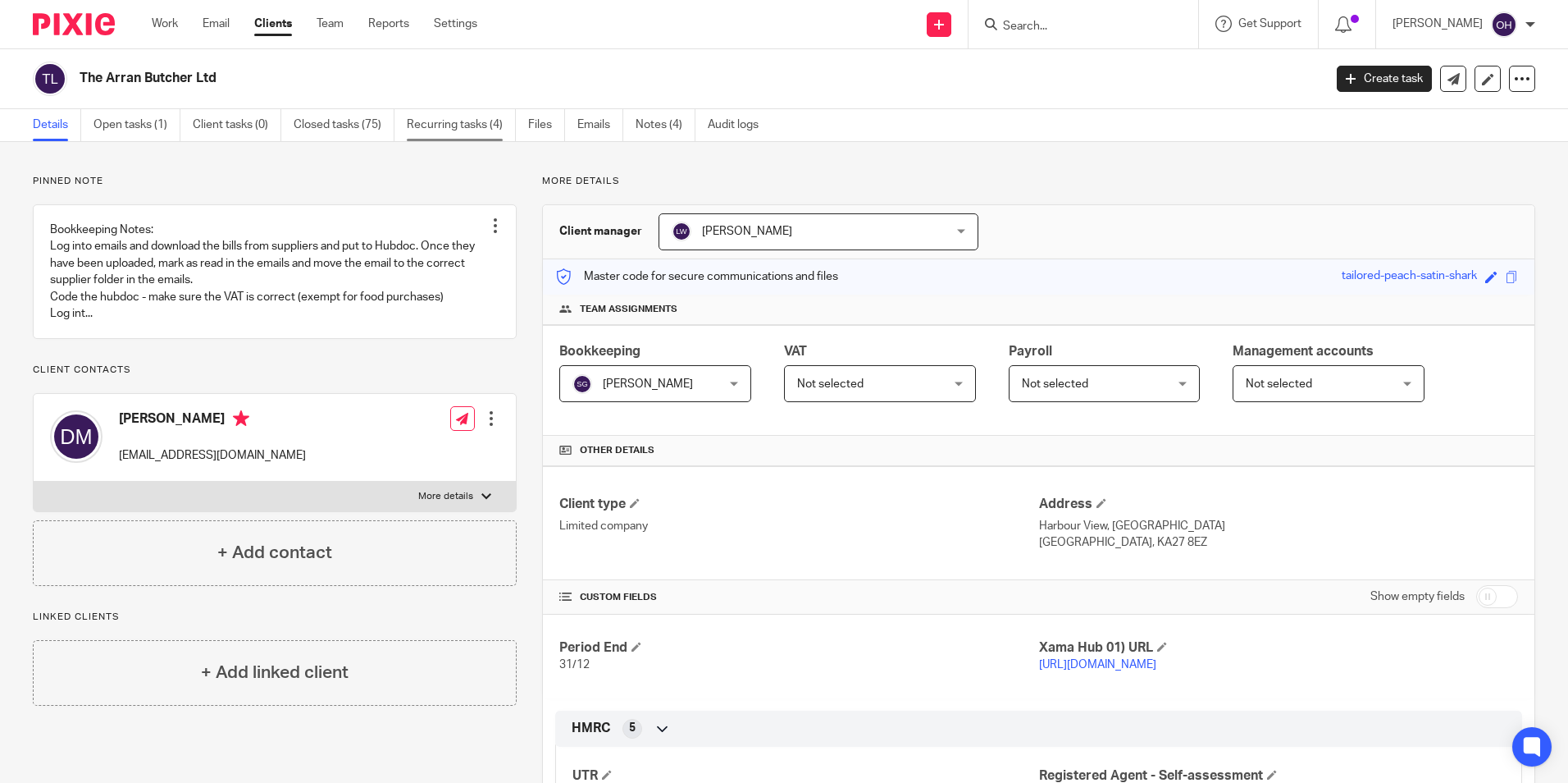
click at [453, 123] on link "Recurring tasks (4)" at bounding box center [461, 125] width 109 height 32
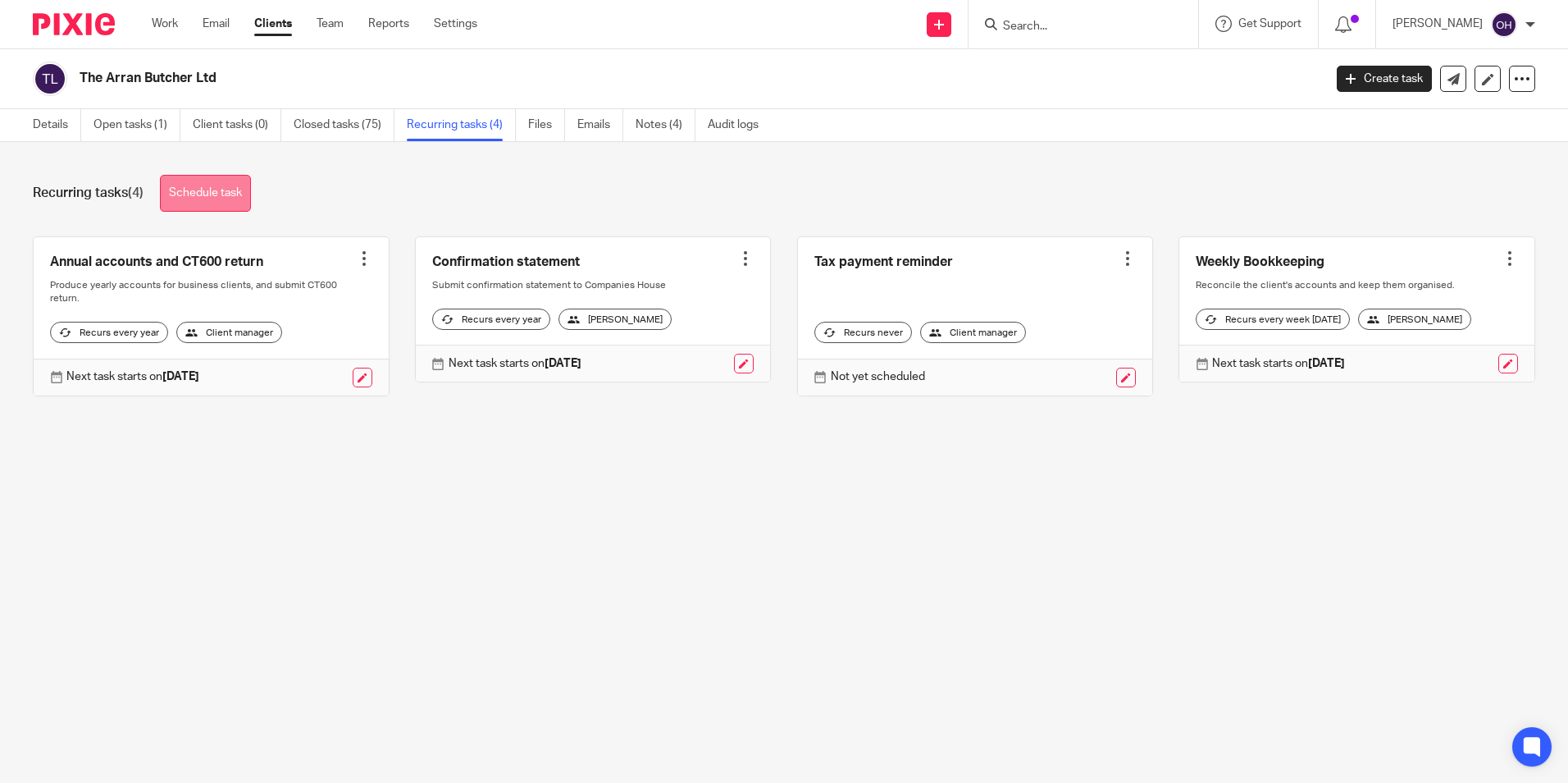
click at [222, 189] on link "Schedule task" at bounding box center [205, 194] width 91 height 37
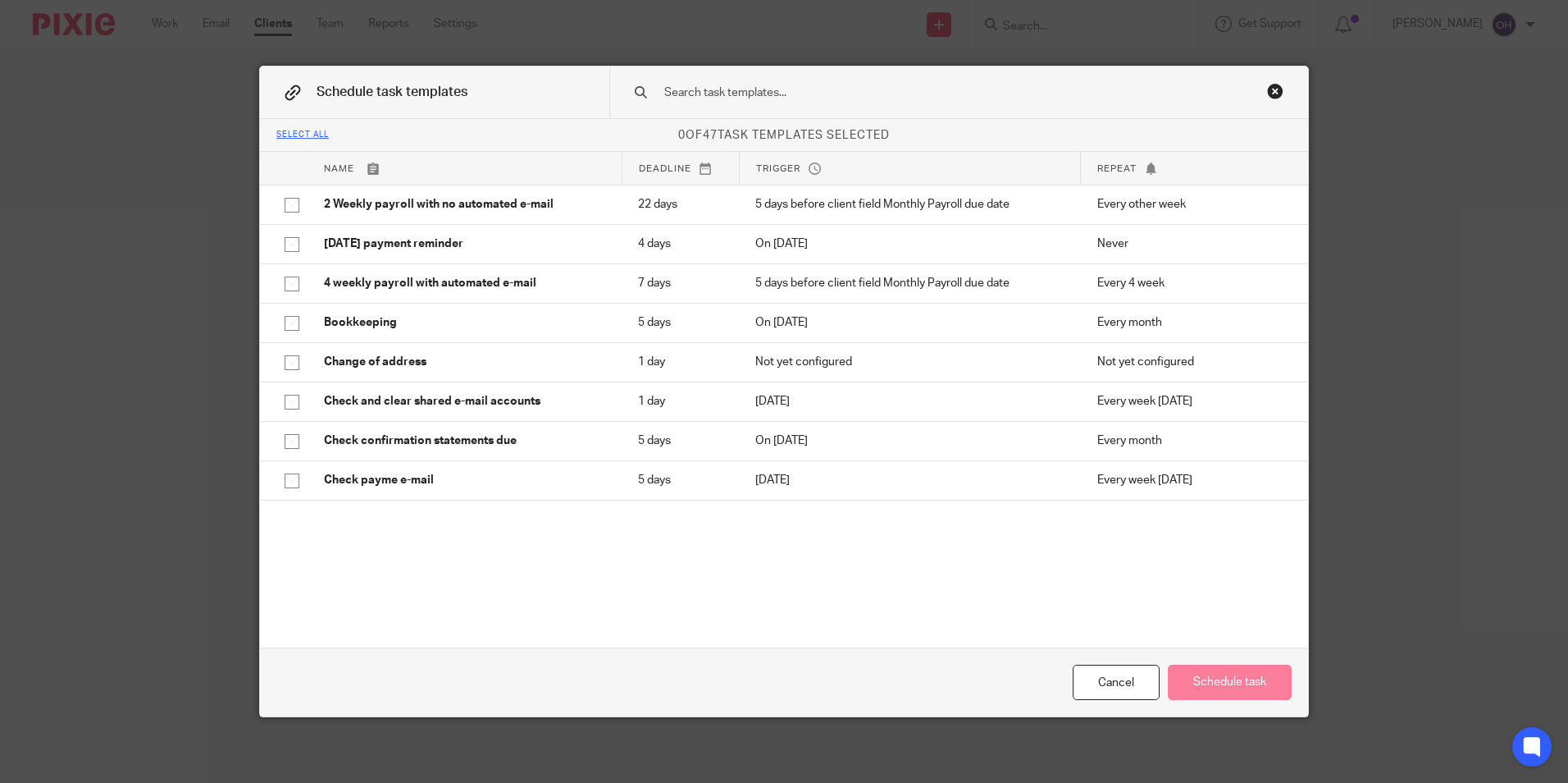
click at [816, 97] on input "text" at bounding box center [933, 92] width 540 height 18
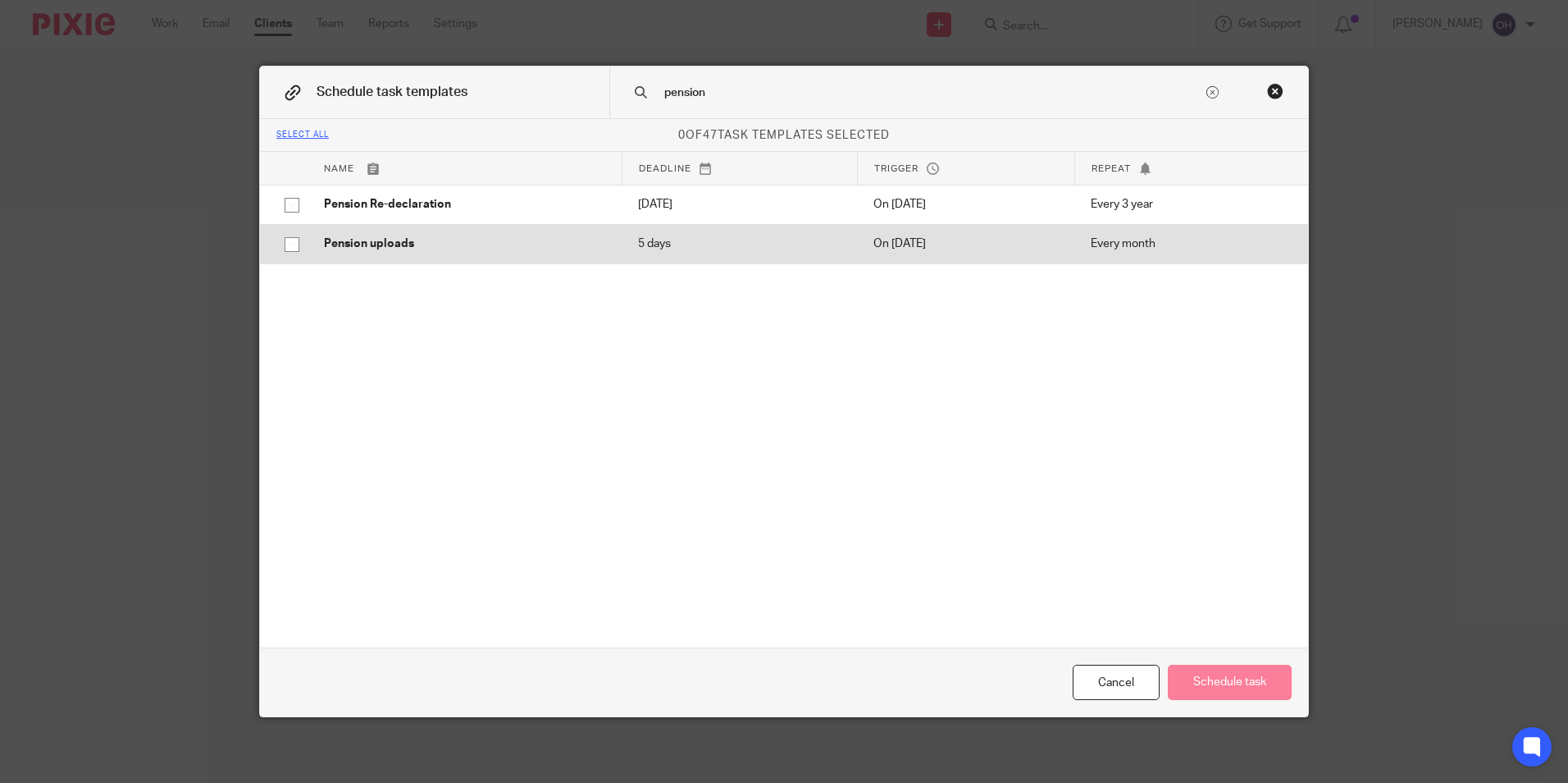
type input "pension"
click at [393, 241] on p "Pension uploads" at bounding box center [464, 243] width 281 height 16
checkbox input "true"
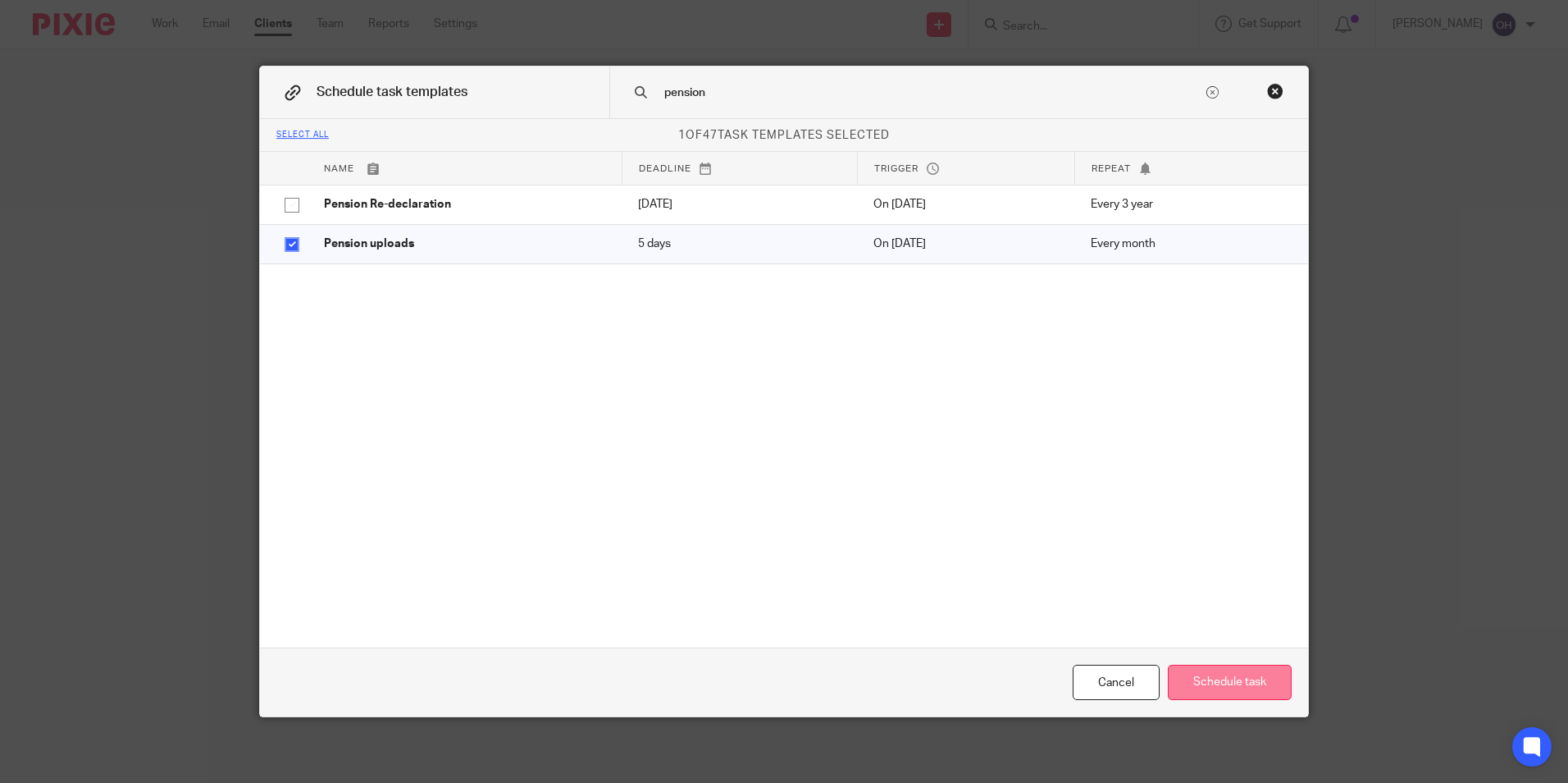
click at [1204, 681] on button "Schedule task" at bounding box center [1230, 683] width 124 height 36
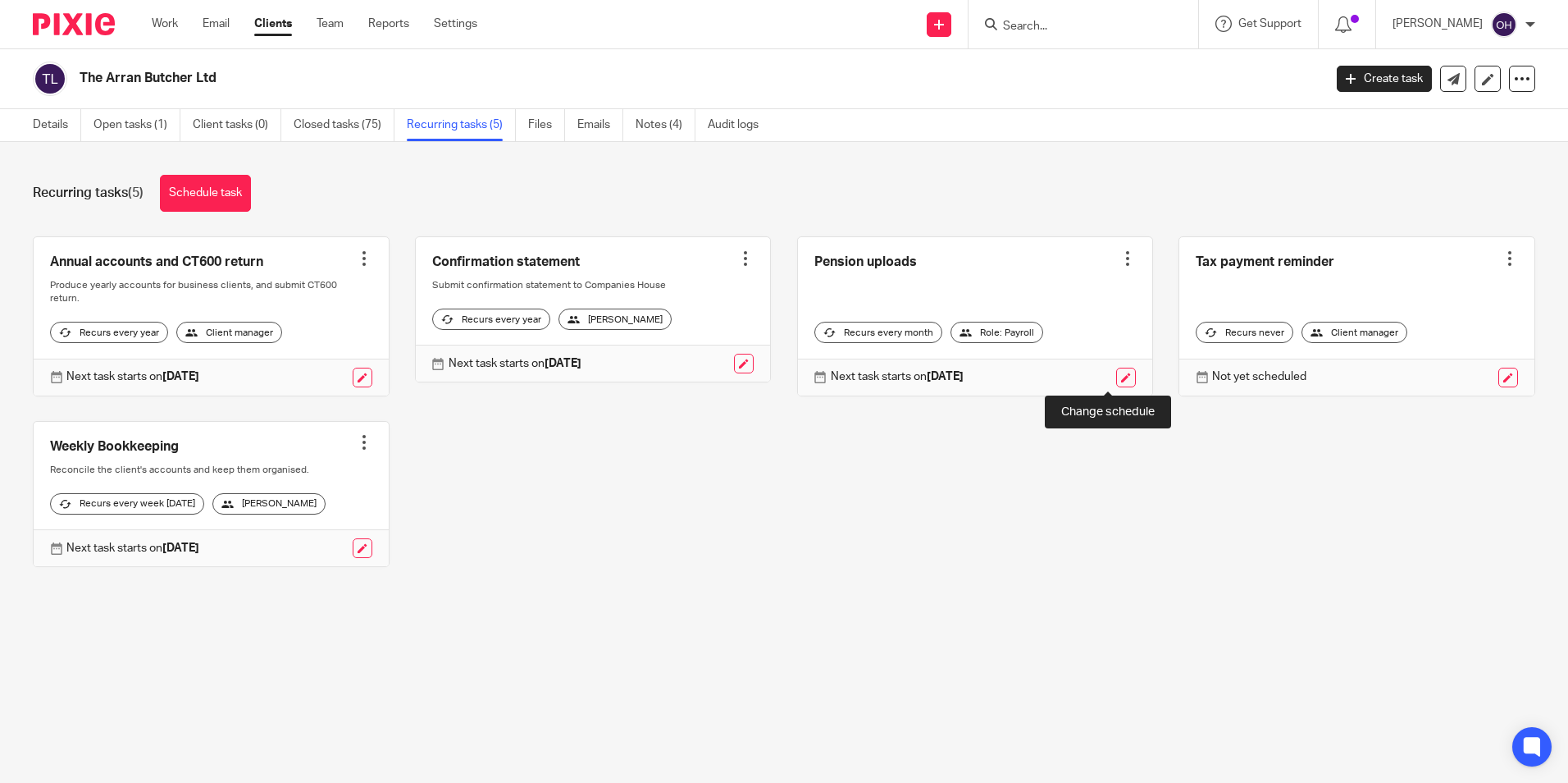
click at [1116, 378] on link at bounding box center [1126, 377] width 20 height 20
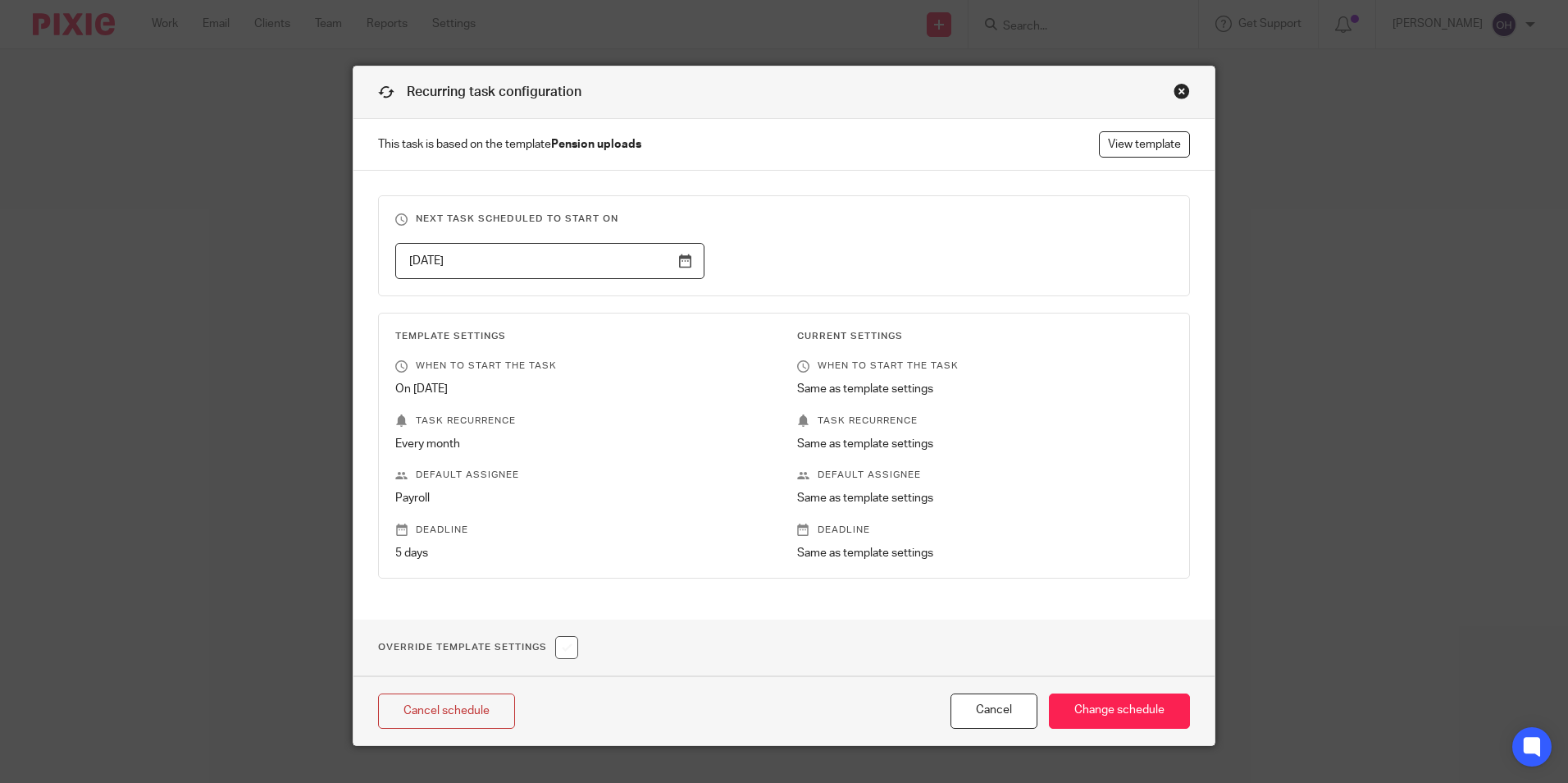
click at [571, 641] on input "checkbox" at bounding box center [567, 647] width 23 height 23
checkbox input "true"
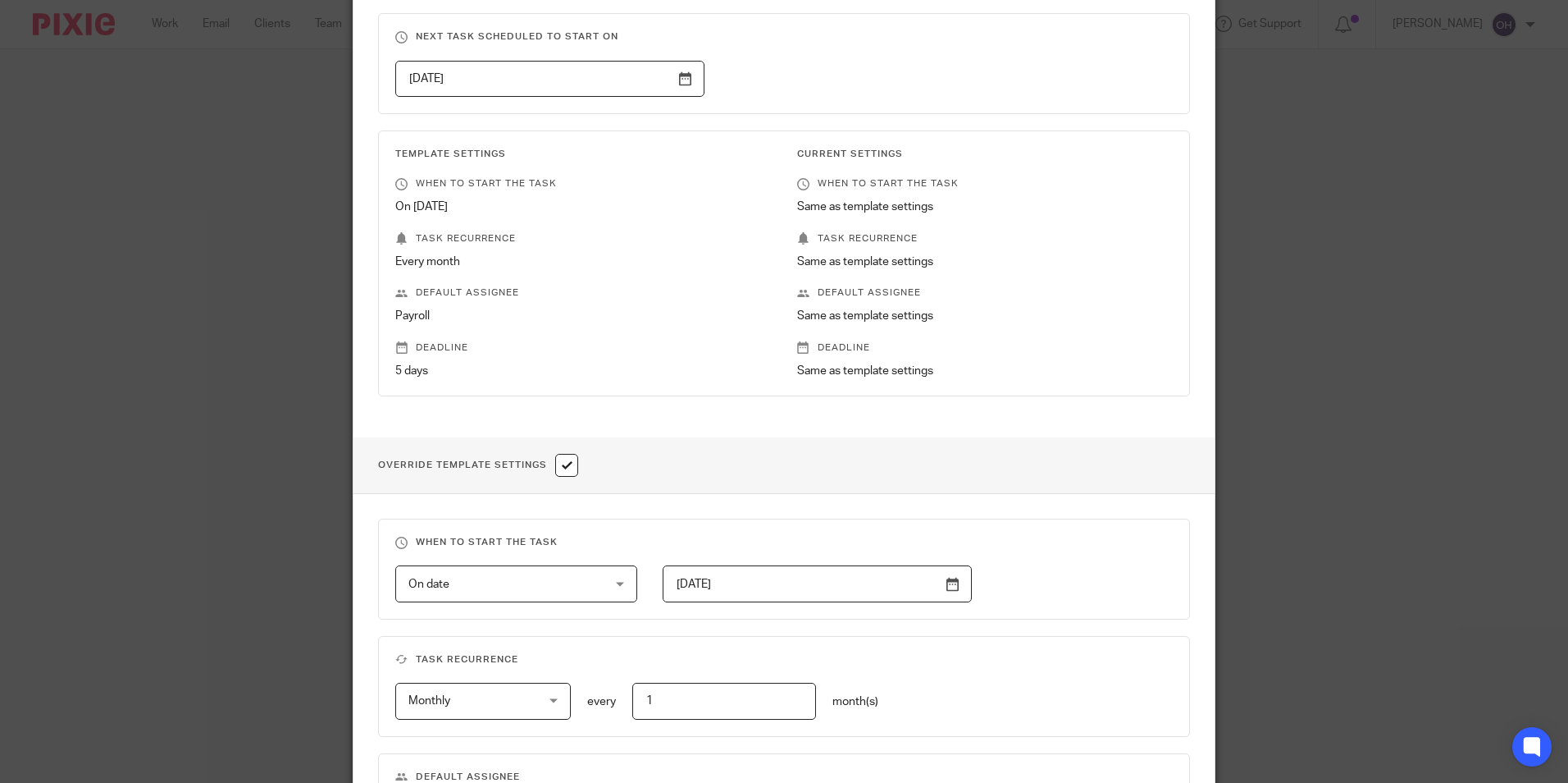
scroll to position [136, 0]
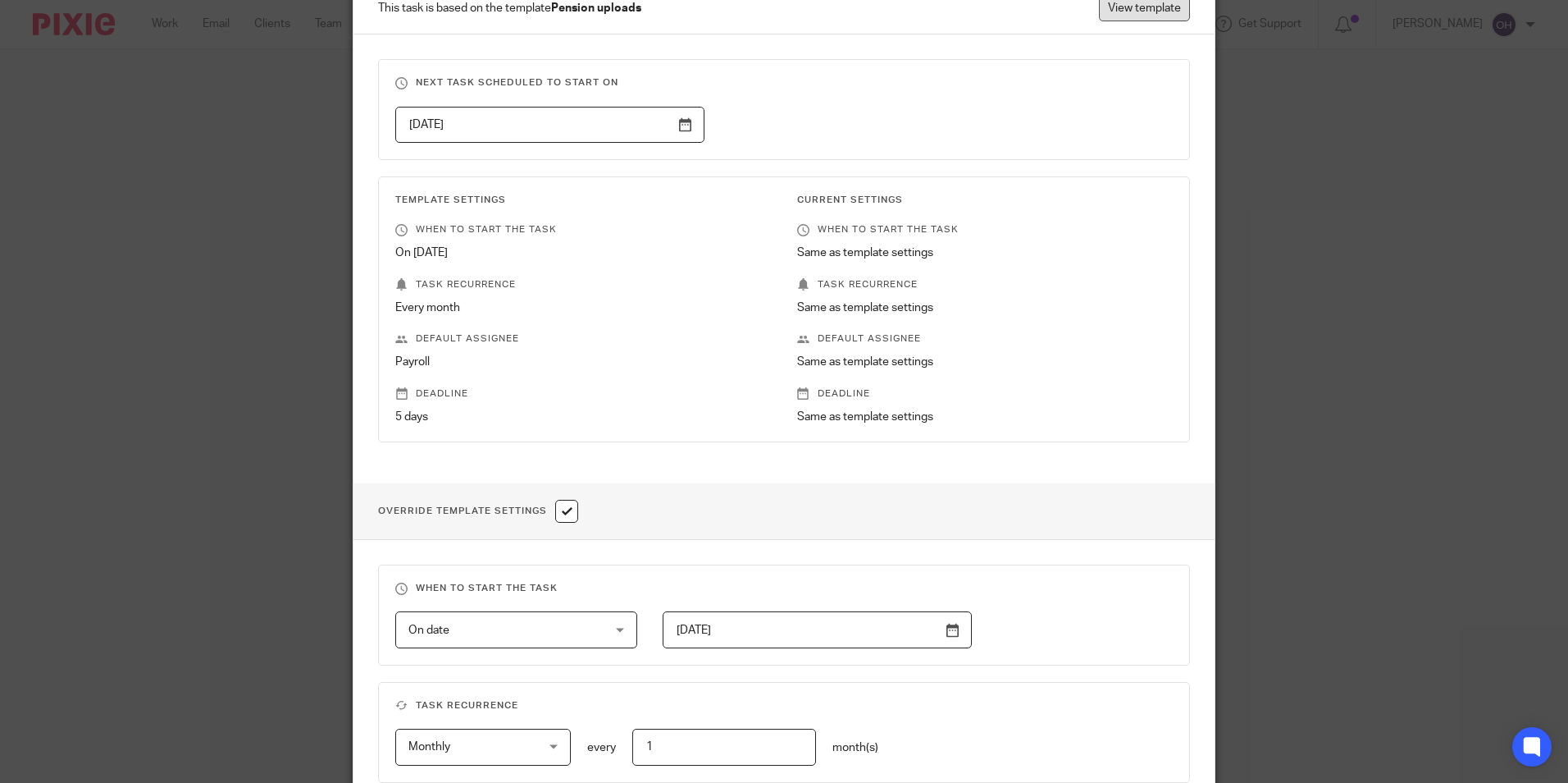
click at [1111, 16] on link "View template" at bounding box center [1144, 8] width 91 height 27
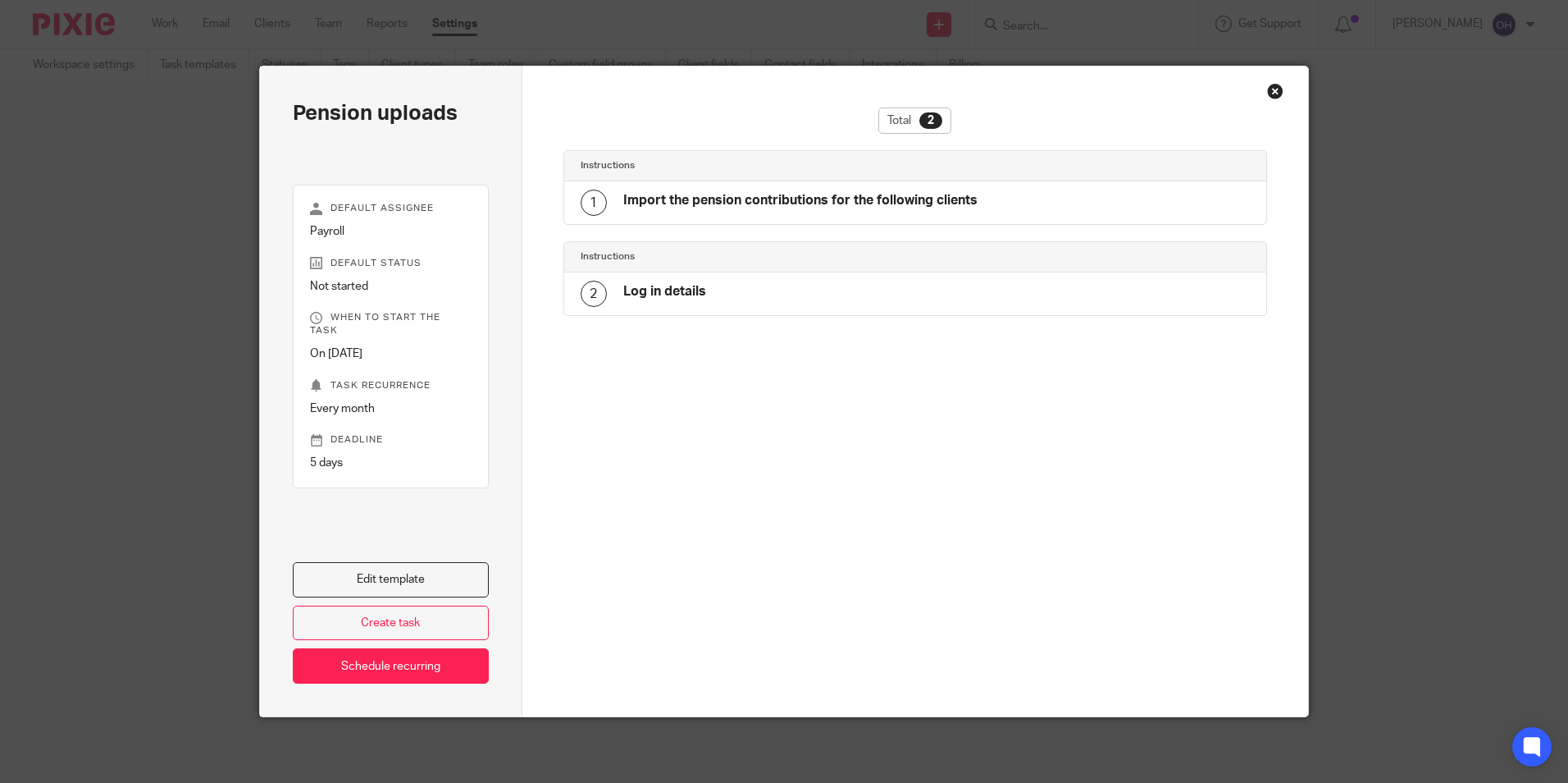
click at [823, 223] on div "1 Import the pension contributions for the following clients" at bounding box center [916, 202] width 703 height 43
click at [813, 194] on h4 "Import the pension contributions for the following clients" at bounding box center [800, 200] width 354 height 17
click at [800, 158] on div "Instructions" at bounding box center [916, 166] width 703 height 30
drag, startPoint x: 623, startPoint y: 148, endPoint x: 617, endPoint y: 249, distance: 101.2
click at [623, 149] on div "Total 2" at bounding box center [916, 129] width 705 height 43
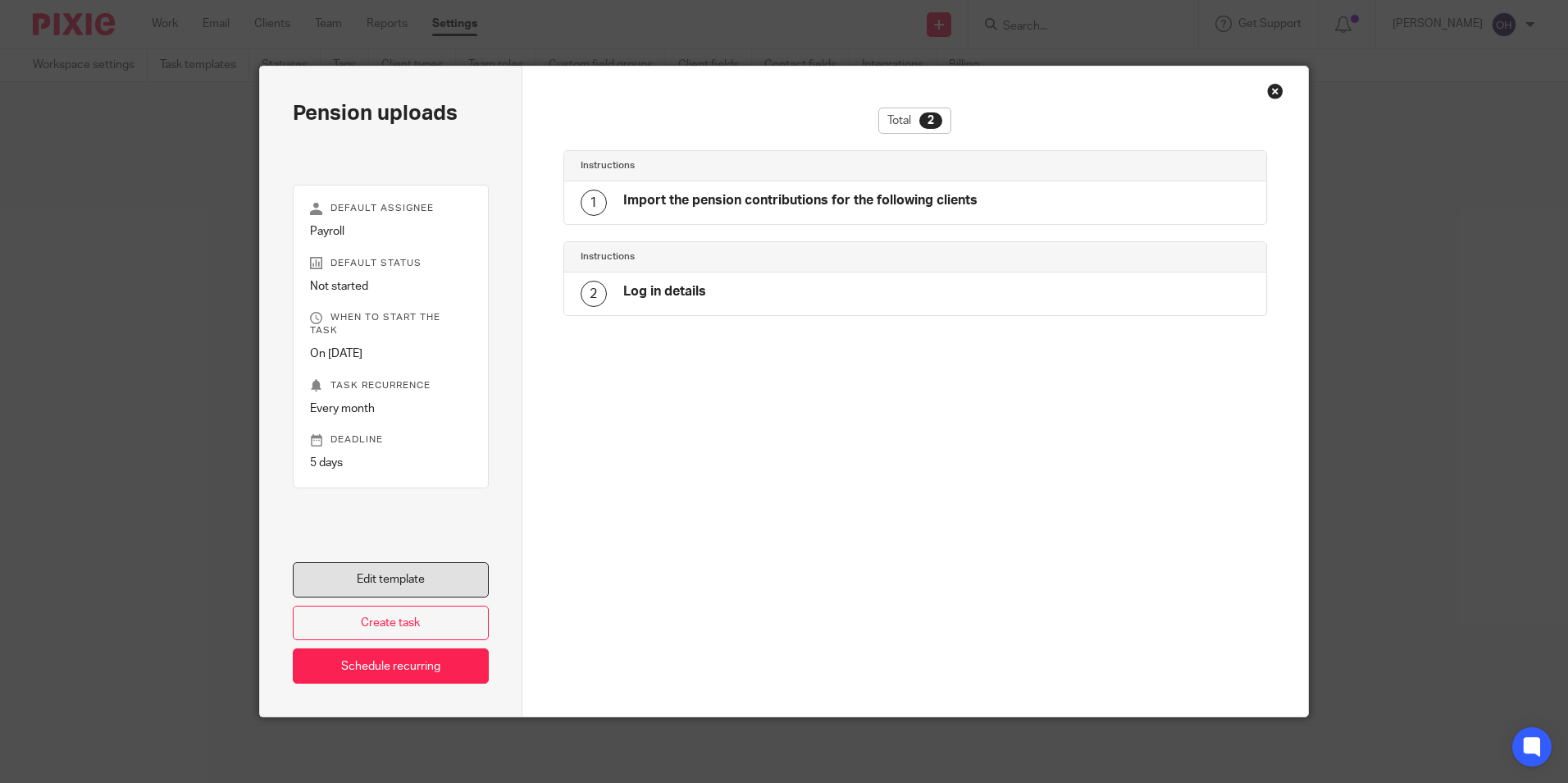
click at [395, 589] on link "Edit template" at bounding box center [390, 580] width 196 height 36
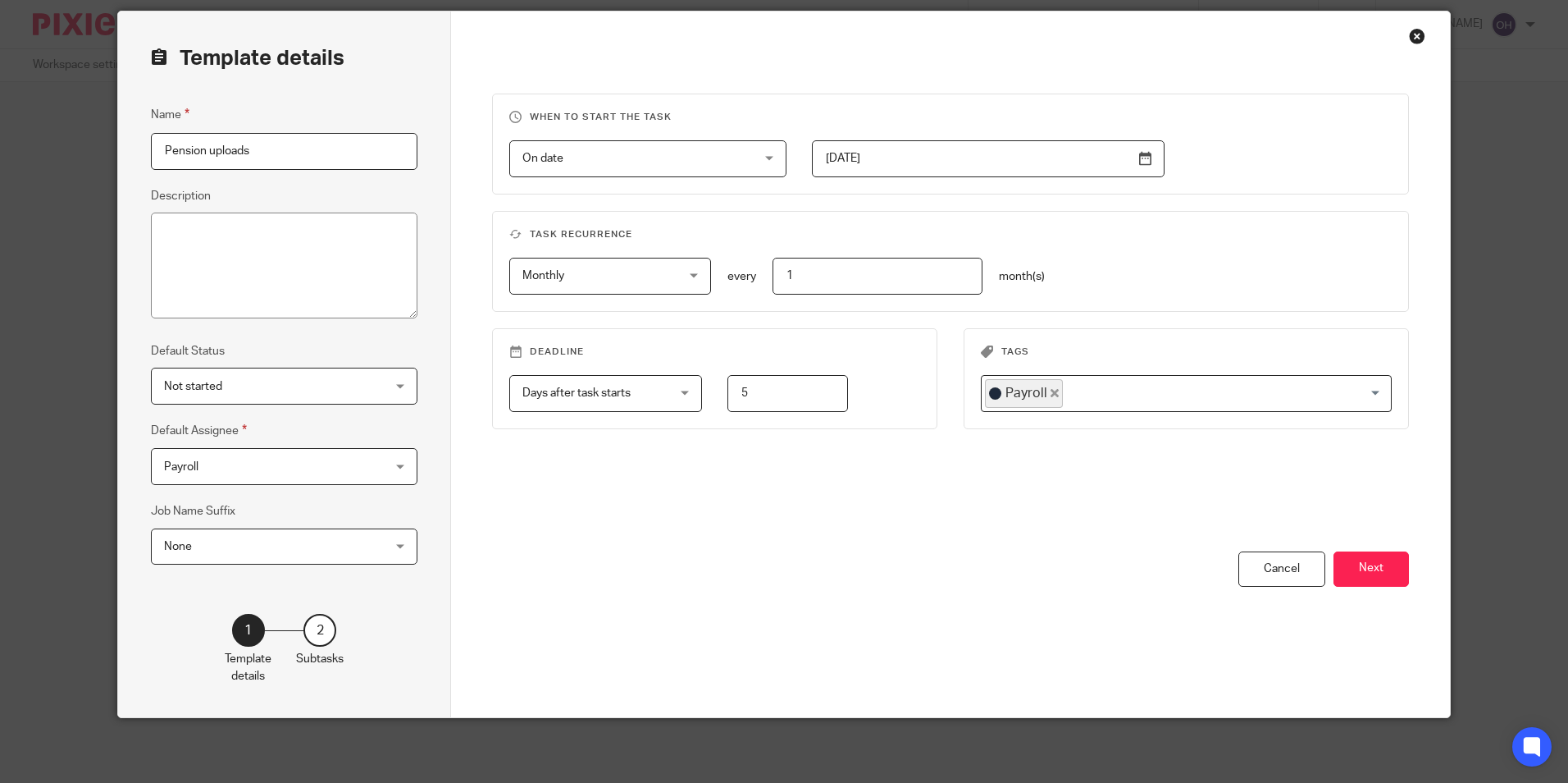
scroll to position [56, 0]
click at [1359, 572] on button "Next" at bounding box center [1371, 568] width 75 height 36
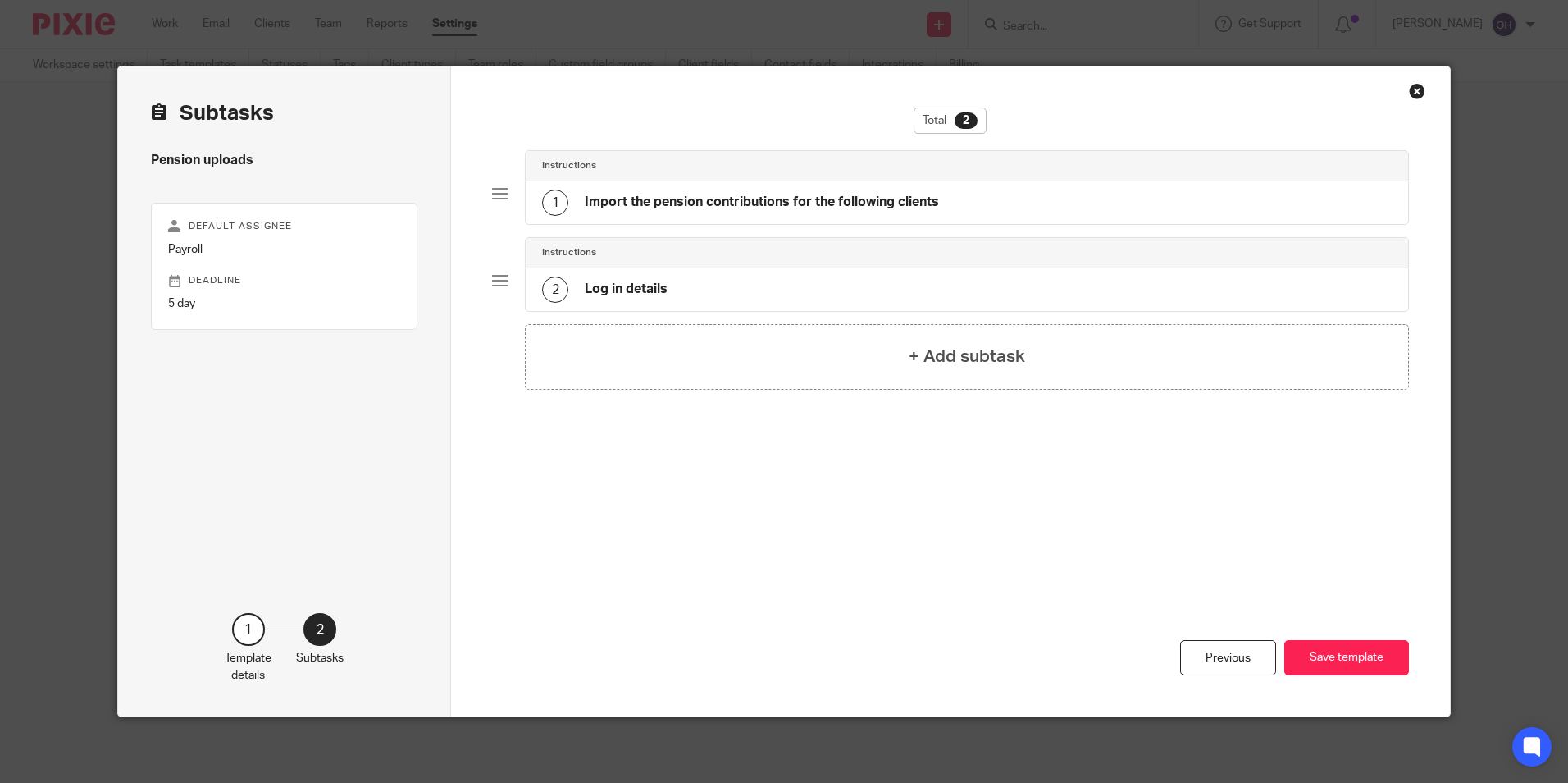
click at [795, 199] on h4 "Import the pension contributions for the following clients" at bounding box center [761, 202] width 354 height 17
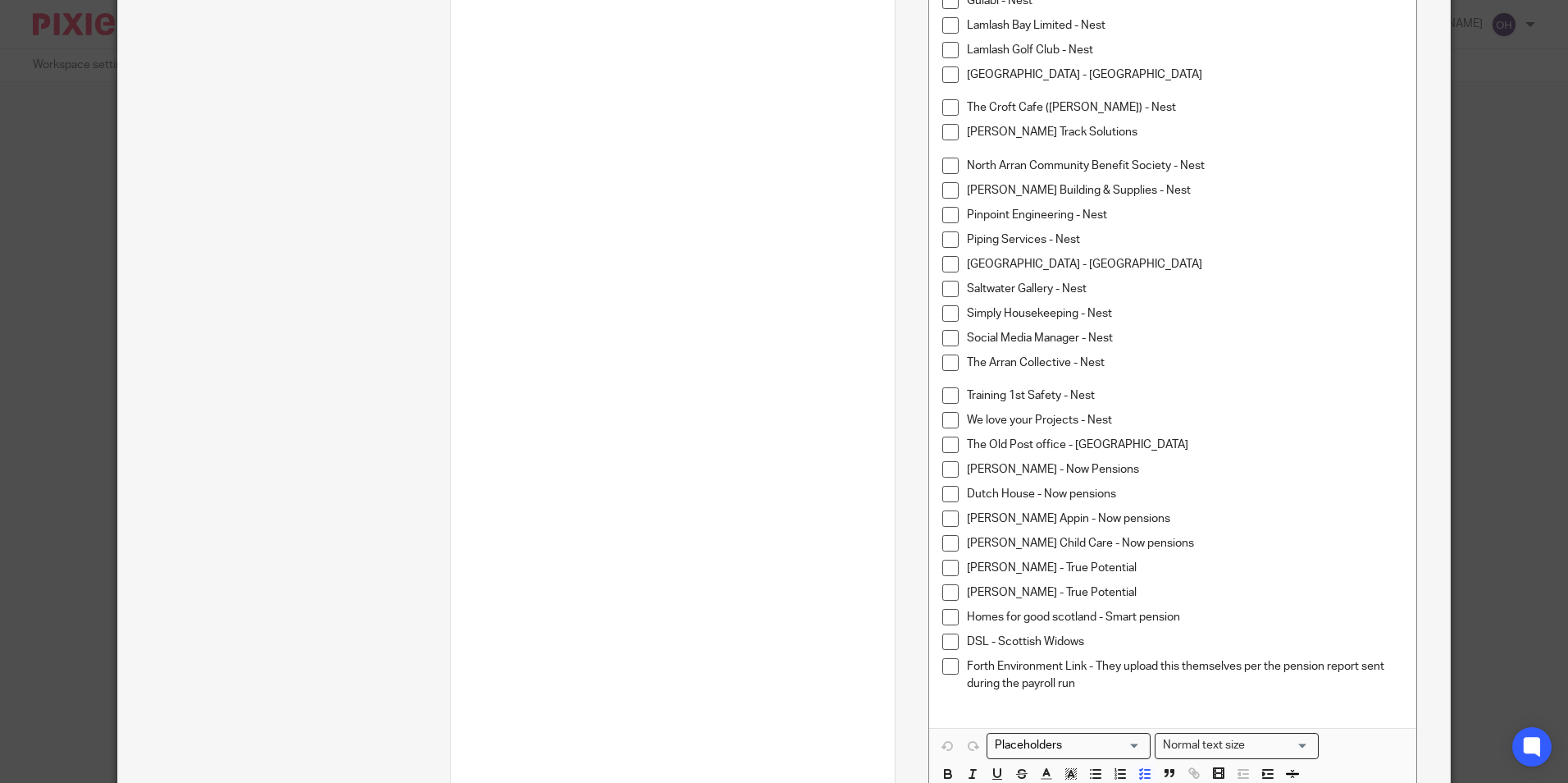
scroll to position [891, 0]
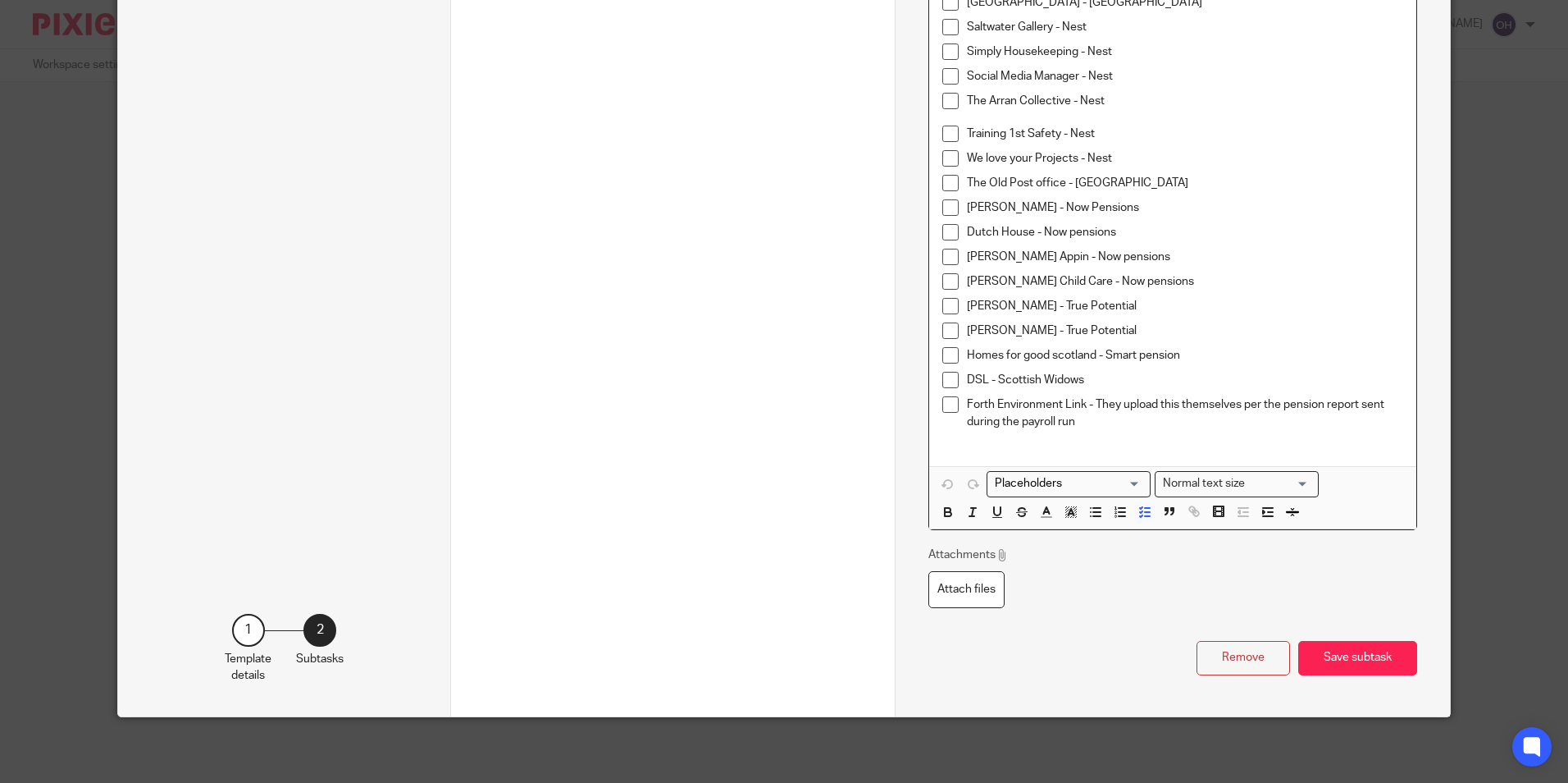
click at [1134, 422] on p "Forth Environment Link - They upload this themselves per the pension report sen…" at bounding box center [1185, 413] width 436 height 34
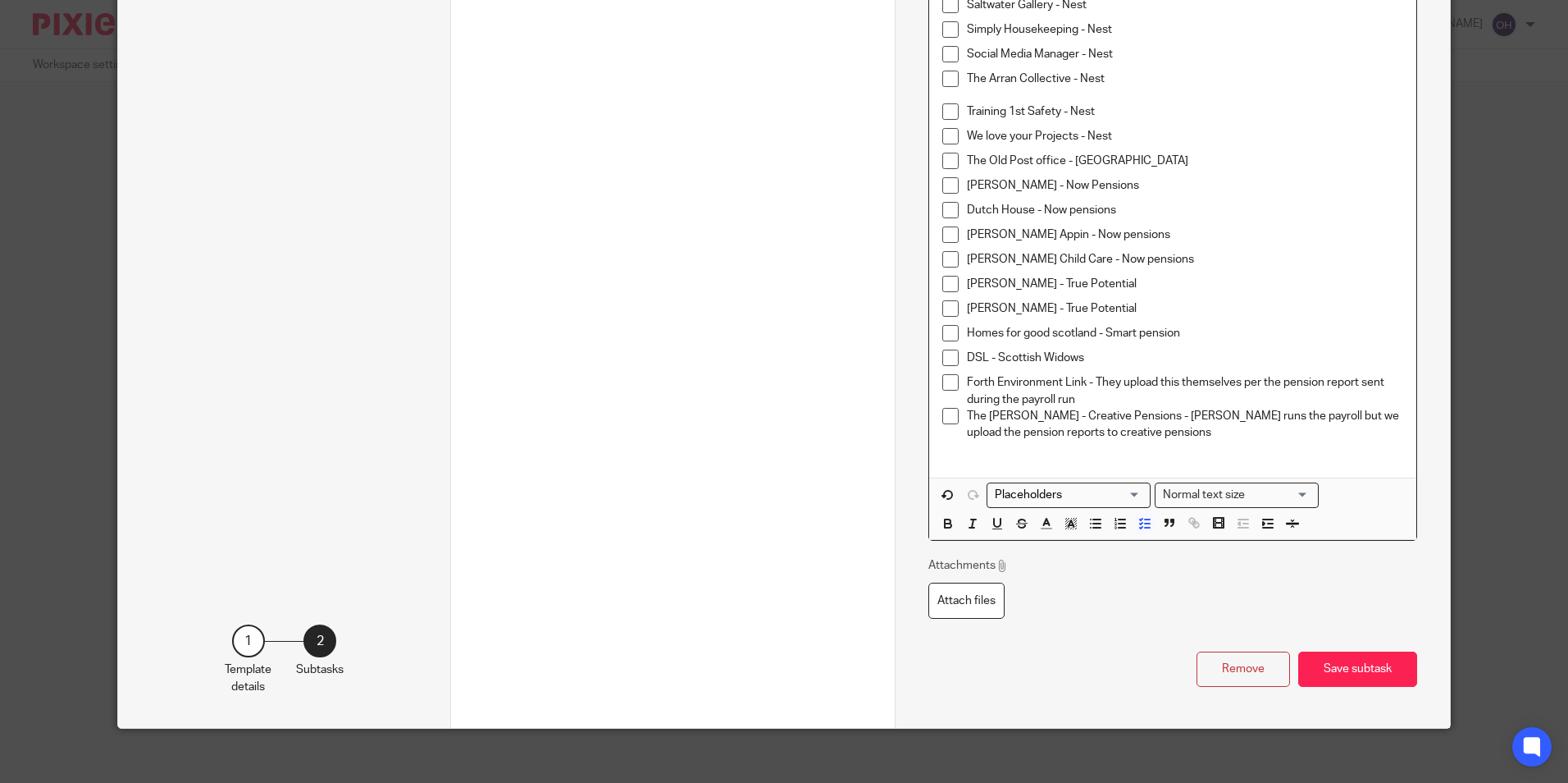
scroll to position [925, 0]
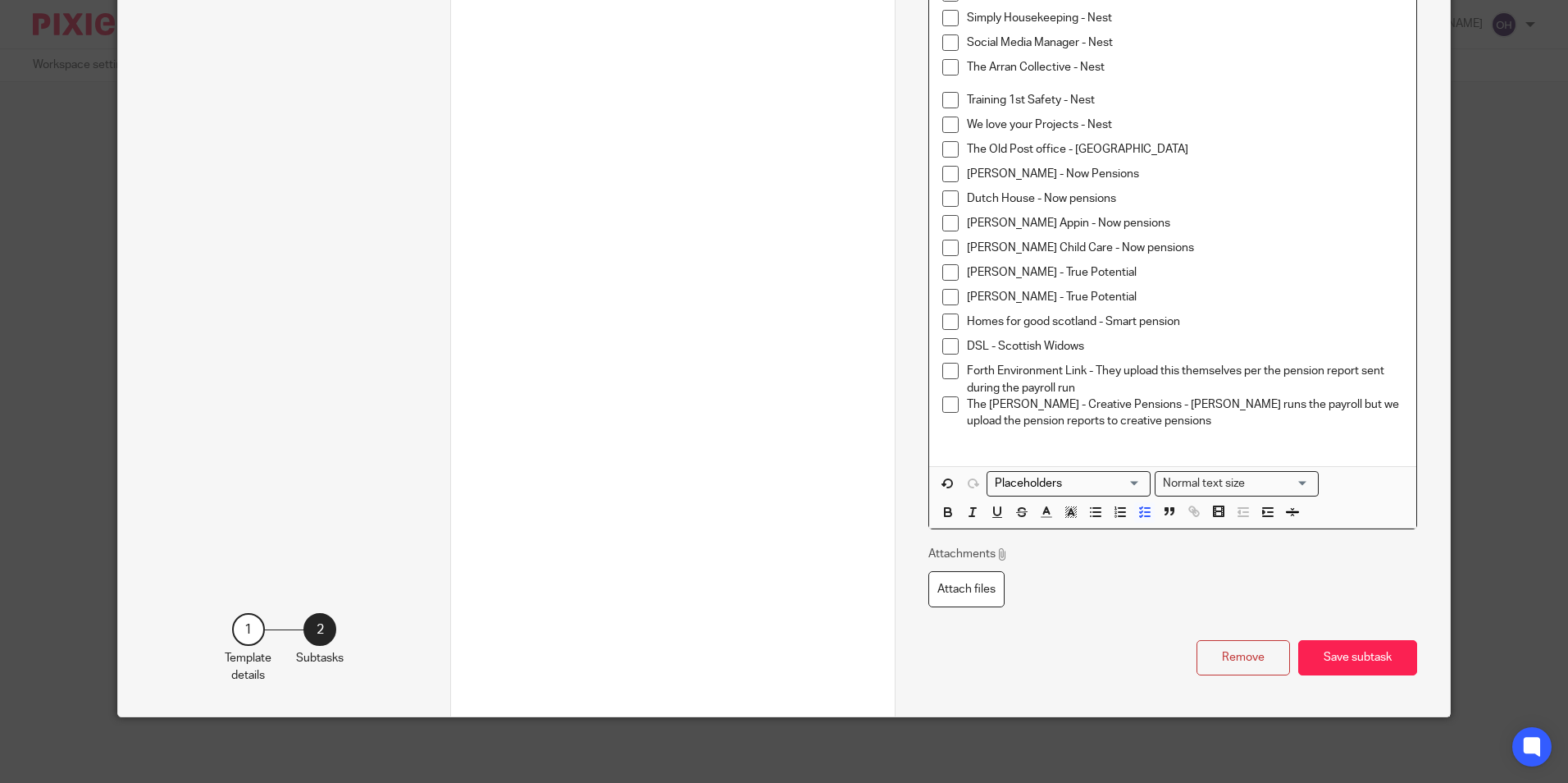
click at [1324, 640] on div "Remove Save subtask" at bounding box center [1172, 658] width 488 height 36
click at [1343, 660] on button "Save subtask" at bounding box center [1358, 658] width 119 height 36
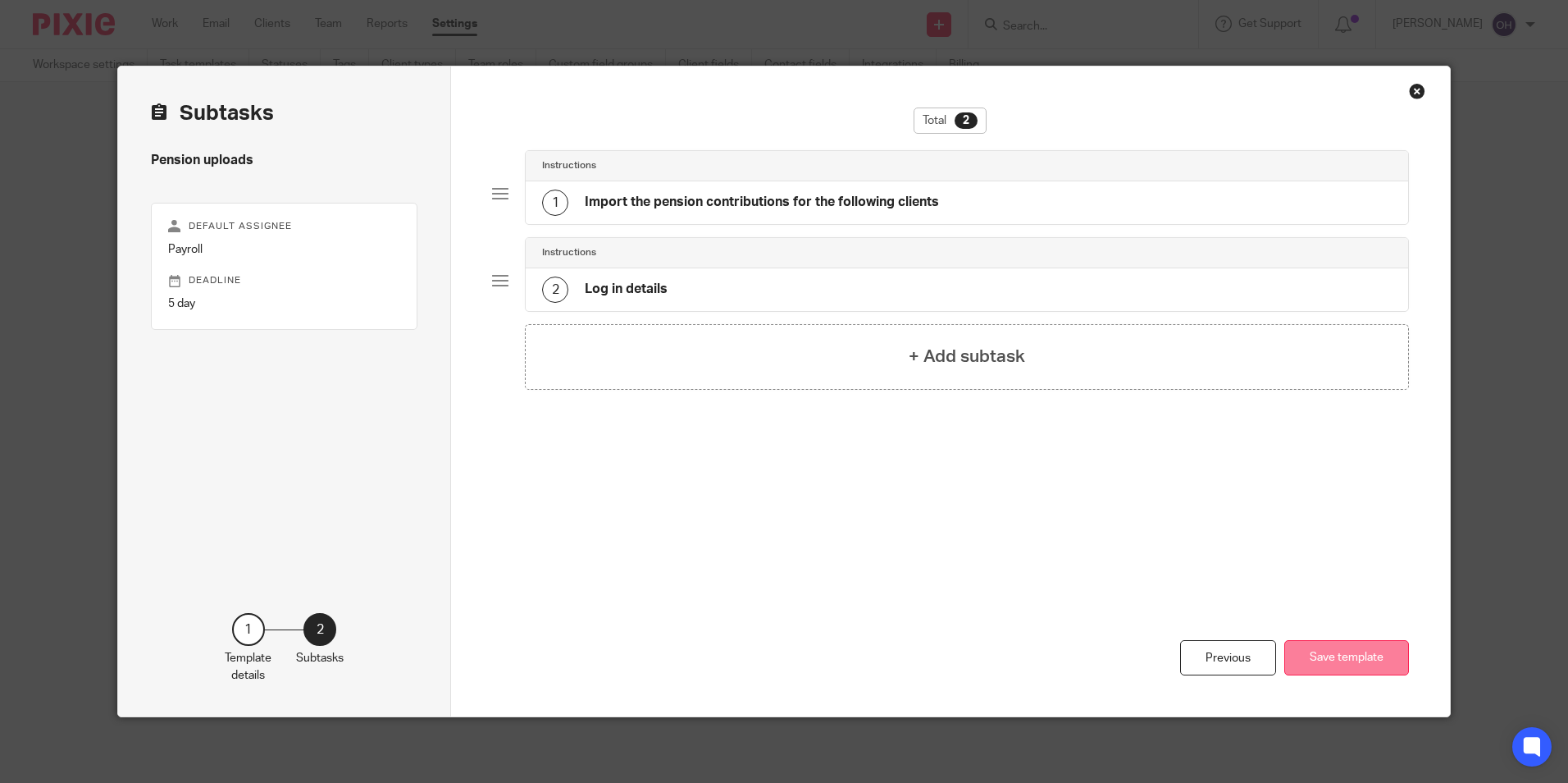
click at [1344, 660] on button "Save template" at bounding box center [1346, 658] width 124 height 36
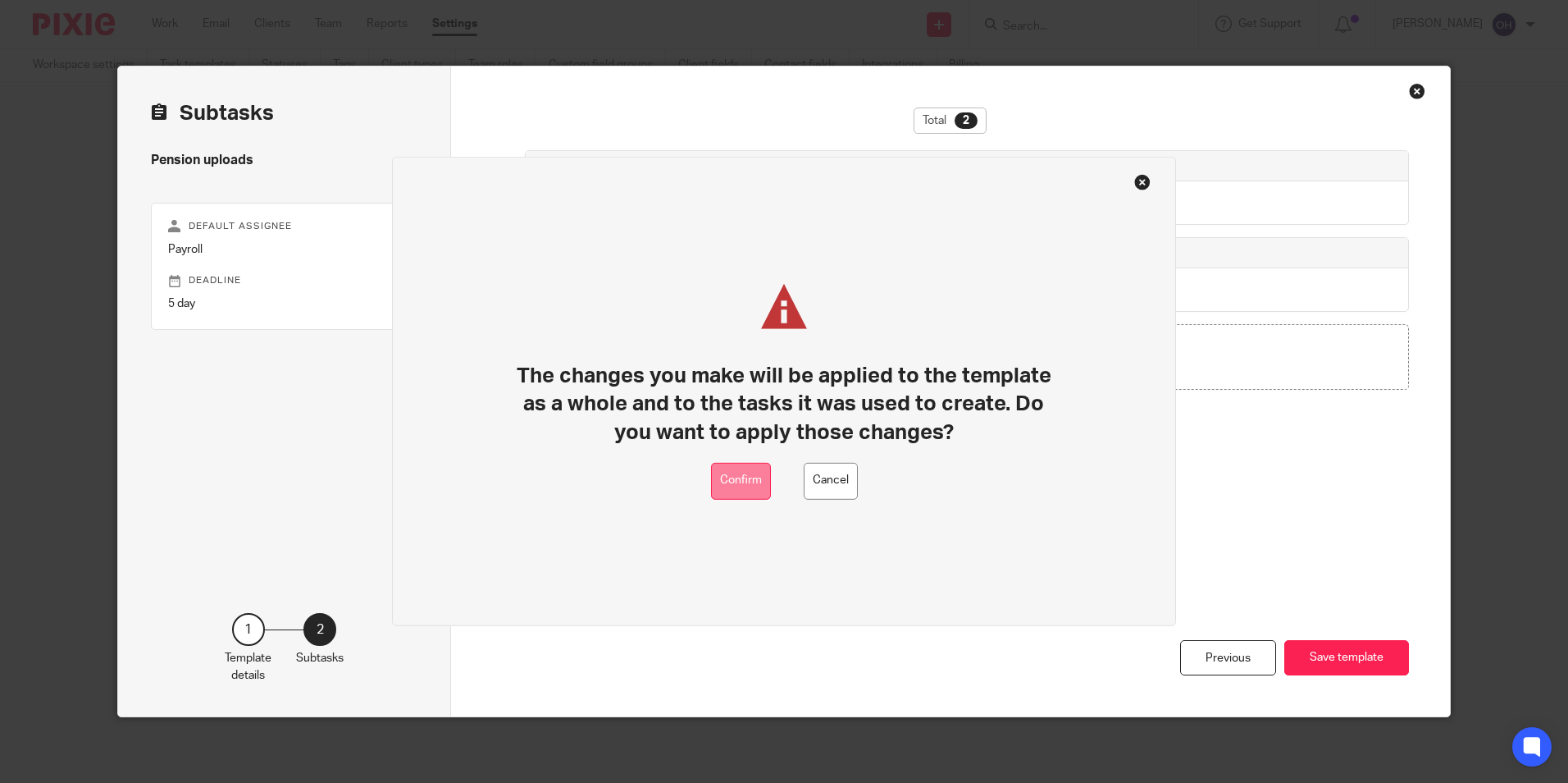
click at [736, 481] on button "Confirm" at bounding box center [740, 481] width 59 height 37
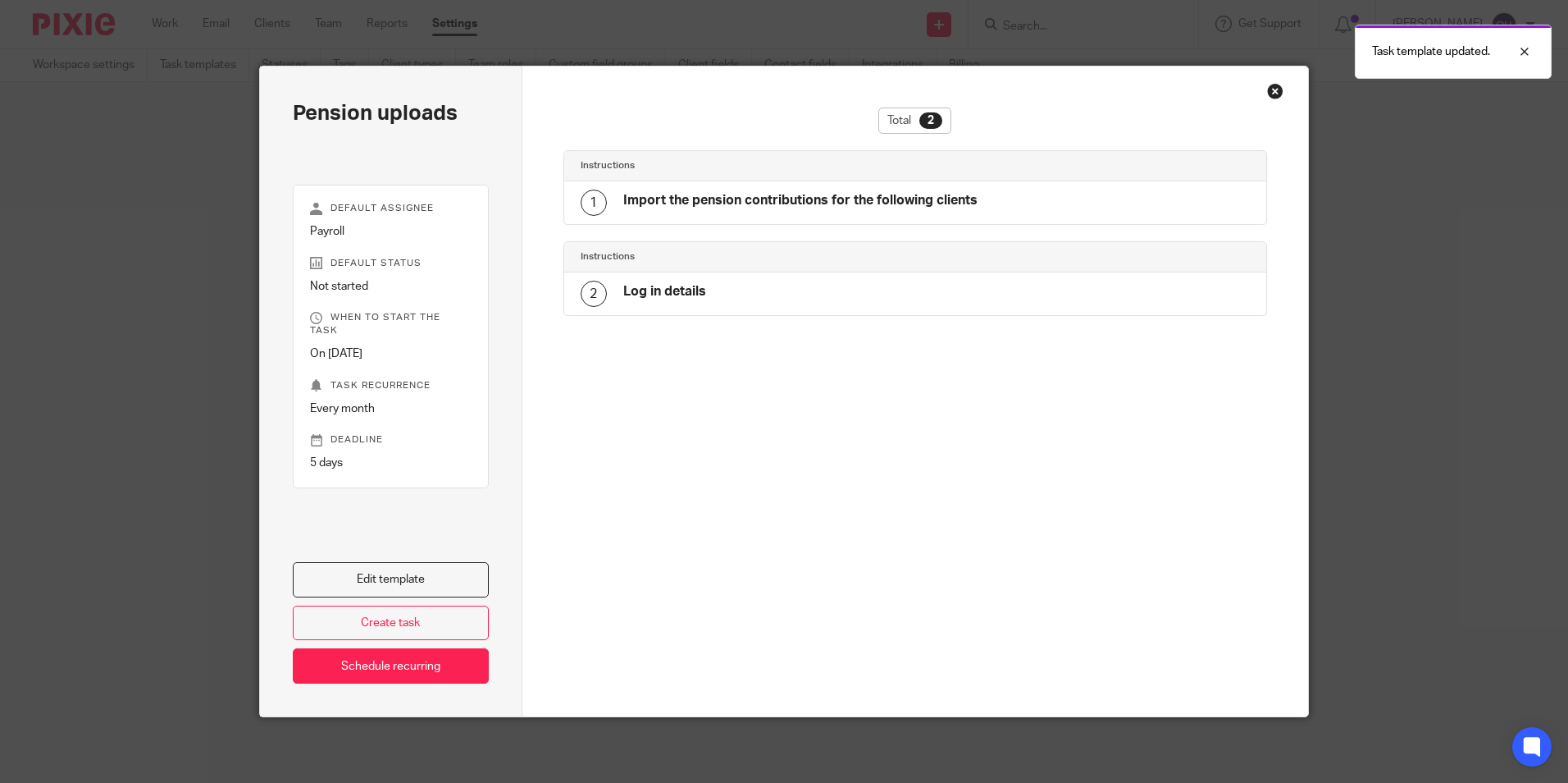
click at [1267, 87] on div "Close this dialog window" at bounding box center [1275, 91] width 16 height 16
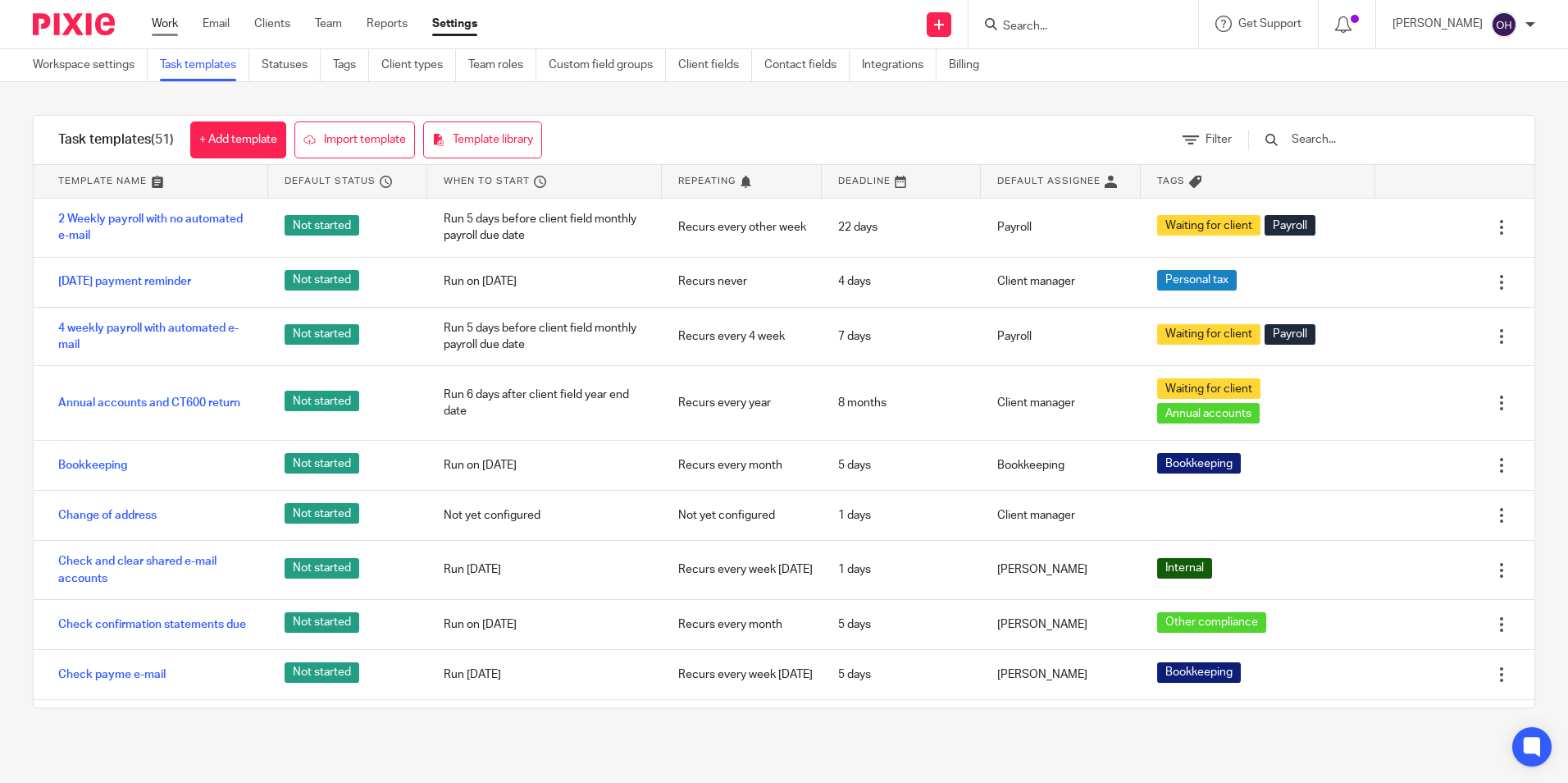
click at [160, 23] on link "Work" at bounding box center [165, 24] width 27 height 16
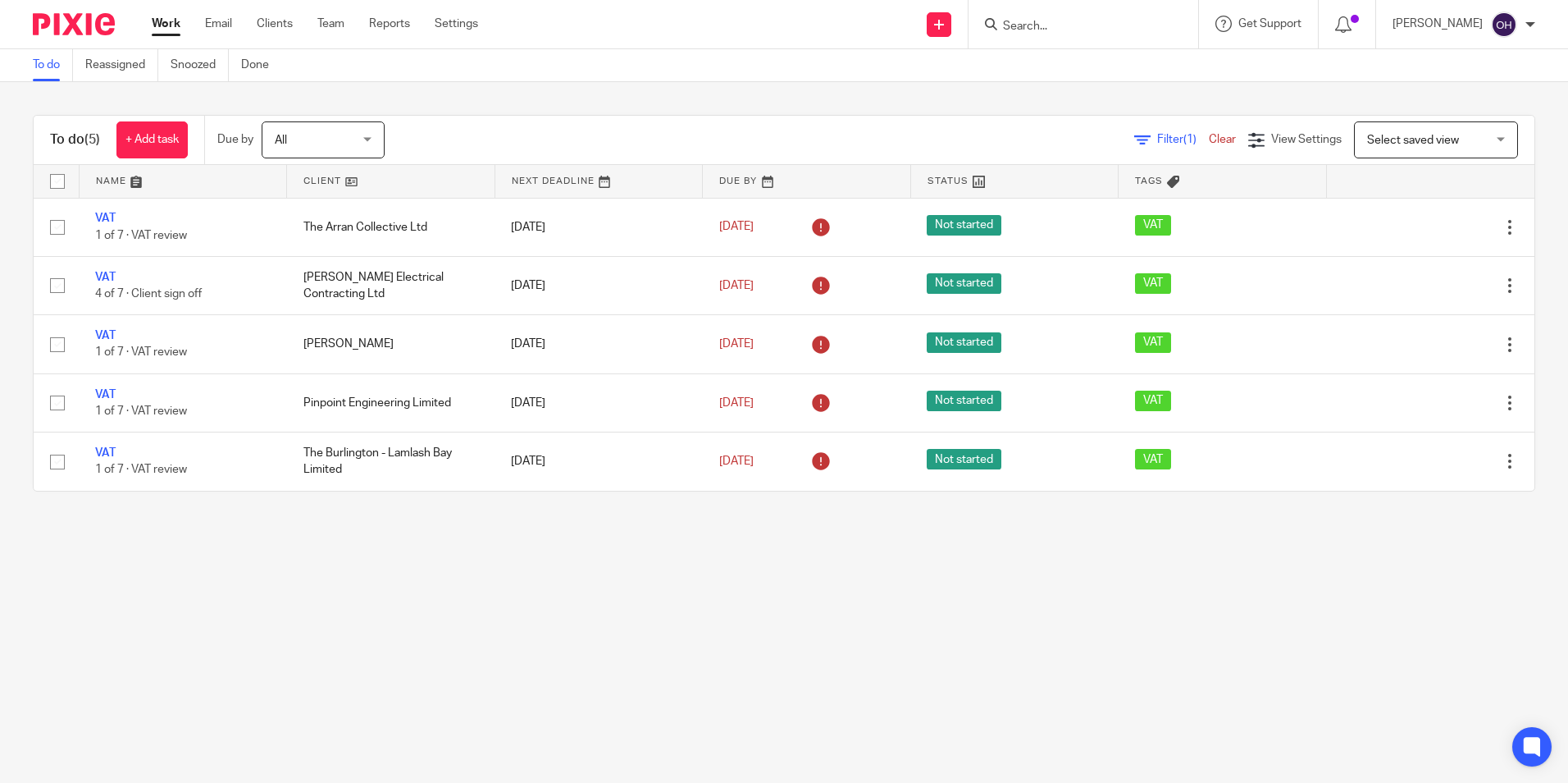
click at [195, 26] on ul "Work Email Clients Team Reports Settings" at bounding box center [327, 24] width 351 height 16
click at [205, 24] on link "Email" at bounding box center [218, 24] width 27 height 16
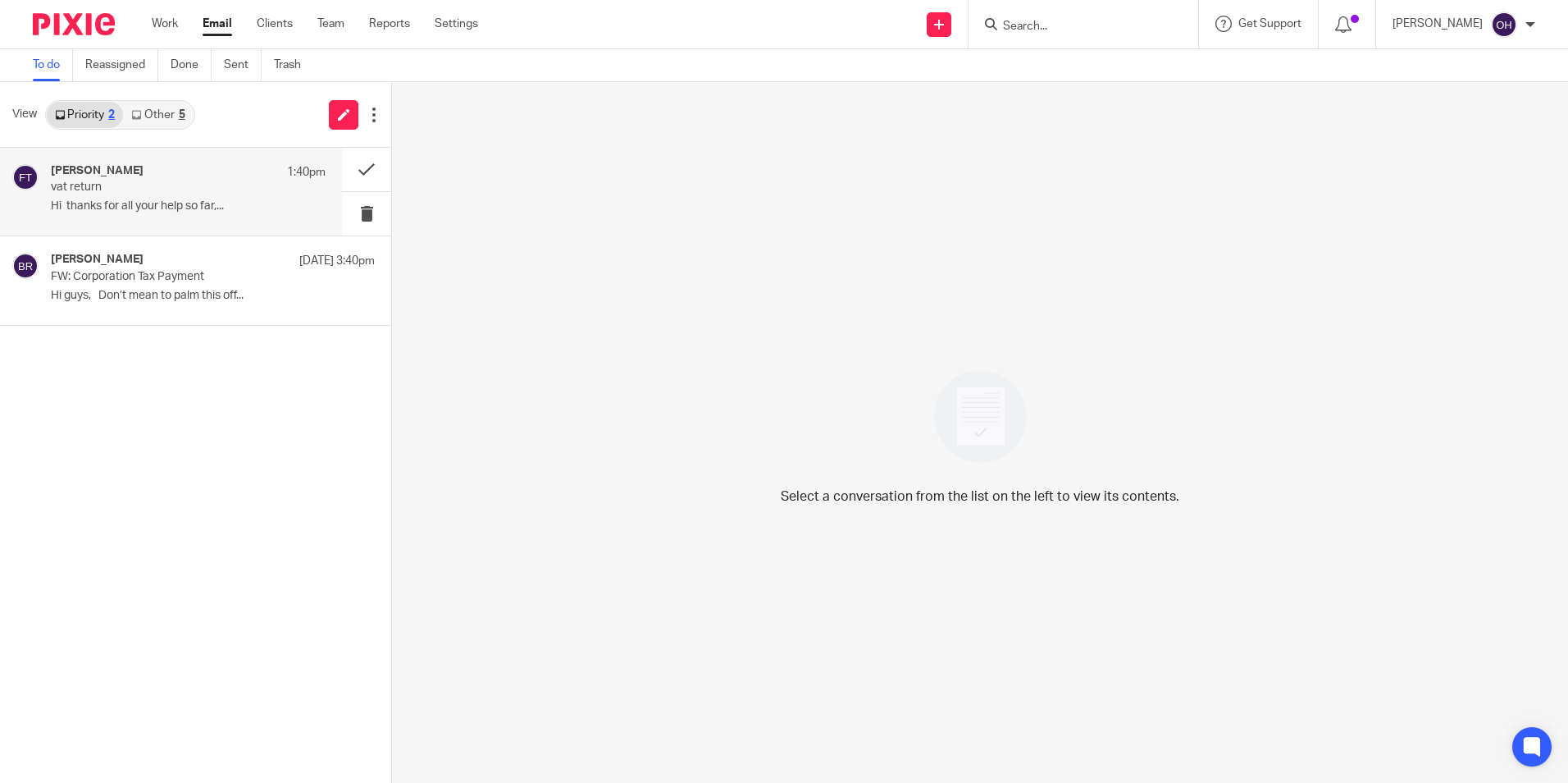
click at [142, 178] on div "[PERSON_NAME] 1:40pm" at bounding box center [188, 172] width 275 height 16
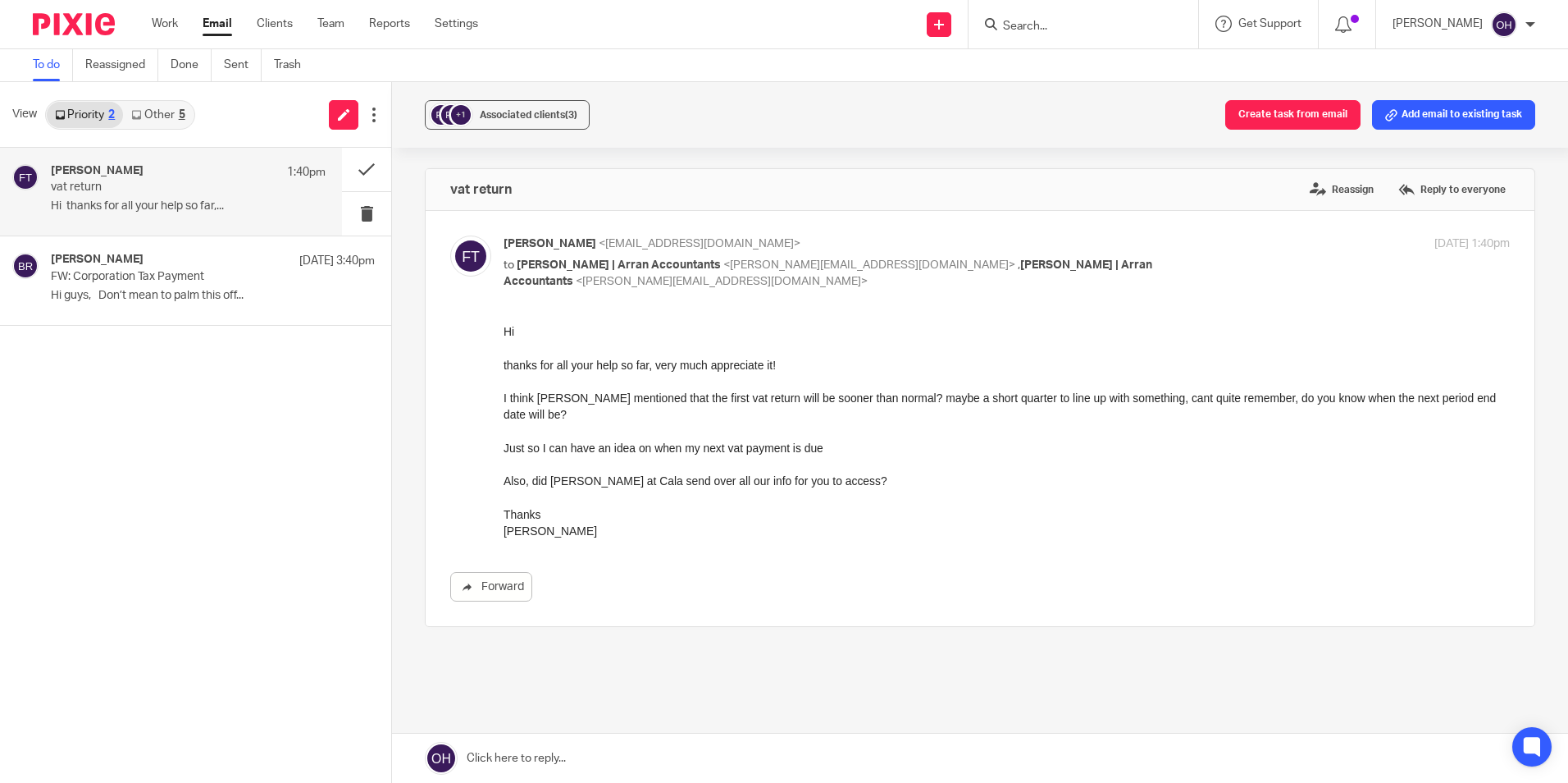
click at [1085, 32] on input "Search" at bounding box center [1075, 27] width 147 height 15
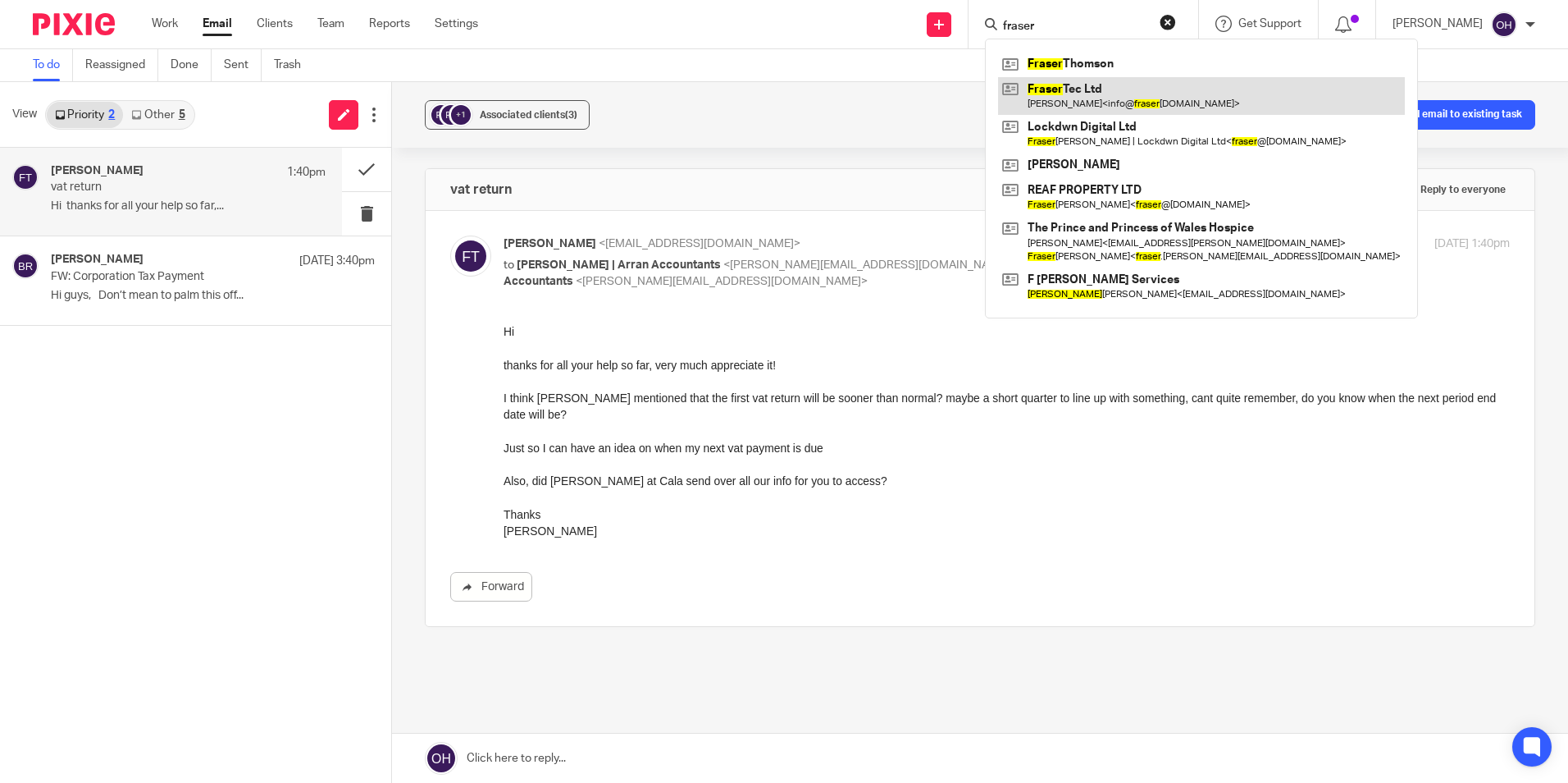
type input "fraser"
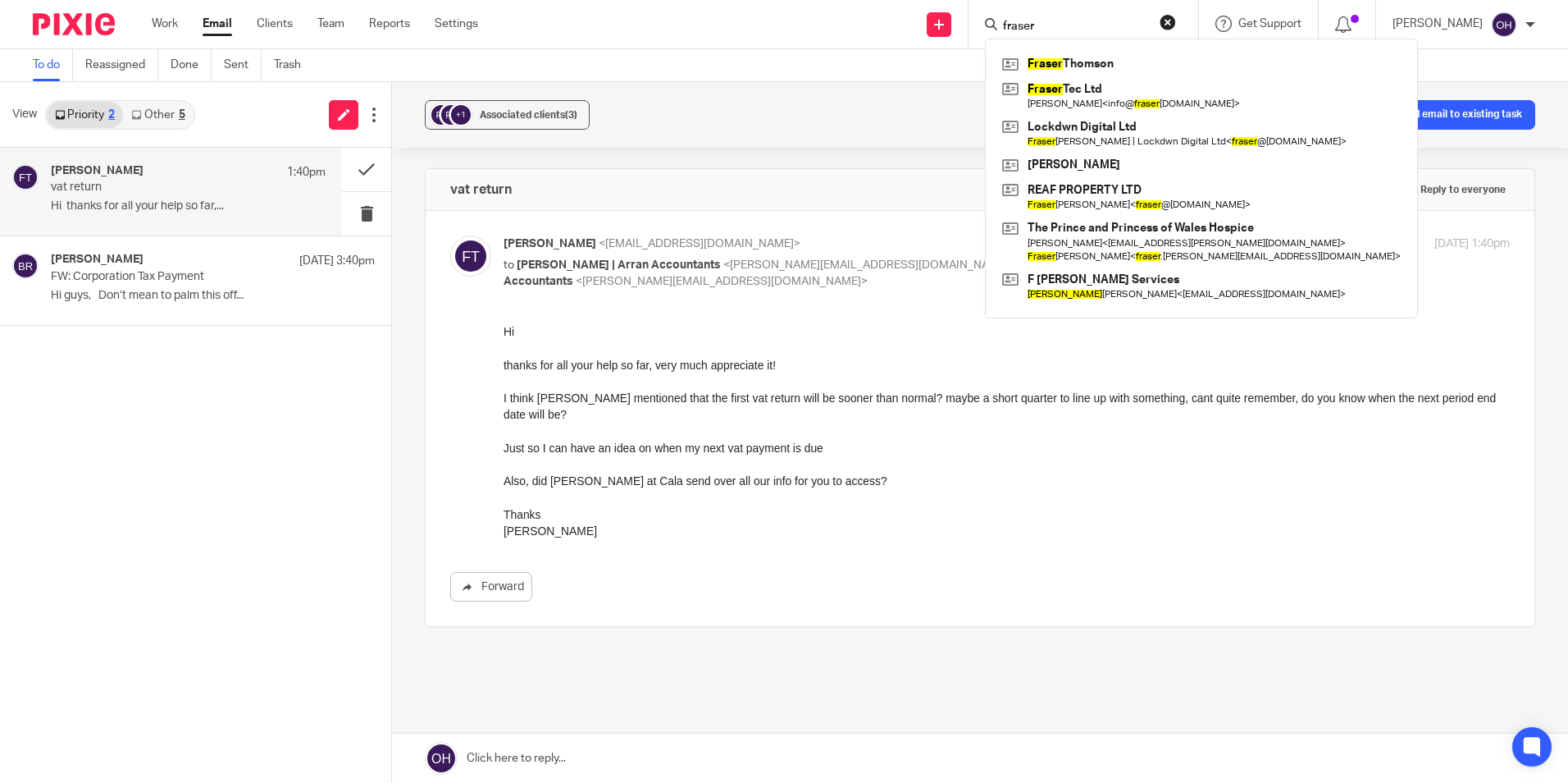
click at [1076, 423] on div at bounding box center [1006, 431] width 1006 height 16
click at [788, 295] on div "Fraser Thomson <info@frasertec.co.uk> to Lorna | Arran Accountants <lorna@arran…" at bounding box center [980, 418] width 1060 height 366
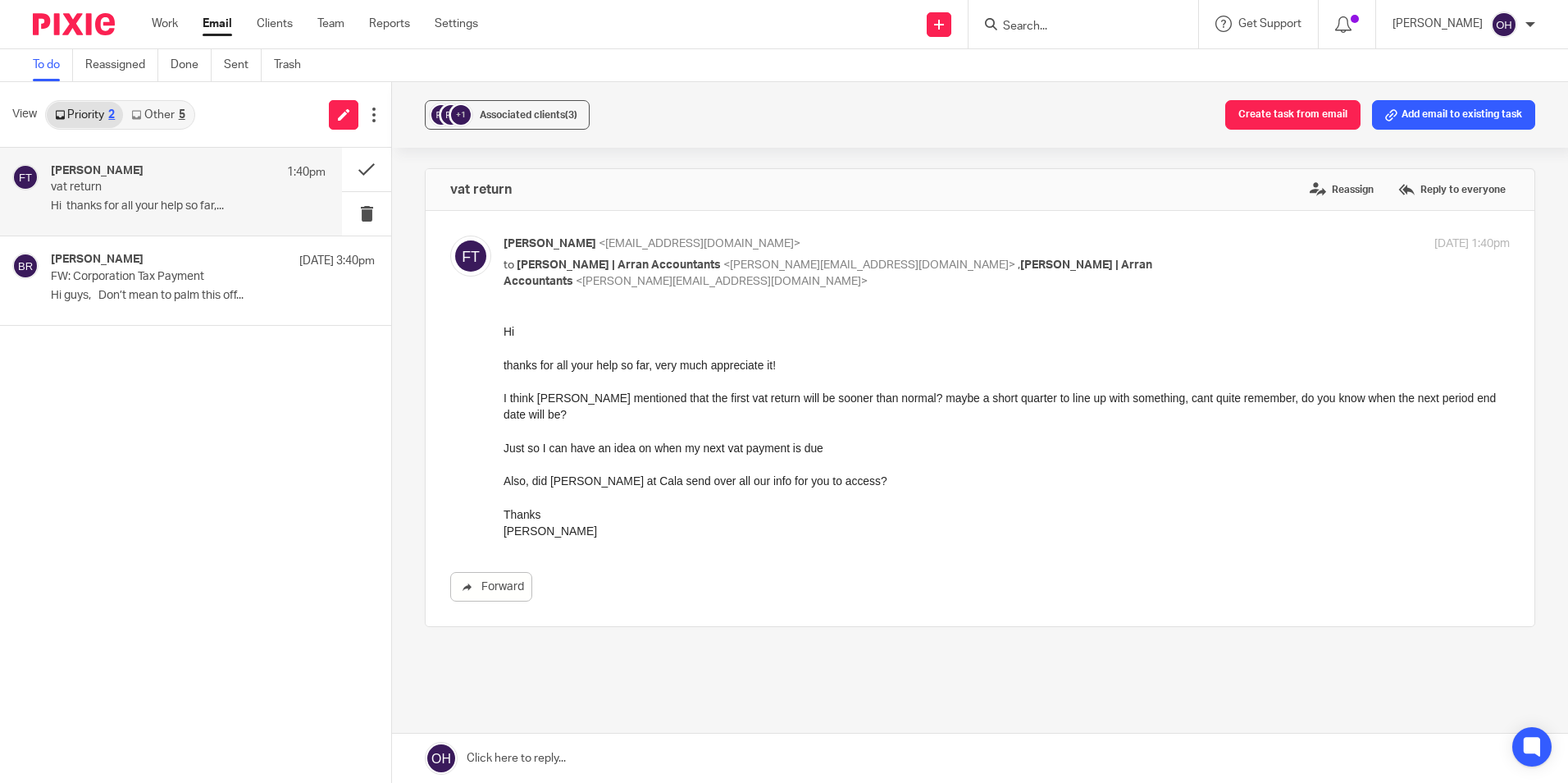
click at [154, 199] on div "Fraser Thomson 1:40pm vat return Hi thanks for all your help so far,..." at bounding box center [188, 192] width 275 height 55
click at [709, 155] on div "+1 Associated clients (3) Create task from email Add email to existing task vat…" at bounding box center [980, 431] width 1176 height 700
click at [124, 257] on div "Ben Rayner 21 Aug 3:40pm" at bounding box center [188, 261] width 275 height 16
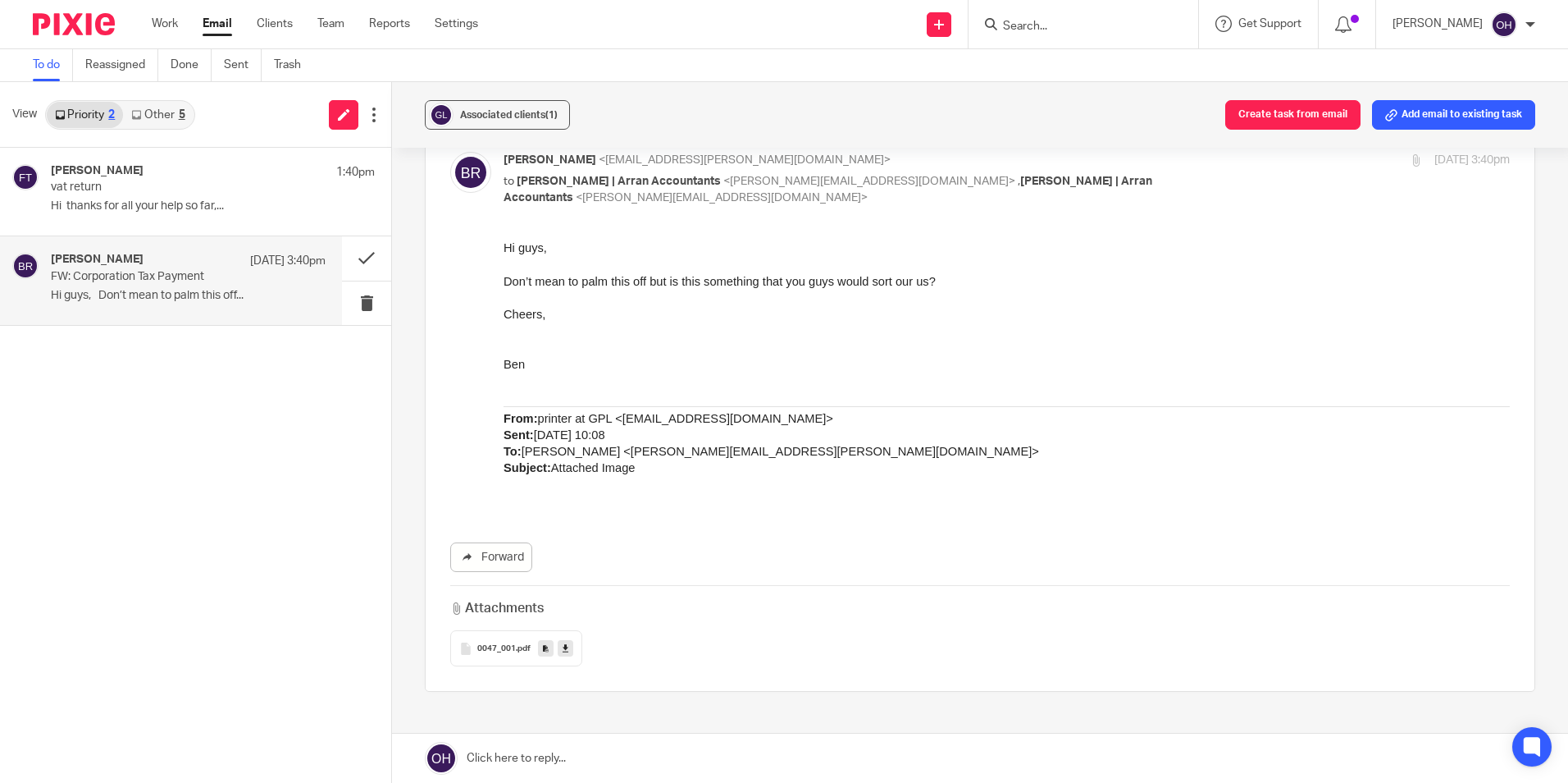
scroll to position [82, 0]
click at [359, 259] on button at bounding box center [366, 257] width 49 height 44
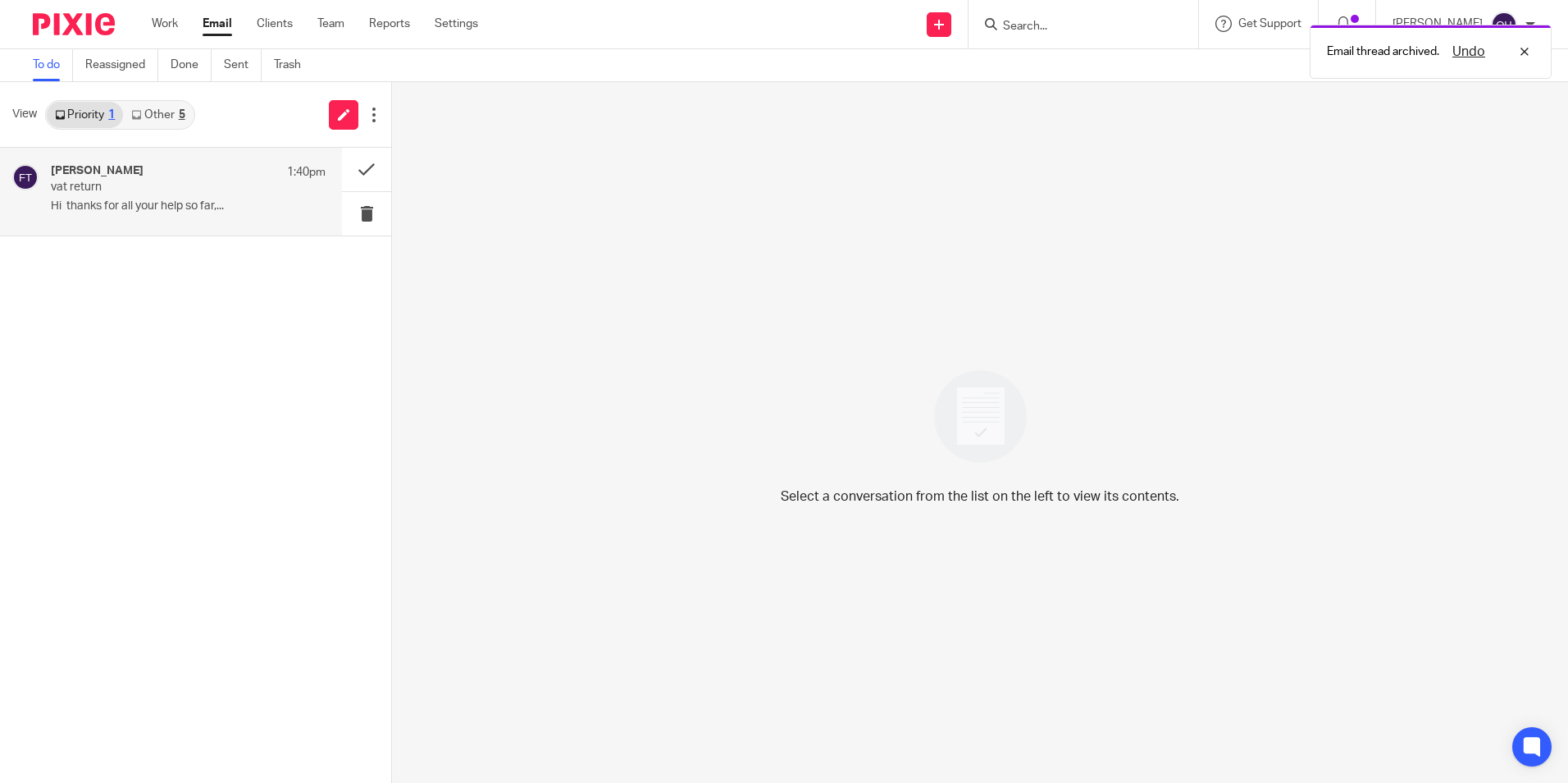
click at [164, 190] on p "vat return" at bounding box center [161, 187] width 220 height 14
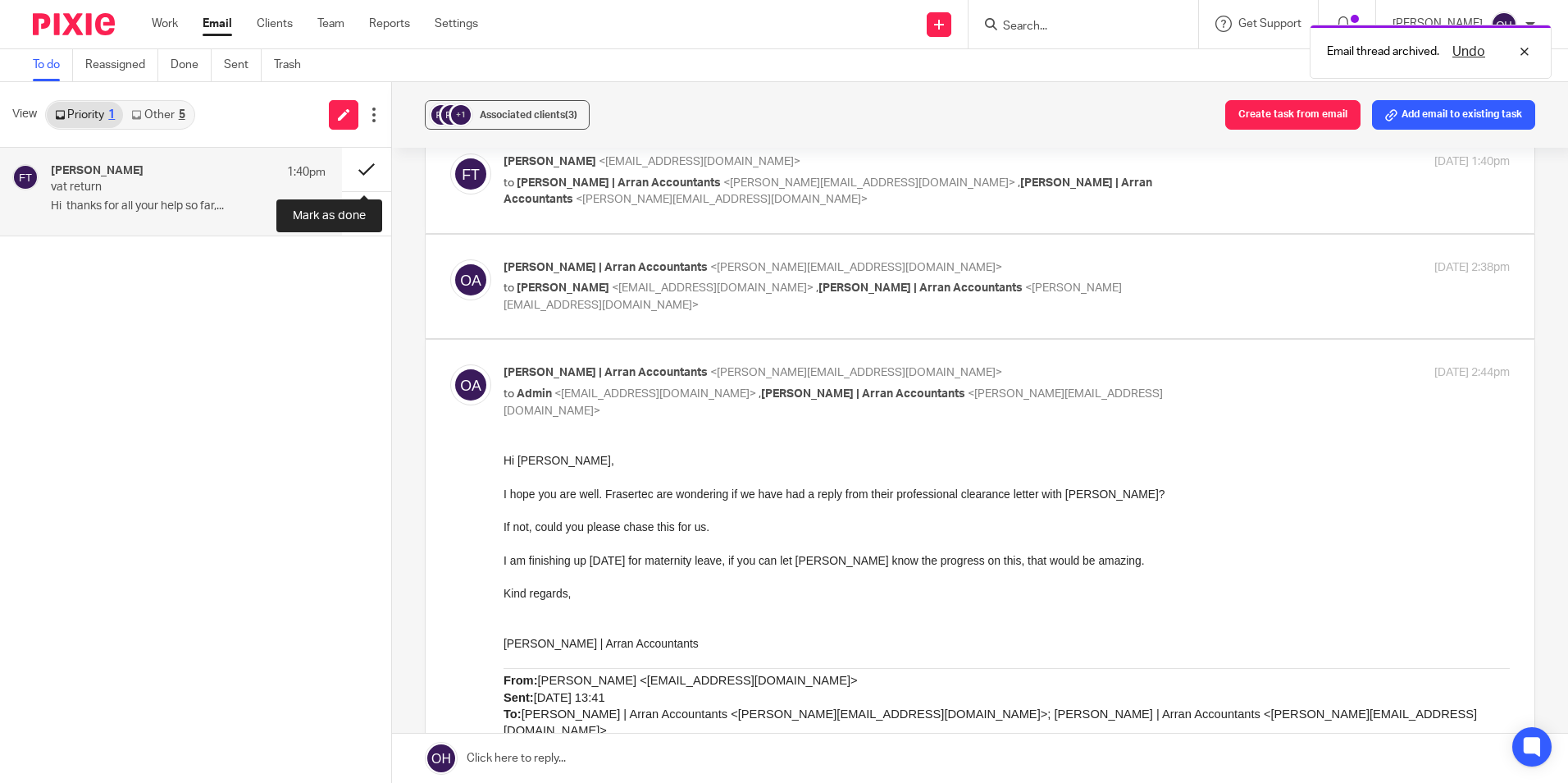
click at [368, 163] on button at bounding box center [366, 169] width 49 height 44
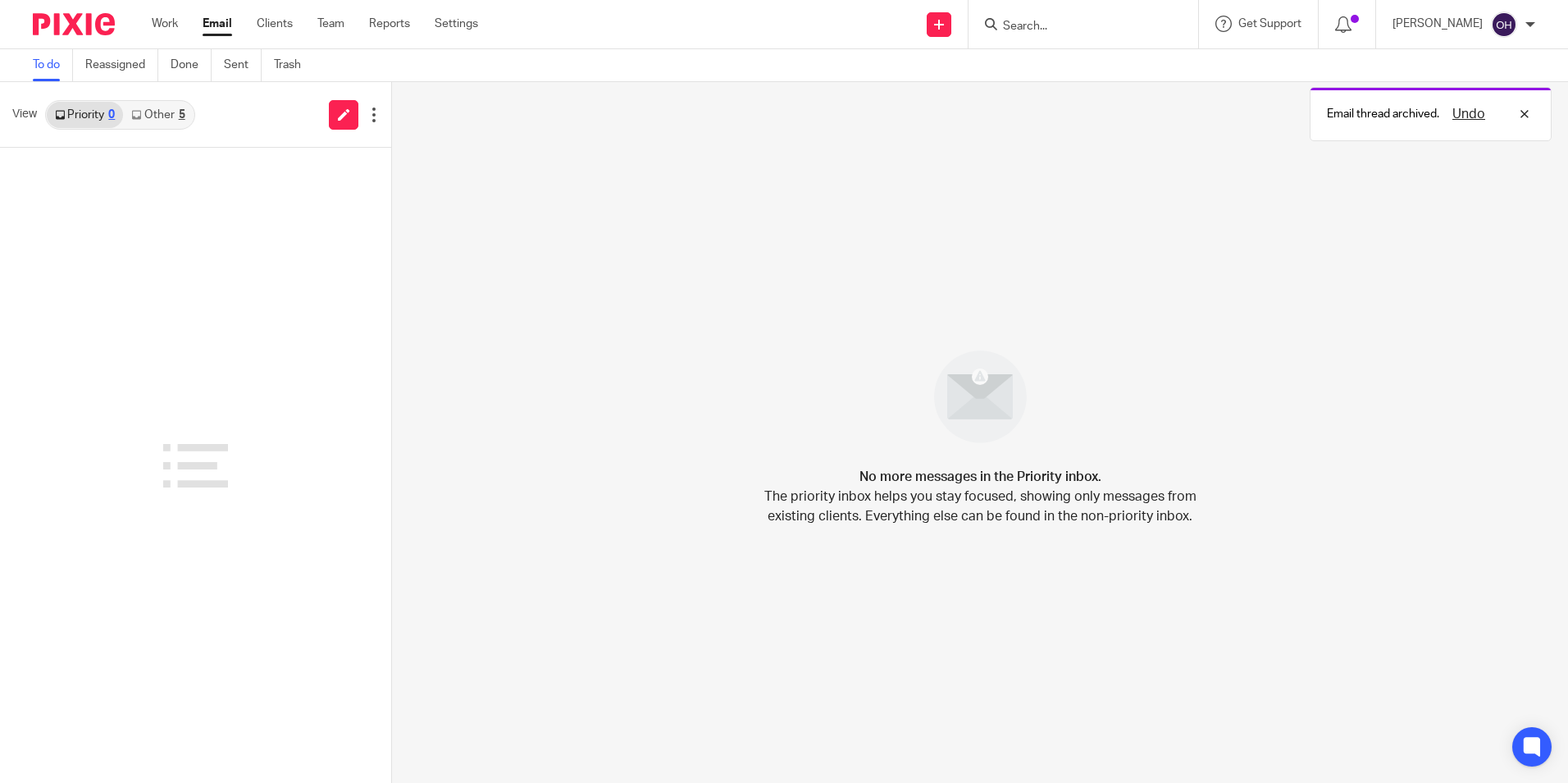
click at [150, 118] on link "Other 5" at bounding box center [158, 115] width 70 height 27
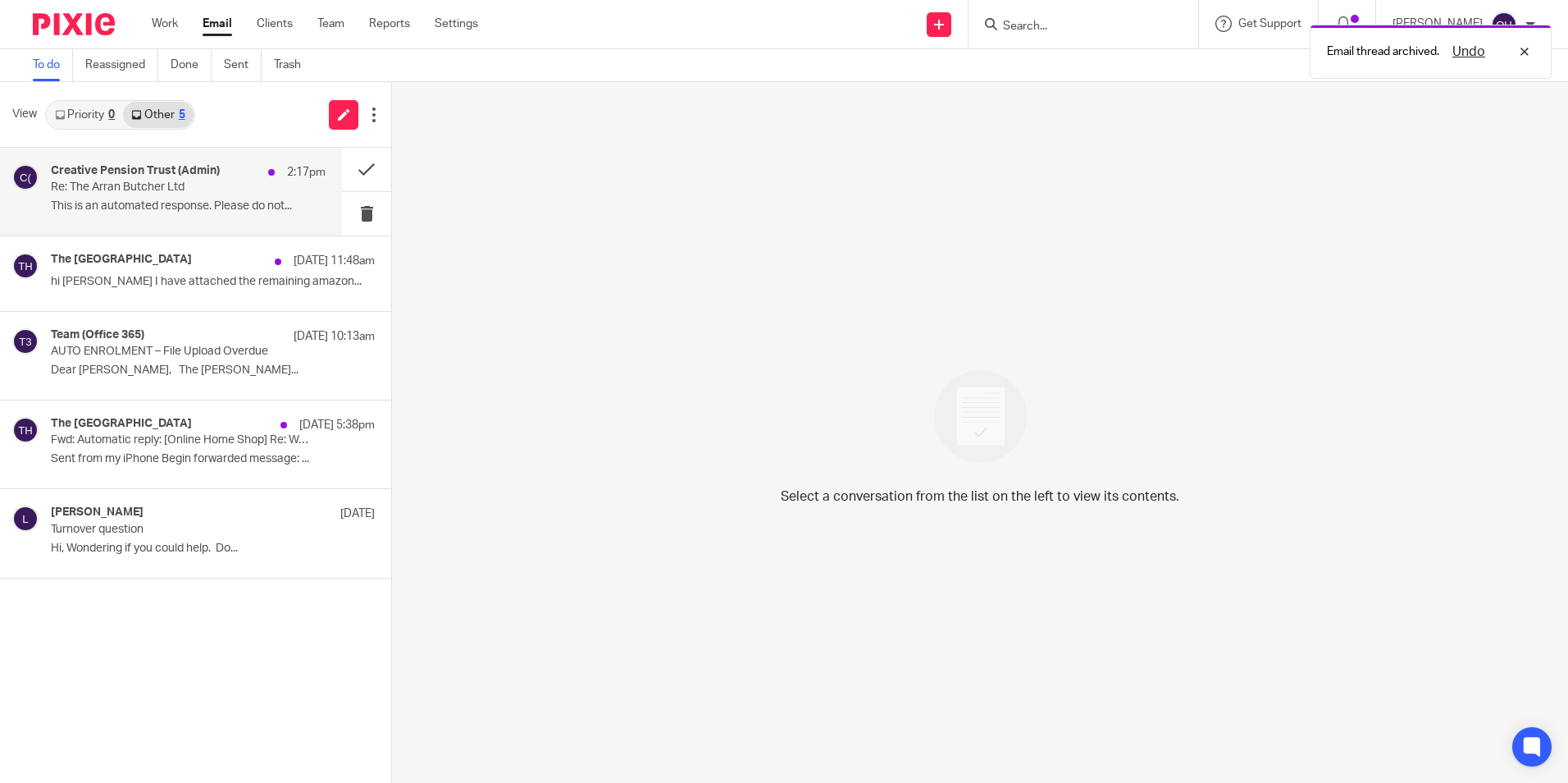
click at [162, 169] on h4 "Creative Pension Trust (Admin)" at bounding box center [135, 171] width 169 height 14
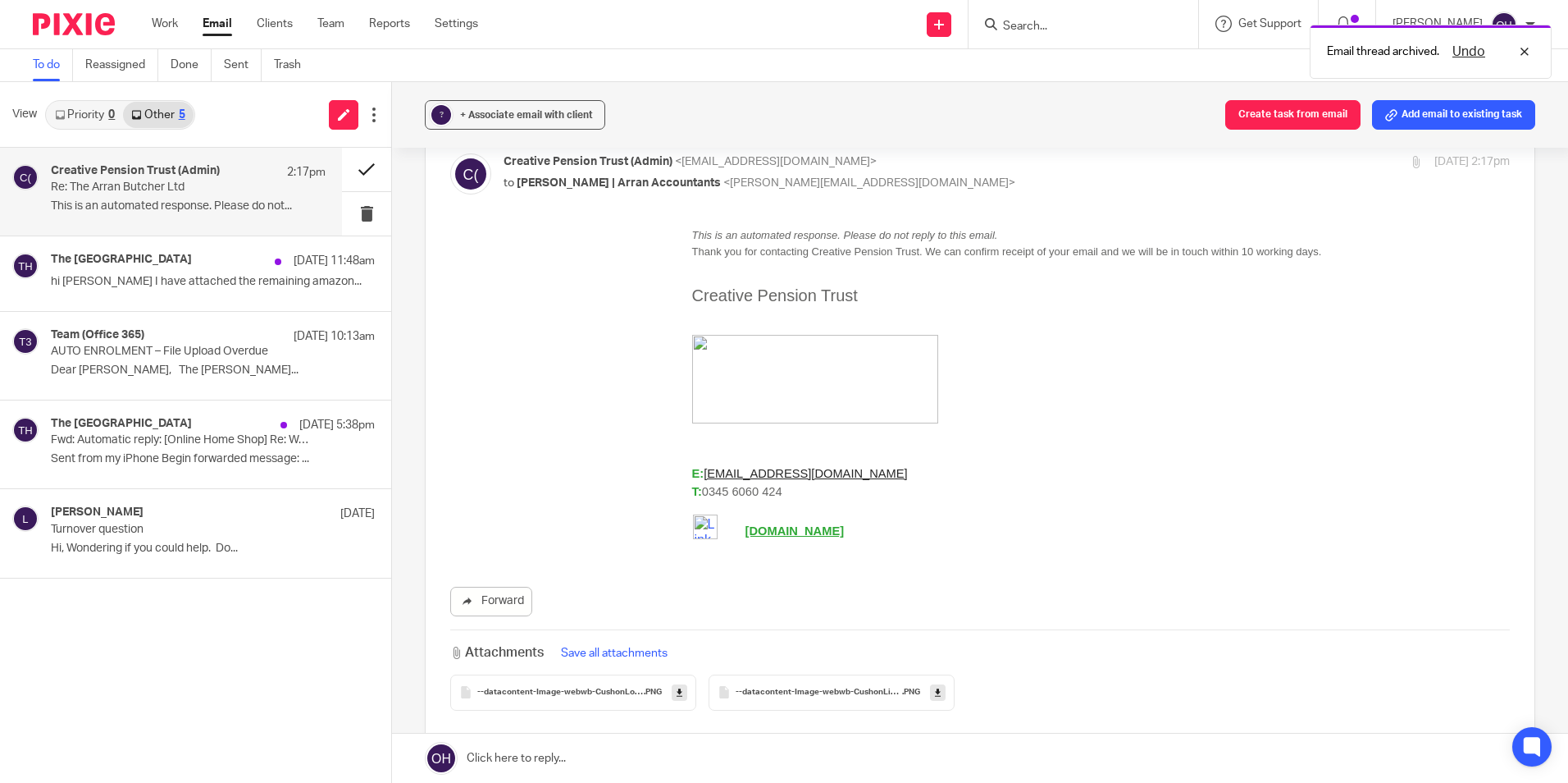
scroll to position [0, 0]
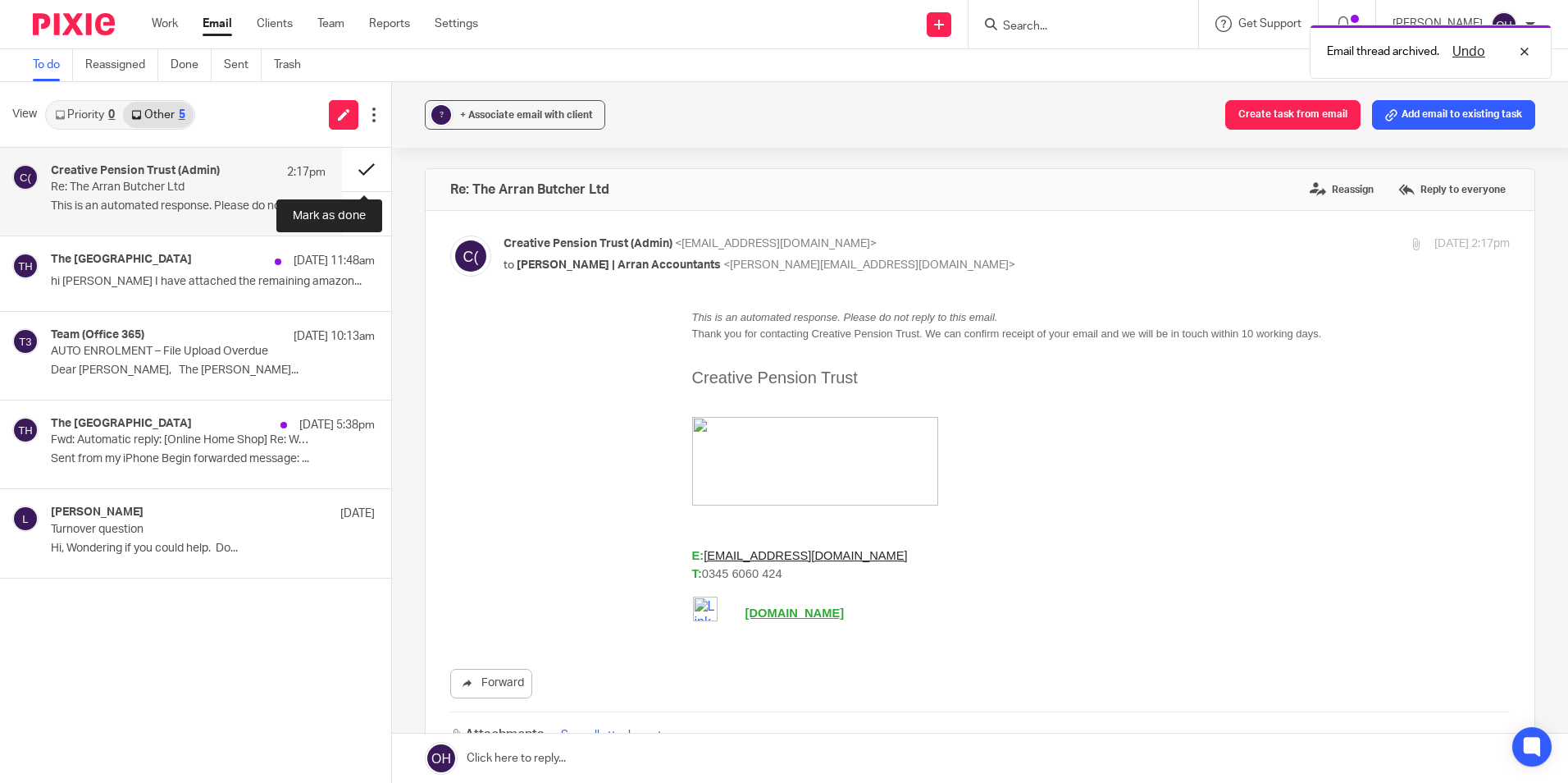
click at [367, 165] on button at bounding box center [366, 169] width 49 height 44
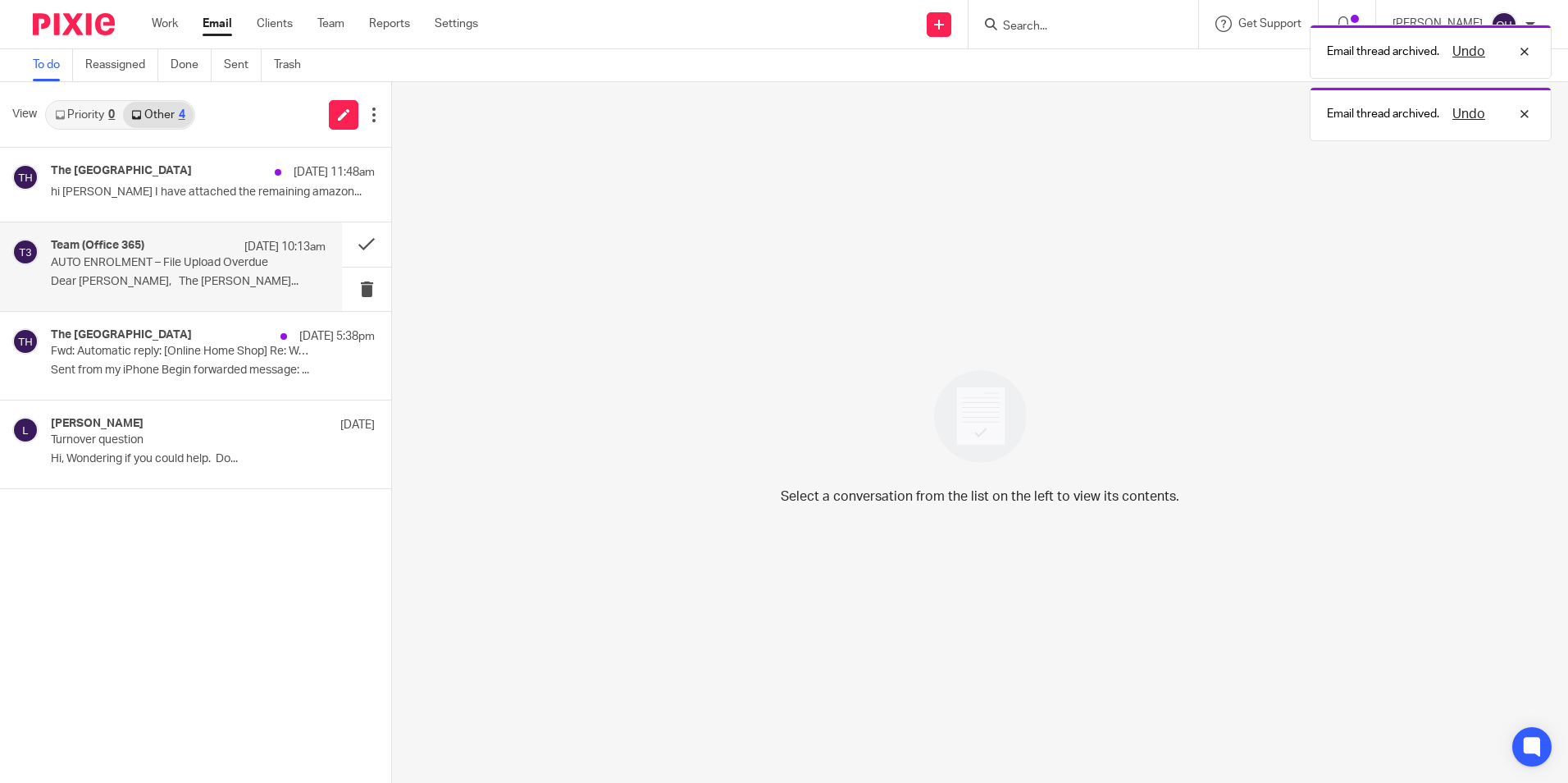
click at [206, 251] on div "Team (Office 365) 21 Aug 10:13am" at bounding box center [188, 247] width 275 height 16
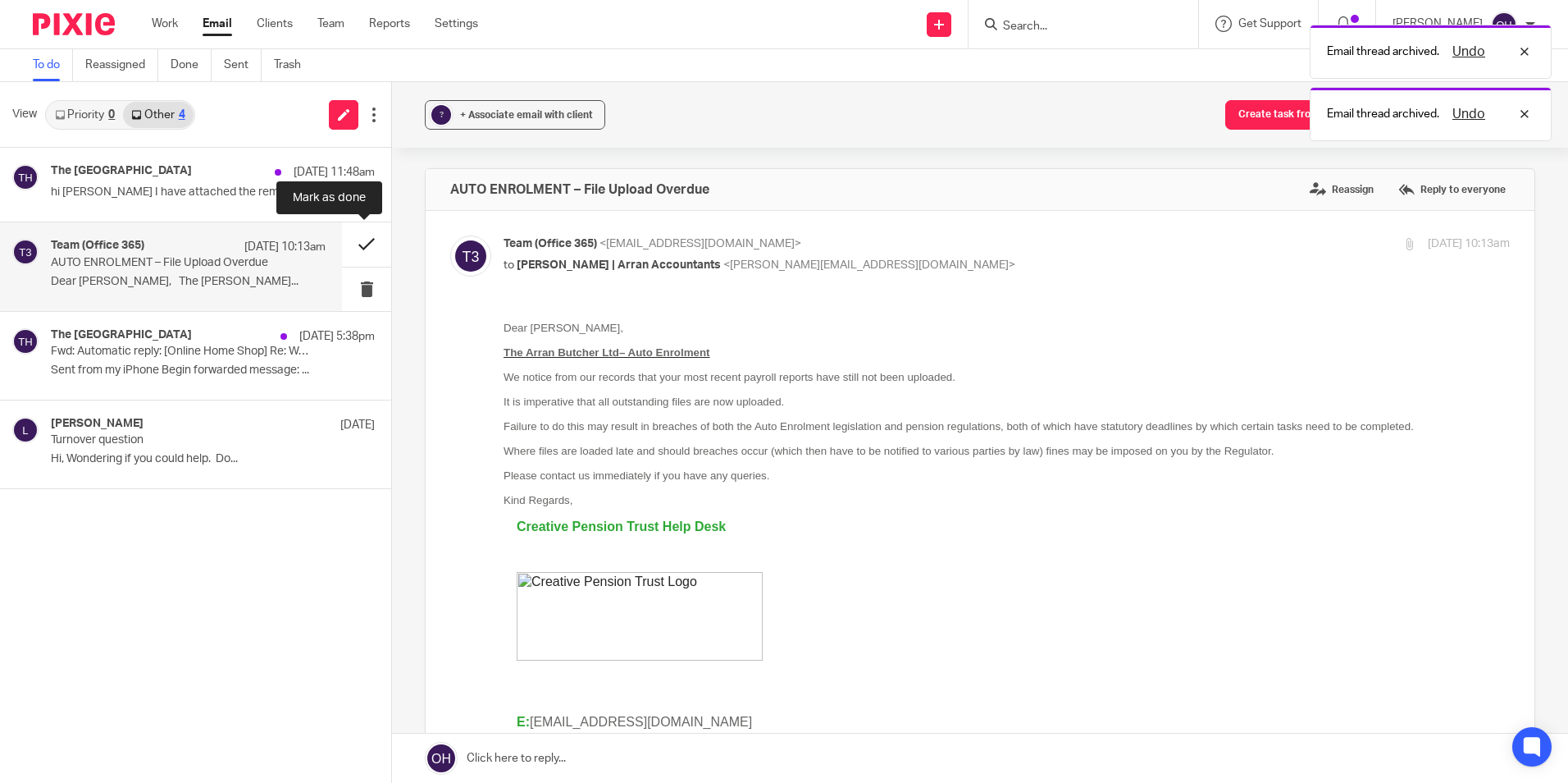
click at [371, 243] on button at bounding box center [366, 243] width 49 height 44
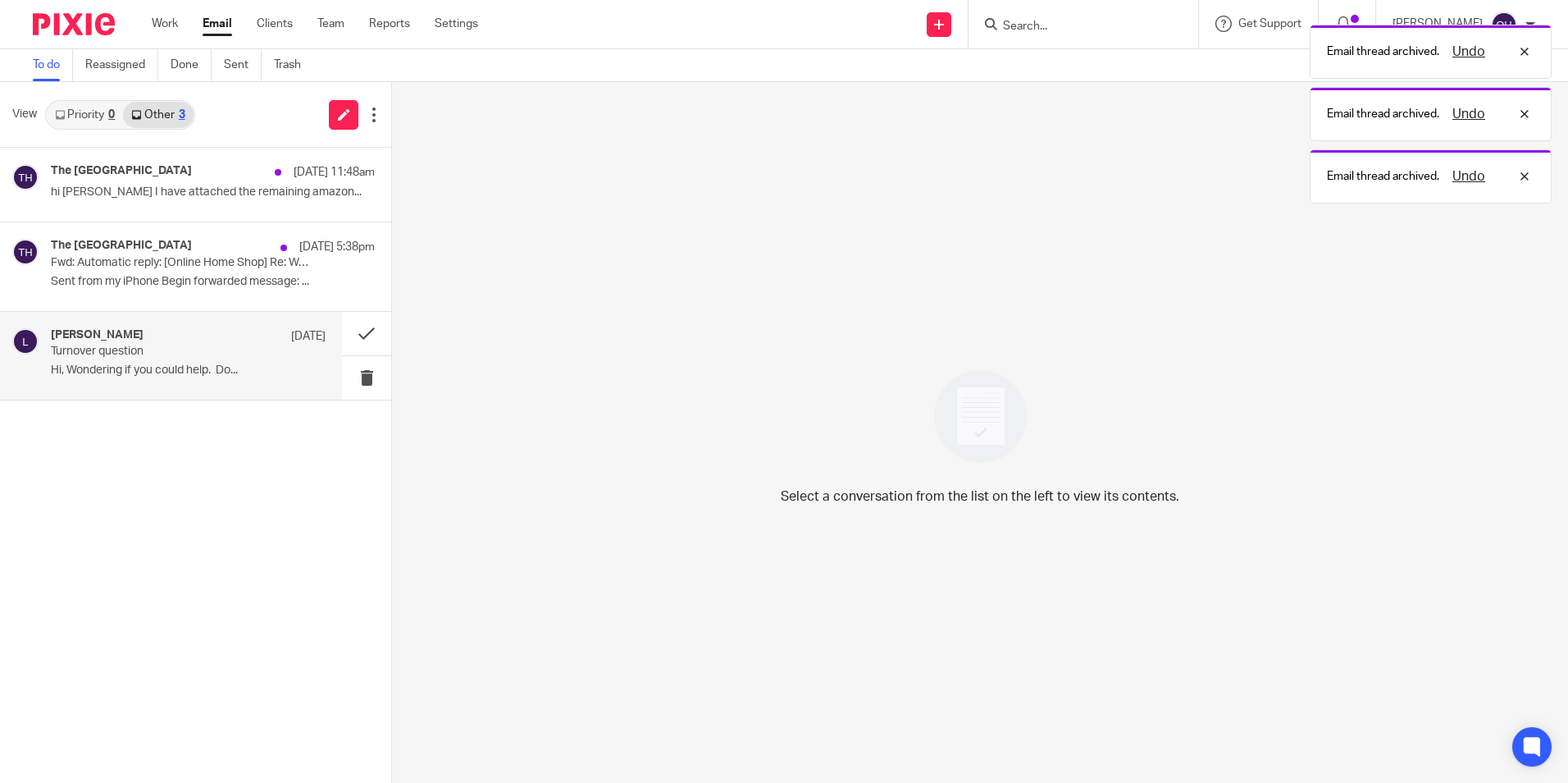
click at [153, 362] on div "lee 19 Aug Turnover question Hi, Wondering if you could help. Do..." at bounding box center [188, 356] width 275 height 55
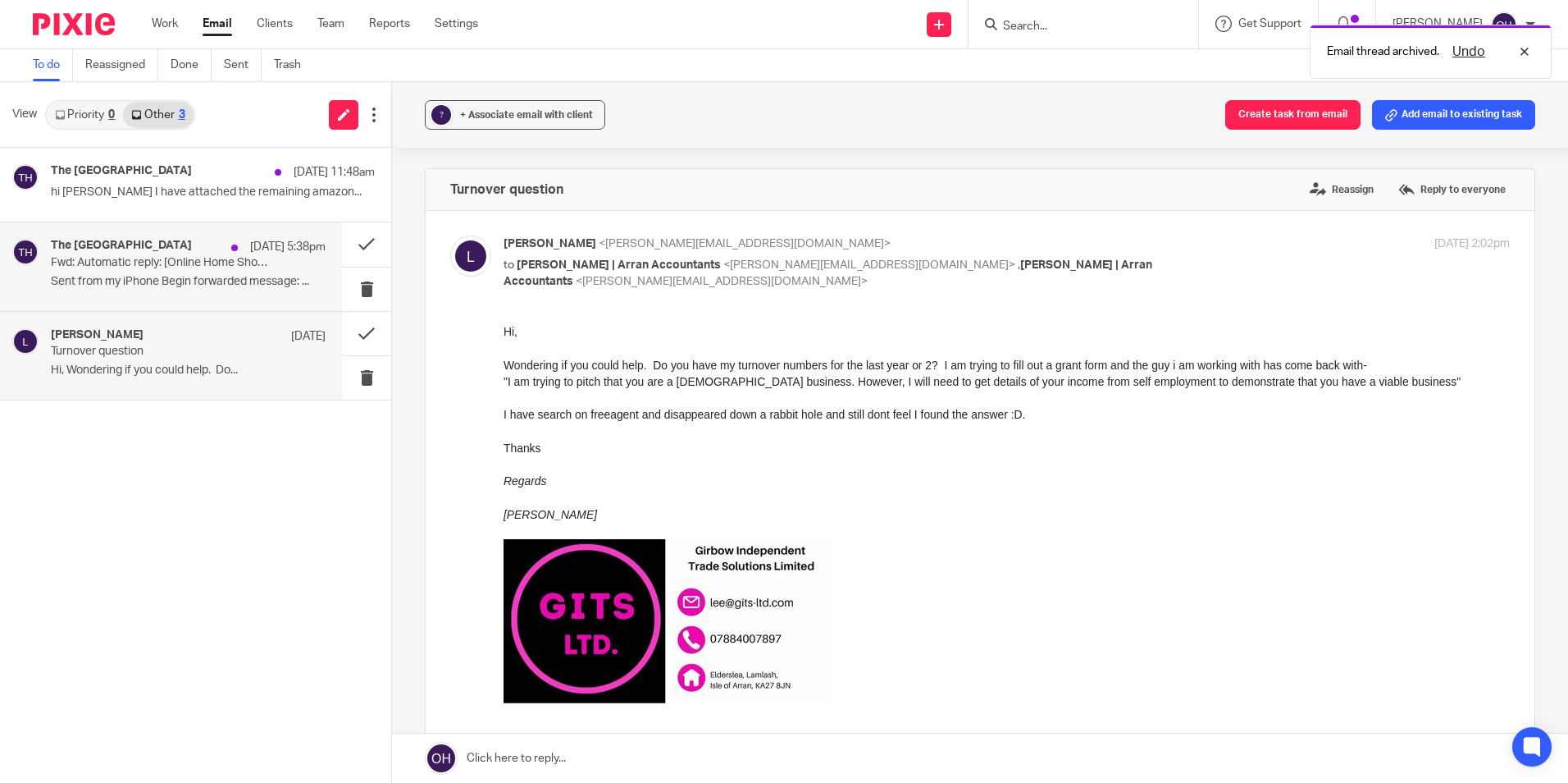
click at [141, 241] on h4 "The Burlington Guest House" at bounding box center [121, 246] width 141 height 14
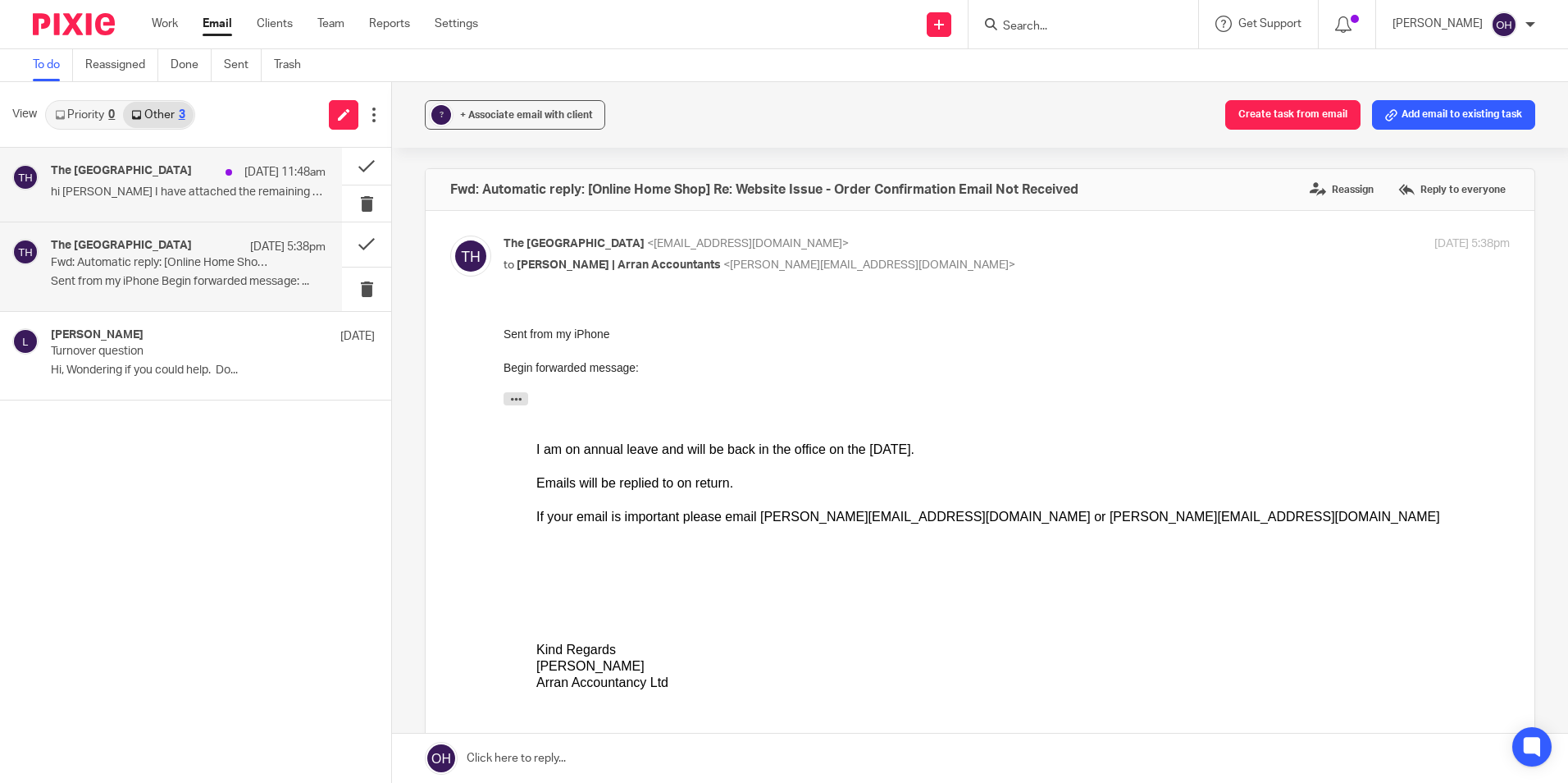
click at [157, 174] on h4 "The Burlington Guest House" at bounding box center [121, 171] width 141 height 14
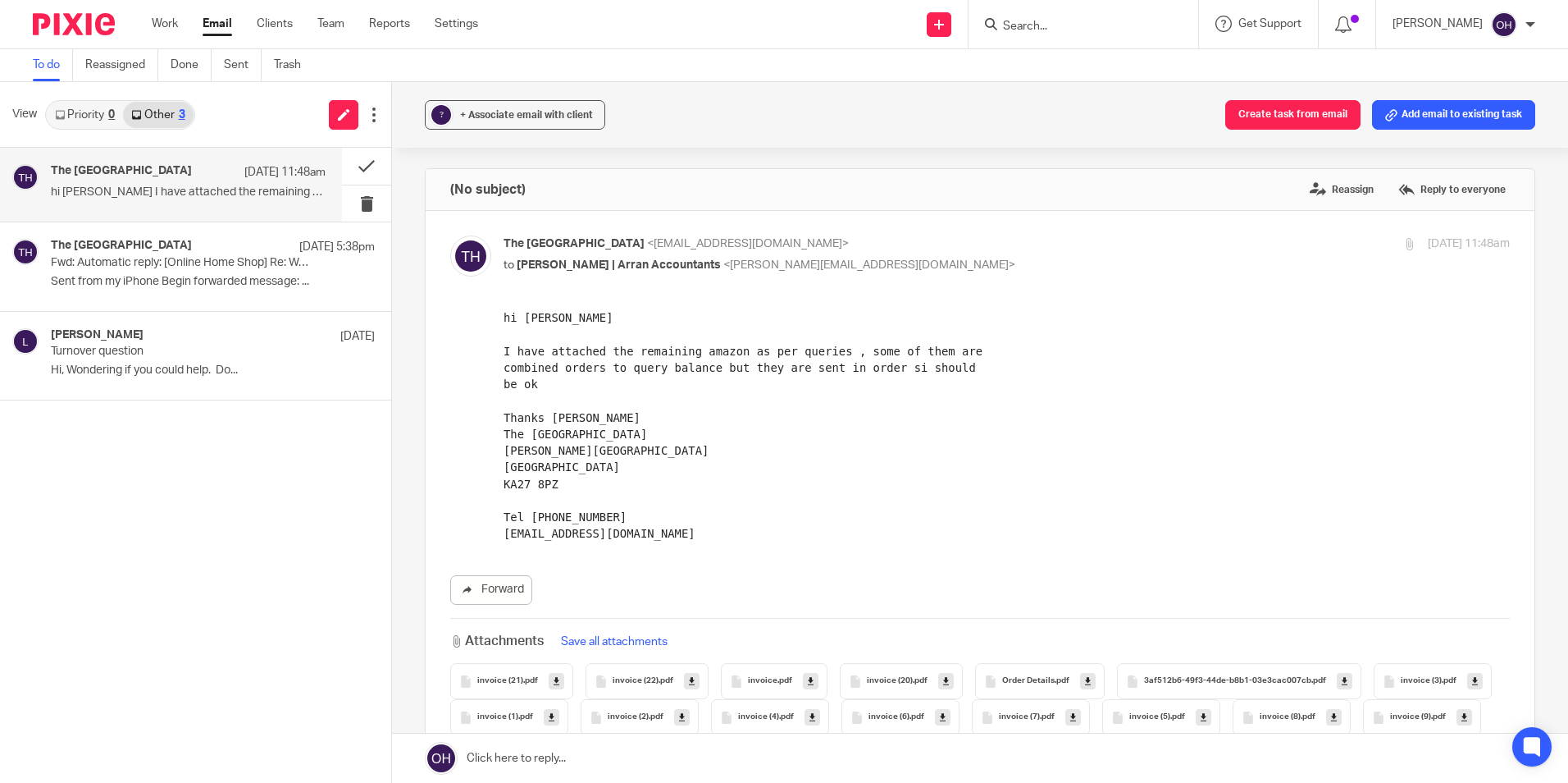
drag, startPoint x: 1040, startPoint y: 139, endPoint x: 883, endPoint y: 112, distance: 159.3
click at [1038, 138] on div "? + Associate email with client Create task from email Add email to existing ta…" at bounding box center [980, 115] width 1176 height 66
click at [101, 122] on link "Priority 0" at bounding box center [85, 115] width 76 height 27
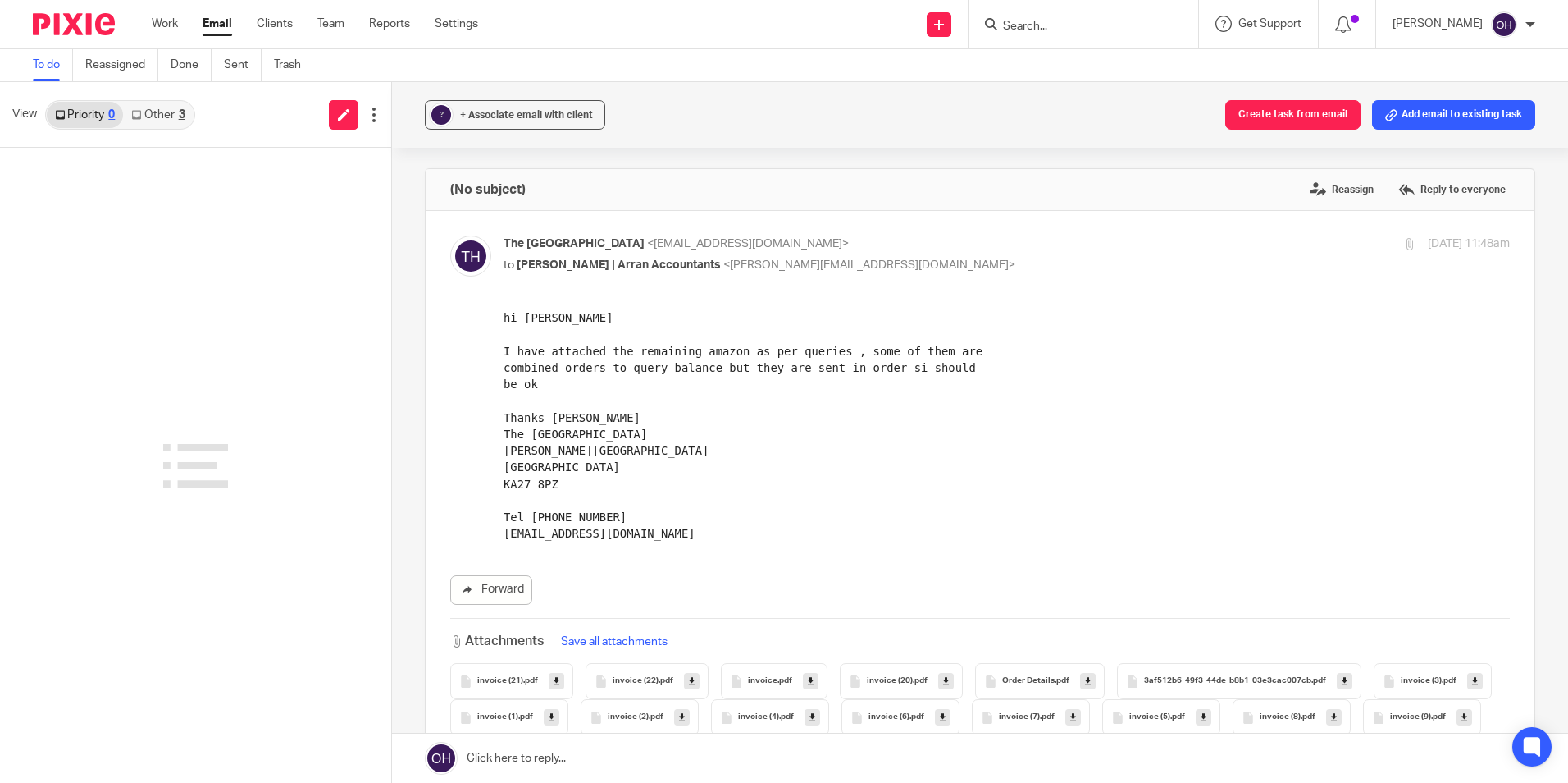
click at [157, 118] on link "Other 3" at bounding box center [158, 115] width 70 height 27
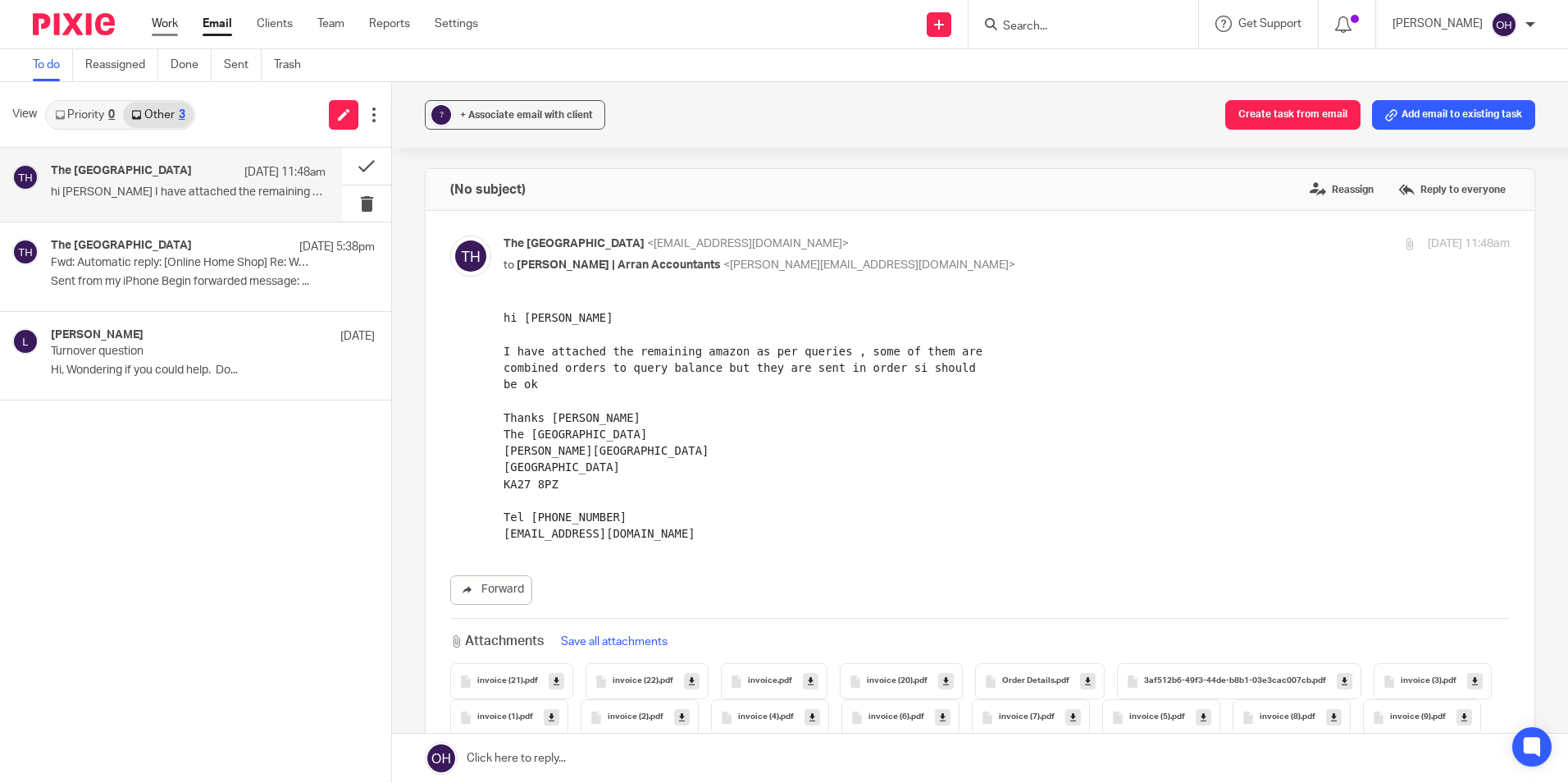
click at [172, 27] on link "Work" at bounding box center [165, 24] width 27 height 16
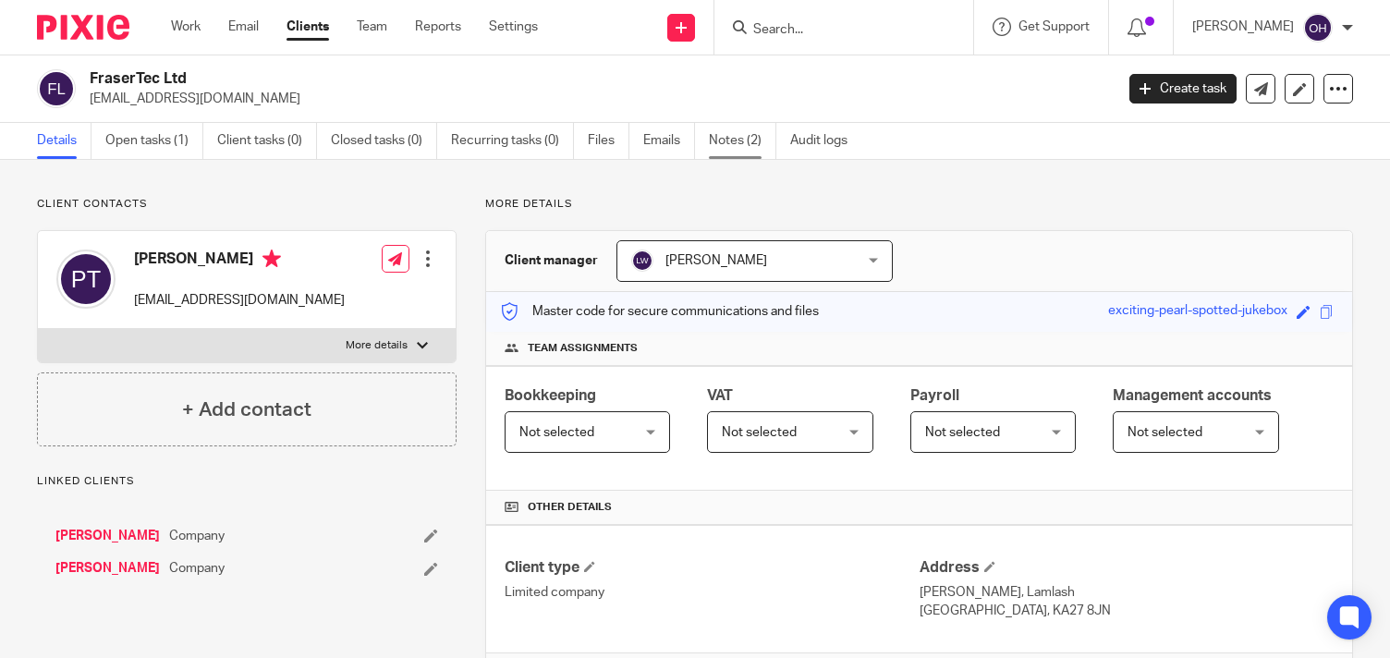
click at [746, 152] on link "Notes (2)" at bounding box center [742, 141] width 67 height 36
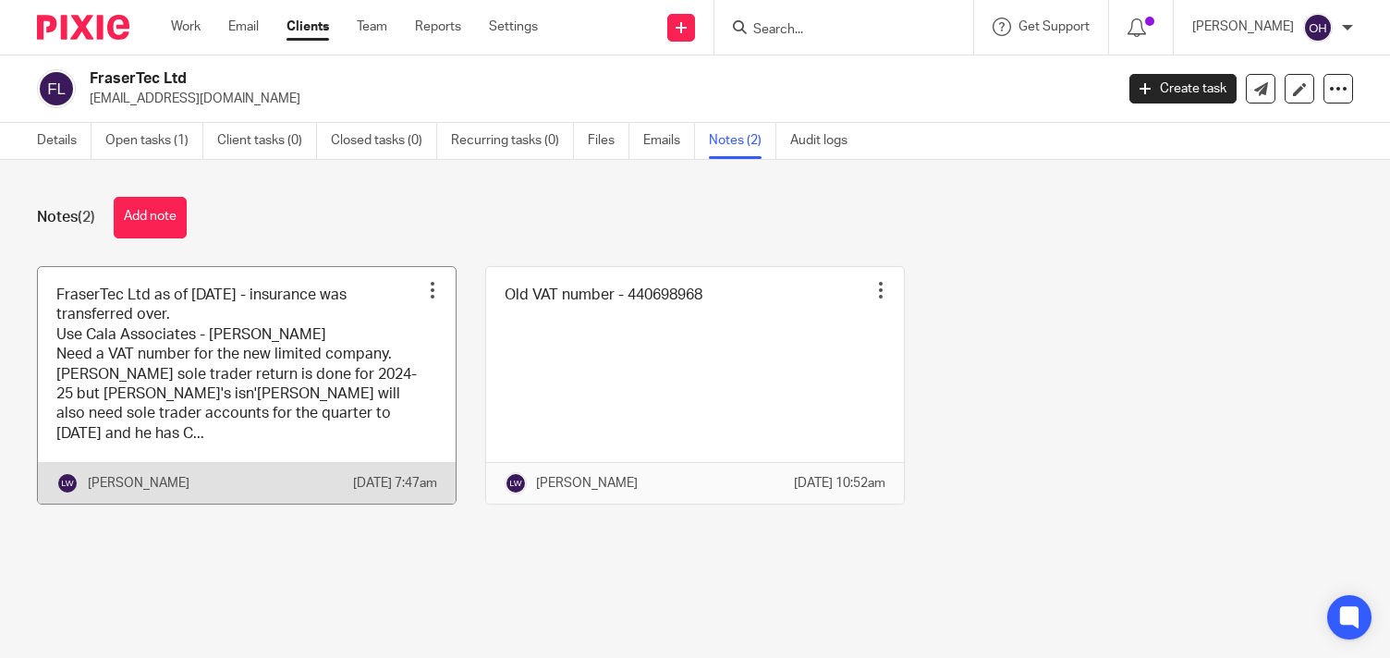
click at [303, 374] on link at bounding box center [247, 386] width 418 height 238
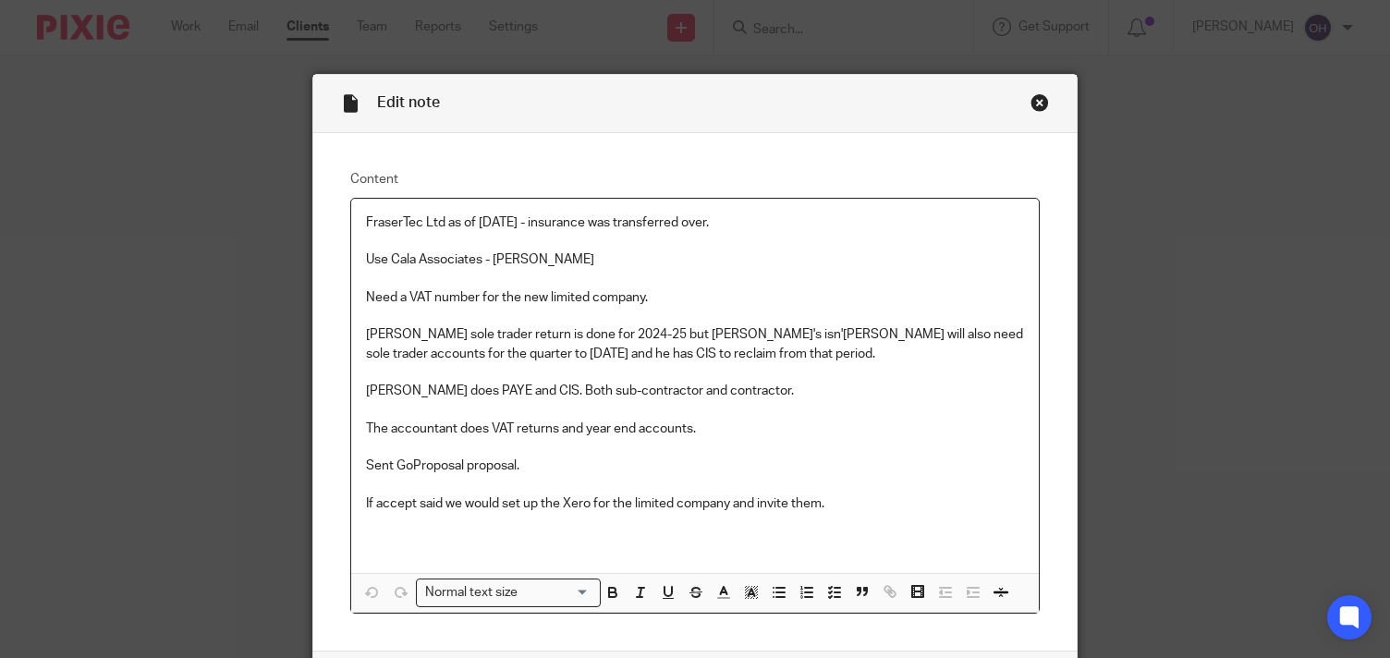
click at [1030, 102] on div "Close this dialog window" at bounding box center [1039, 102] width 18 height 18
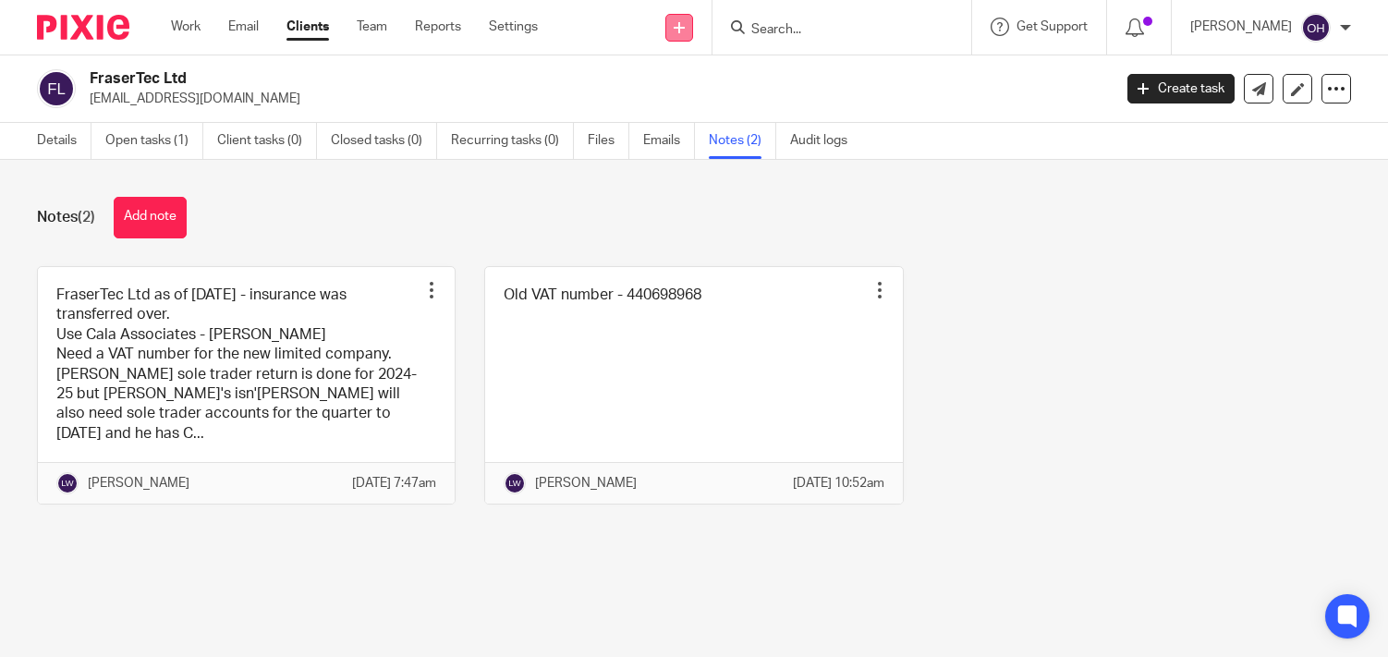
click link
click link "Email"
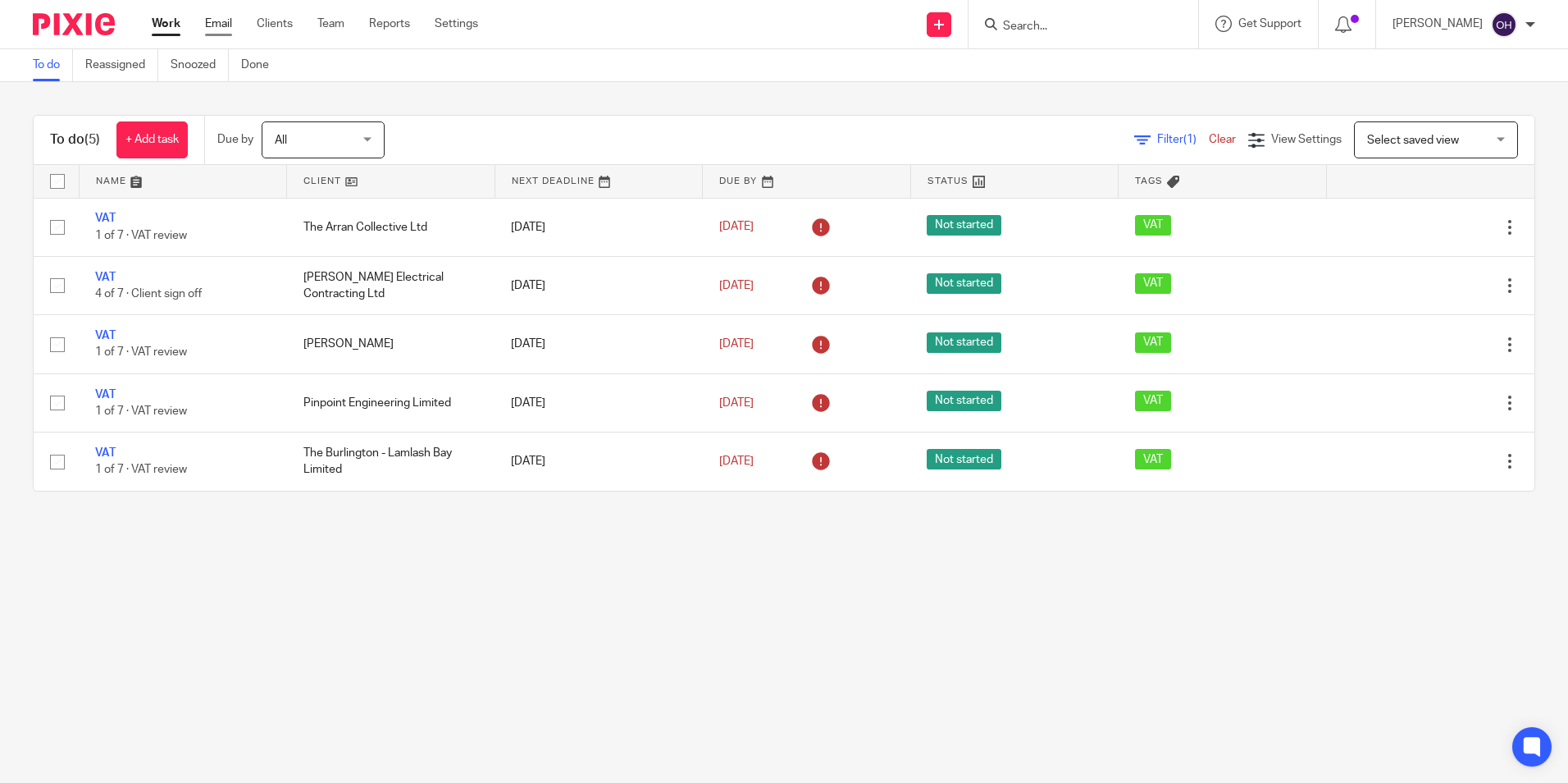
click at [215, 27] on link "Email" at bounding box center [218, 24] width 27 height 16
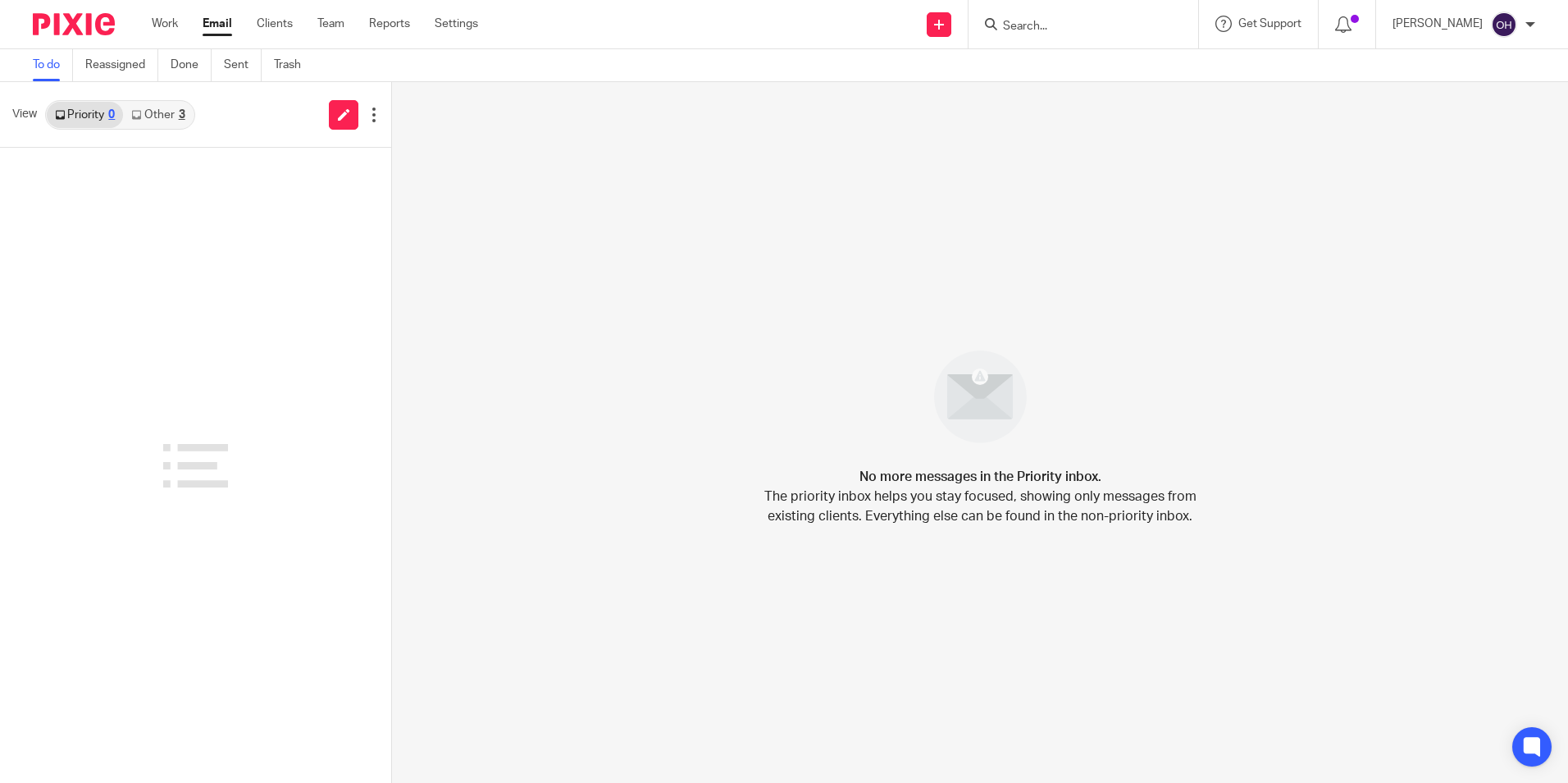
click at [169, 105] on link "Other 3" at bounding box center [158, 115] width 70 height 27
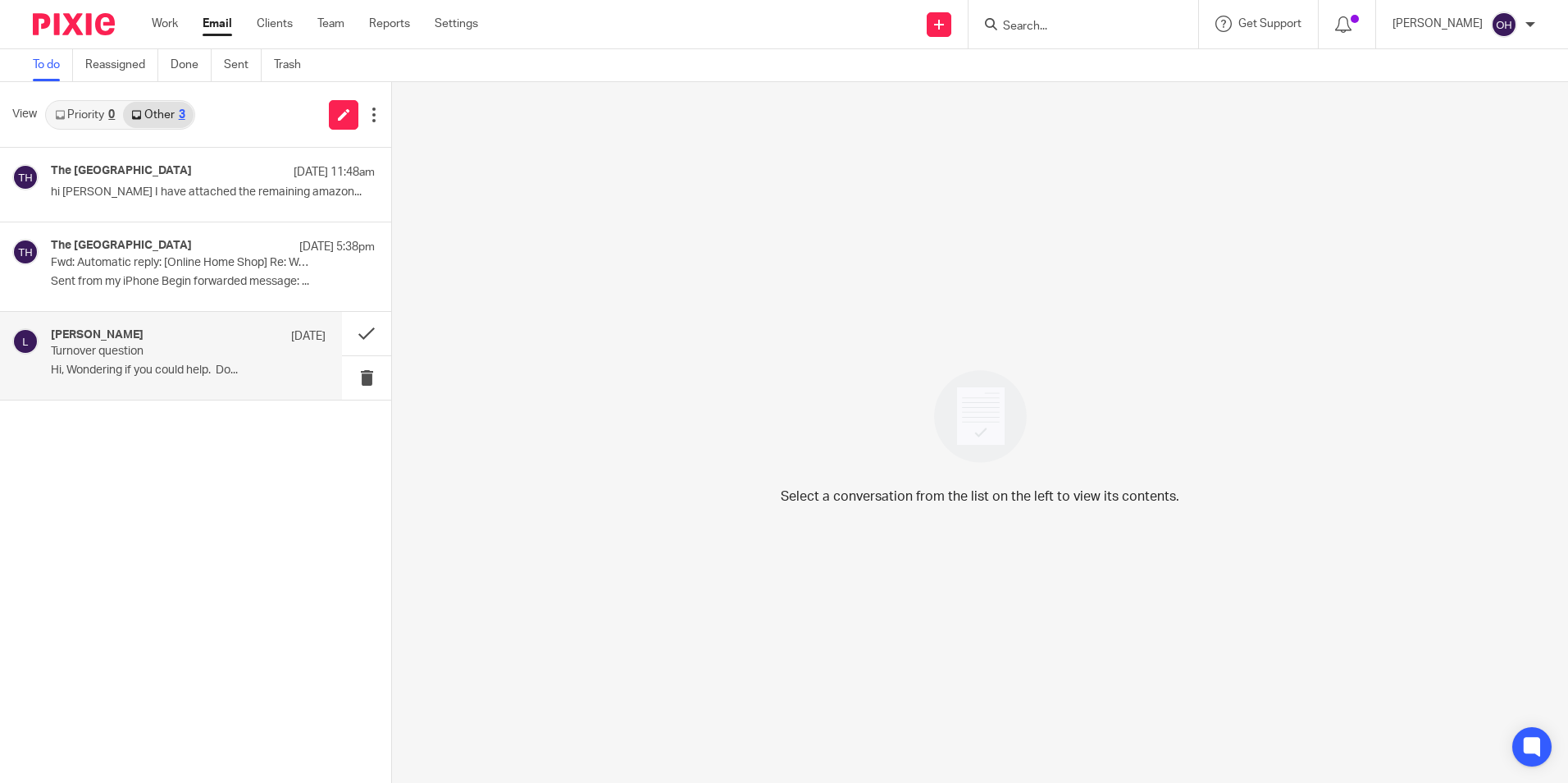
click at [154, 353] on p "Turnover question" at bounding box center [161, 352] width 220 height 14
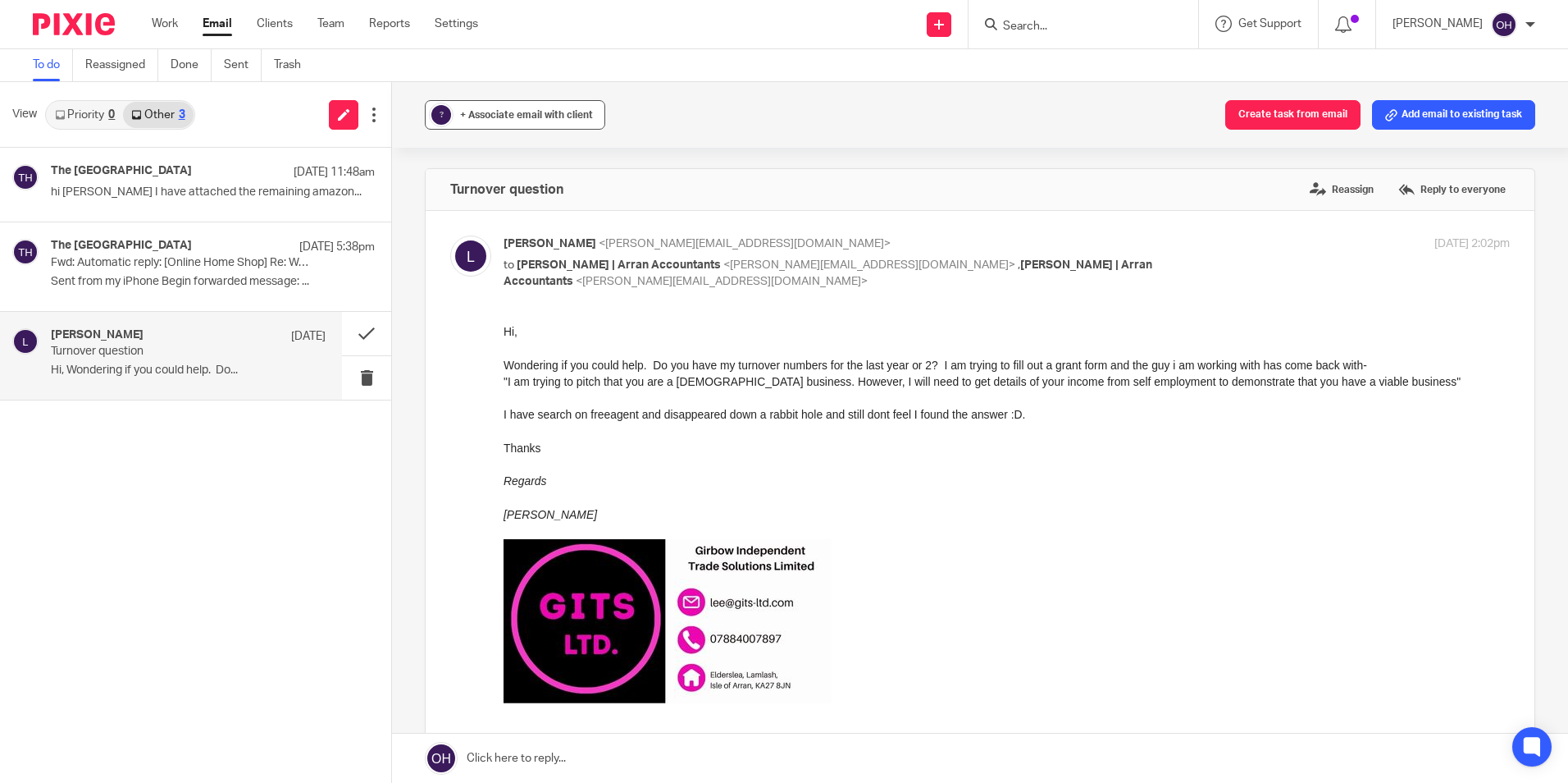
click at [468, 112] on span "+ Associate email with client" at bounding box center [526, 115] width 133 height 10
click at [497, 213] on input "text" at bounding box center [615, 210] width 347 height 16
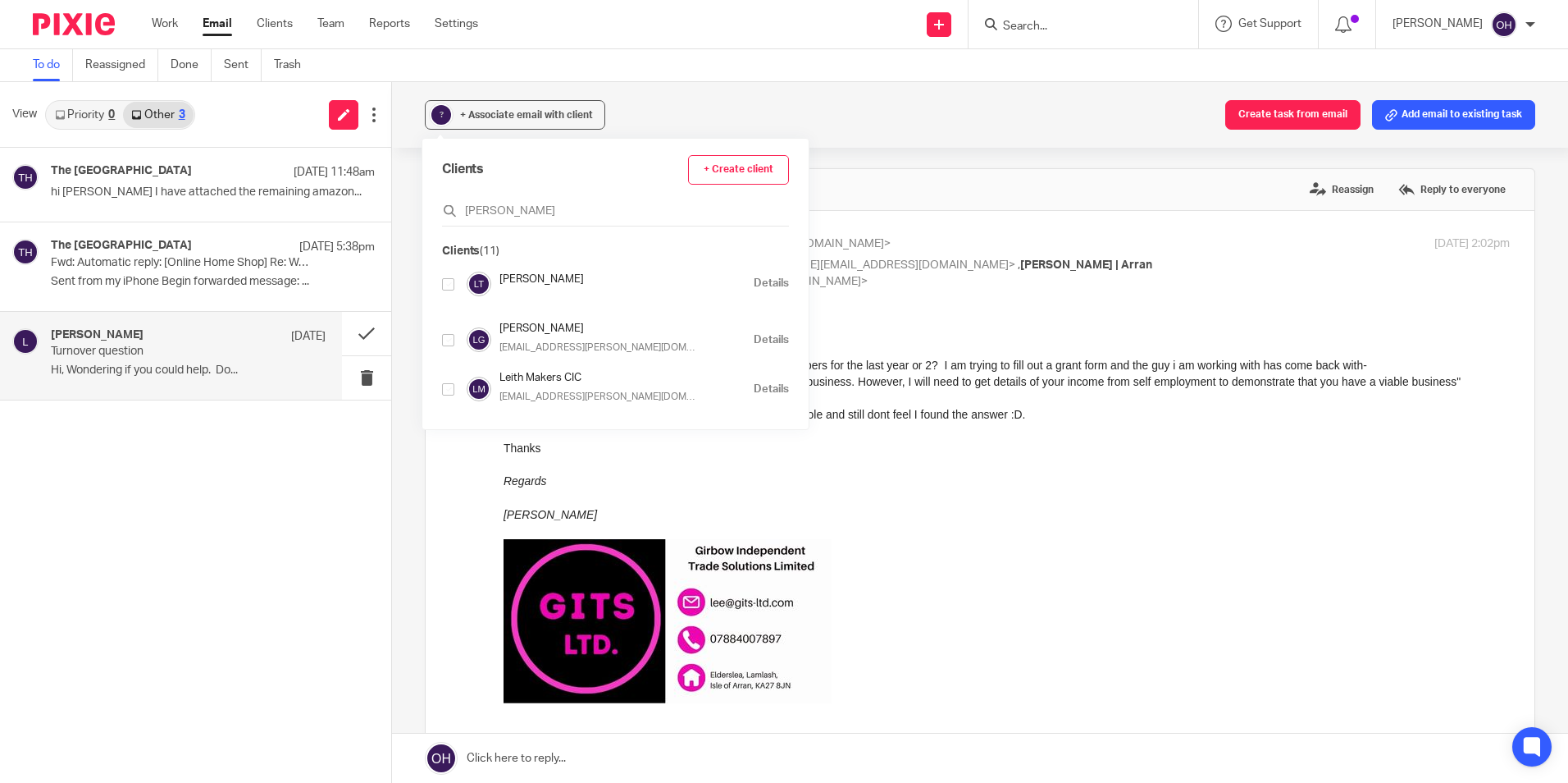
type input "lee"
click at [447, 343] on input "checkbox" at bounding box center [448, 340] width 12 height 12
checkbox input "true"
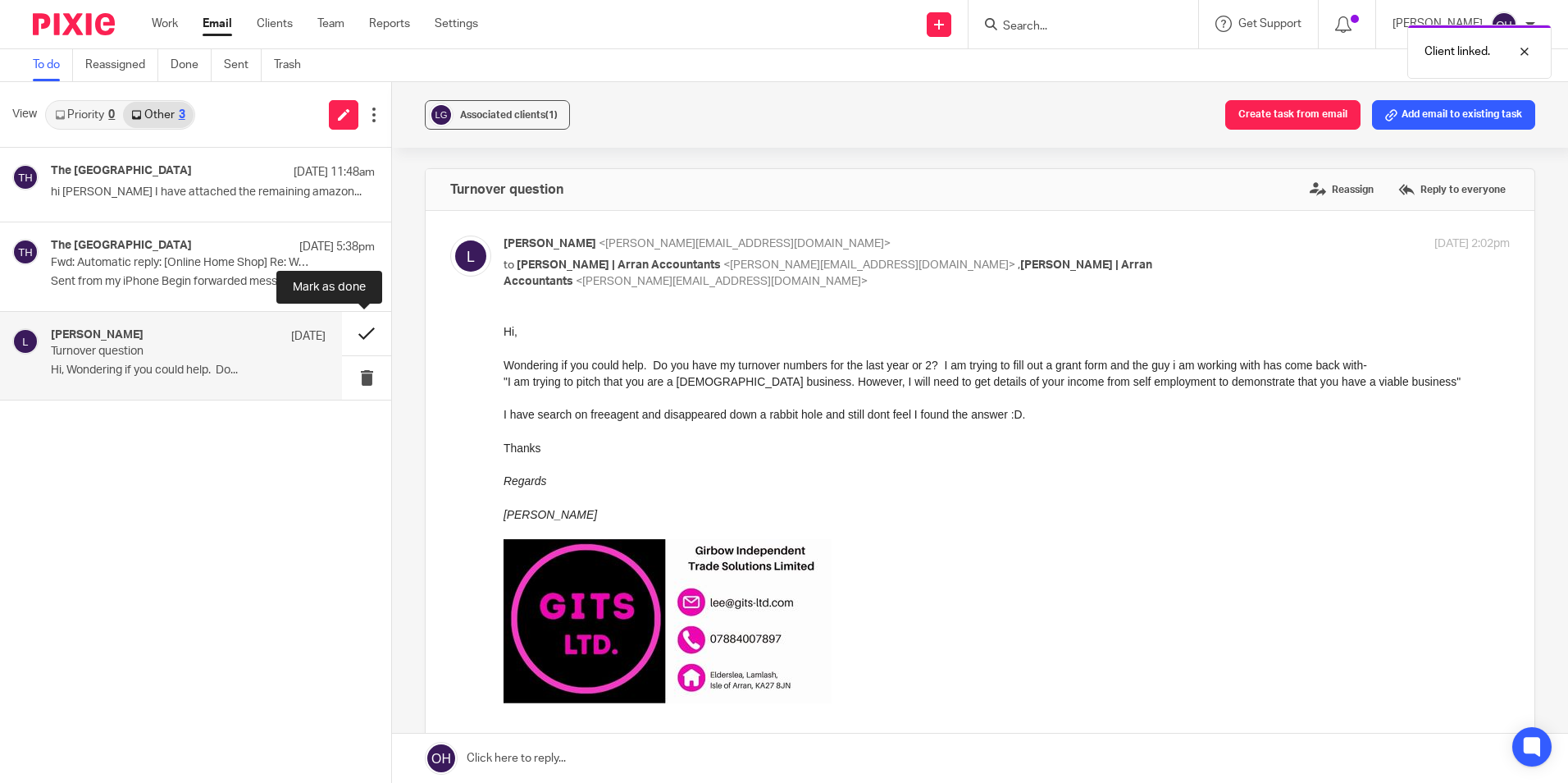
click at [360, 335] on button at bounding box center [366, 333] width 49 height 44
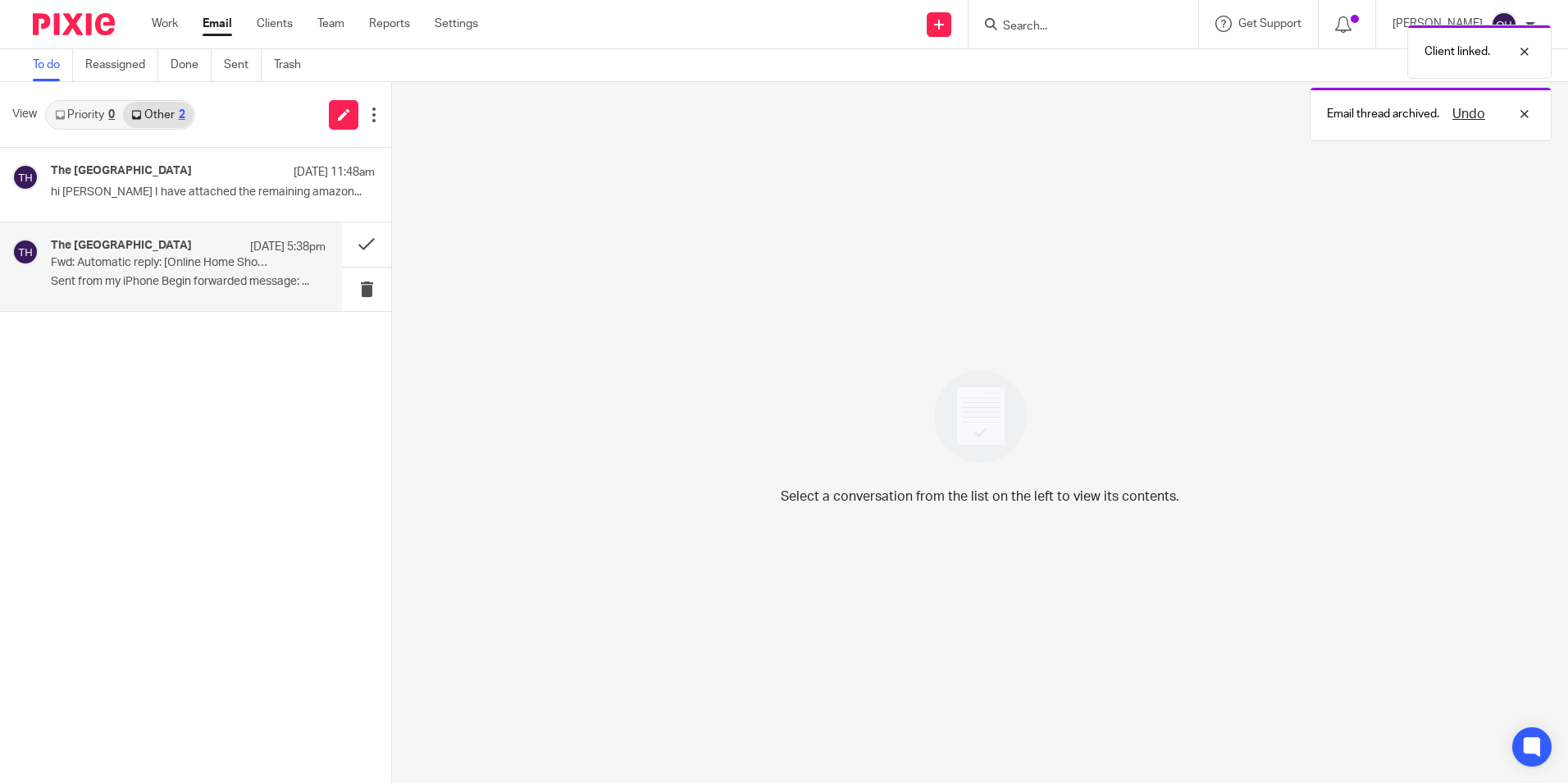
click at [125, 280] on p "Sent from my iPhone Begin forwarded message: ..." at bounding box center [188, 282] width 275 height 14
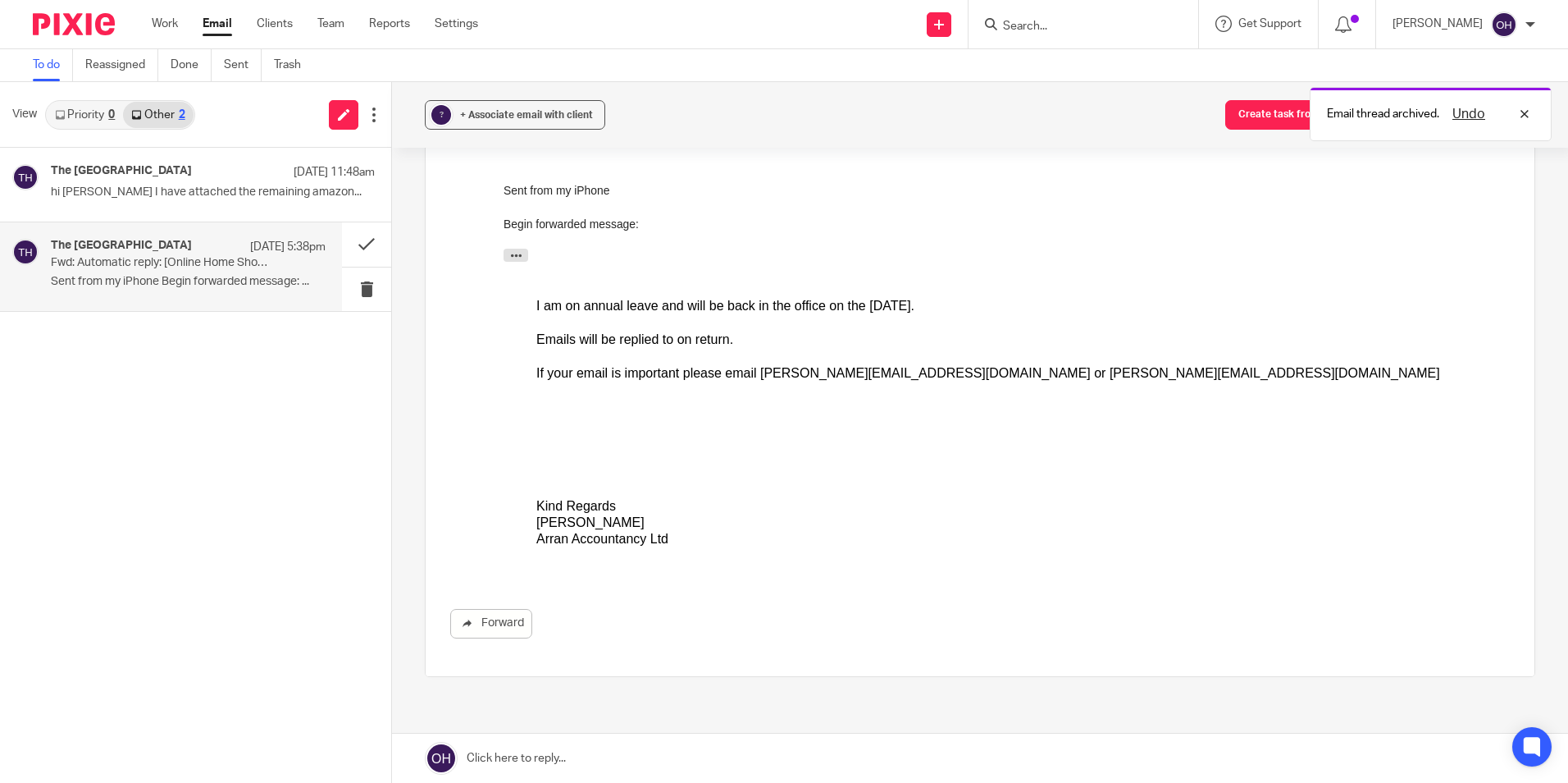
scroll to position [104, 0]
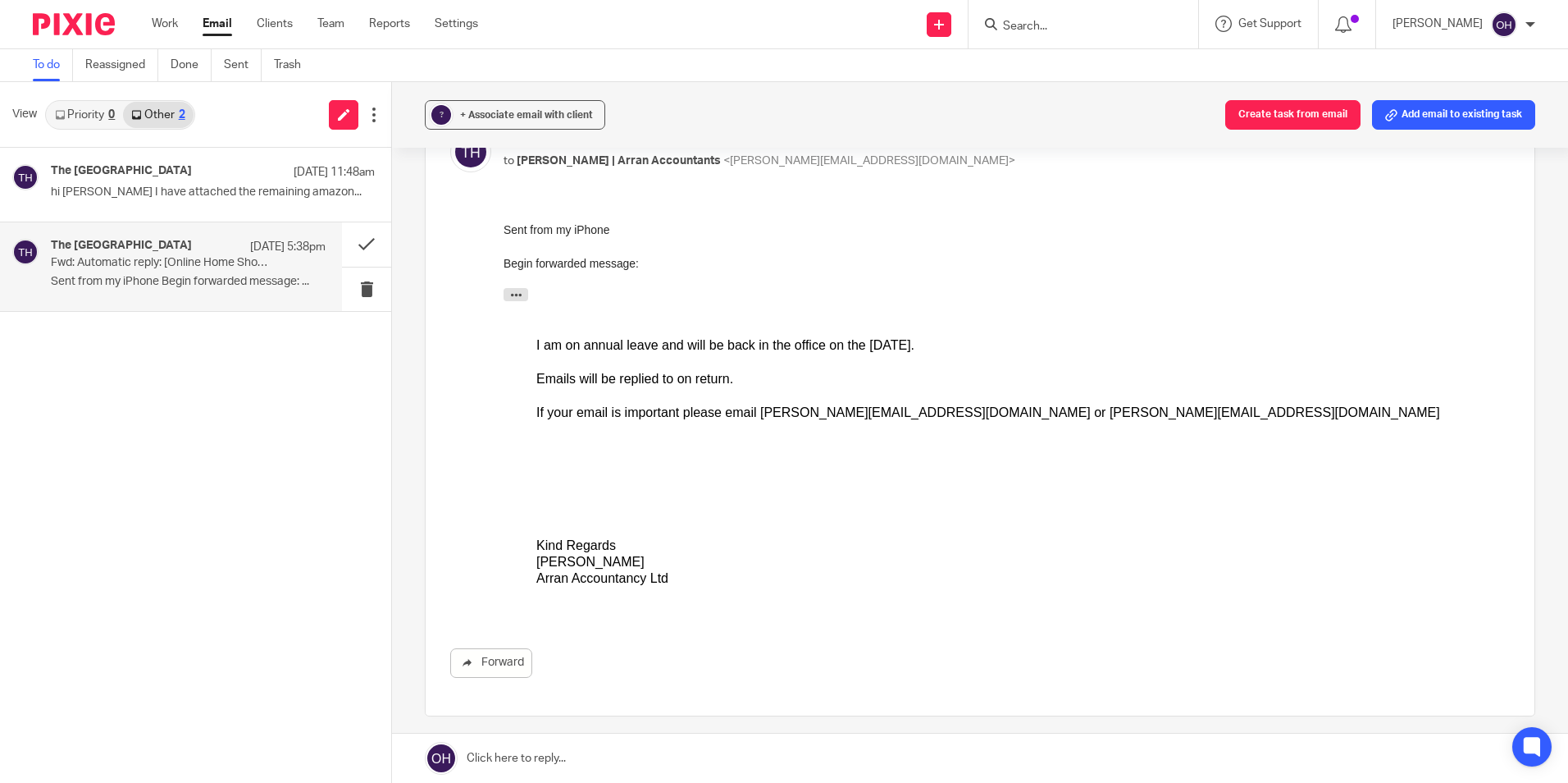
click at [291, 276] on p "Sent from my iPhone Begin forwarded message: ..." at bounding box center [188, 282] width 275 height 14
click at [92, 347] on div "The Burlington Guest House 21 Aug 11:48am hi Olivia I have attached the remaini…" at bounding box center [195, 464] width 391 height 635
click at [120, 186] on p "hi Olivia I have attached the remaining amazon..." at bounding box center [188, 193] width 275 height 14
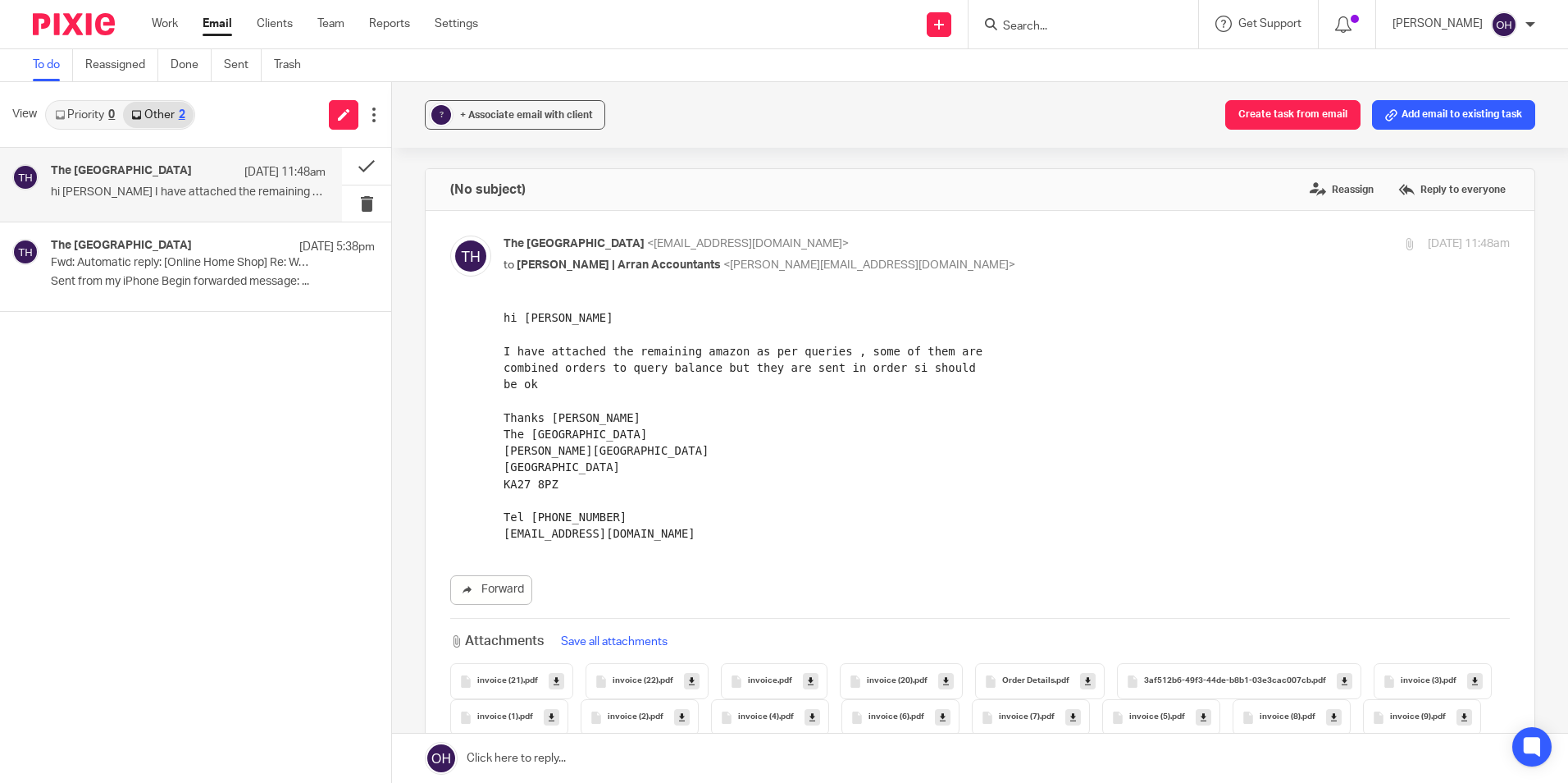
scroll to position [0, 0]
click at [154, 182] on div "The Burlington Guest House 21 Aug 11:48am hi Olivia I have attached the remaini…" at bounding box center [188, 185] width 275 height 41
click at [1307, 192] on label "Reassign" at bounding box center [1341, 190] width 72 height 25
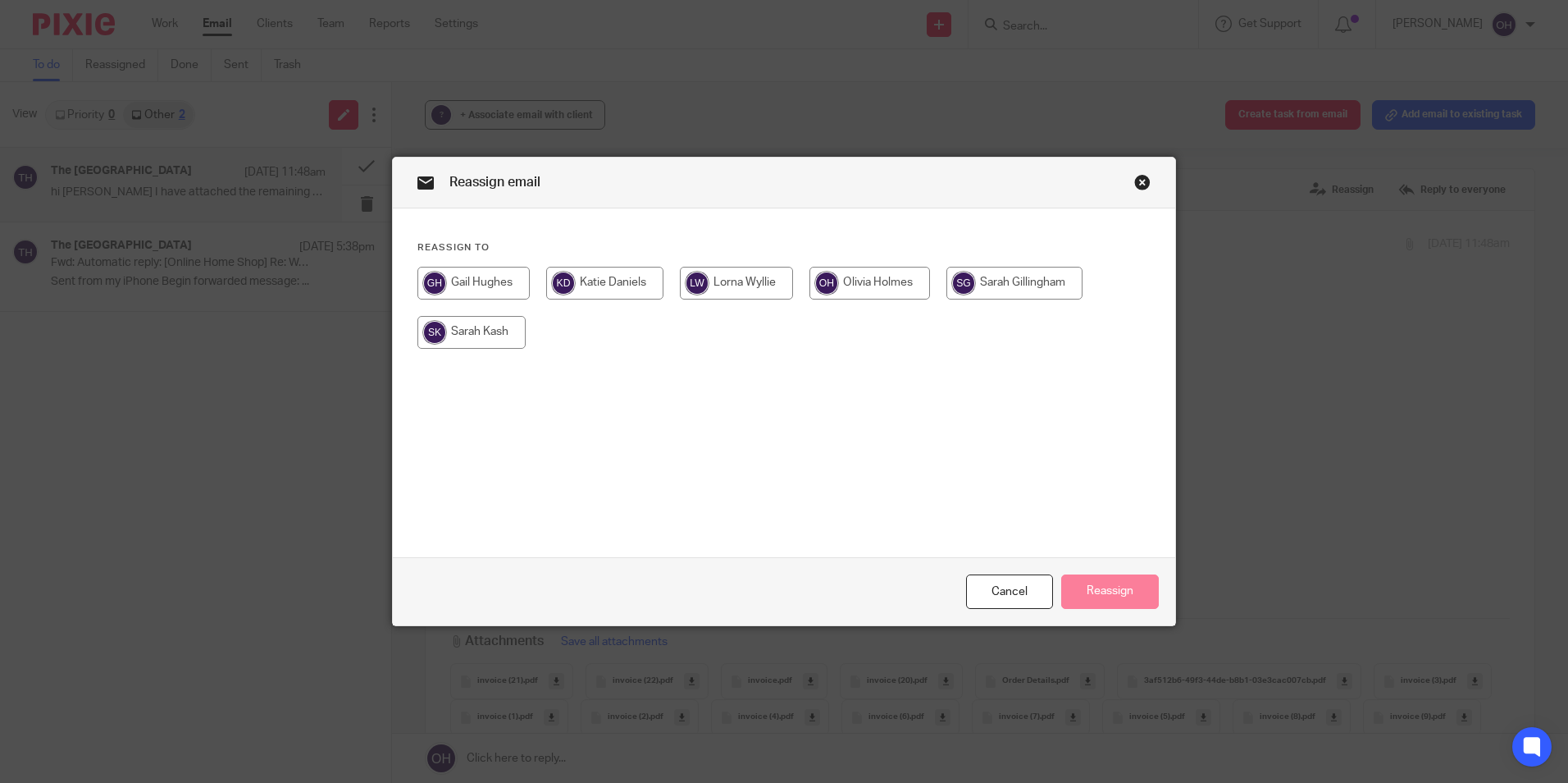
click at [1134, 178] on div "Close this dialog window" at bounding box center [1142, 182] width 16 height 16
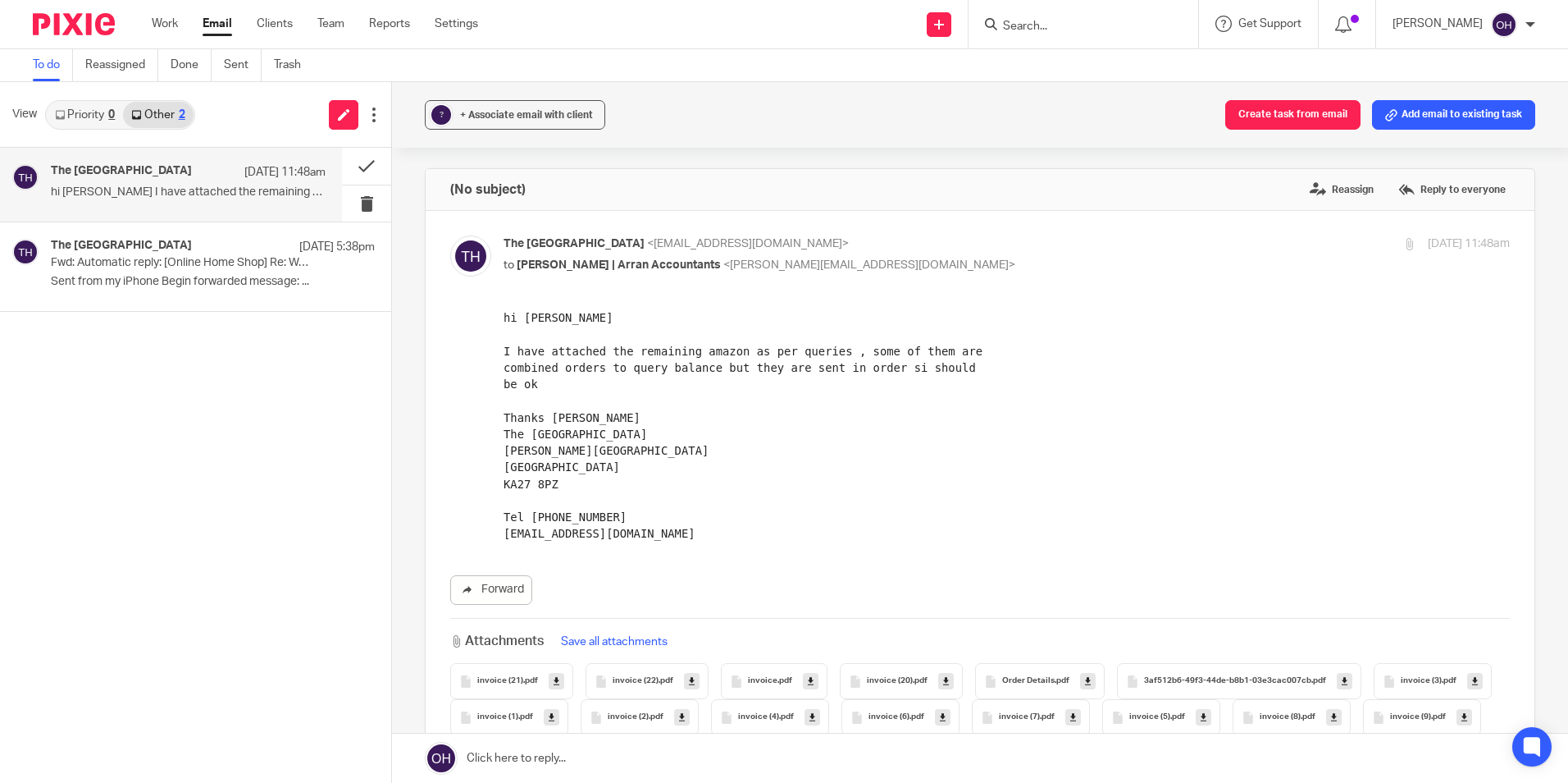
click at [1057, 20] on input "Search" at bounding box center [1075, 27] width 147 height 15
type input "the arran coll"
click at [1116, 77] on link at bounding box center [1137, 70] width 277 height 38
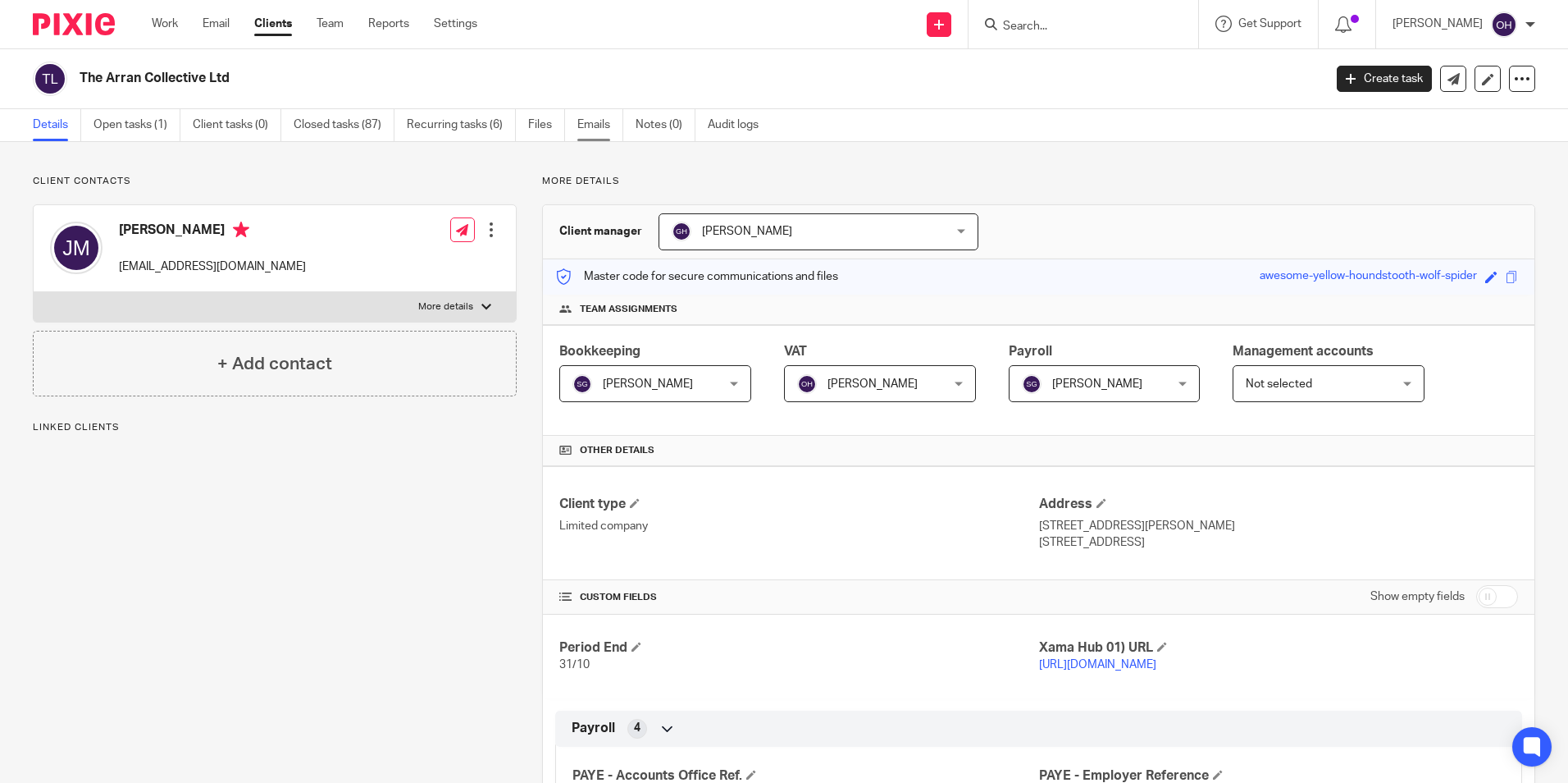
click at [583, 131] on link "Emails" at bounding box center [601, 125] width 46 height 32
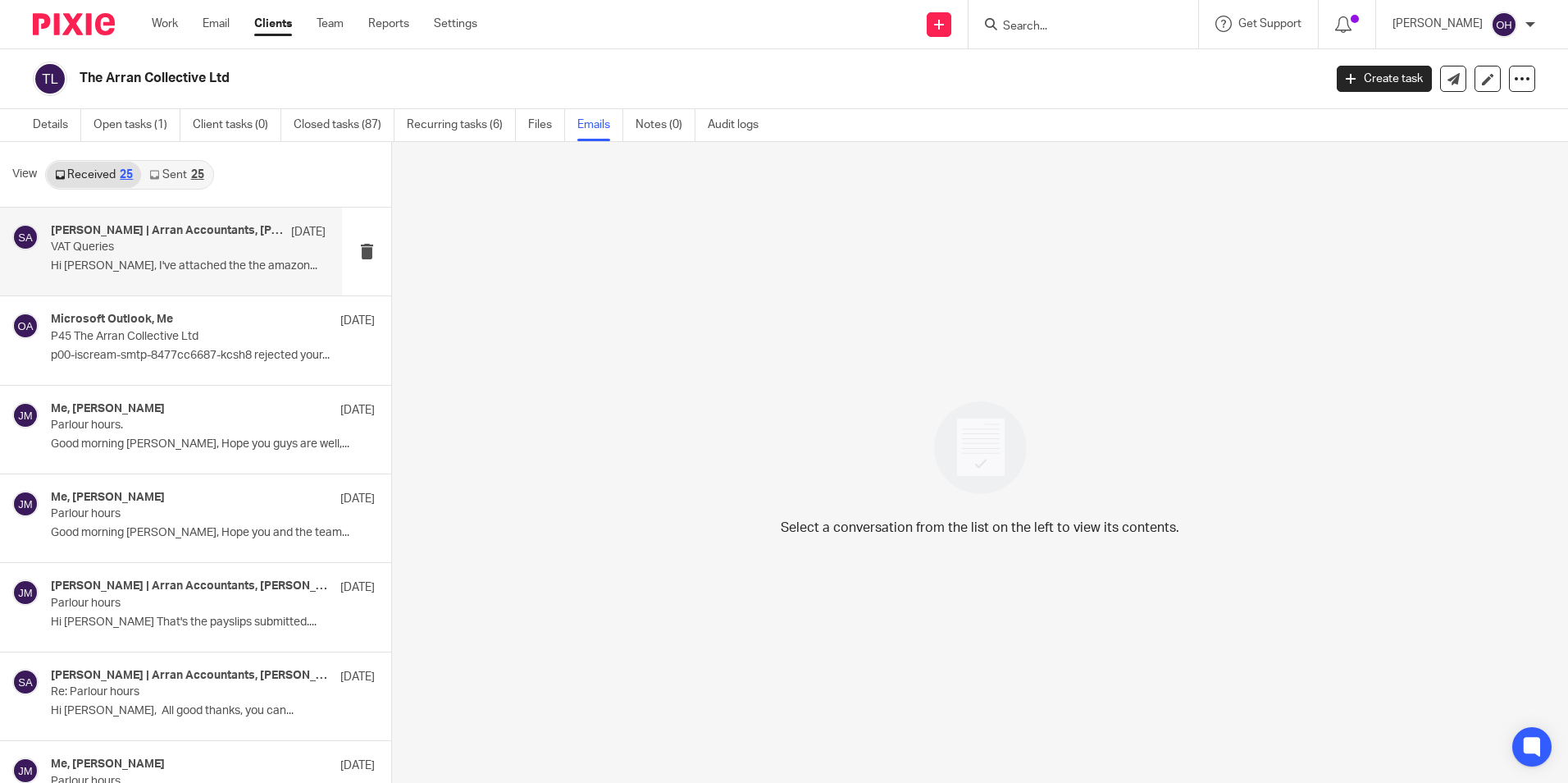
click at [163, 261] on p "Hi Sarah, I've attached the the amazon..." at bounding box center [188, 266] width 275 height 14
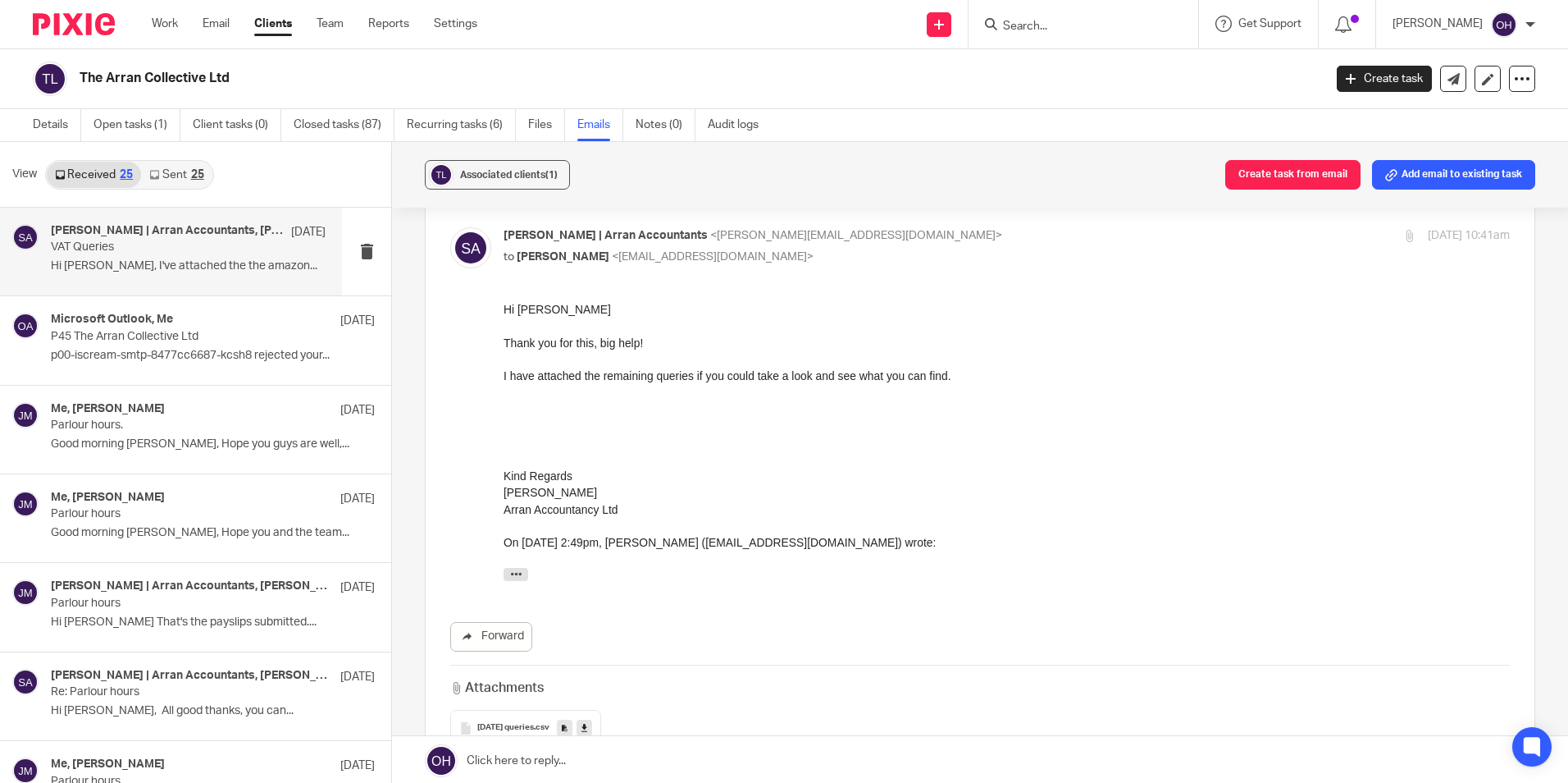
scroll to position [492, 0]
click at [175, 177] on link "Sent 25" at bounding box center [176, 175] width 70 height 27
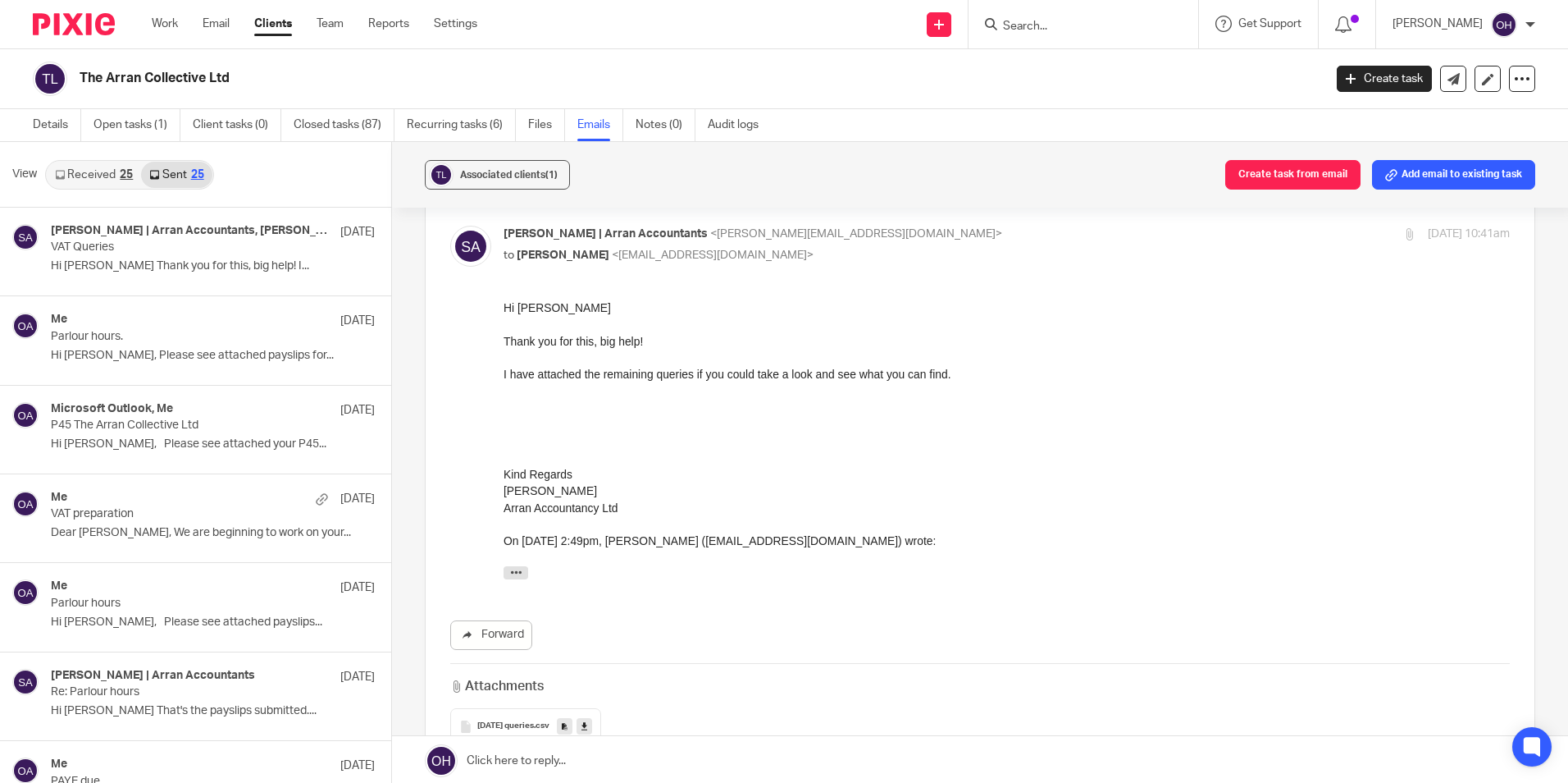
scroll to position [3, 0]
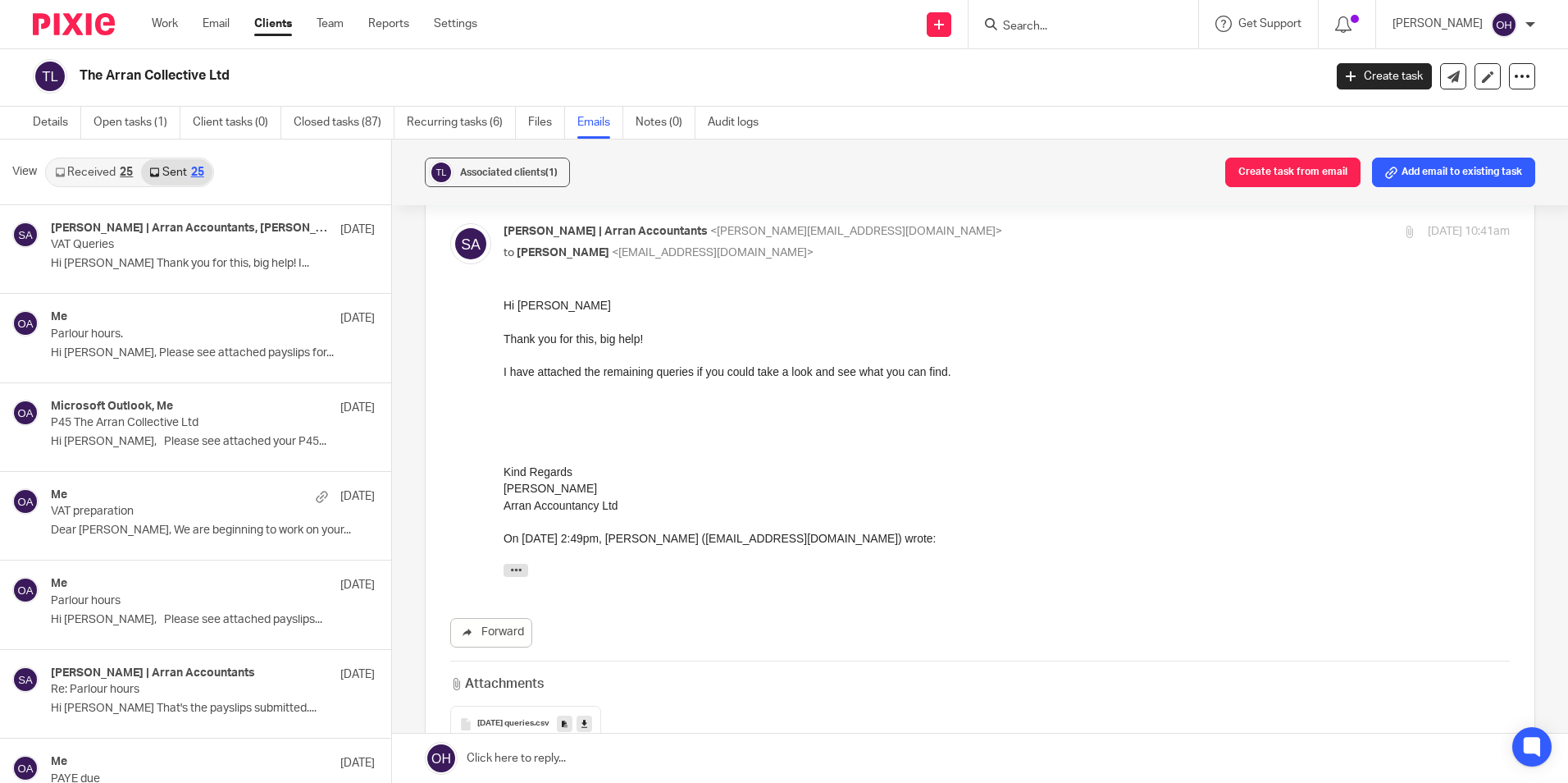
click at [106, 159] on link "Received 25" at bounding box center [94, 172] width 94 height 27
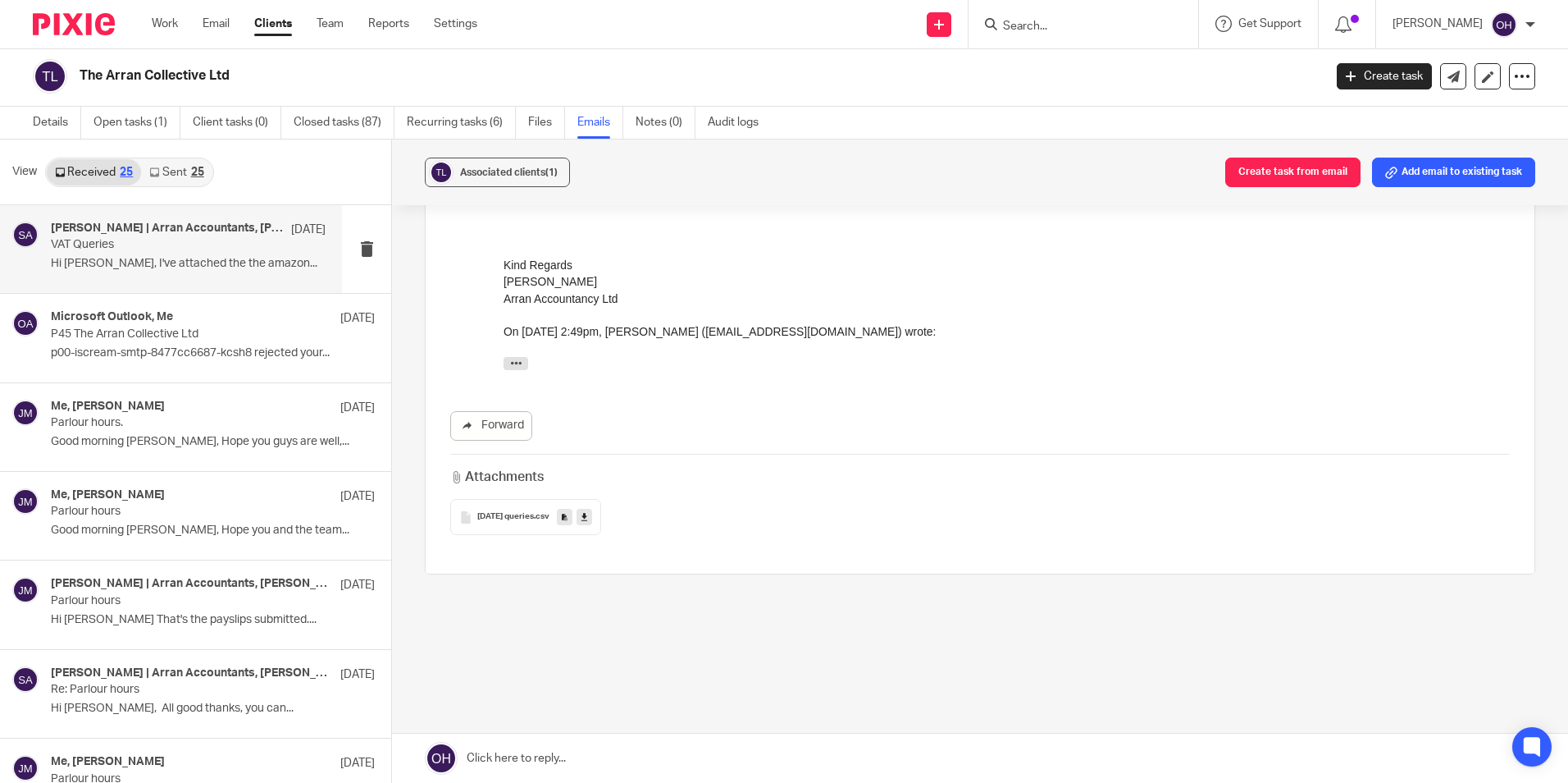
scroll to position [704, 0]
click at [512, 506] on div "July 2025 queries .csv" at bounding box center [525, 511] width 151 height 36
drag, startPoint x: 756, startPoint y: 459, endPoint x: 406, endPoint y: 292, distance: 387.8
click at [745, 449] on div "Attachments July 2025 queries .csv" at bounding box center [980, 489] width 1060 height 81
click at [217, 26] on link "Email" at bounding box center [216, 24] width 27 height 16
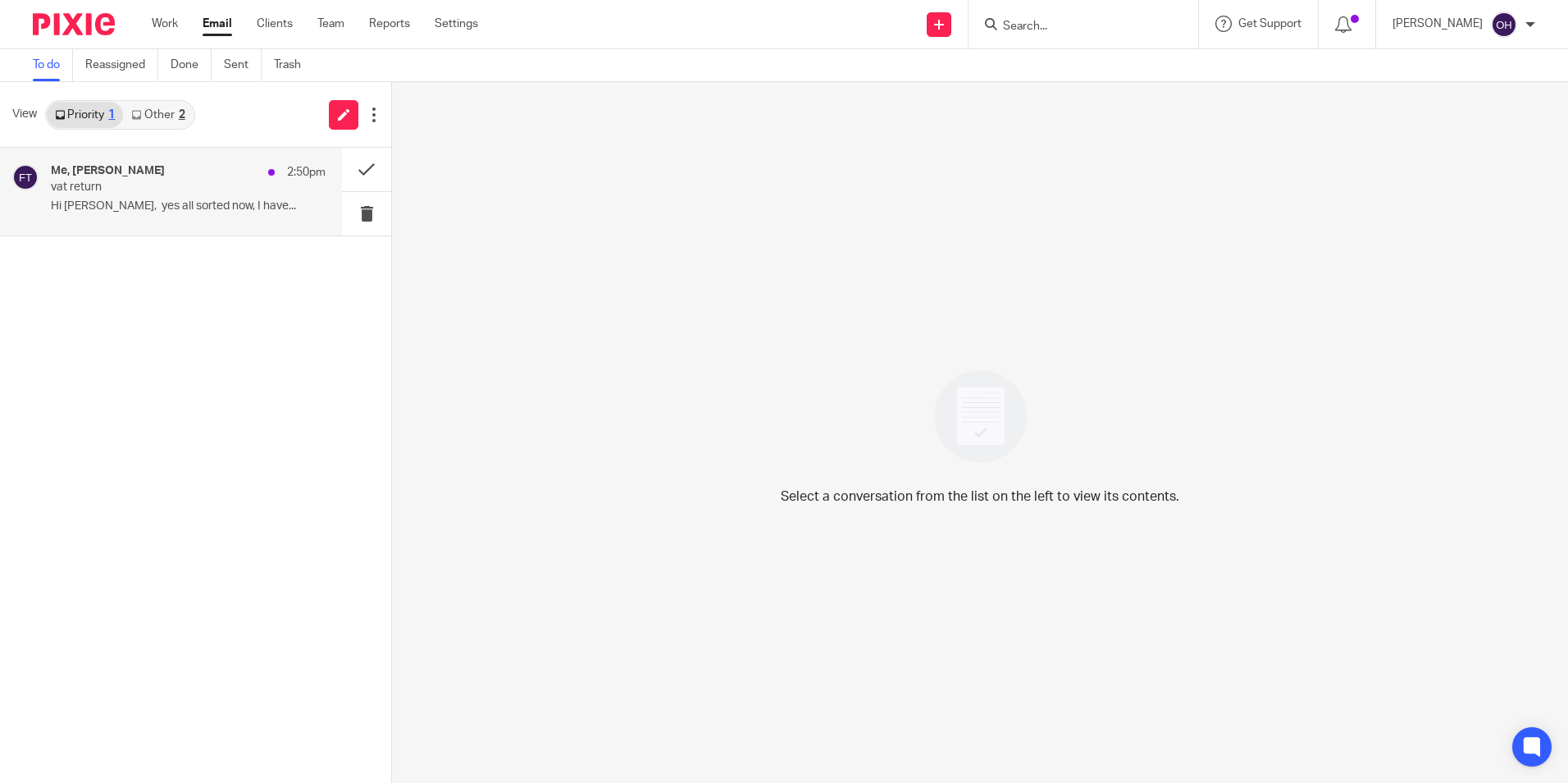
click at [115, 177] on h4 "Me, [PERSON_NAME]" at bounding box center [107, 171] width 114 height 14
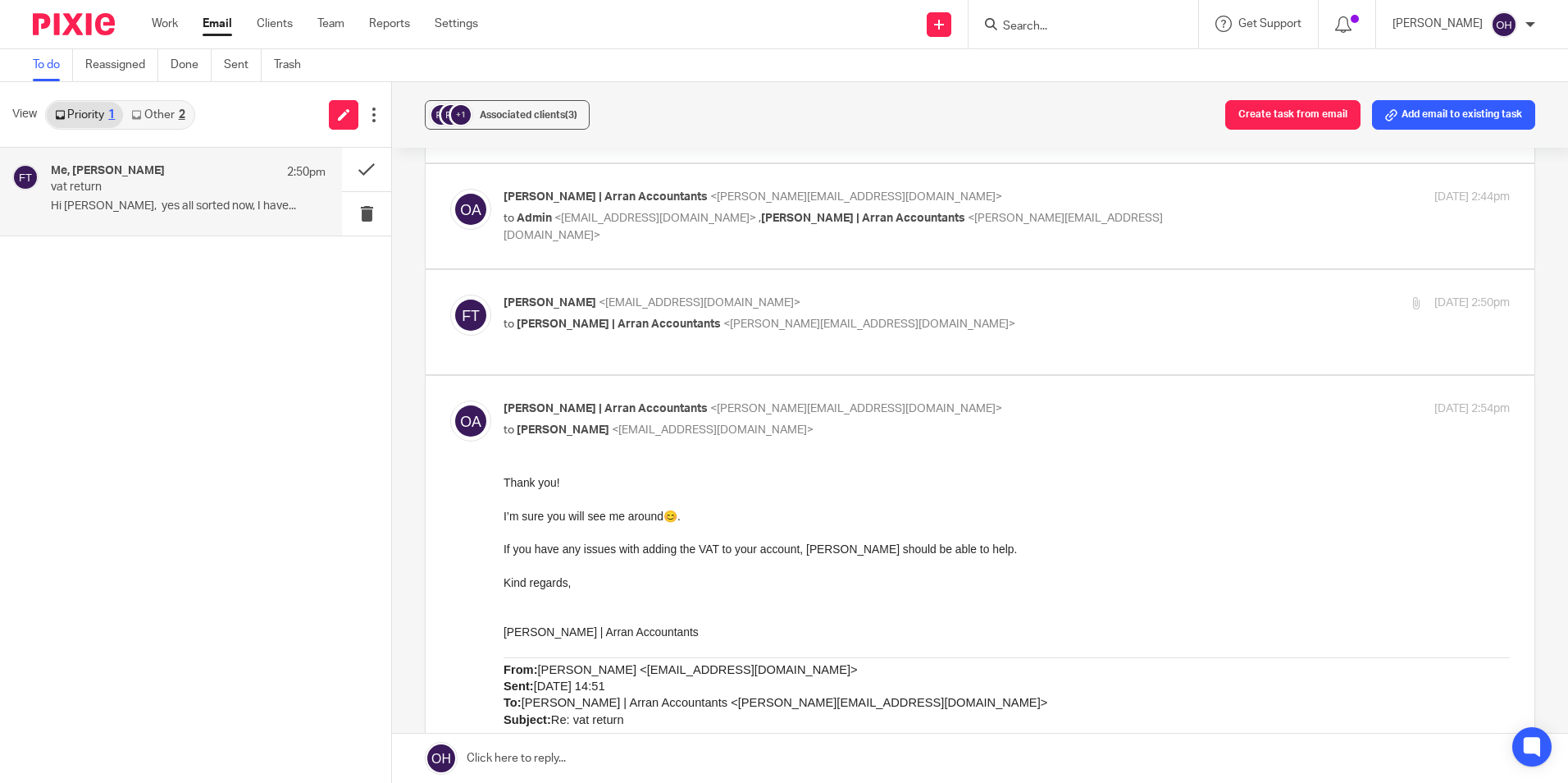
scroll to position [246, 0]
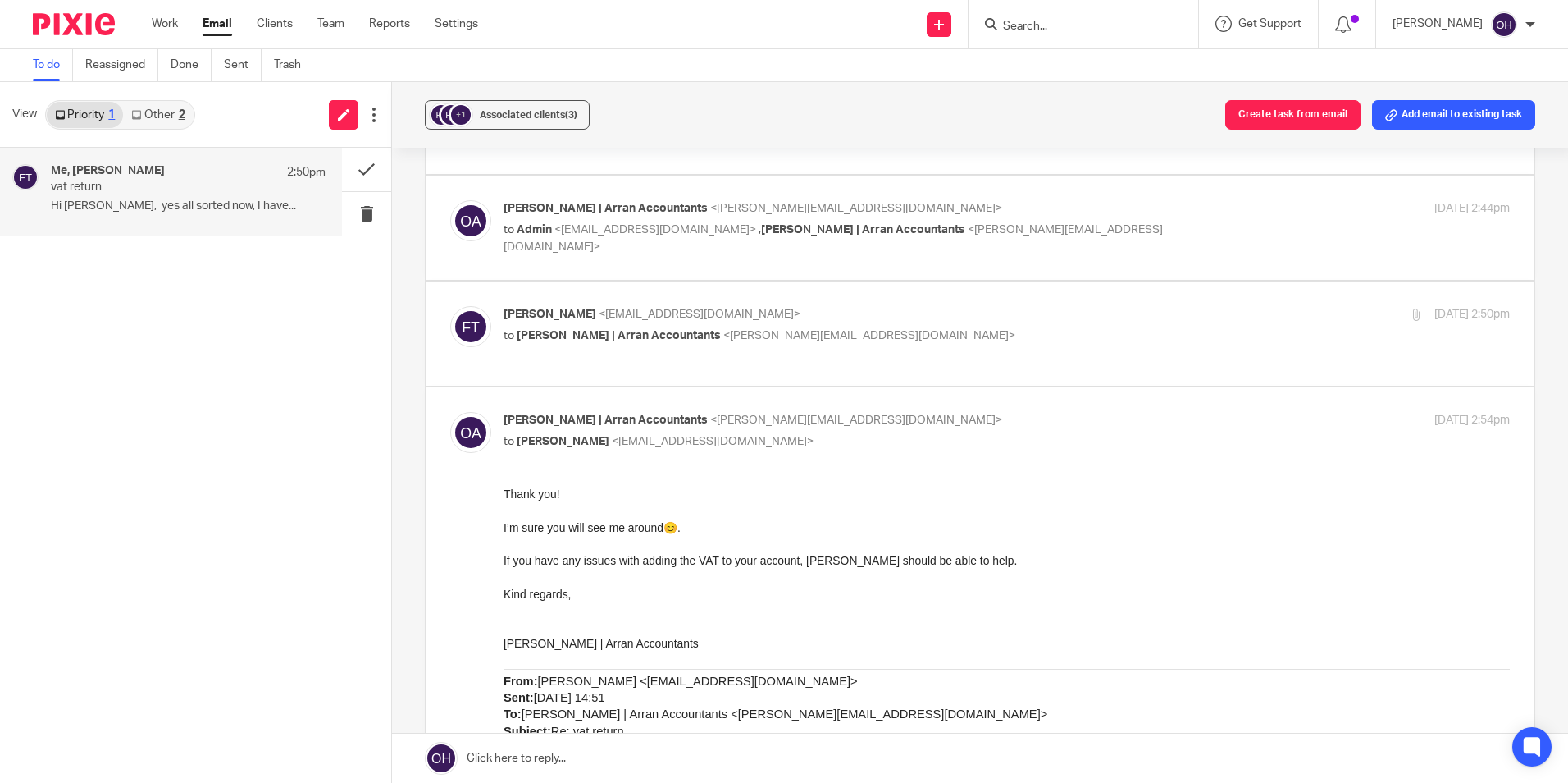
click at [131, 181] on p "vat return" at bounding box center [161, 187] width 220 height 14
click at [232, 220] on div "Me, [PERSON_NAME] 2:50pm vat return Hi [PERSON_NAME], yes all sorted now, I hav…" at bounding box center [170, 191] width 342 height 88
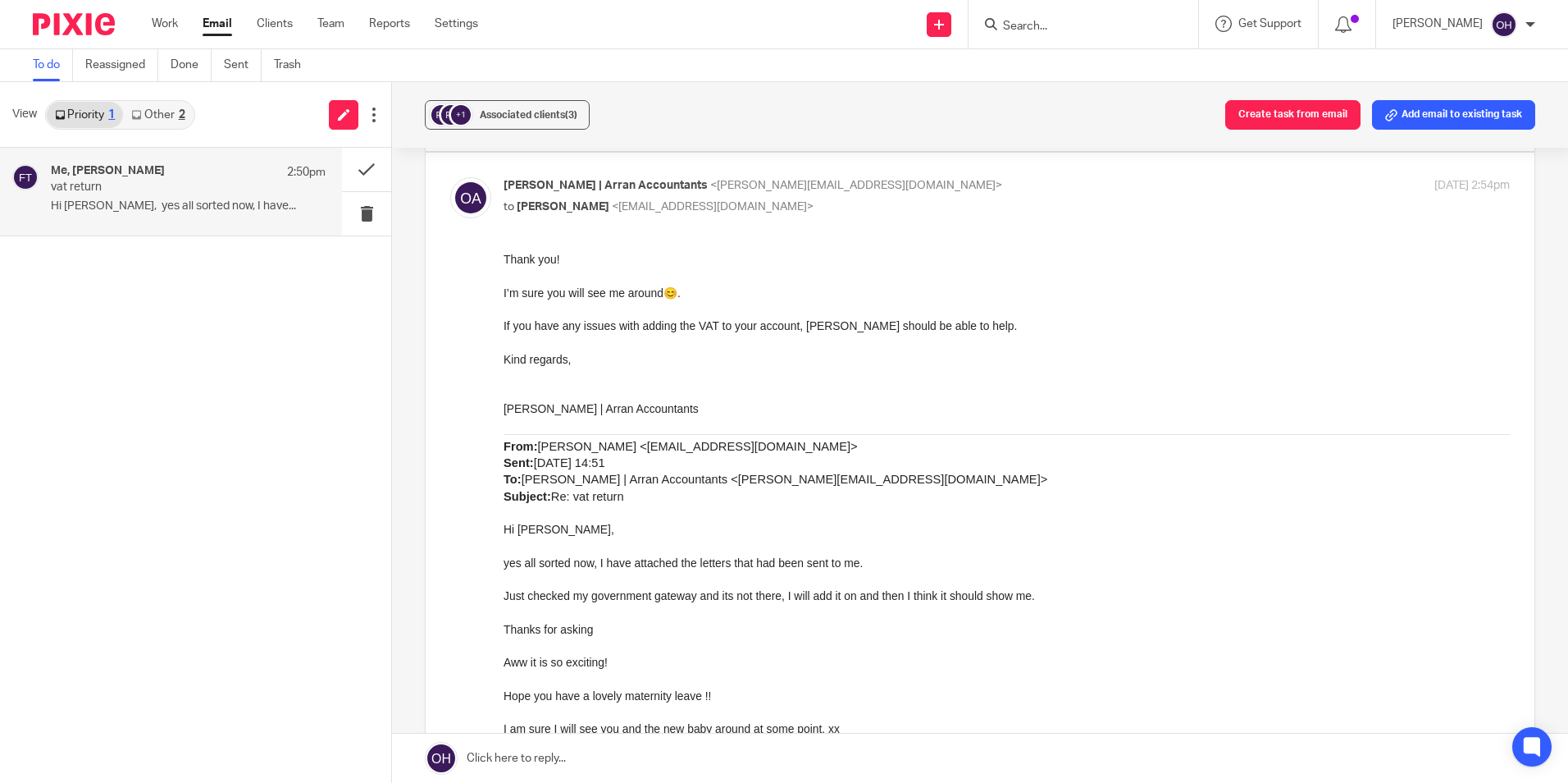
scroll to position [492, 0]
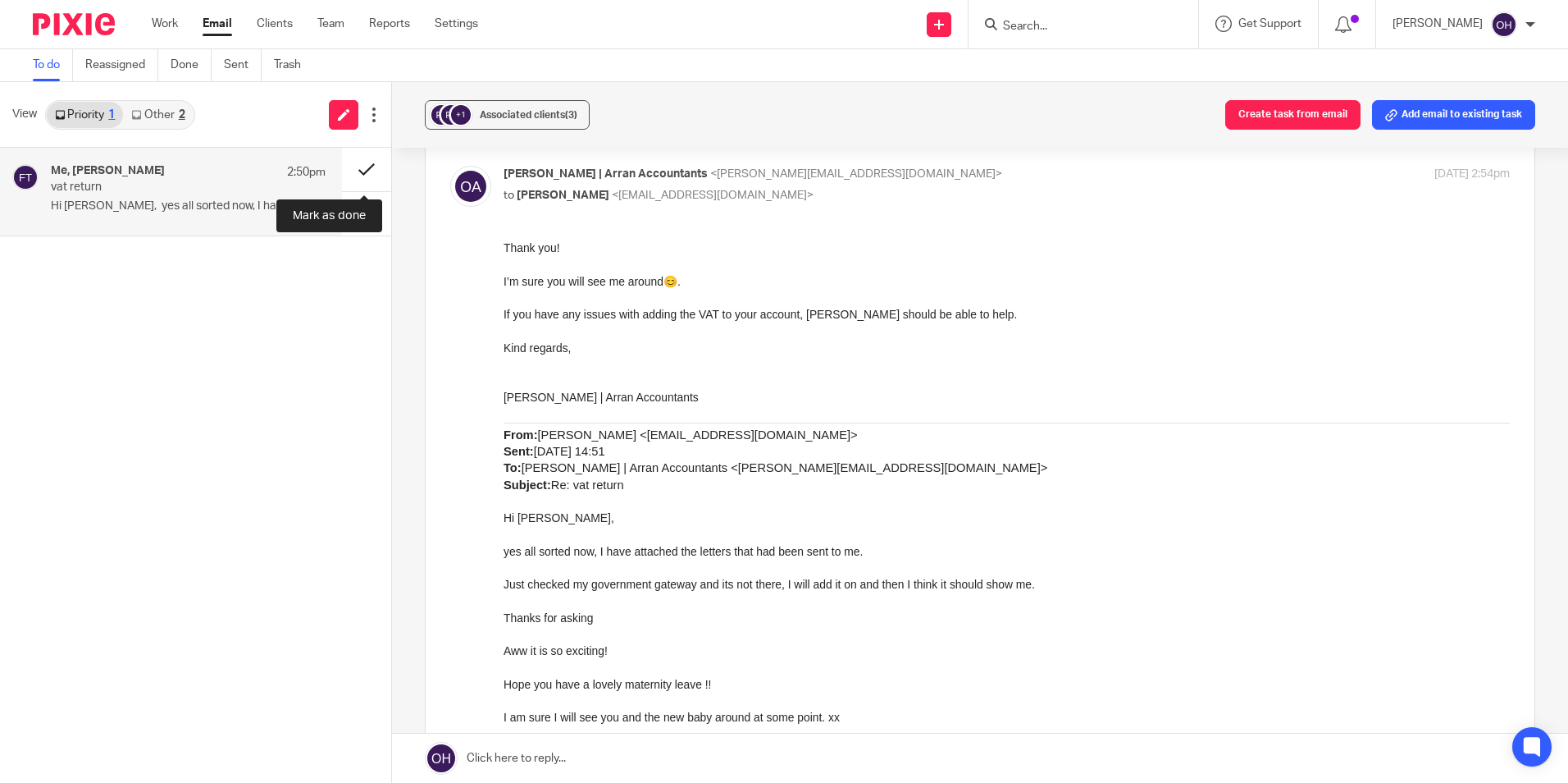
click at [365, 173] on button at bounding box center [366, 169] width 49 height 44
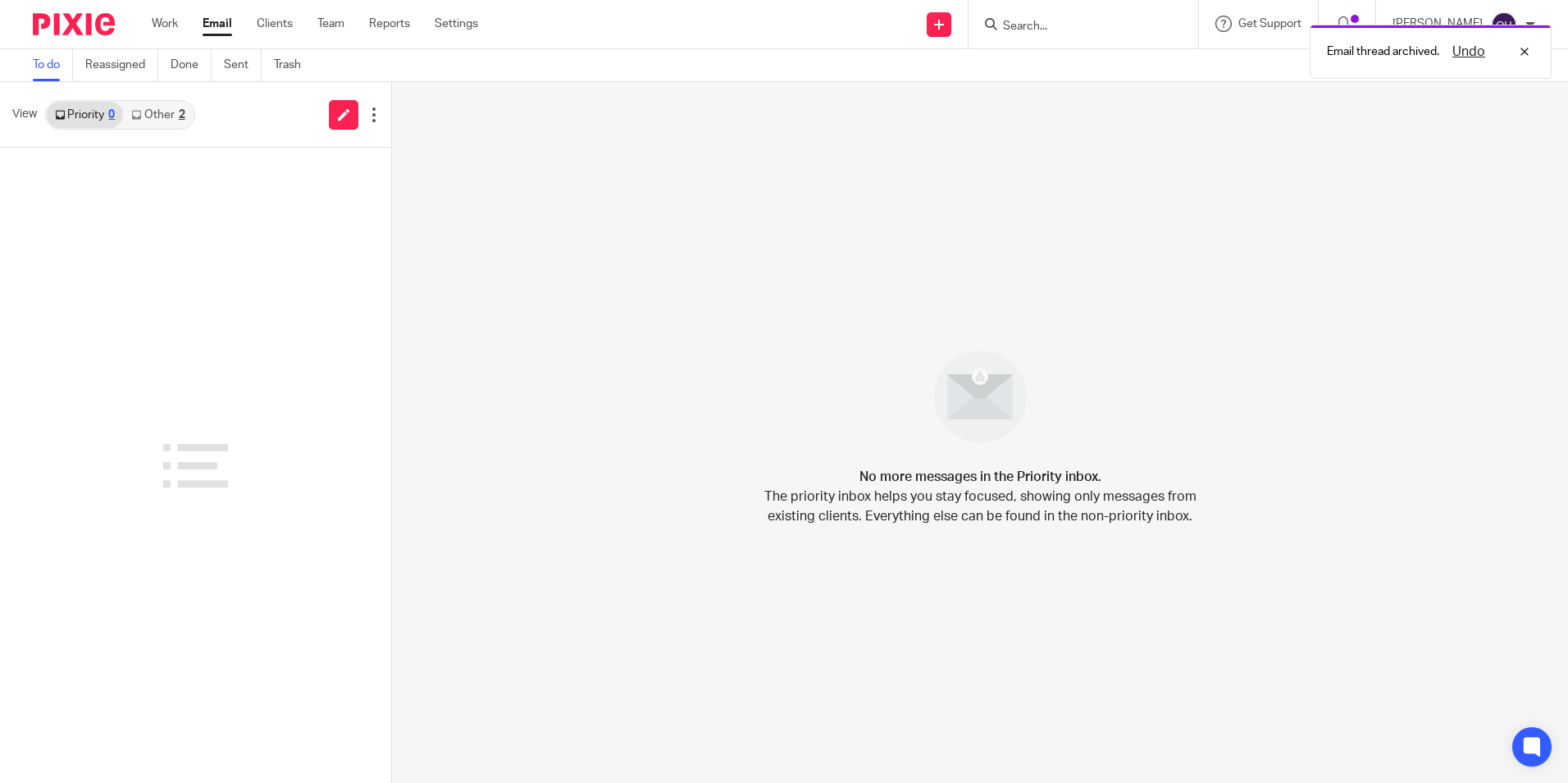
click at [165, 118] on link "Other 2" at bounding box center [158, 115] width 70 height 27
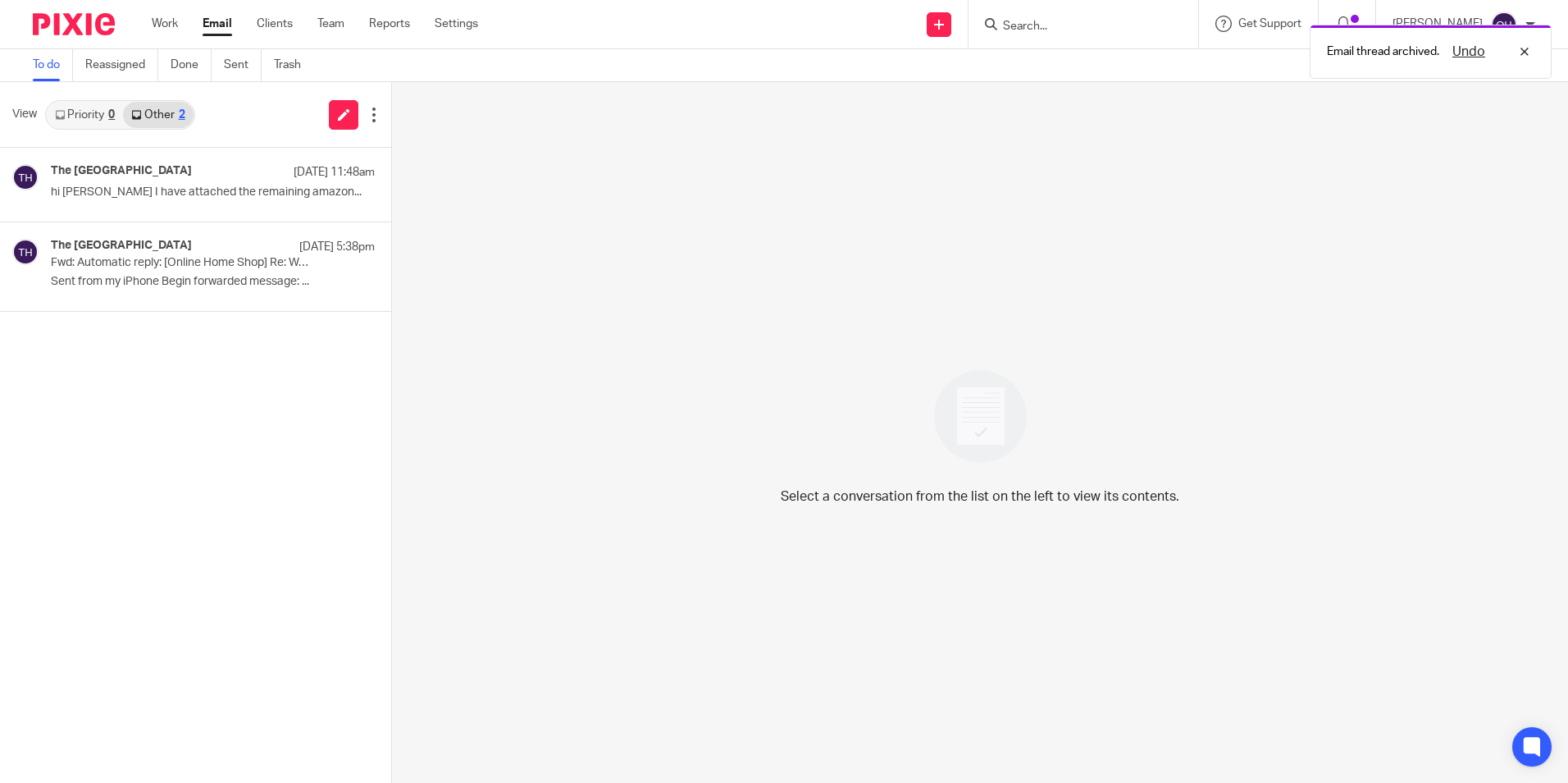
click at [223, 127] on div "View Priority 0 Other 2" at bounding box center [195, 115] width 391 height 66
click at [195, 180] on div "The [GEOGRAPHIC_DATA] [DATE] 11:48am" at bounding box center [188, 172] width 275 height 16
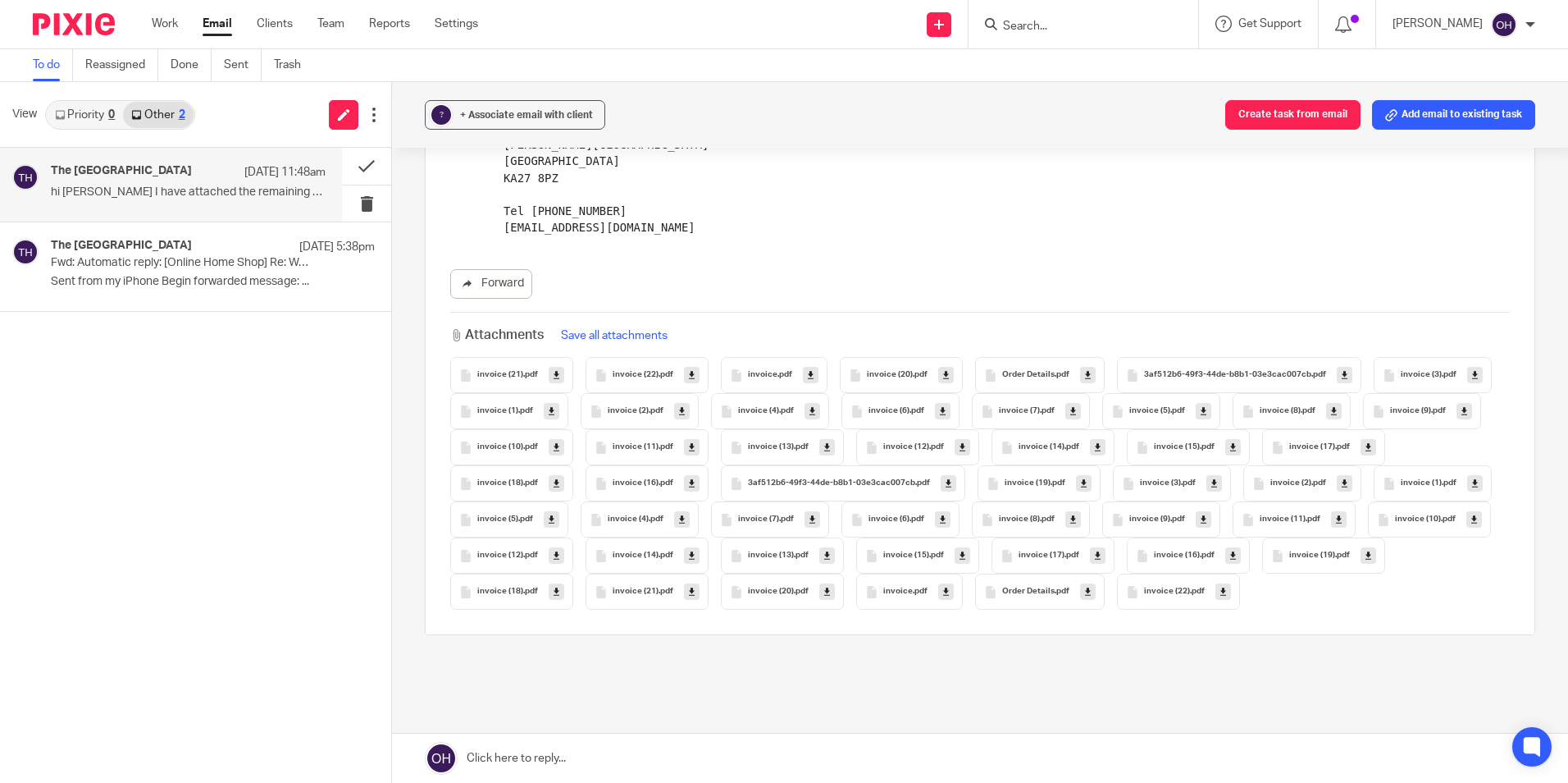
scroll to position [0, 0]
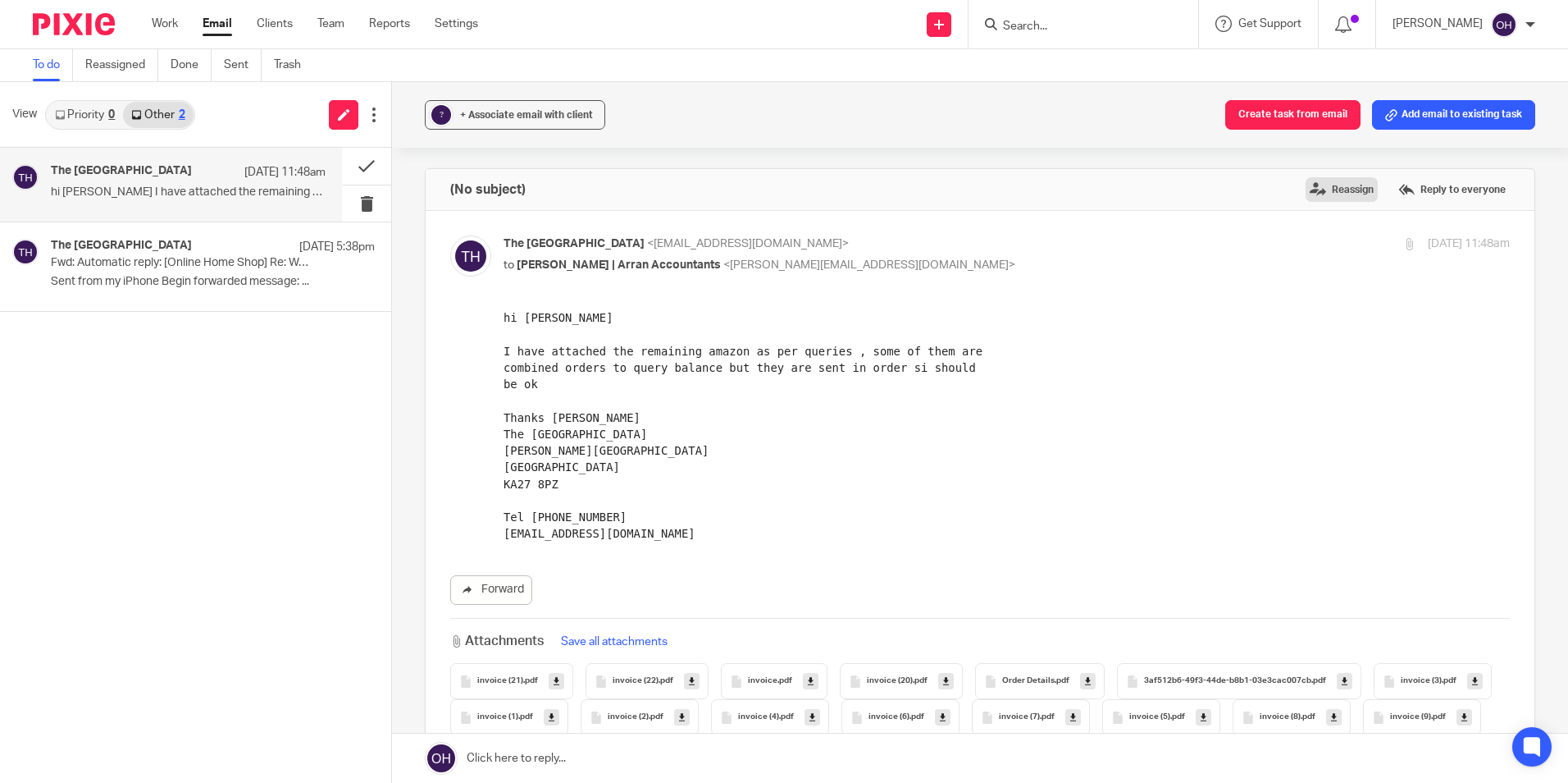
click at [1311, 189] on label "Reassign" at bounding box center [1341, 190] width 72 height 25
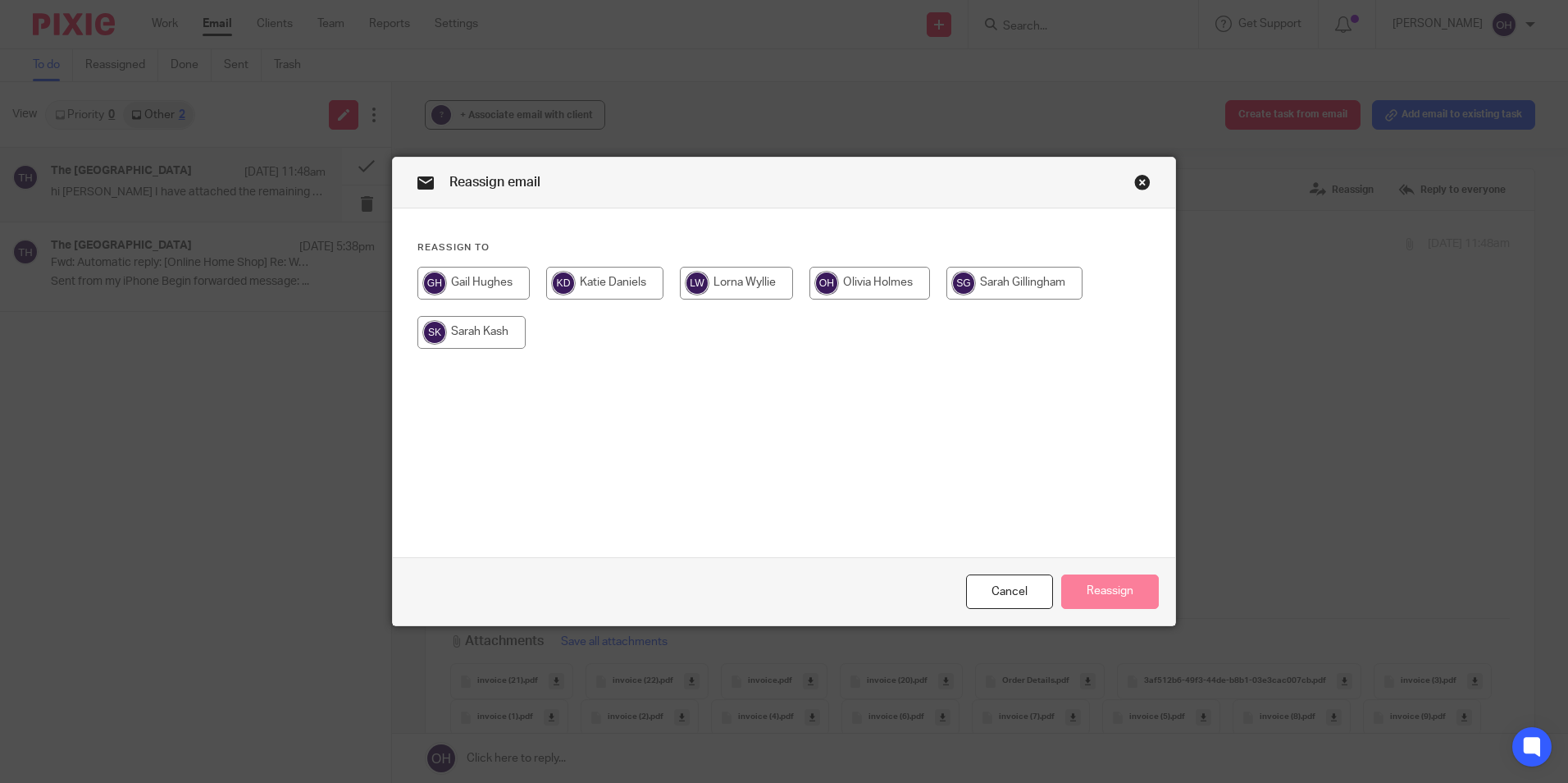
click at [1036, 283] on input "radio" at bounding box center [1013, 282] width 136 height 33
click at [1084, 591] on button "Reassign" at bounding box center [1110, 592] width 98 height 36
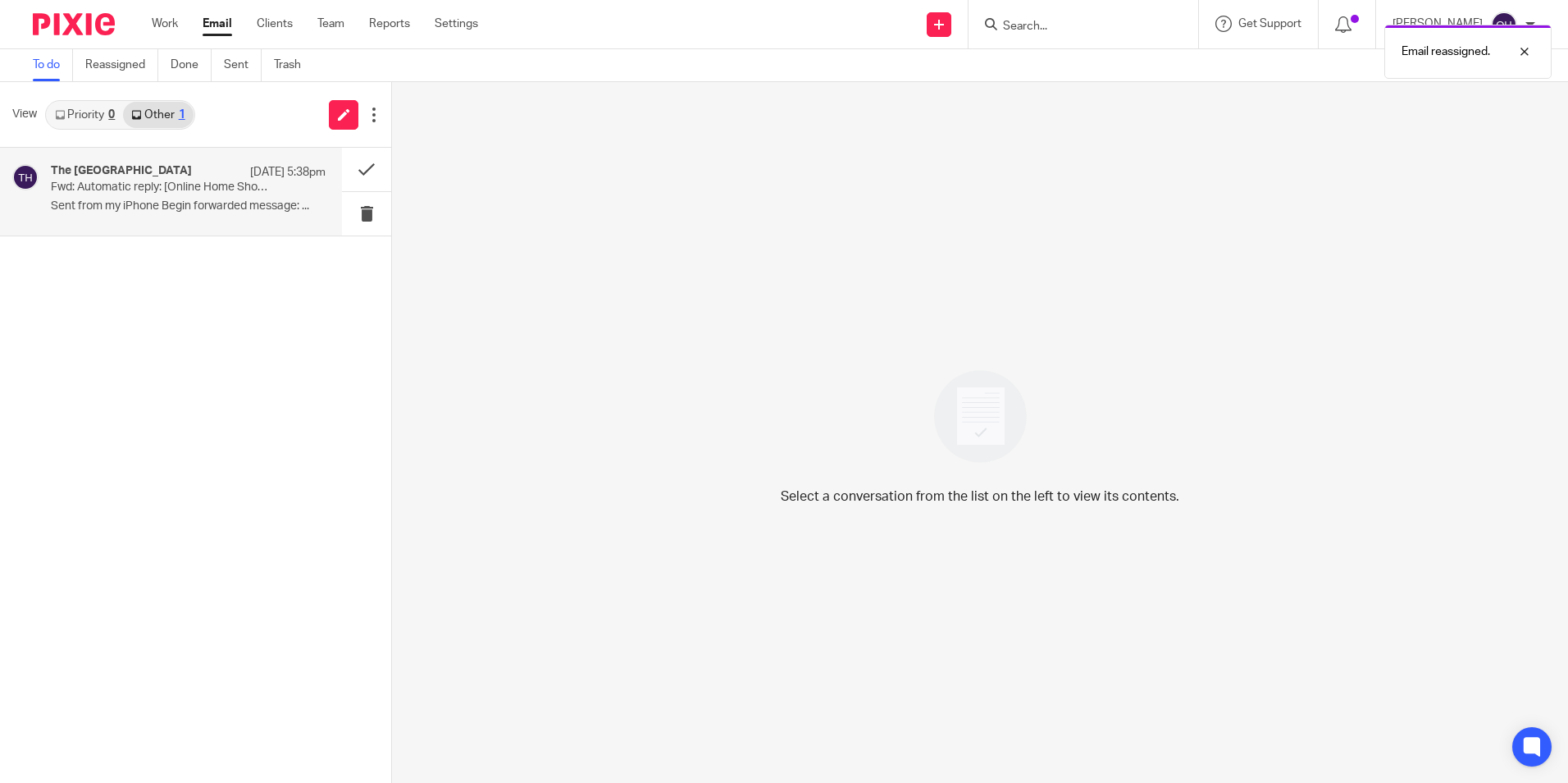
click at [184, 203] on p "Sent from my iPhone Begin forwarded message: ..." at bounding box center [188, 207] width 275 height 14
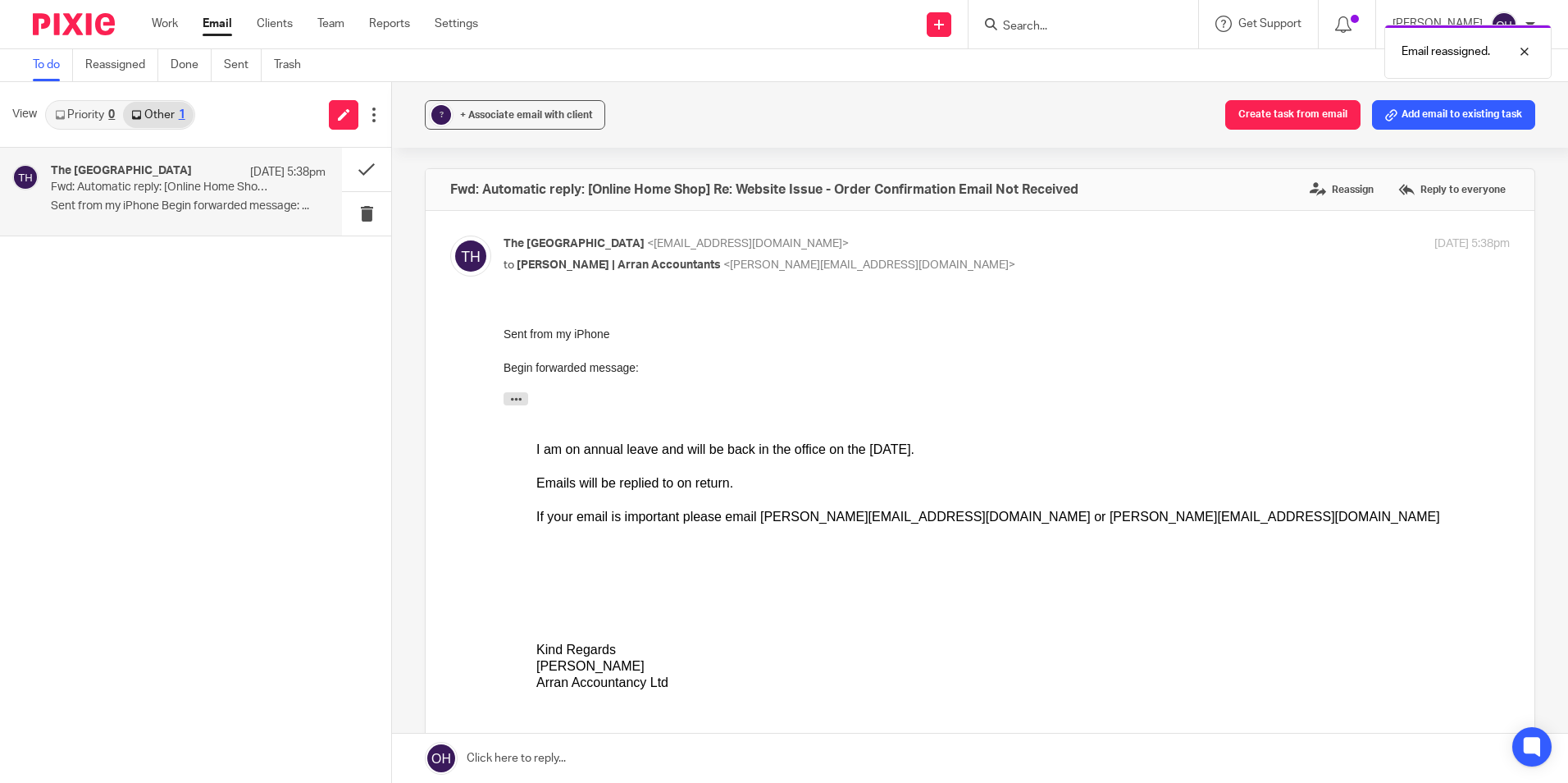
click at [1329, 177] on div "Fwd: Automatic reply: [Online Home Shop] Re: Website Issue - Order Confirmation…" at bounding box center [980, 189] width 1108 height 41
click at [1327, 193] on label "Reassign" at bounding box center [1341, 190] width 72 height 25
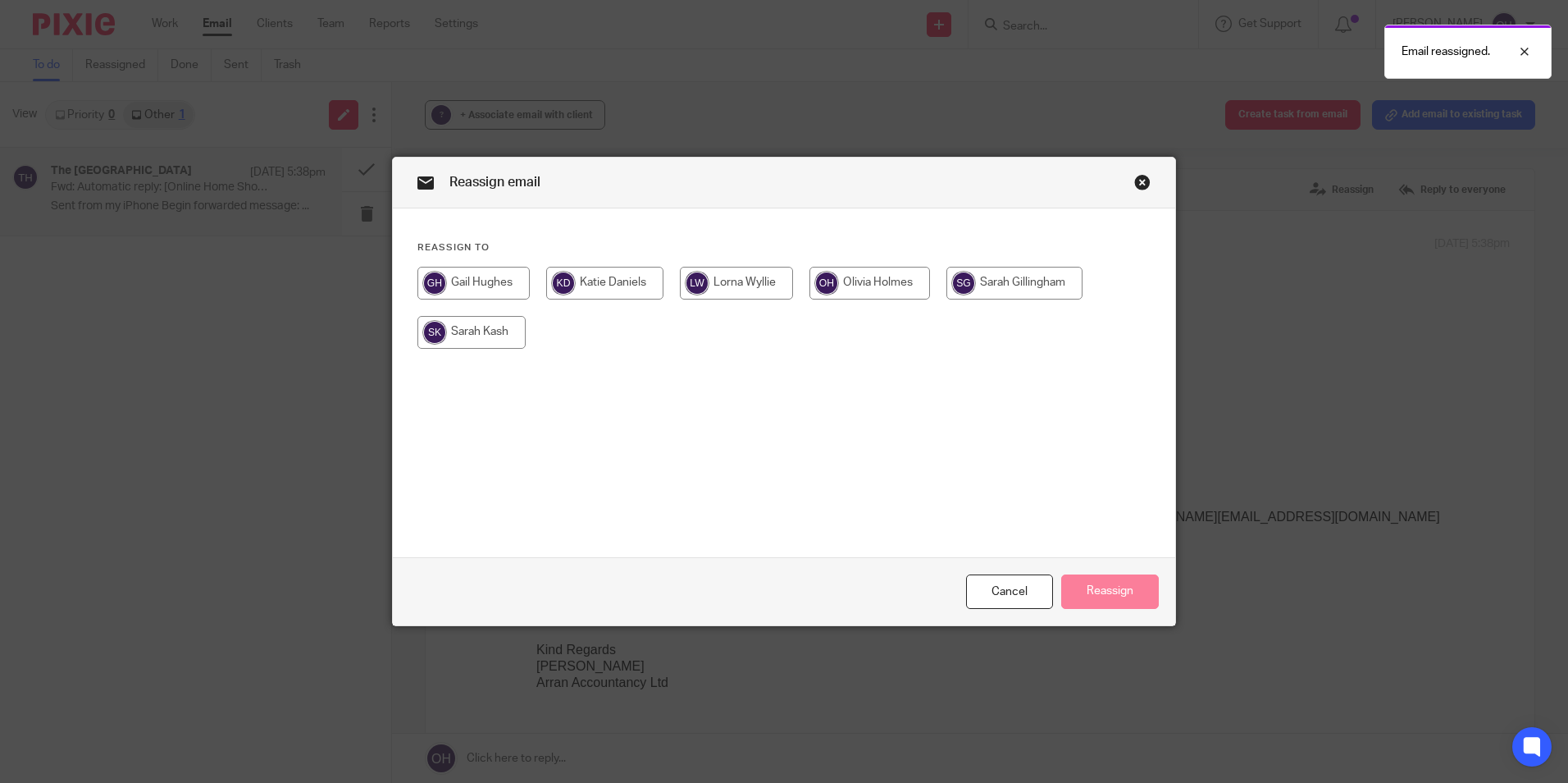
drag, startPoint x: 1028, startPoint y: 290, endPoint x: 1026, endPoint y: 301, distance: 11.2
click at [1028, 291] on input "radio" at bounding box center [1013, 282] width 136 height 33
radio input "true"
click at [1098, 585] on button "Reassign" at bounding box center [1110, 592] width 98 height 36
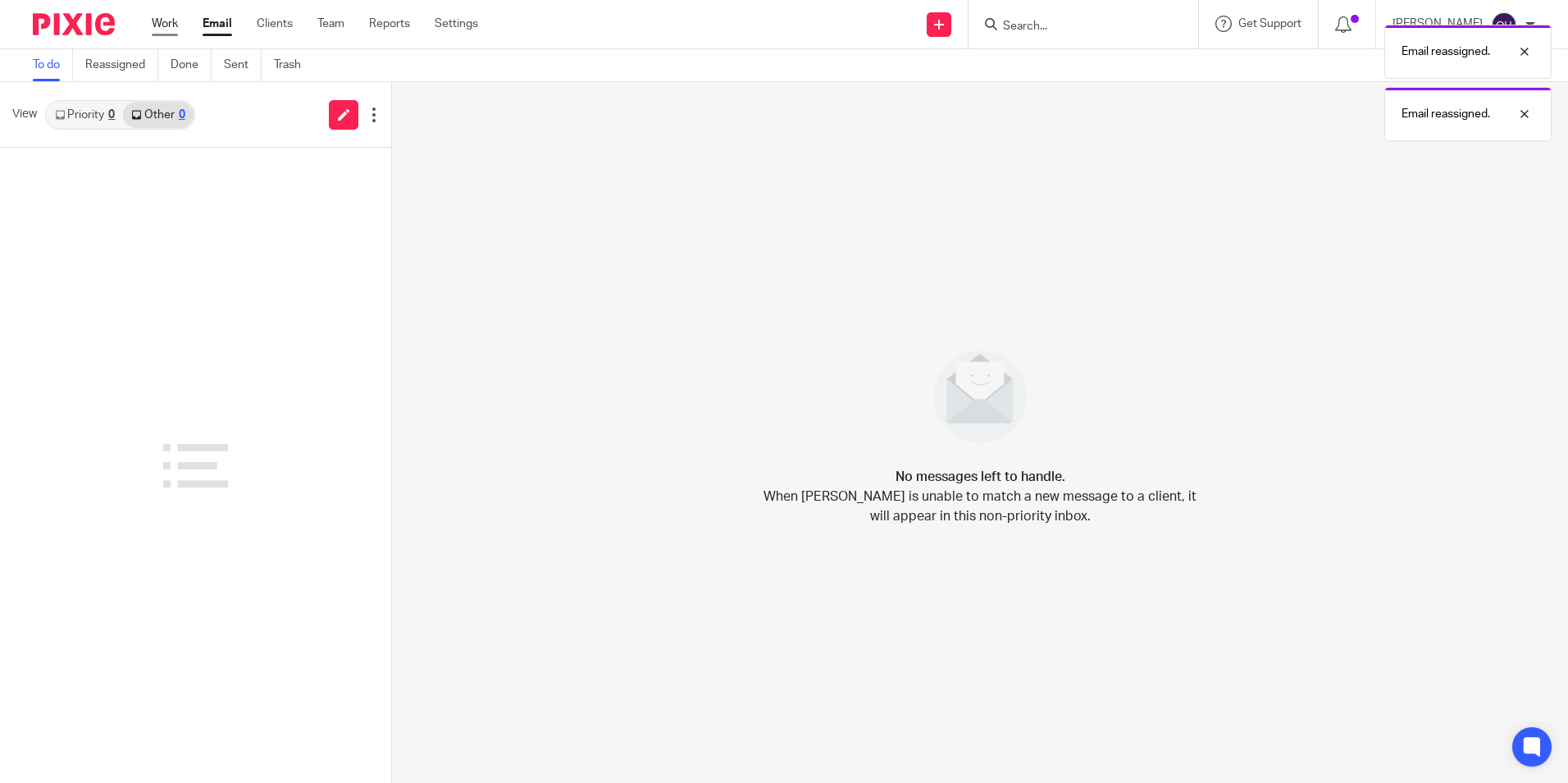
click at [176, 23] on link "Work" at bounding box center [165, 24] width 27 height 16
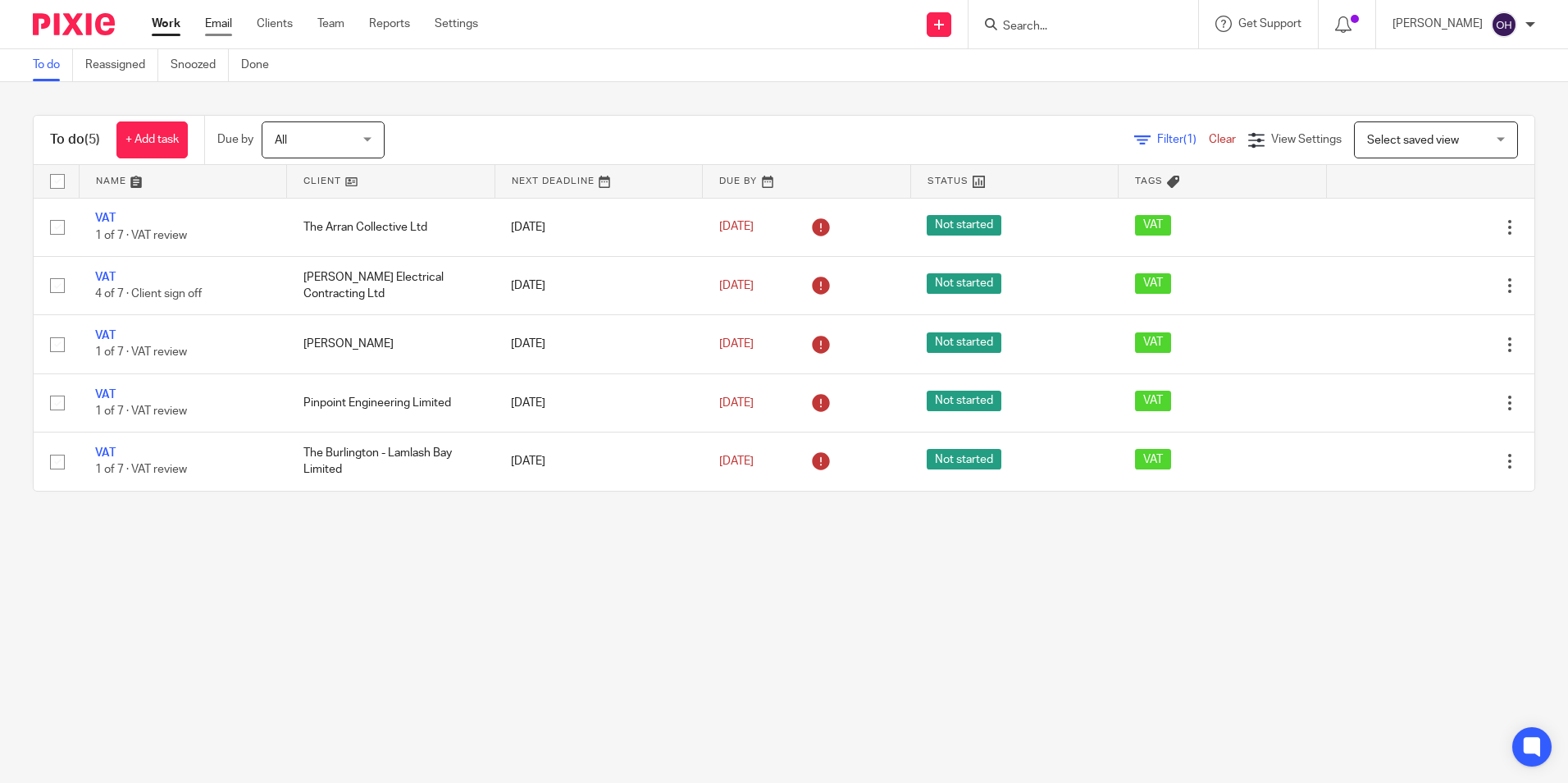
click at [205, 21] on link "Email" at bounding box center [218, 24] width 27 height 16
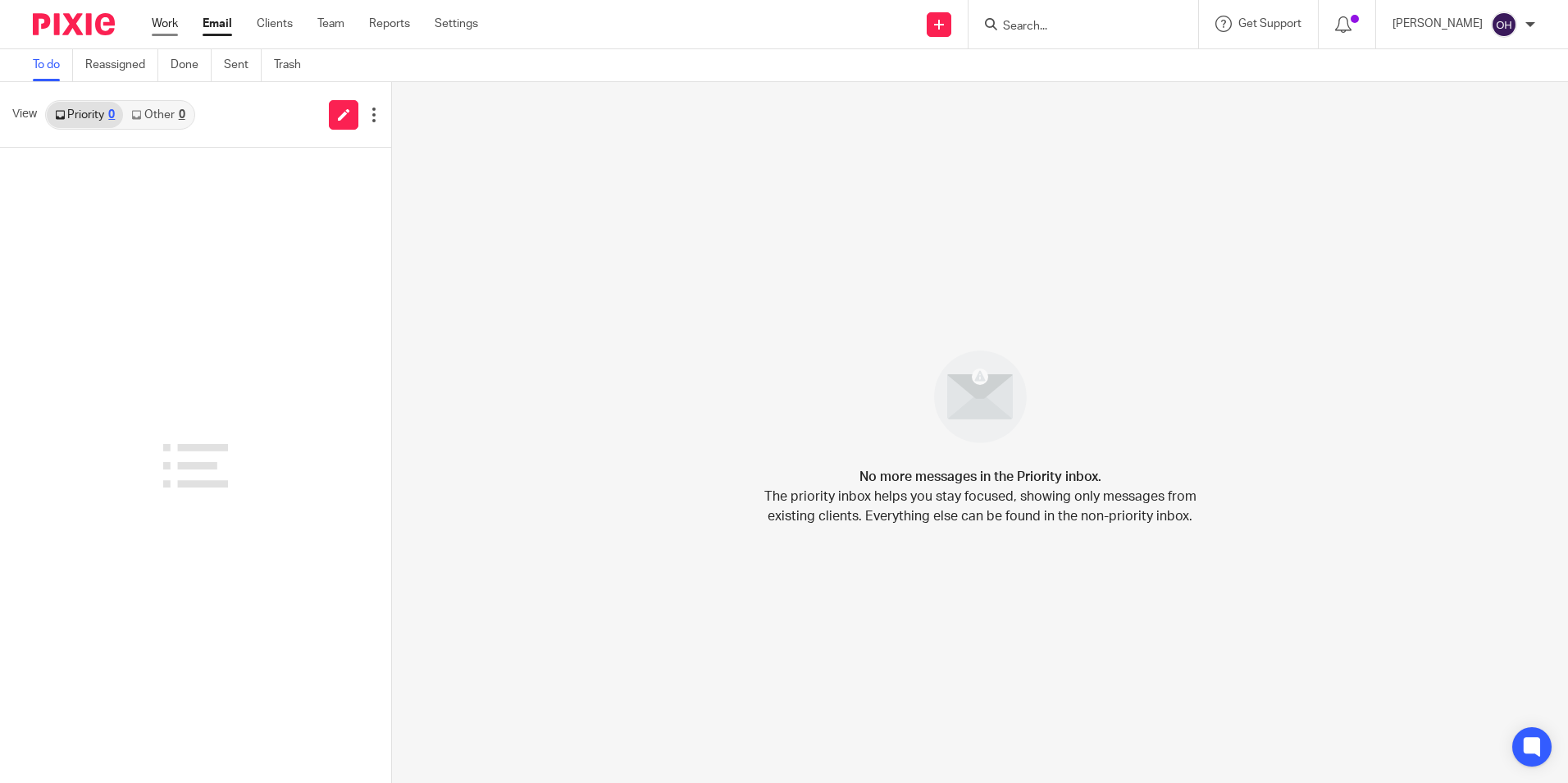
click at [171, 23] on link "Work" at bounding box center [165, 24] width 27 height 16
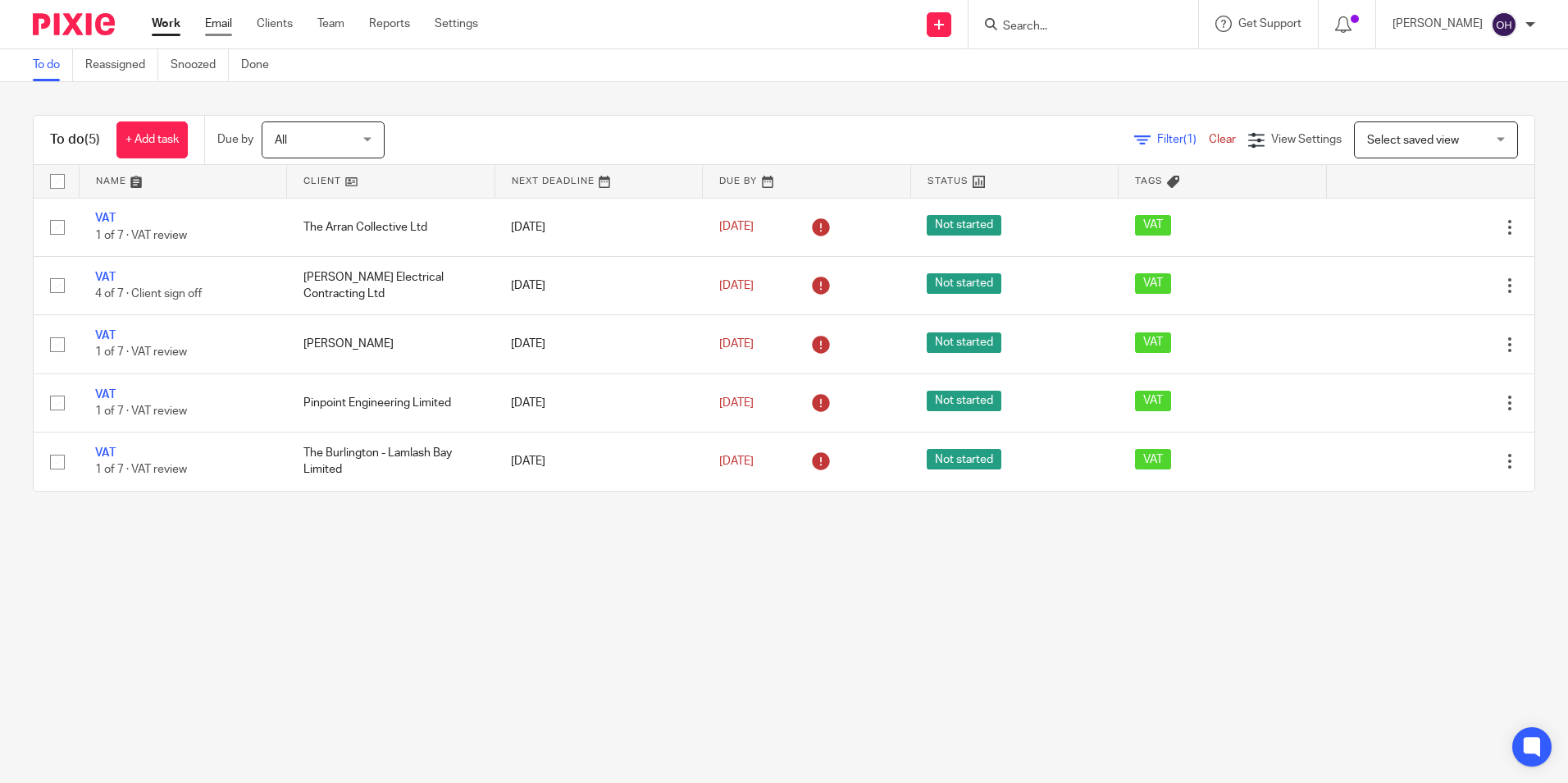
click at [212, 19] on link "Email" at bounding box center [218, 24] width 27 height 16
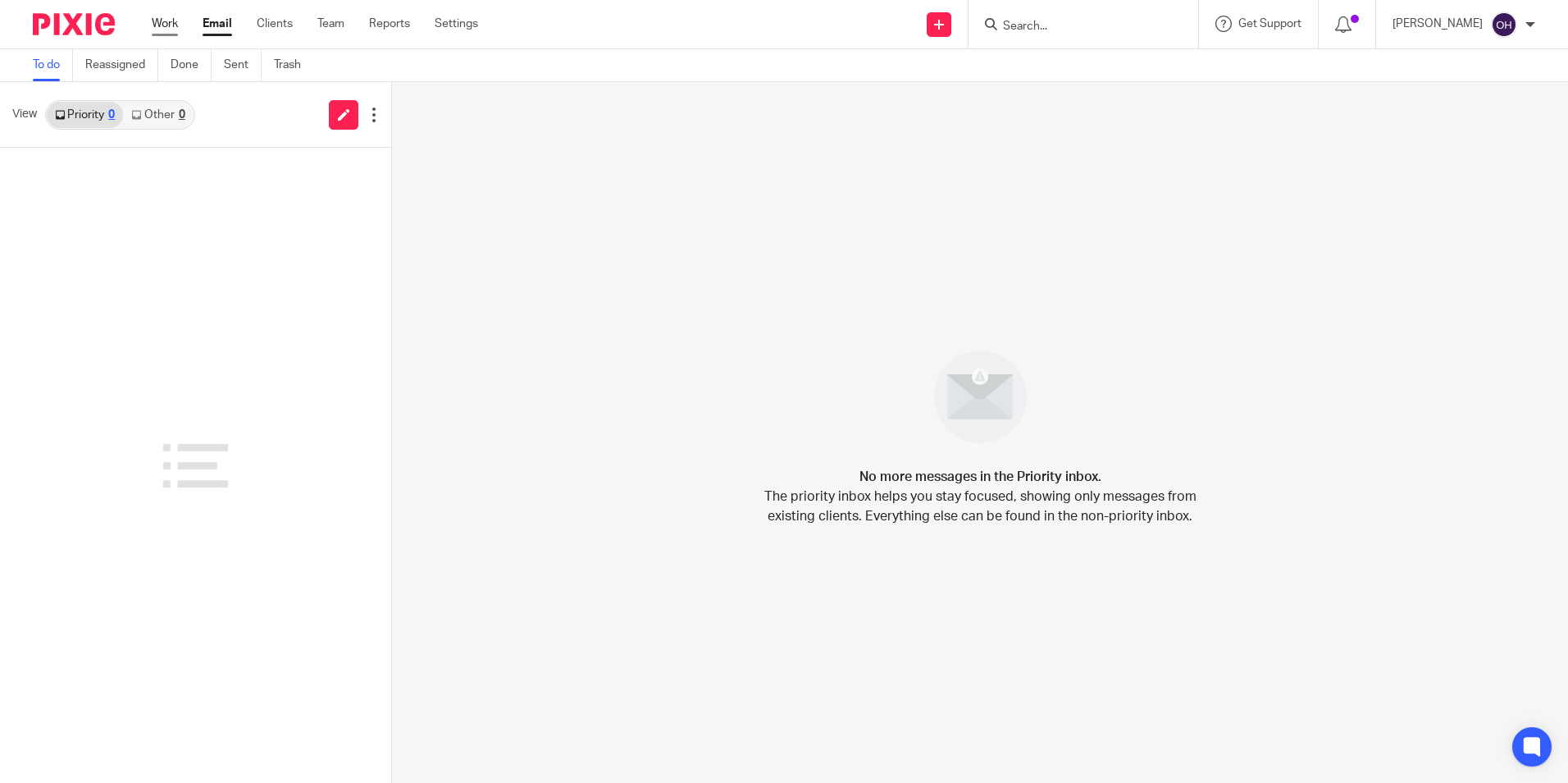
click at [157, 21] on link "Work" at bounding box center [165, 24] width 27 height 16
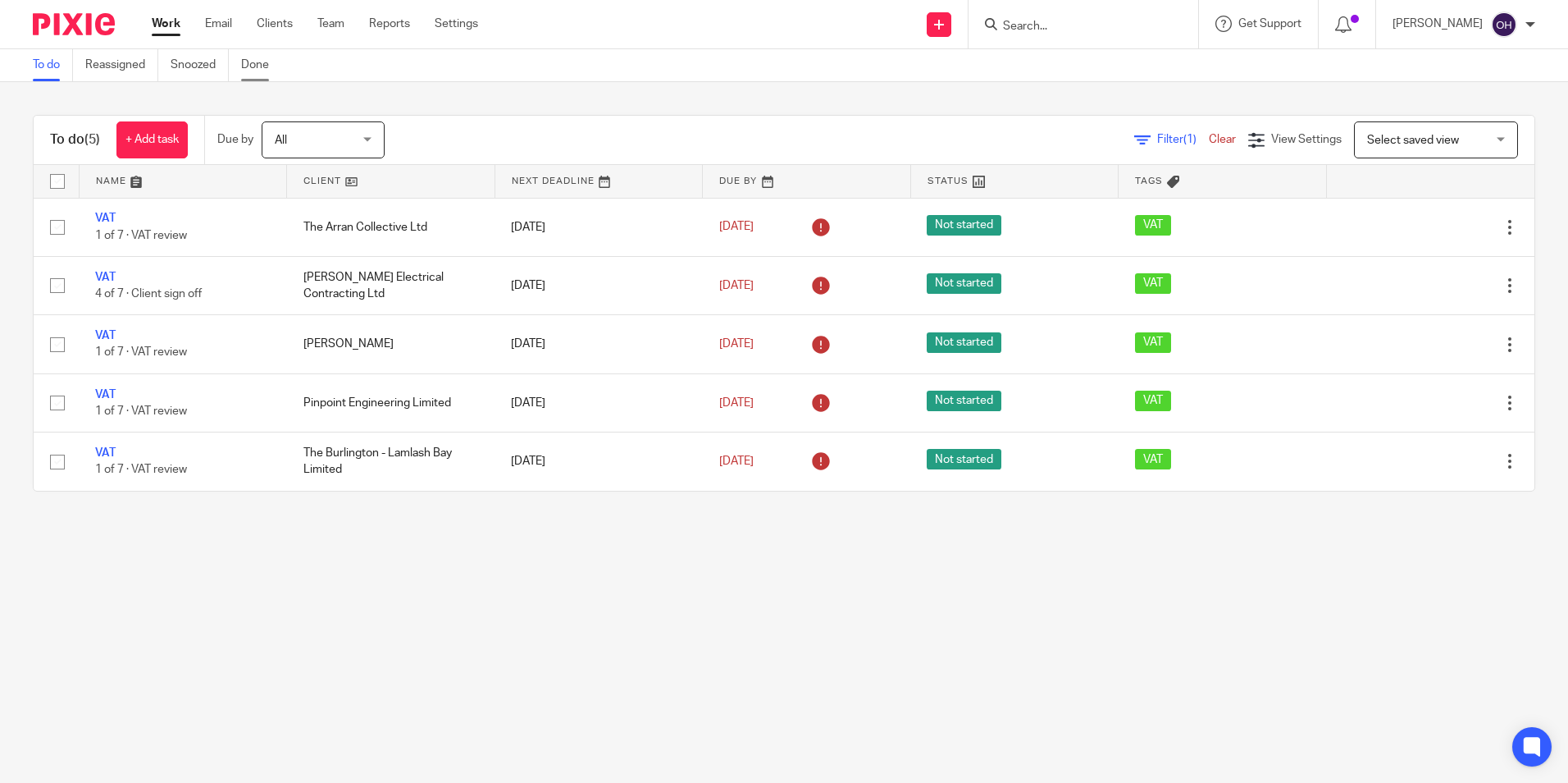
drag, startPoint x: 186, startPoint y: 99, endPoint x: 279, endPoint y: 78, distance: 95.3
click at [201, 91] on div "To do (5) + Add task Due by All All Today Tomorrow This week Next week This mon…" at bounding box center [784, 303] width 1568 height 442
drag, startPoint x: 1024, startPoint y: 16, endPoint x: 1036, endPoint y: 20, distance: 12.6
click at [1030, 17] on form at bounding box center [1088, 24] width 175 height 20
click at [1038, 21] on input "Search" at bounding box center [1075, 27] width 147 height 15
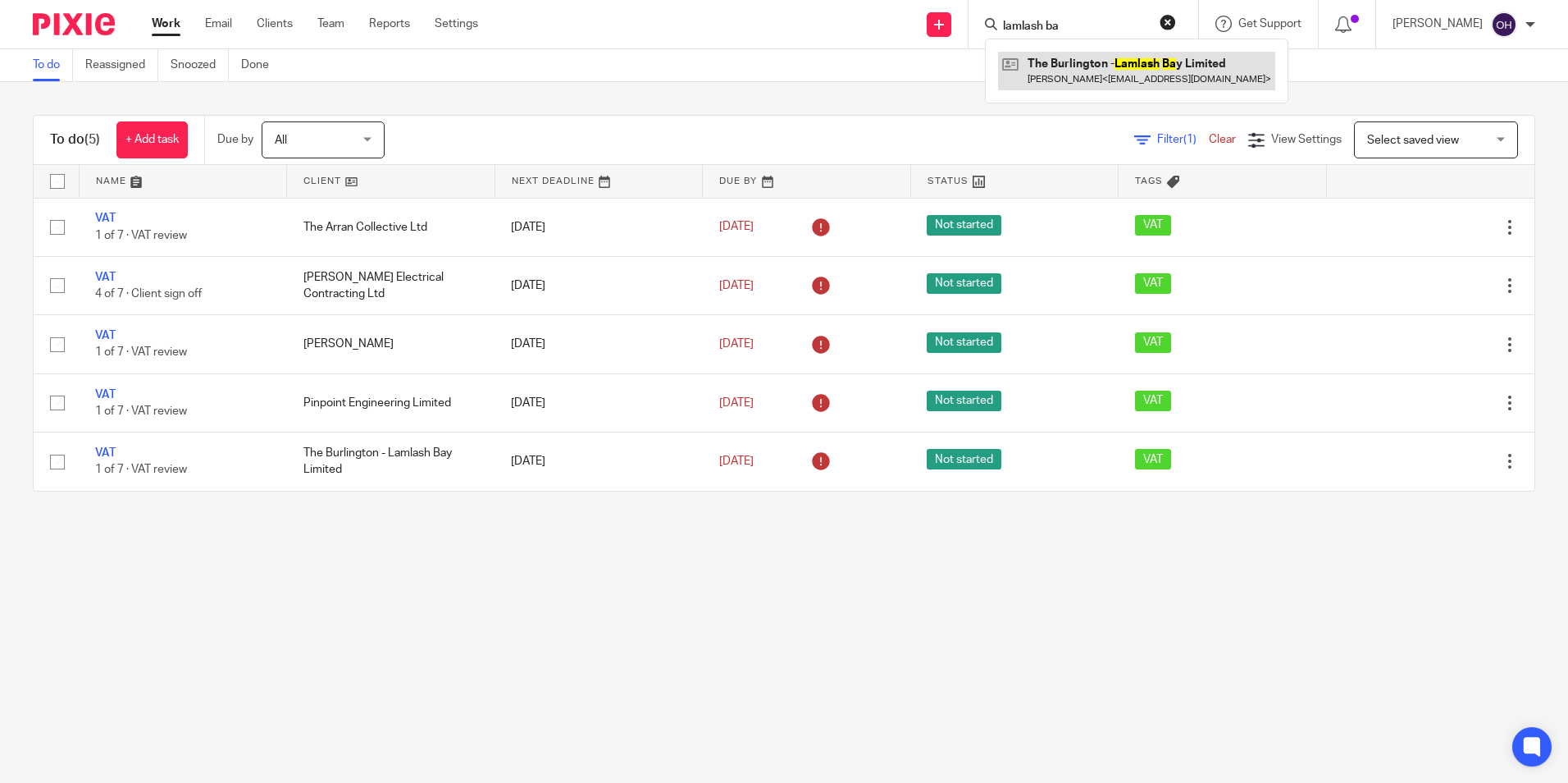
type input "lamlash ba"
click at [1096, 64] on link at bounding box center [1137, 70] width 277 height 38
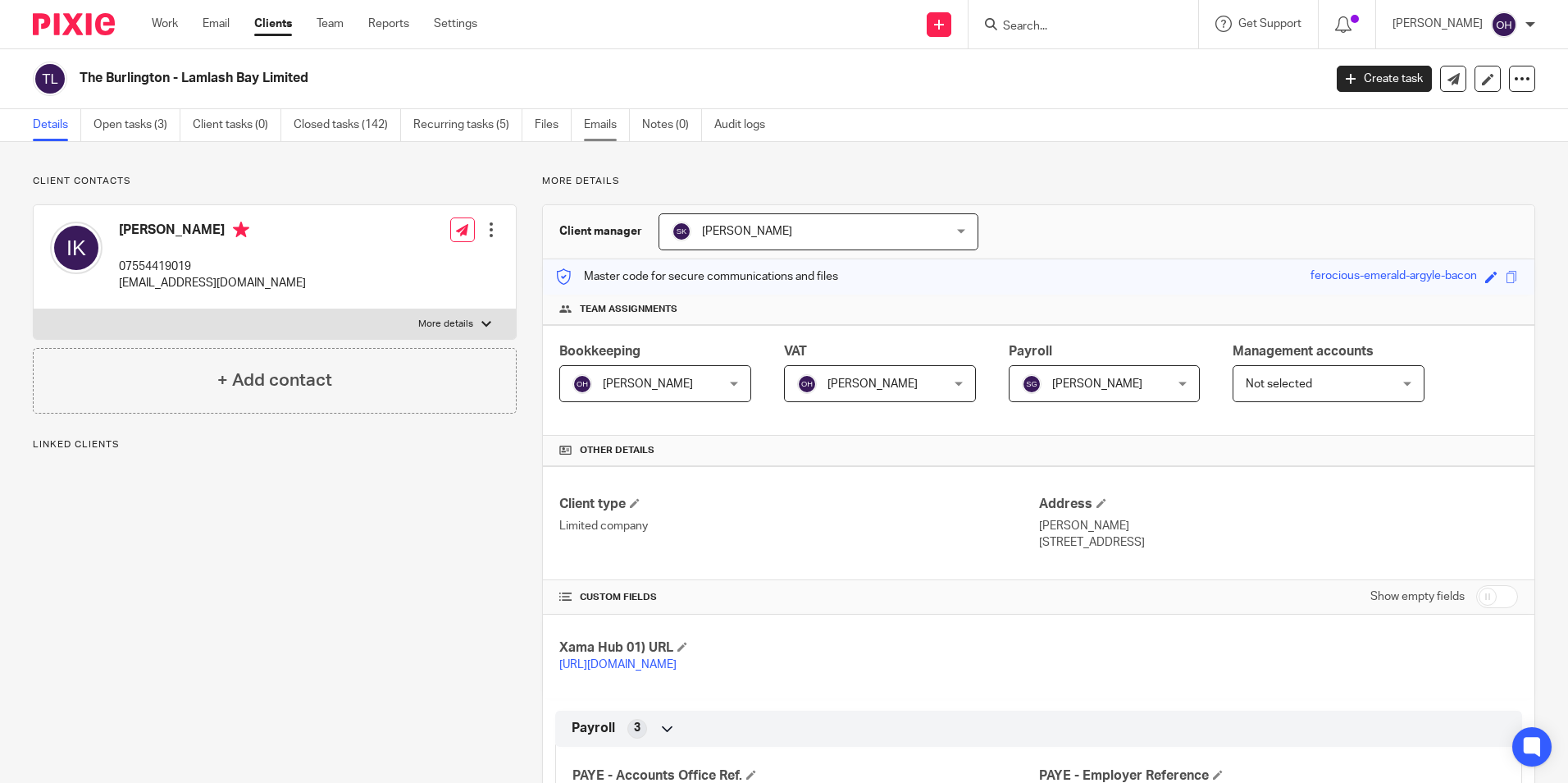
click at [616, 128] on link "Emails" at bounding box center [607, 125] width 46 height 32
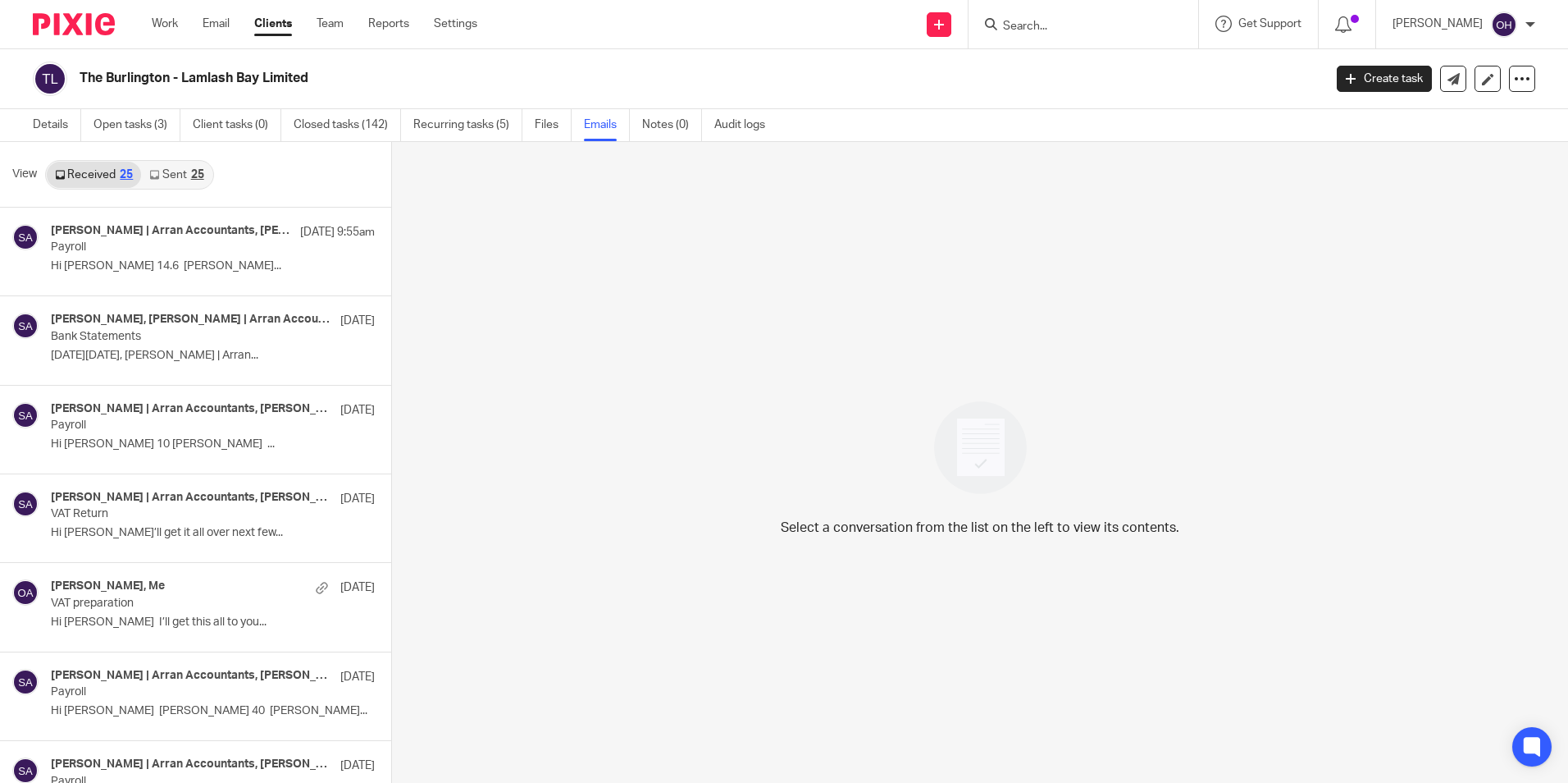
click at [156, 172] on icon at bounding box center [154, 174] width 10 height 10
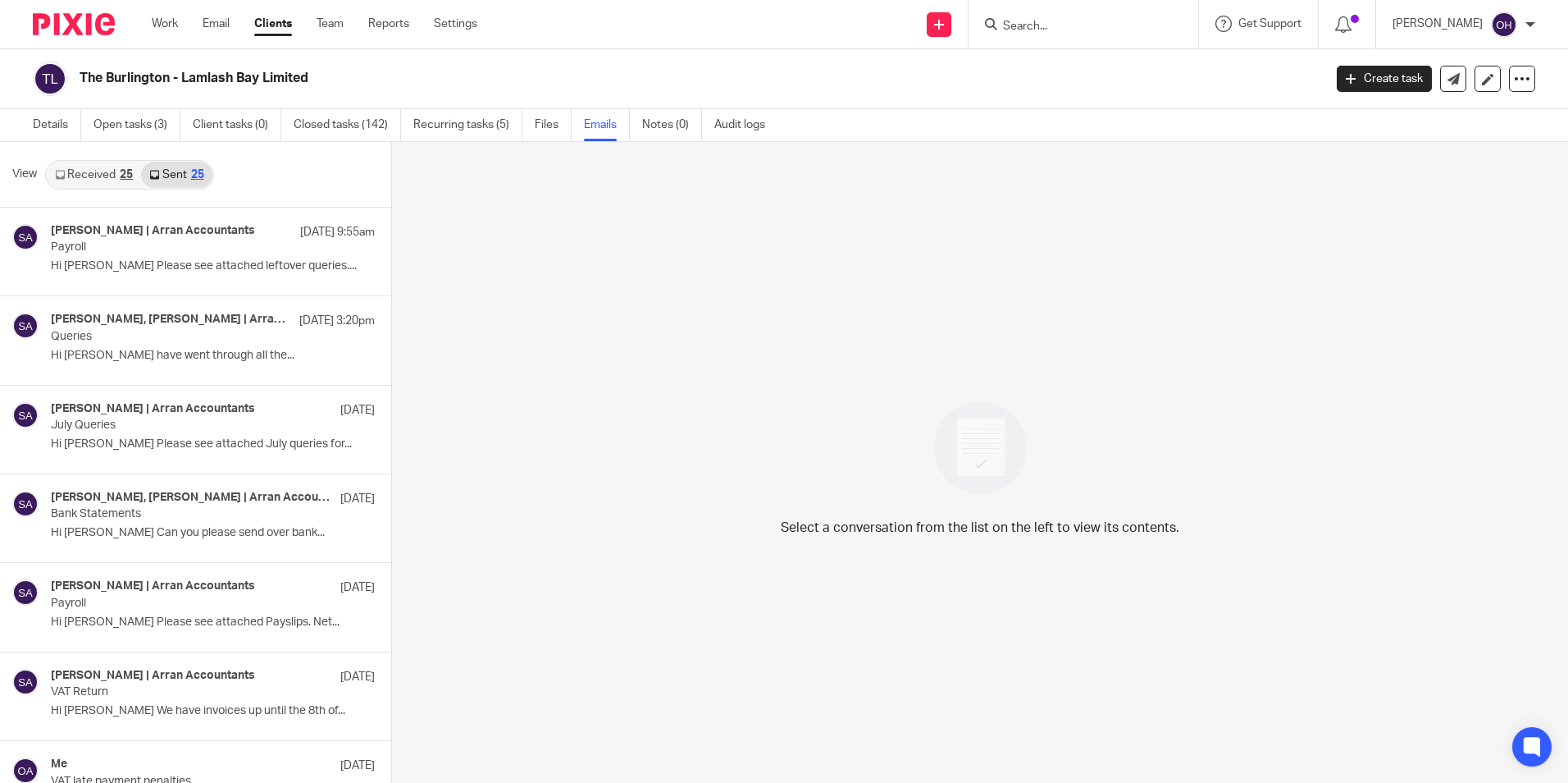
scroll to position [3, 0]
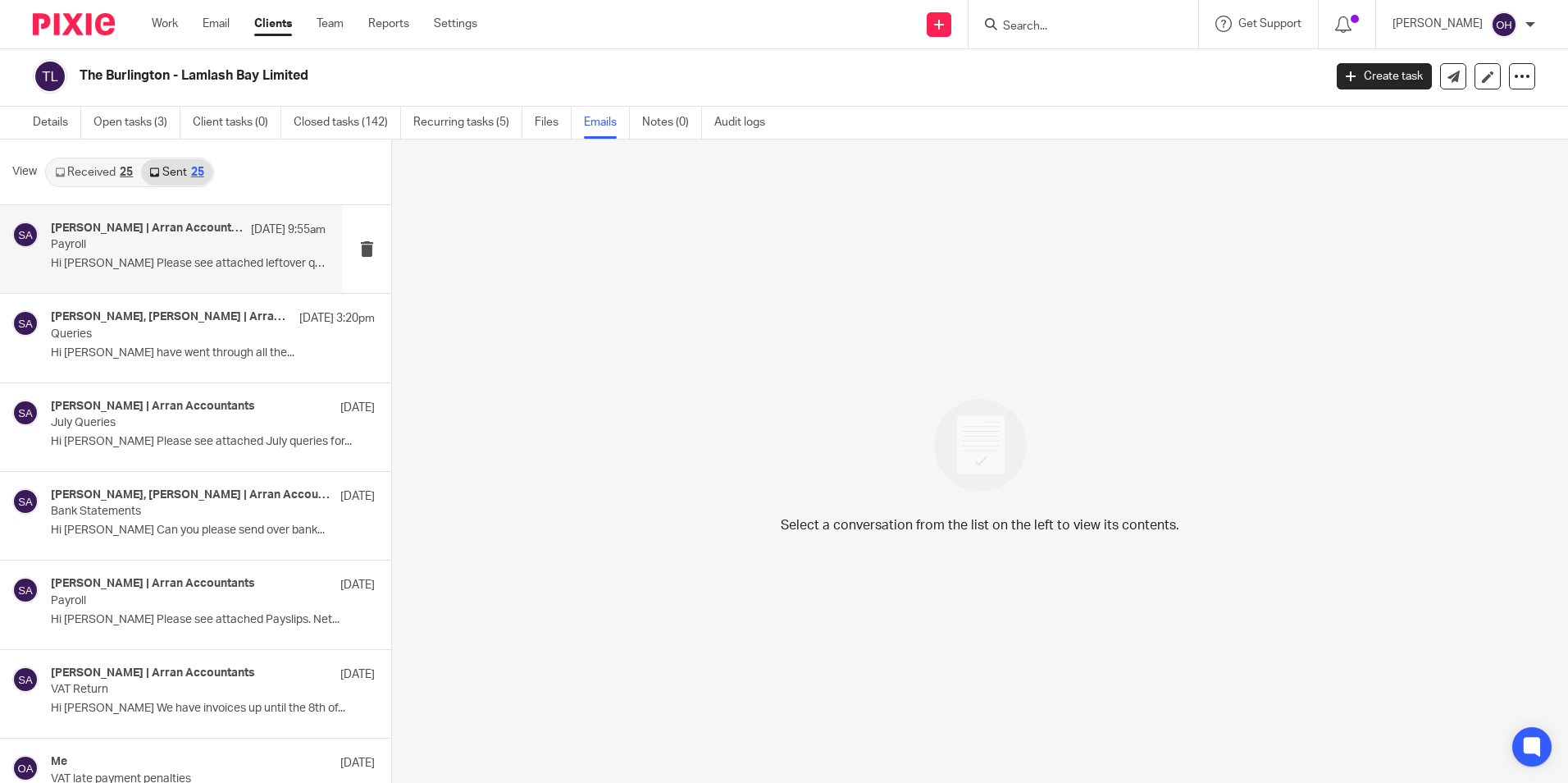
click at [147, 237] on div "[PERSON_NAME] | Arran Accountants [DATE] 9:55am" at bounding box center [188, 230] width 275 height 16
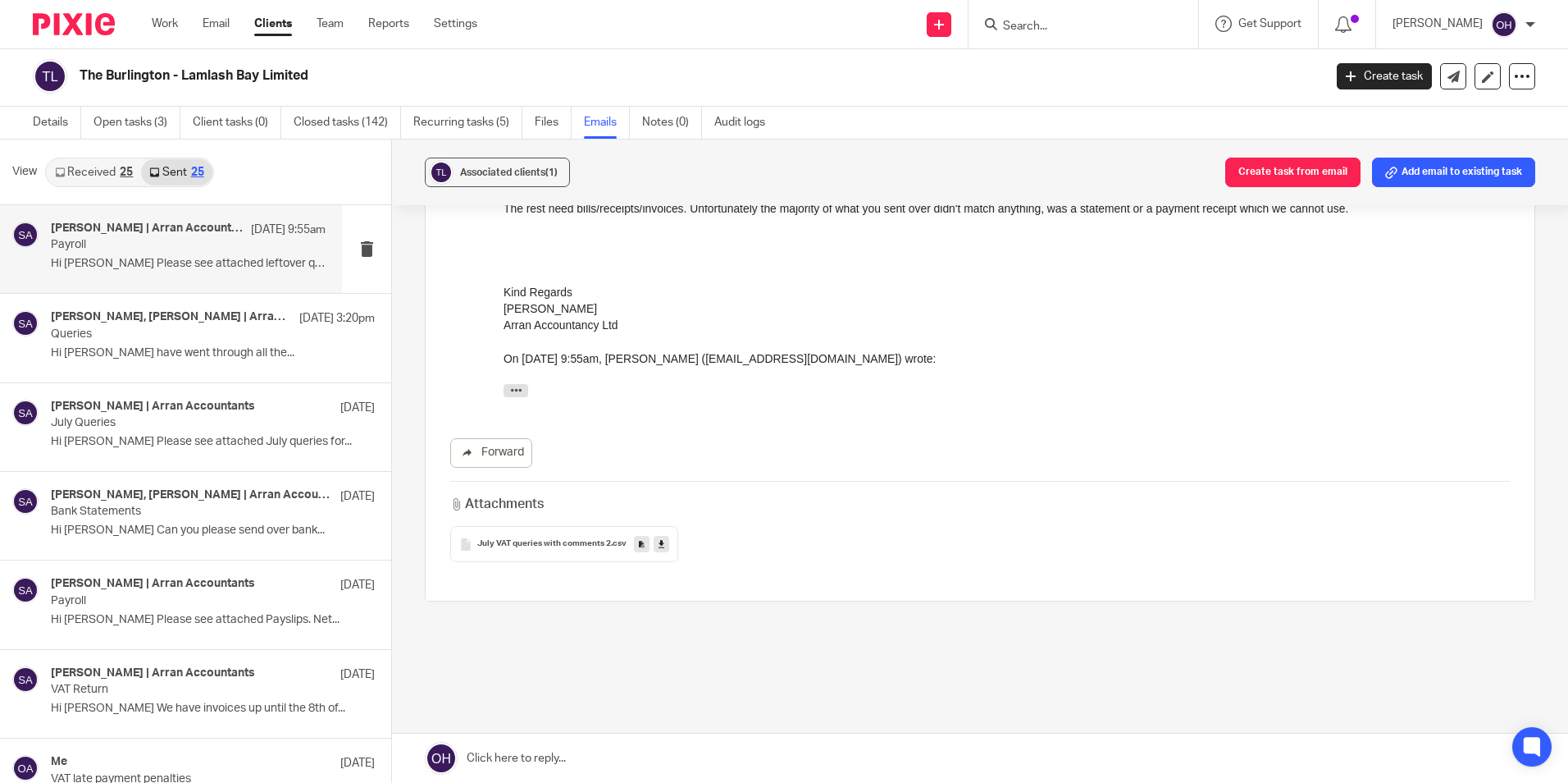
scroll to position [581, 0]
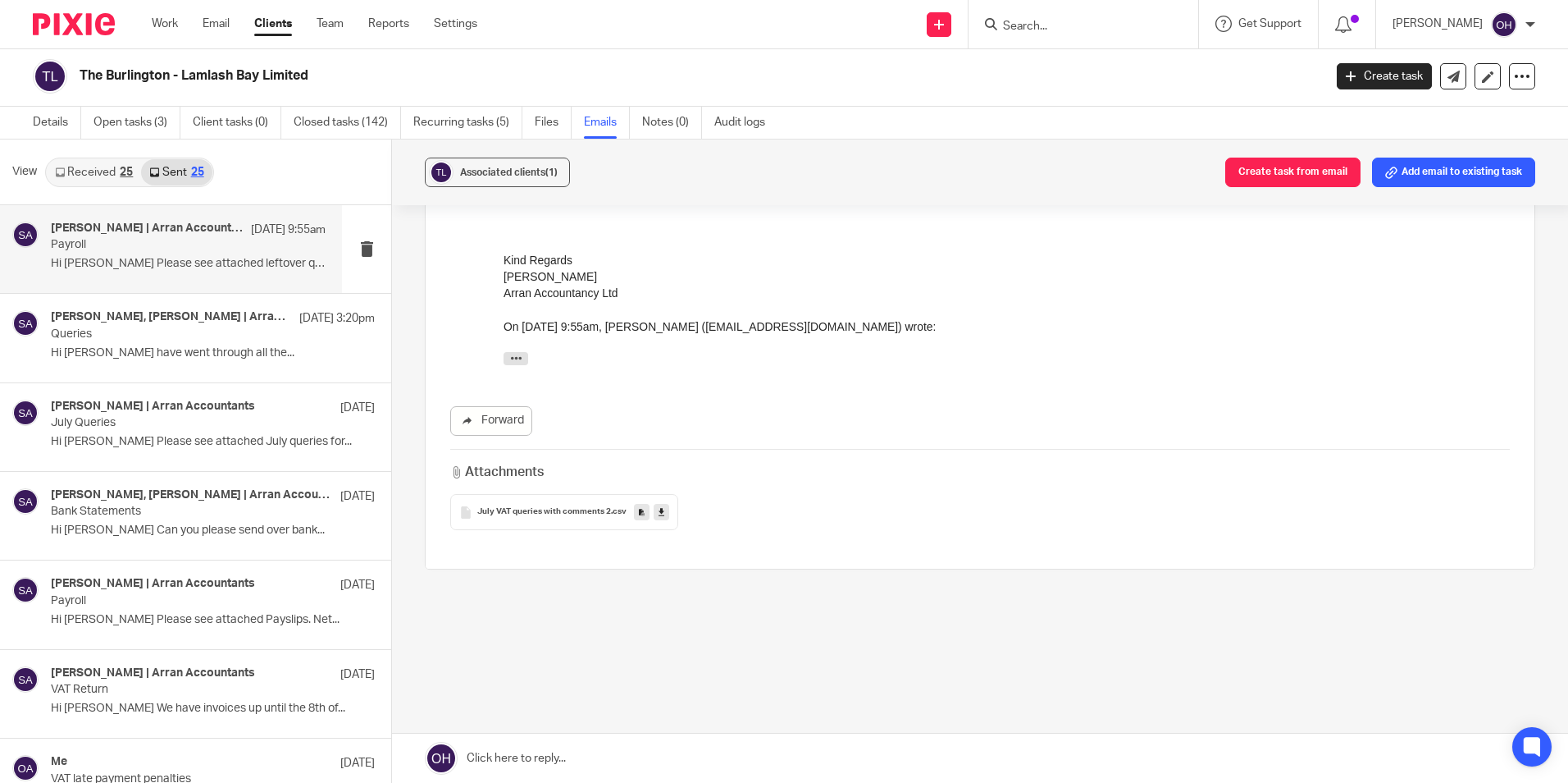
click at [567, 509] on span "July VAT queries with comments 2" at bounding box center [544, 511] width 134 height 10
click at [660, 516] on icon at bounding box center [661, 512] width 5 height 12
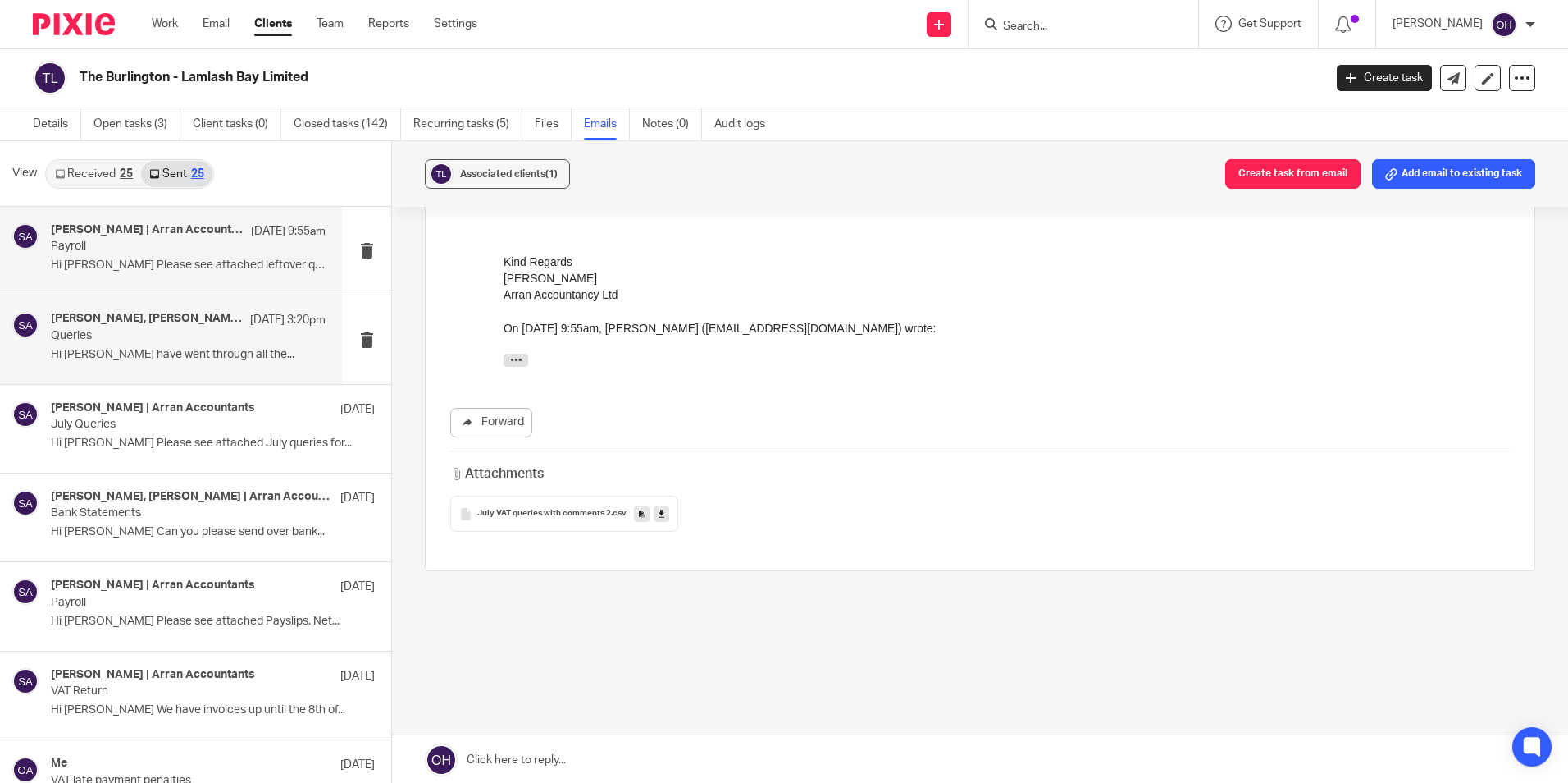
scroll to position [0, 0]
click at [106, 177] on link "Received 25" at bounding box center [94, 175] width 94 height 27
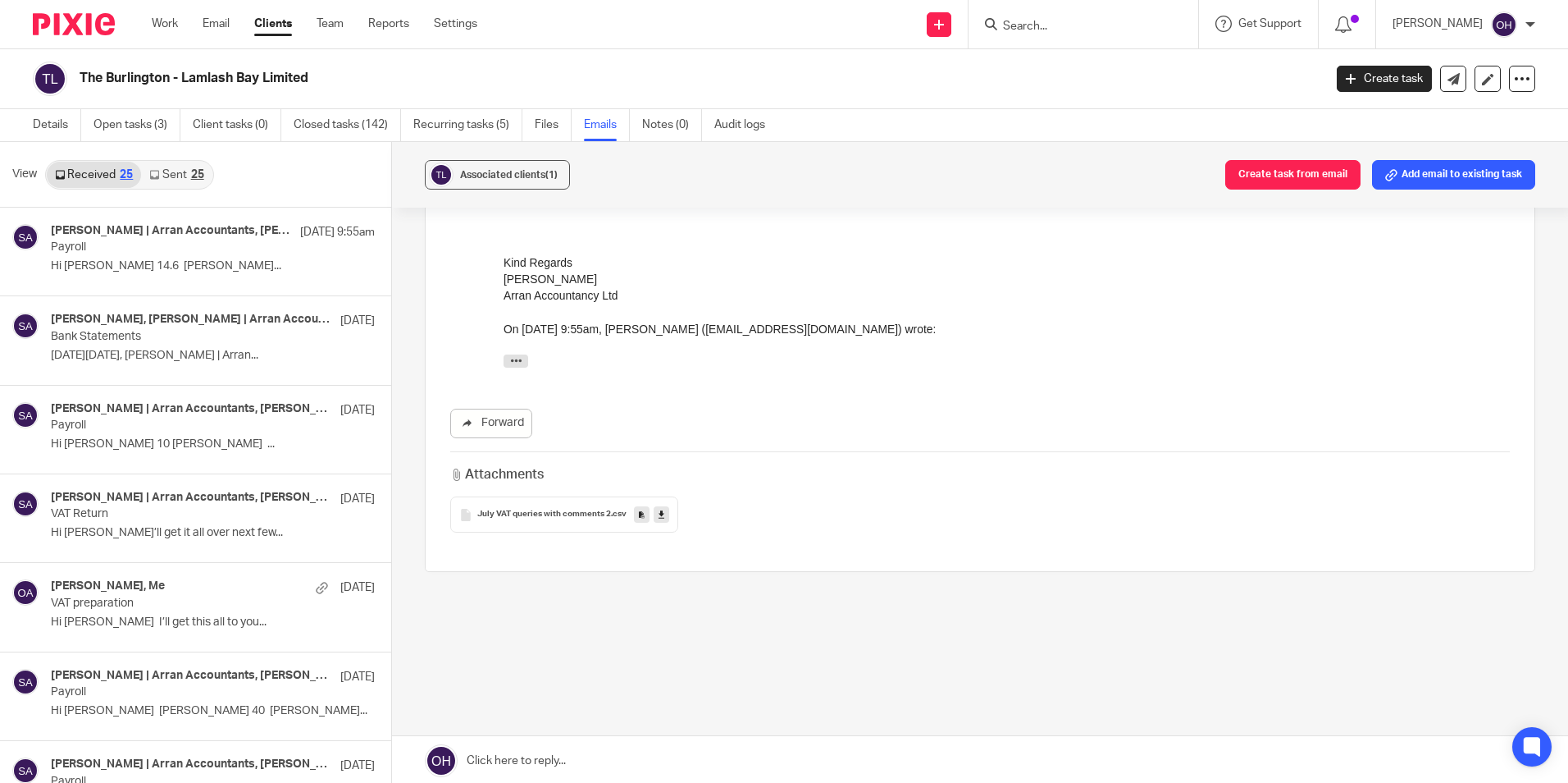
click at [165, 178] on link "Sent 25" at bounding box center [176, 175] width 70 height 27
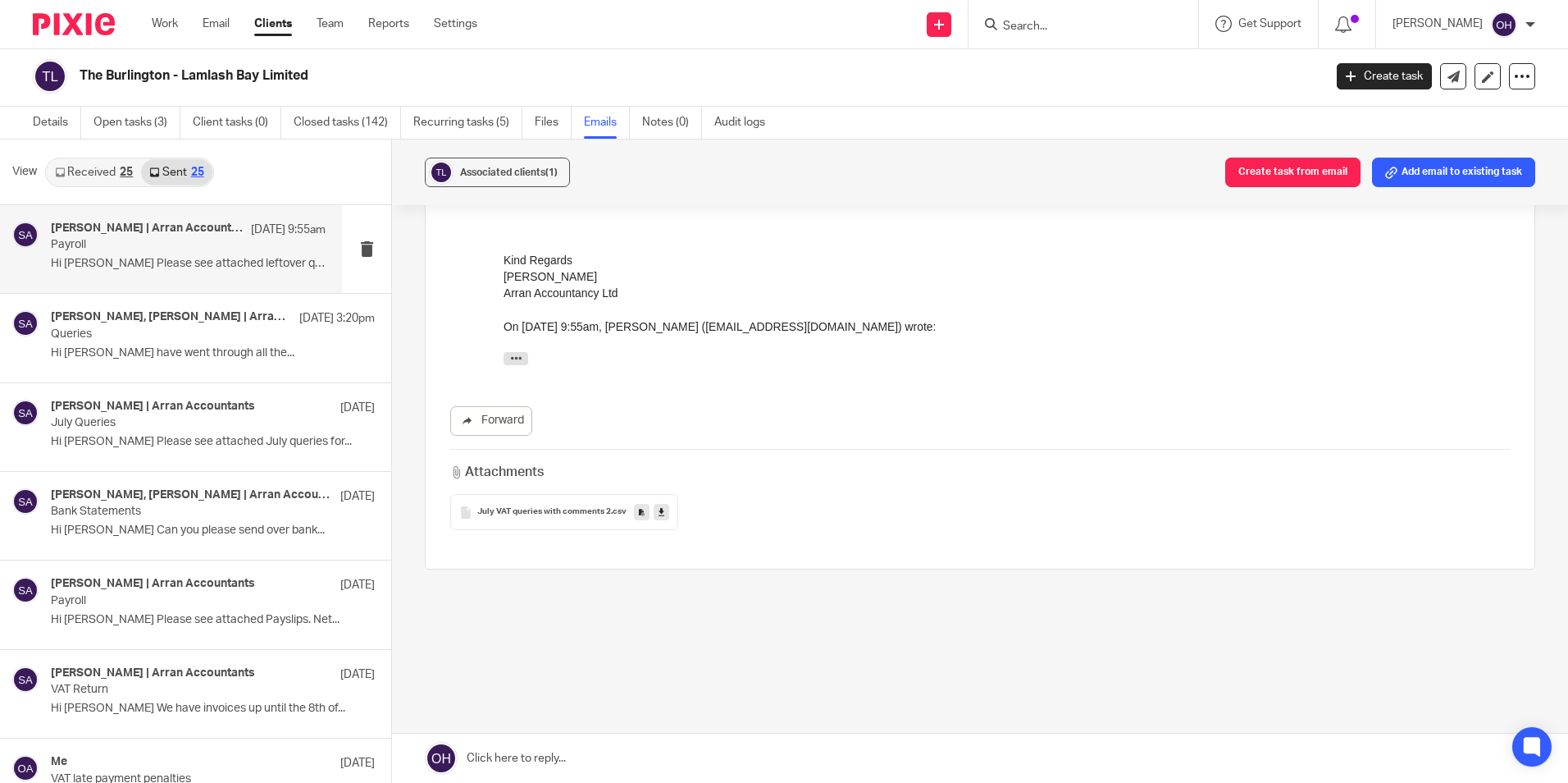
click at [98, 166] on link "Received 25" at bounding box center [94, 172] width 94 height 27
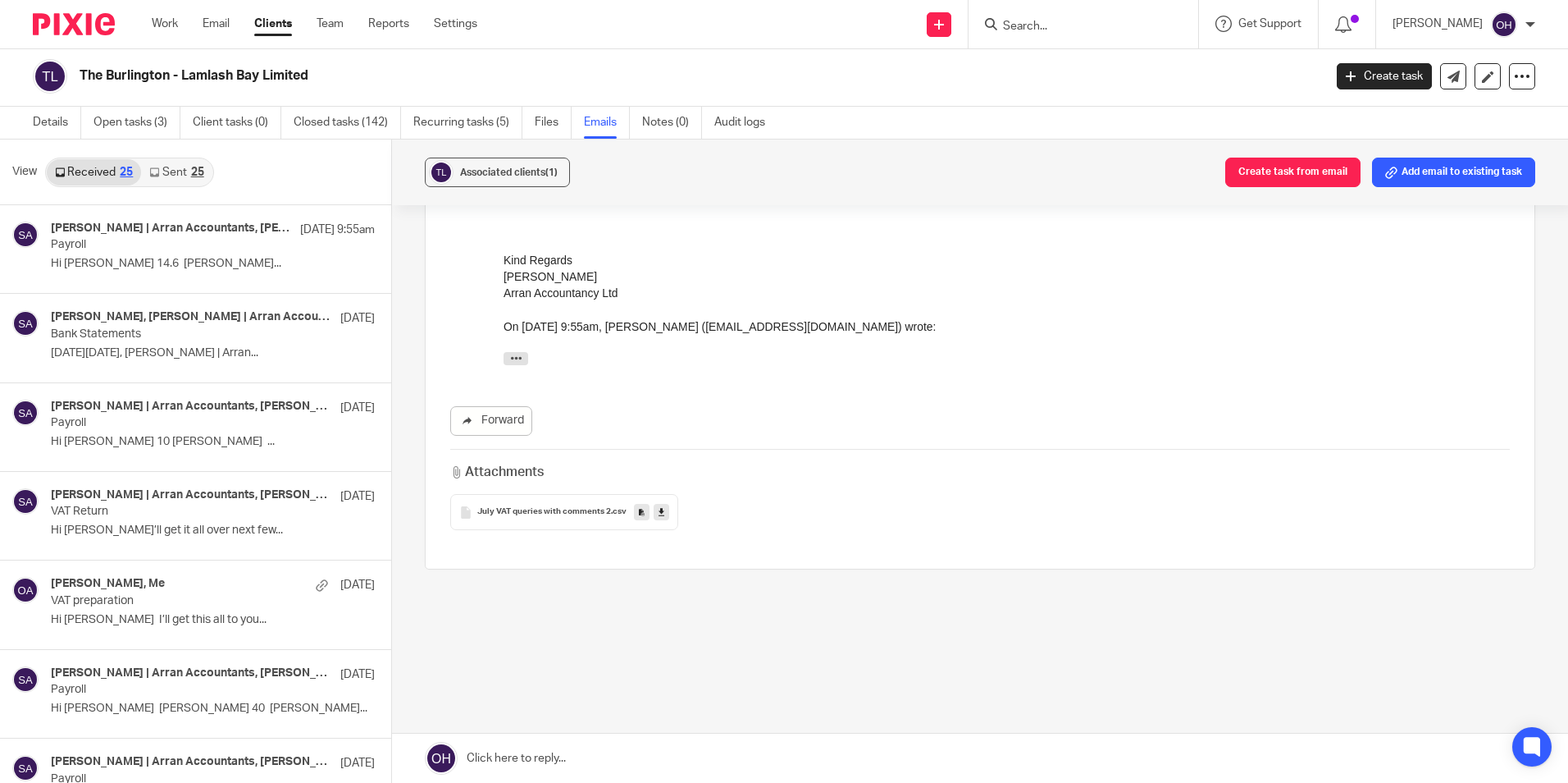
click at [159, 175] on icon at bounding box center [154, 172] width 10 height 10
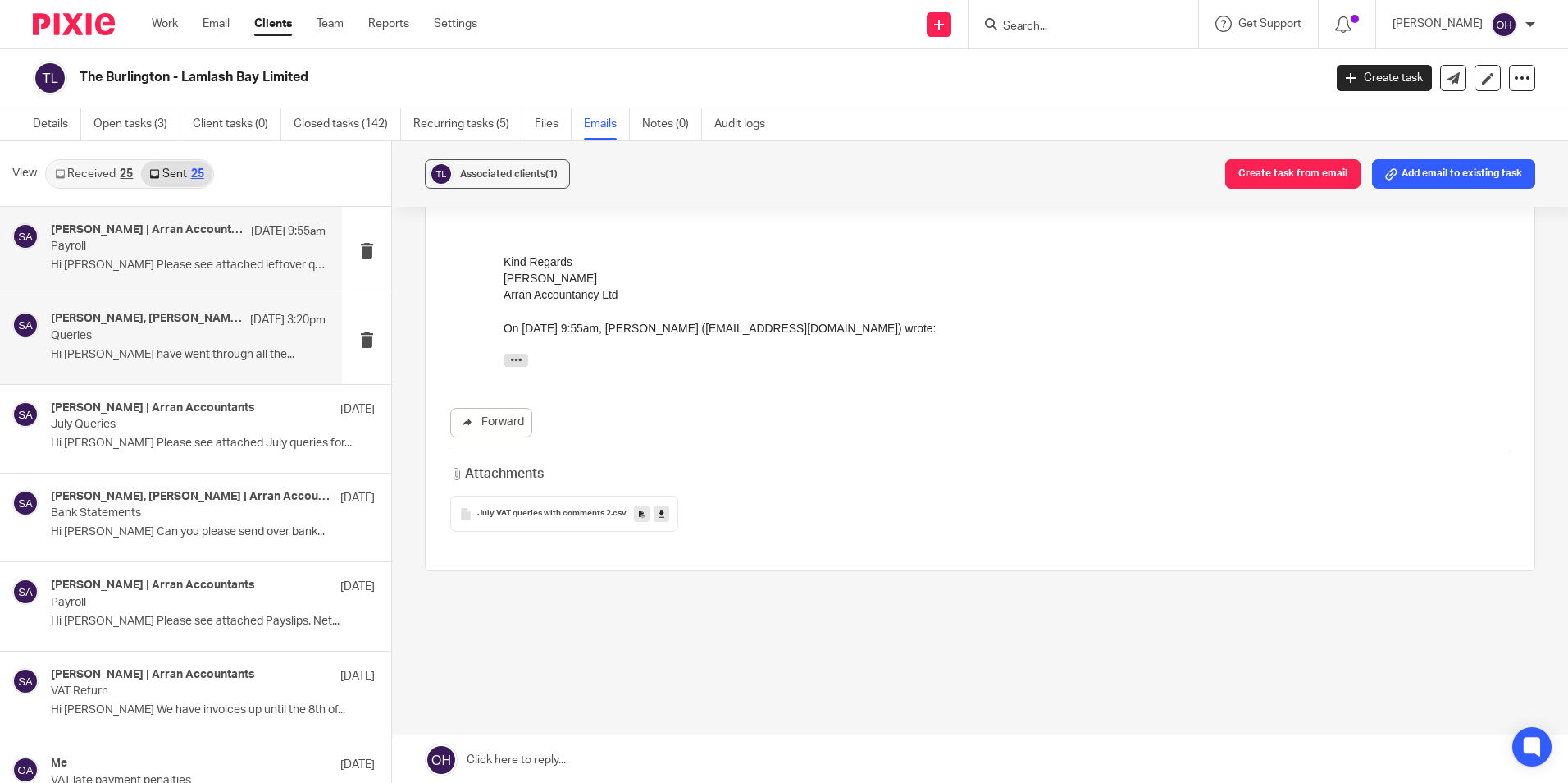
scroll to position [0, 0]
click at [224, 20] on link "Email" at bounding box center [216, 24] width 27 height 16
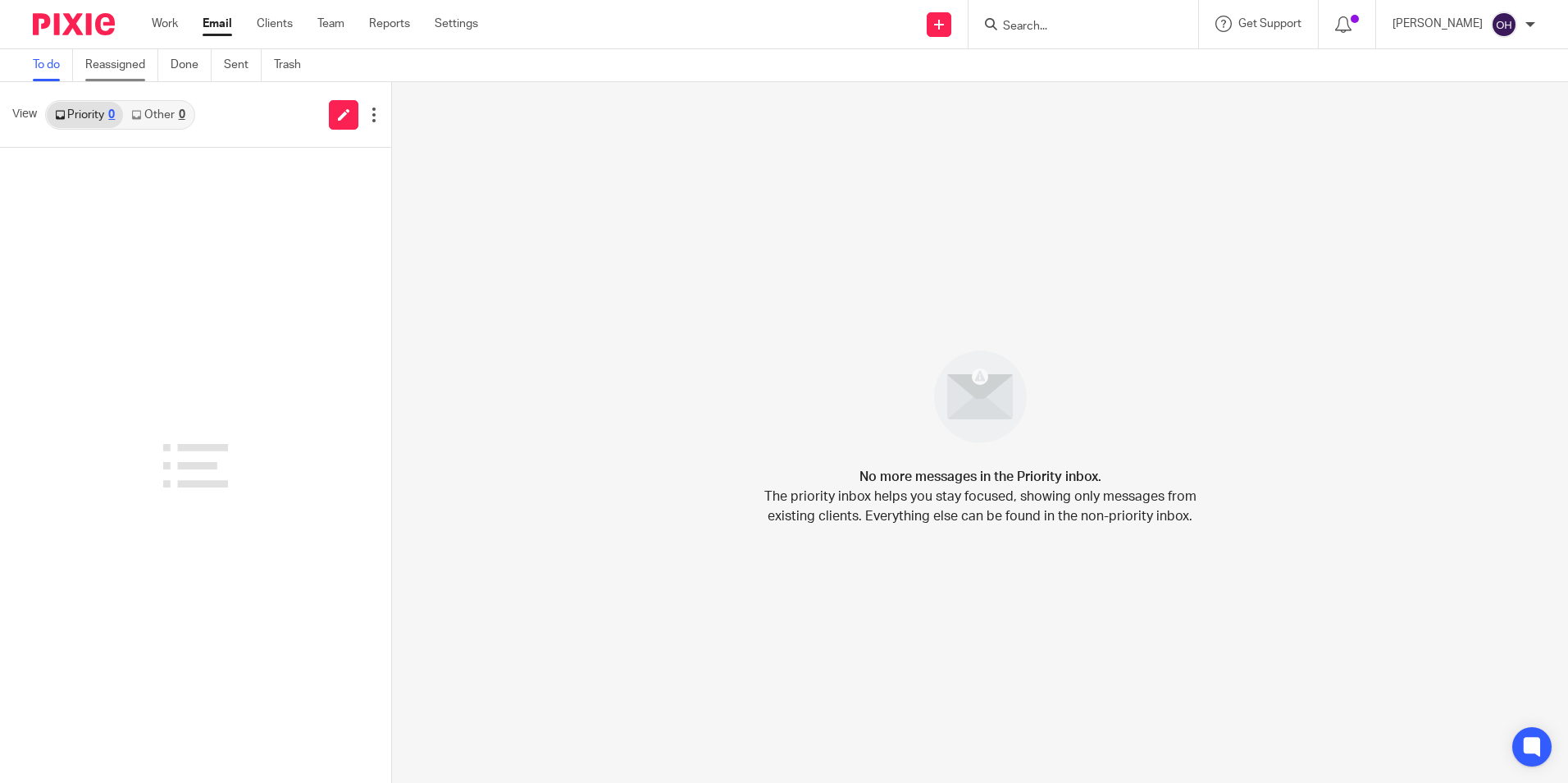
click at [102, 59] on link "Reassigned" at bounding box center [122, 65] width 73 height 32
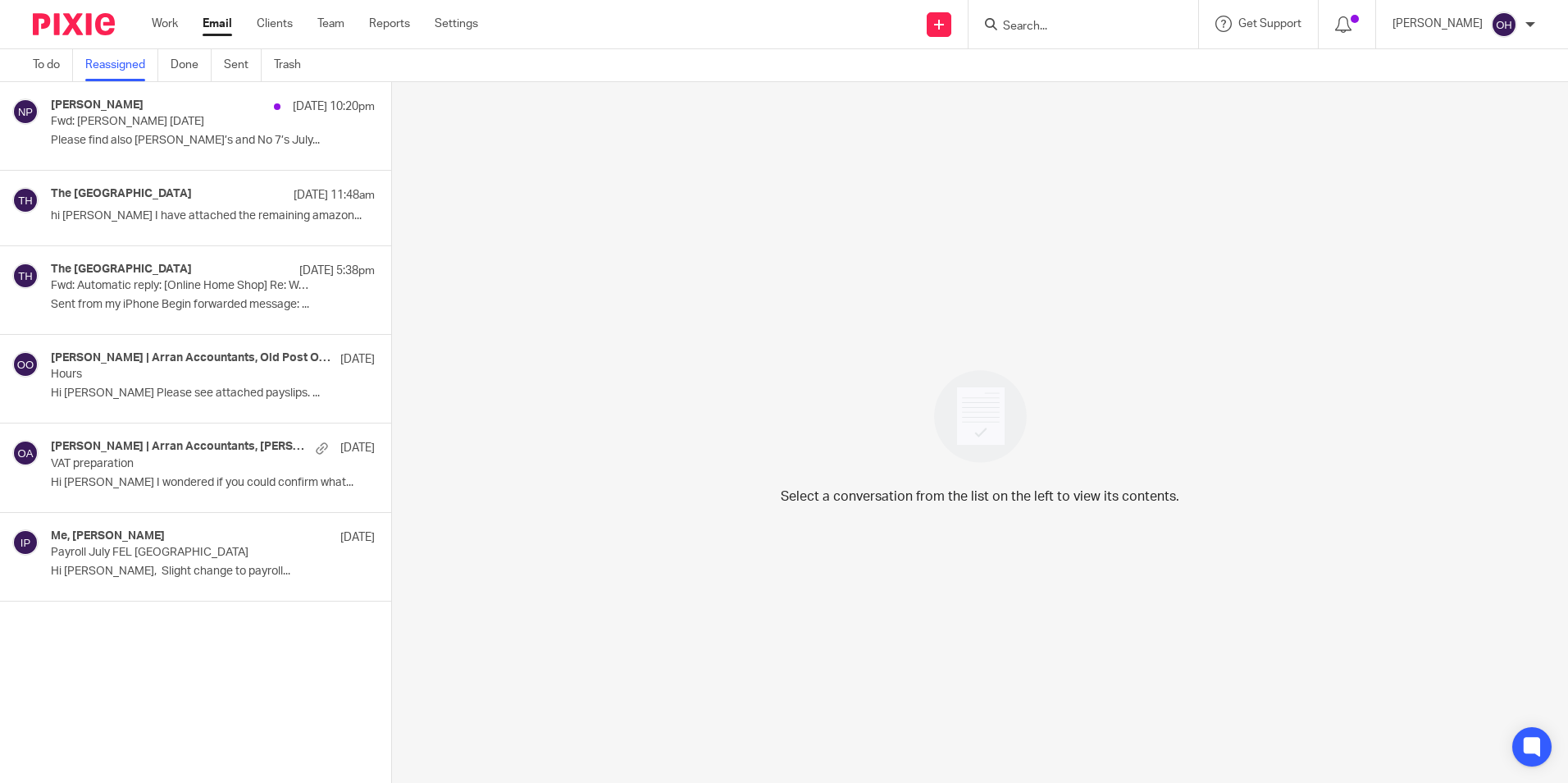
click at [121, 218] on p "hi [PERSON_NAME] I have attached the remaining amazon..." at bounding box center [212, 217] width 324 height 14
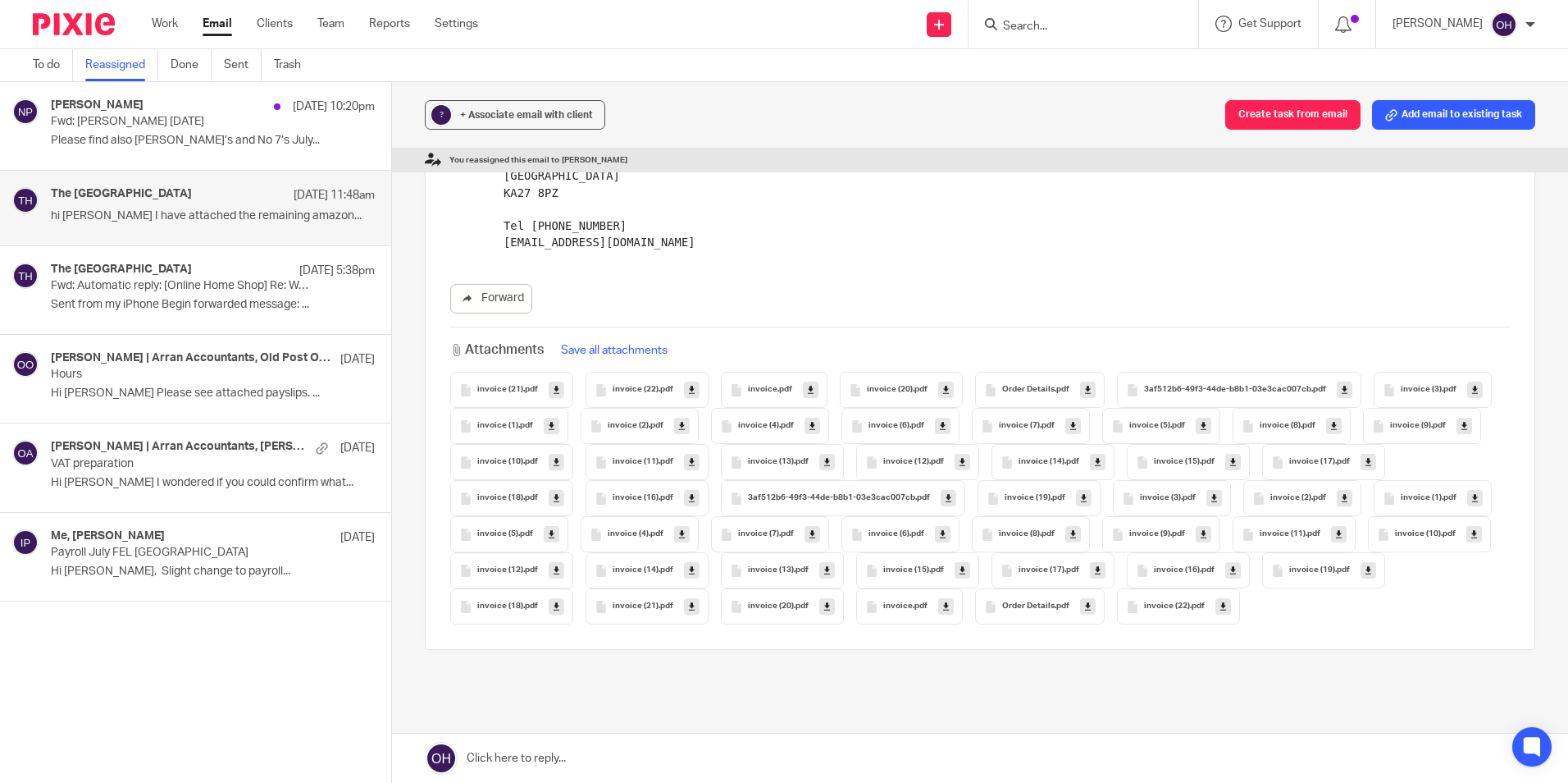
scroll to position [328, 0]
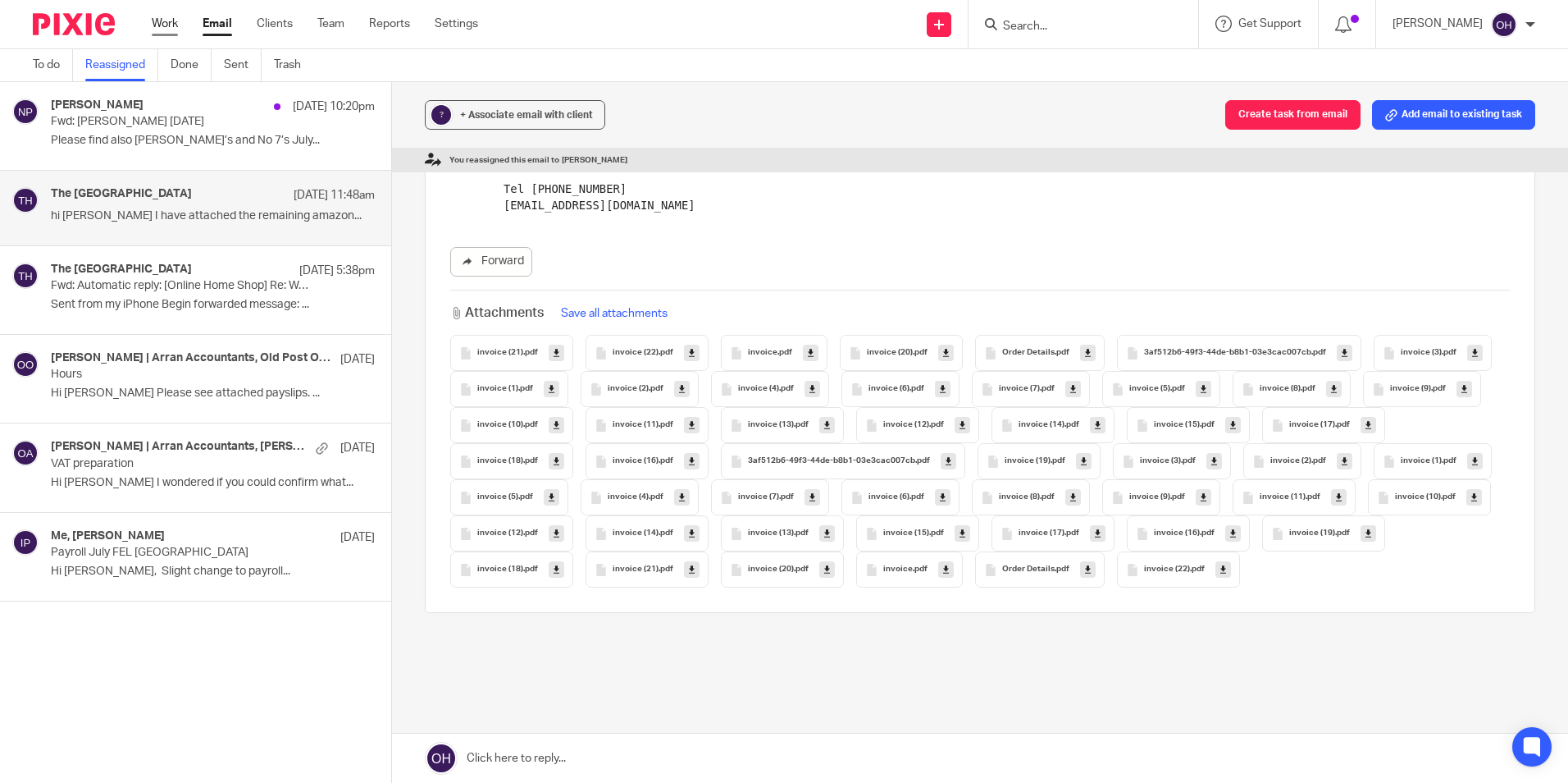
click at [169, 26] on link "Work" at bounding box center [165, 24] width 27 height 16
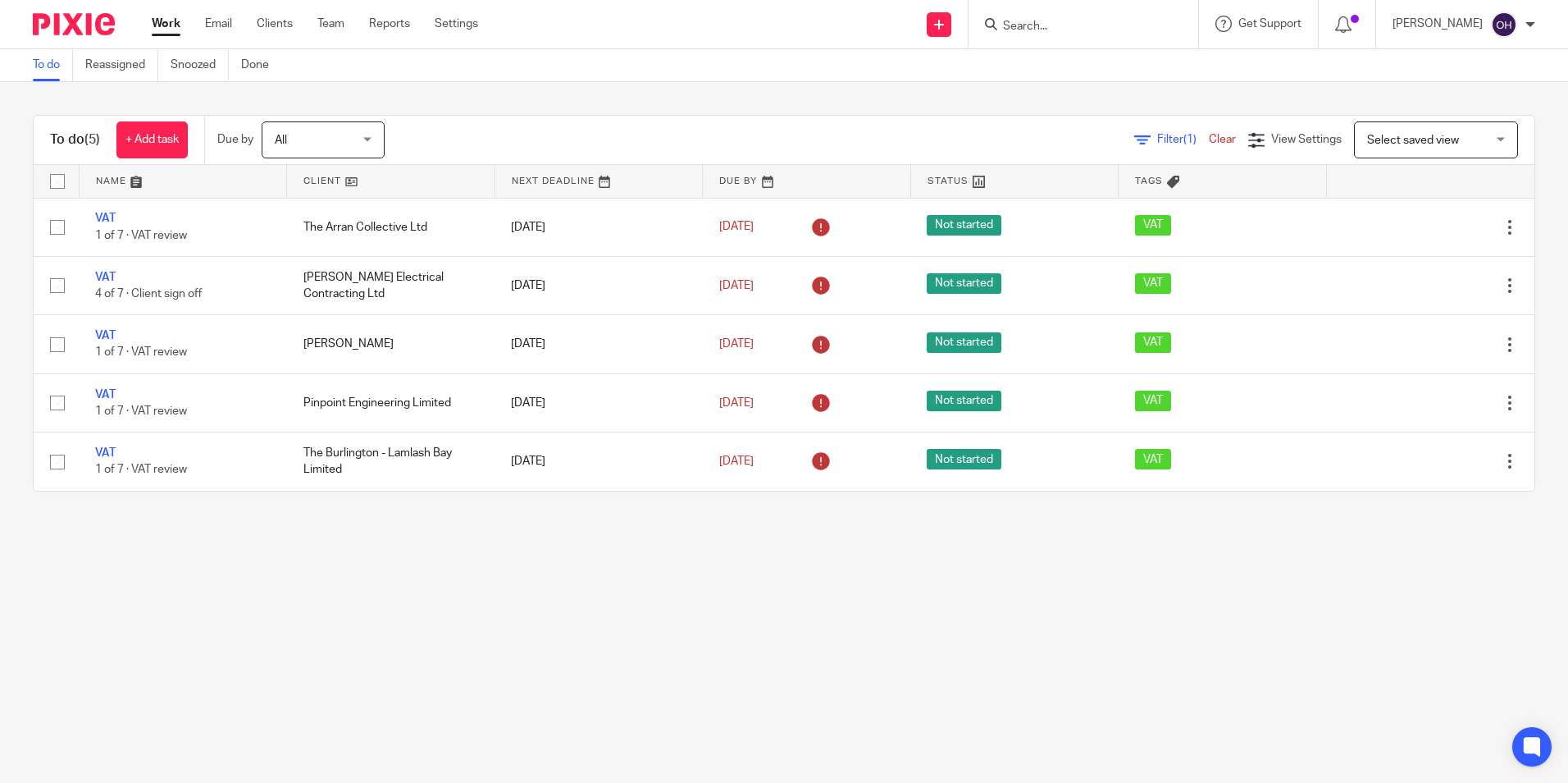
click at [146, 627] on main "To do Reassigned Snoozed Done To do (5) + Add task Due by All All [DATE] [DATE]…" at bounding box center [784, 392] width 1568 height 783
